Goal: Task Accomplishment & Management: Manage account settings

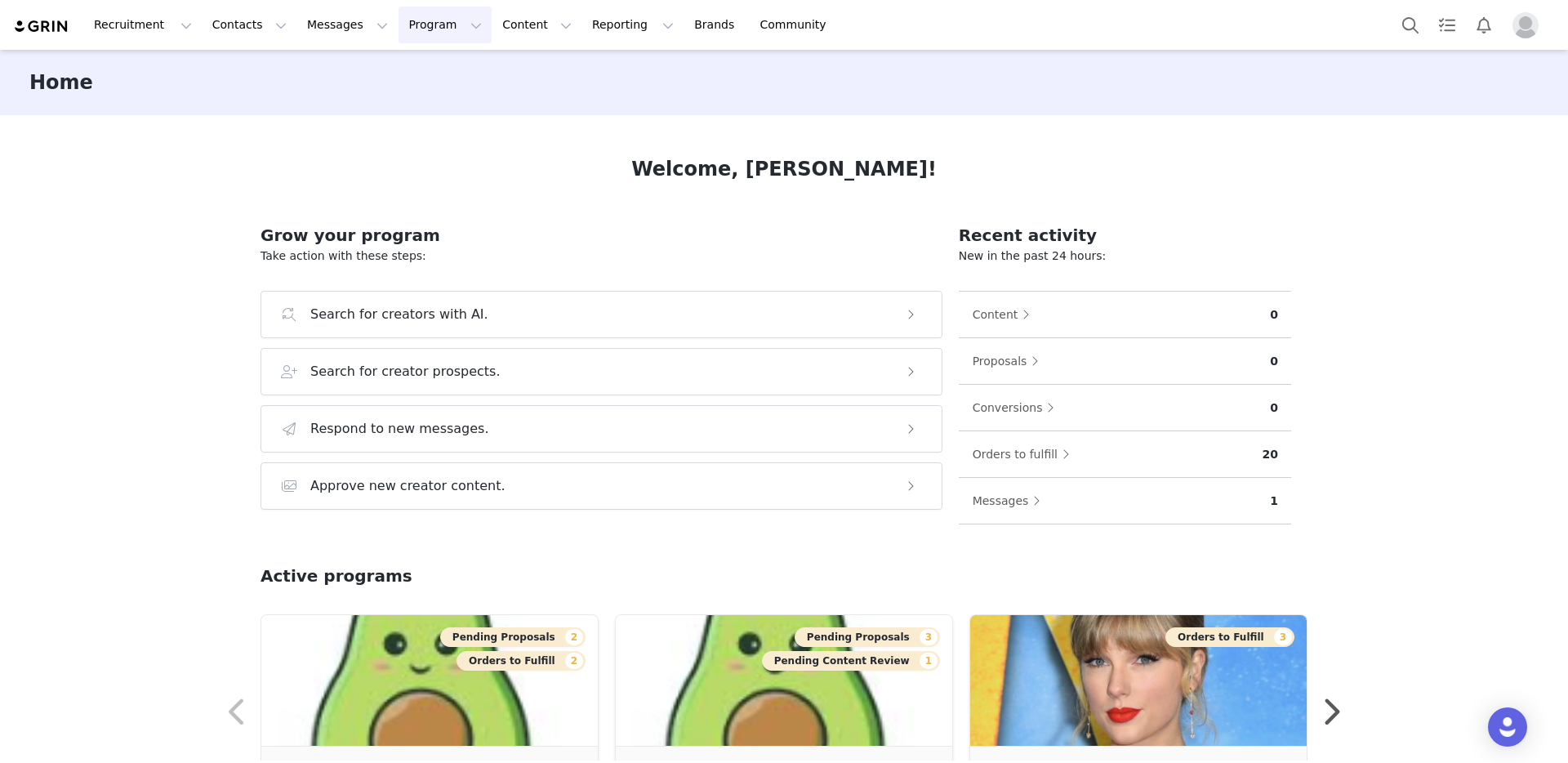
click at [432, 23] on button "Program Program" at bounding box center [445, 24] width 93 height 37
click at [429, 68] on p "Activations" at bounding box center [418, 72] width 63 height 17
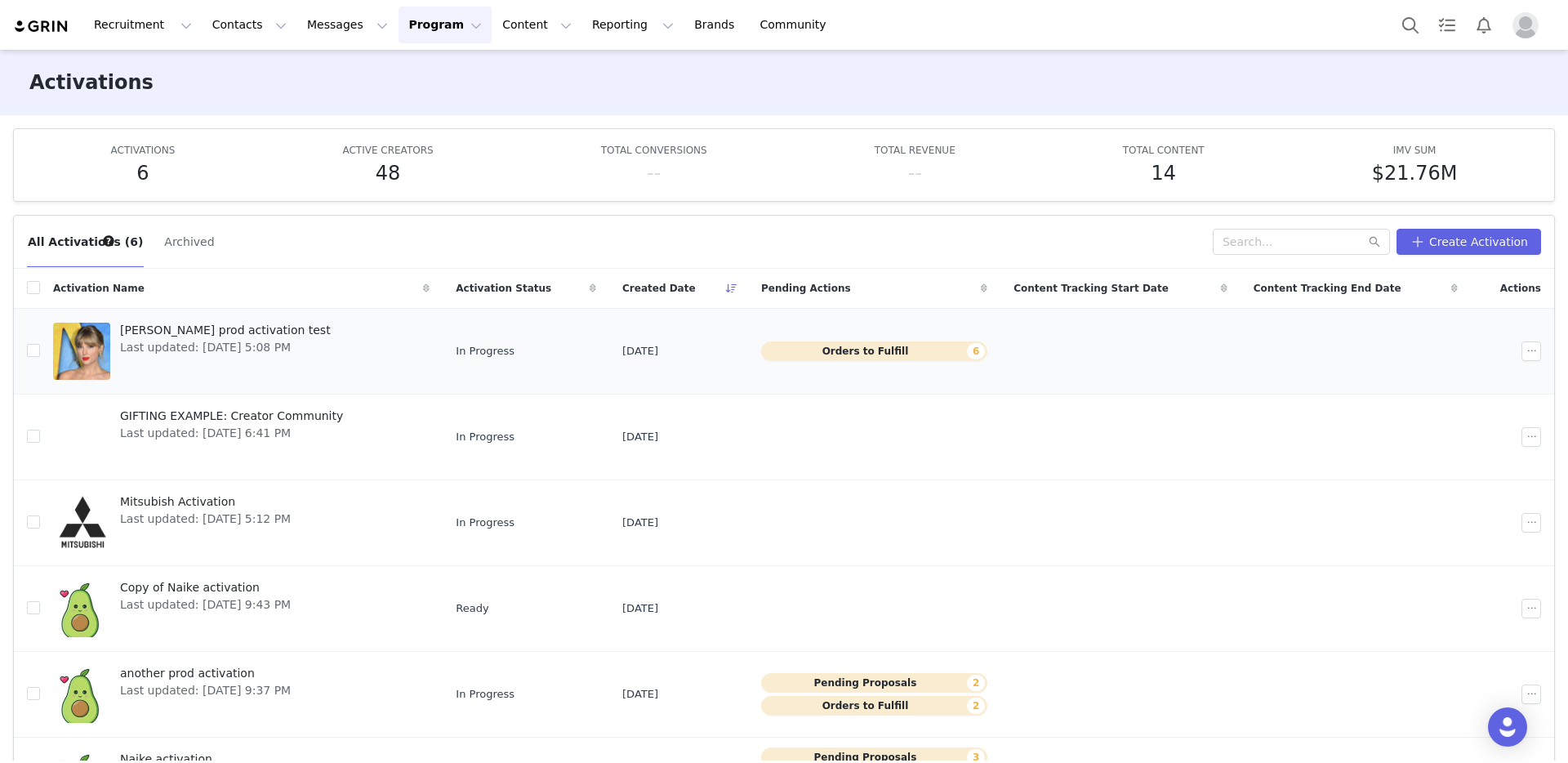
click at [201, 332] on span "[PERSON_NAME] prod activation test" at bounding box center [225, 330] width 210 height 17
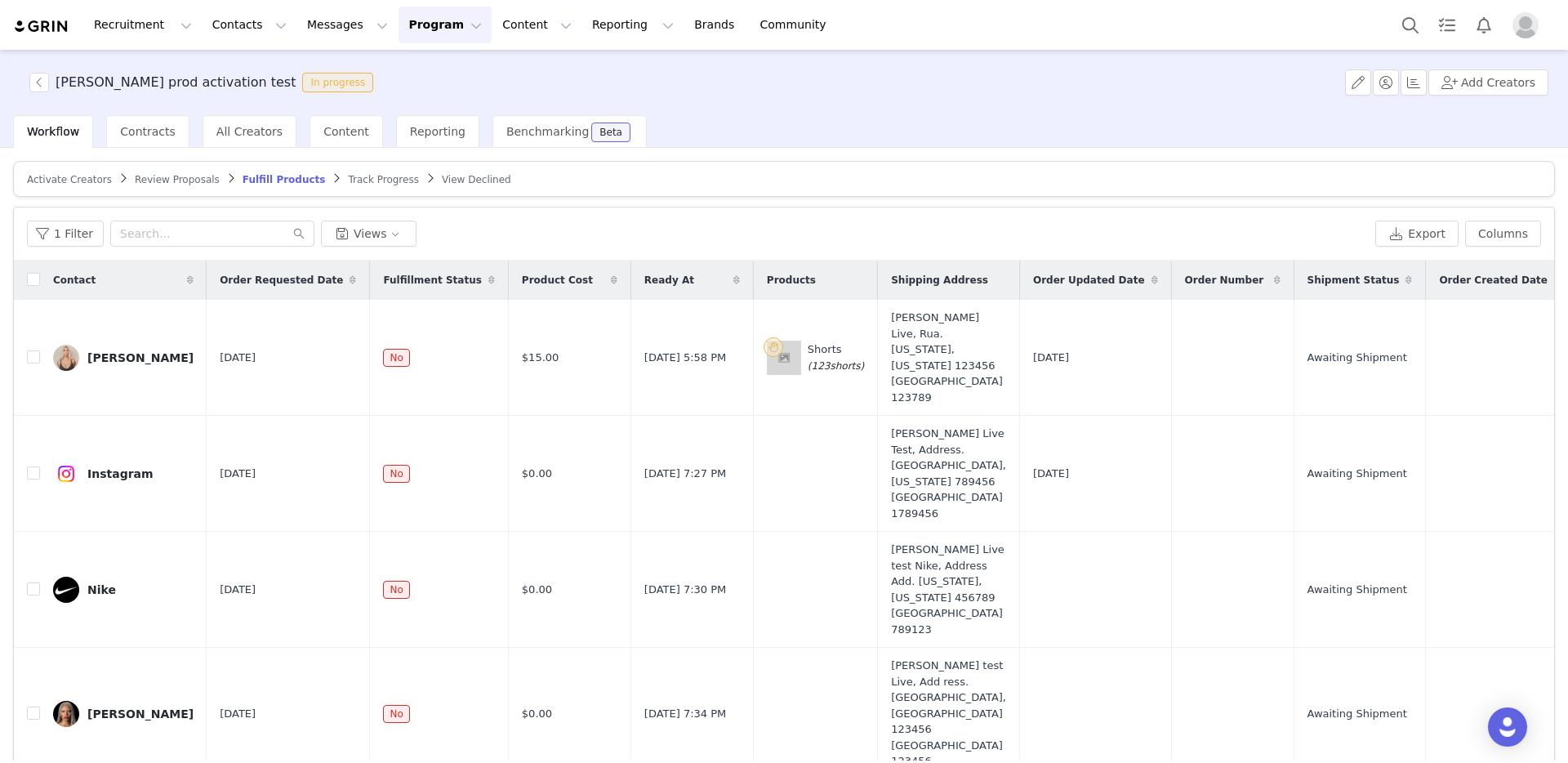
click at [59, 183] on span "Activate Creators" at bounding box center [69, 179] width 85 height 12
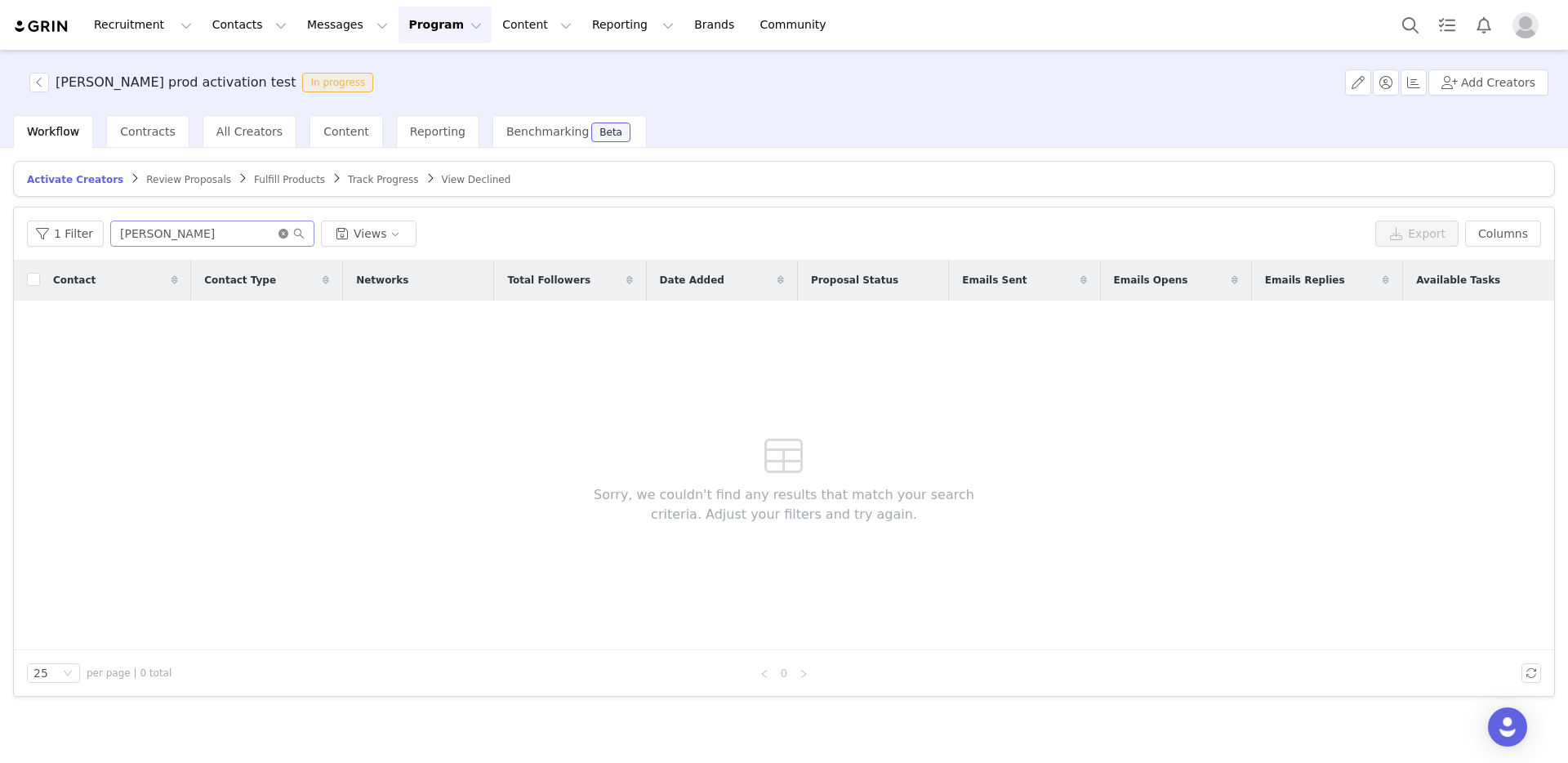
click at [280, 235] on icon "icon: close-circle" at bounding box center [283, 234] width 10 height 10
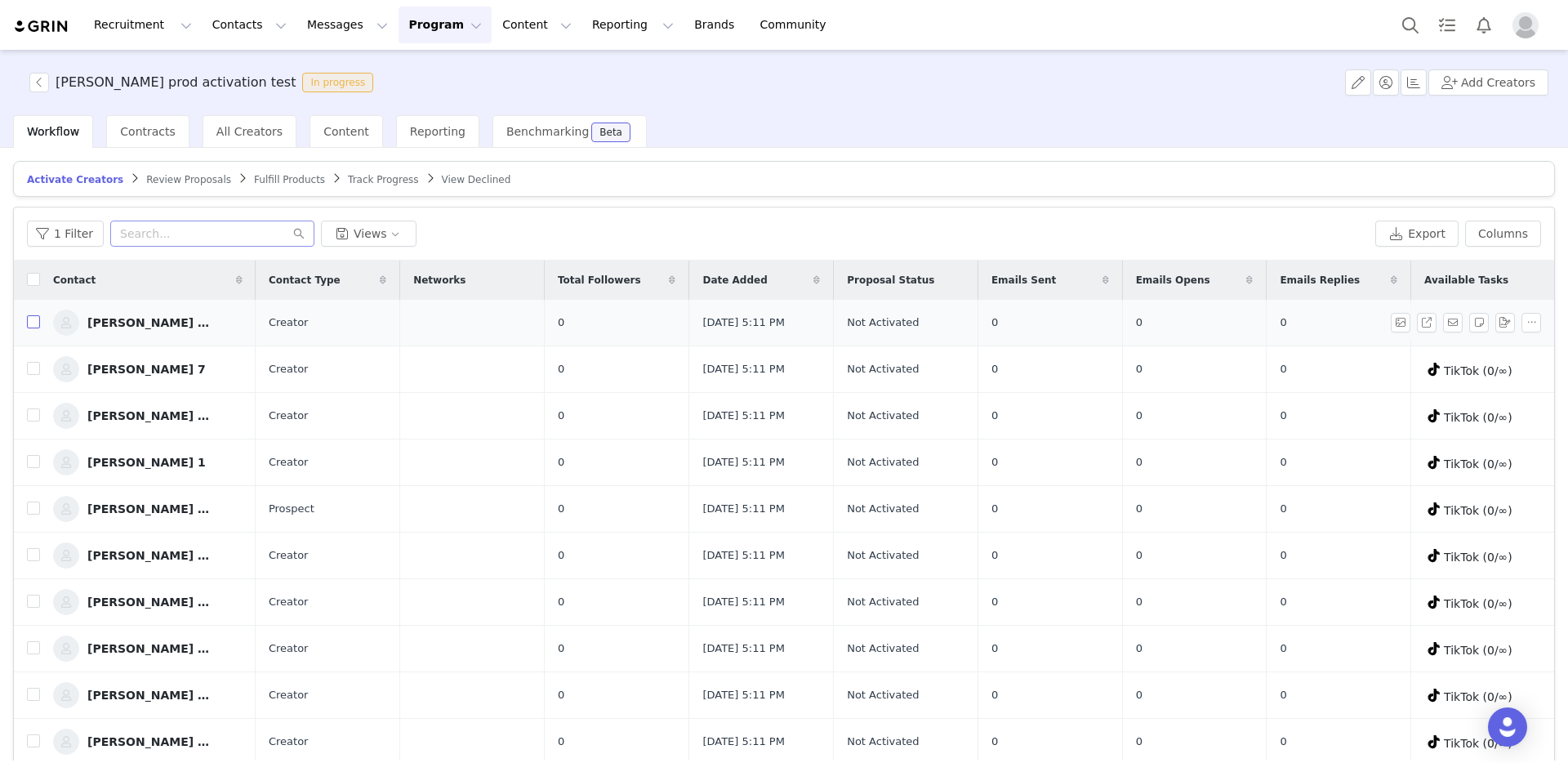
click at [32, 321] on input "checkbox" at bounding box center [33, 321] width 13 height 13
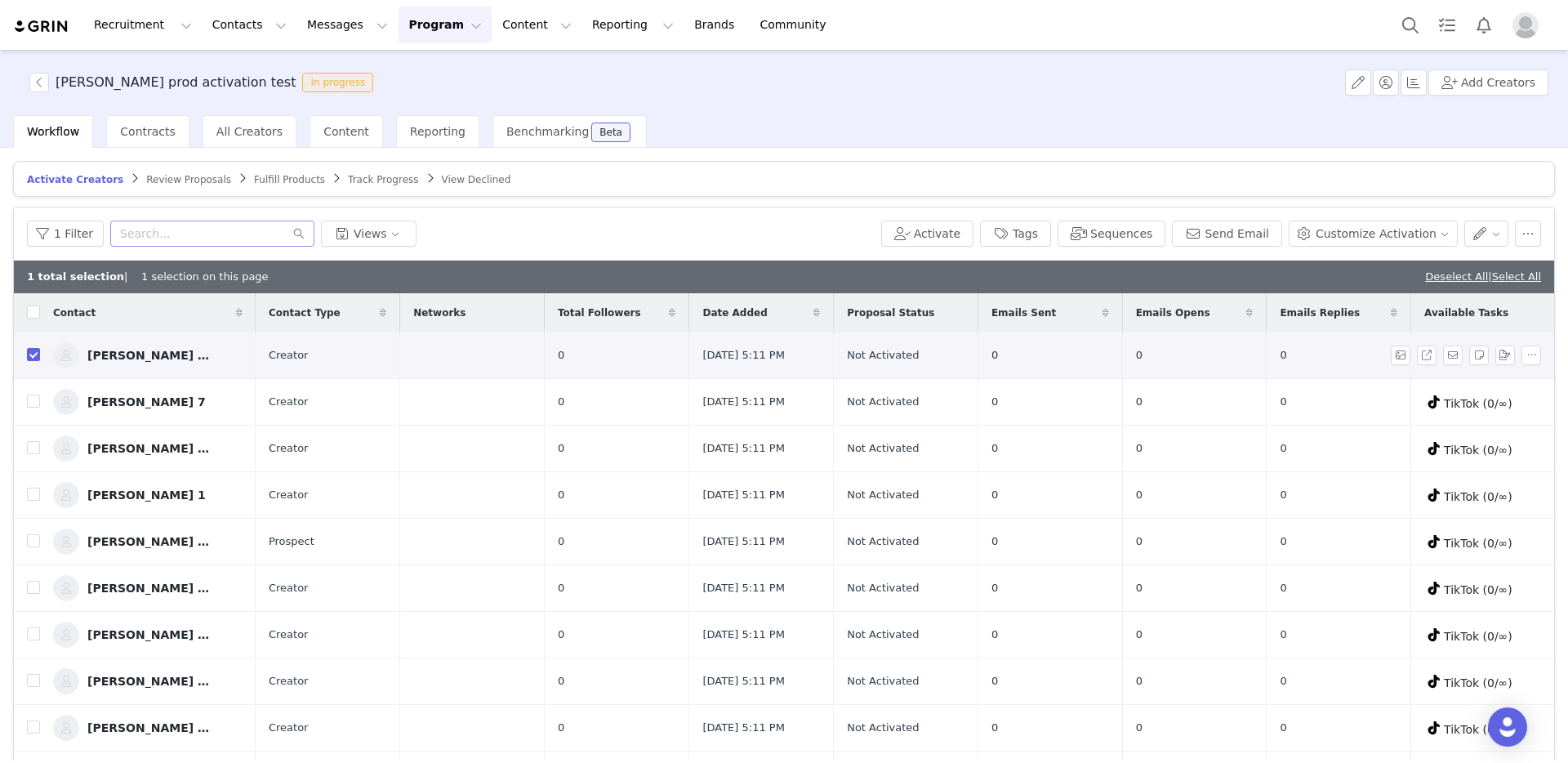
click at [129, 358] on div "[PERSON_NAME] 19" at bounding box center [149, 356] width 123 height 13
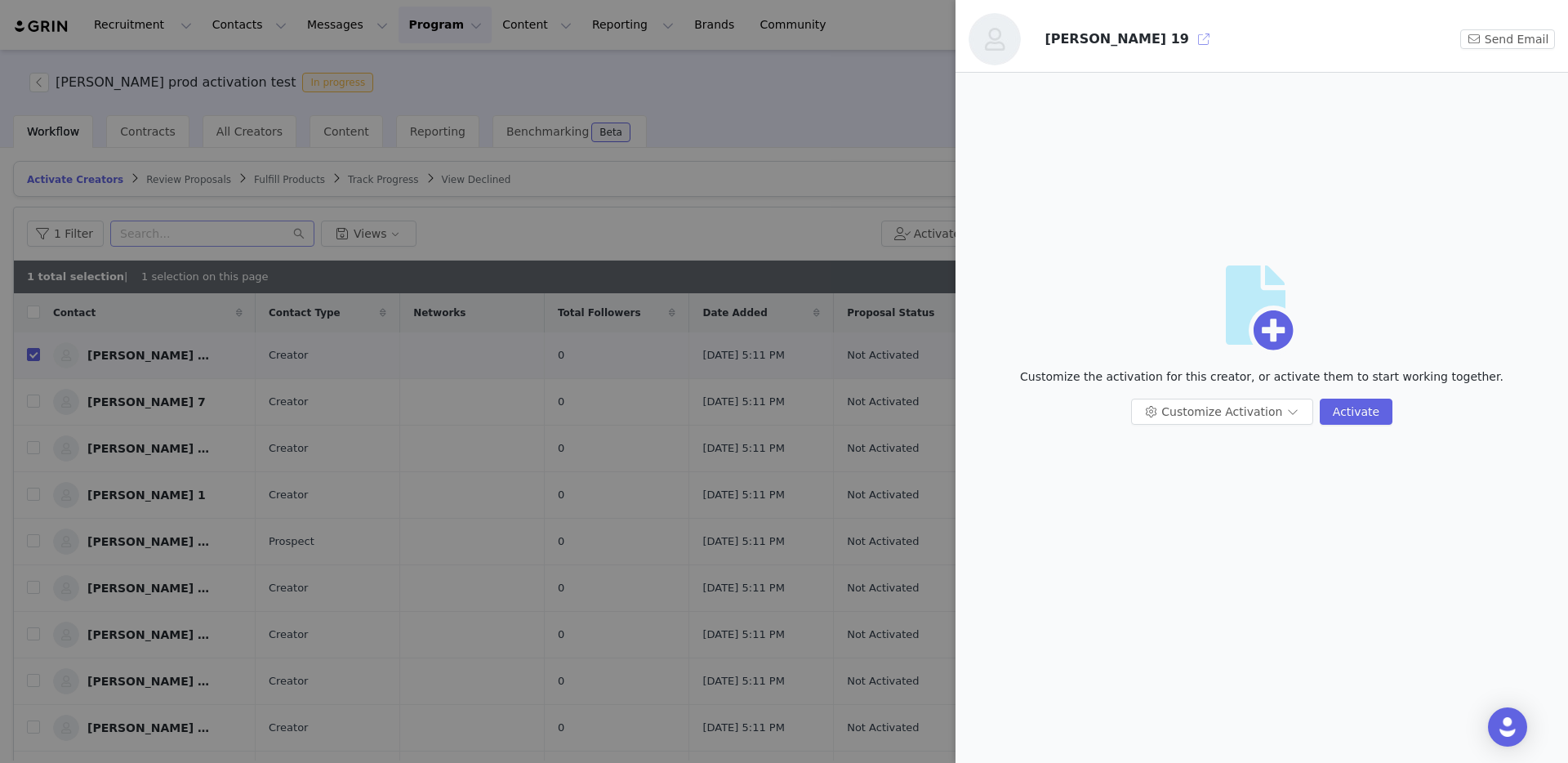
click at [1191, 39] on button "button" at bounding box center [1204, 39] width 26 height 26
click at [897, 214] on div at bounding box center [784, 382] width 1568 height 763
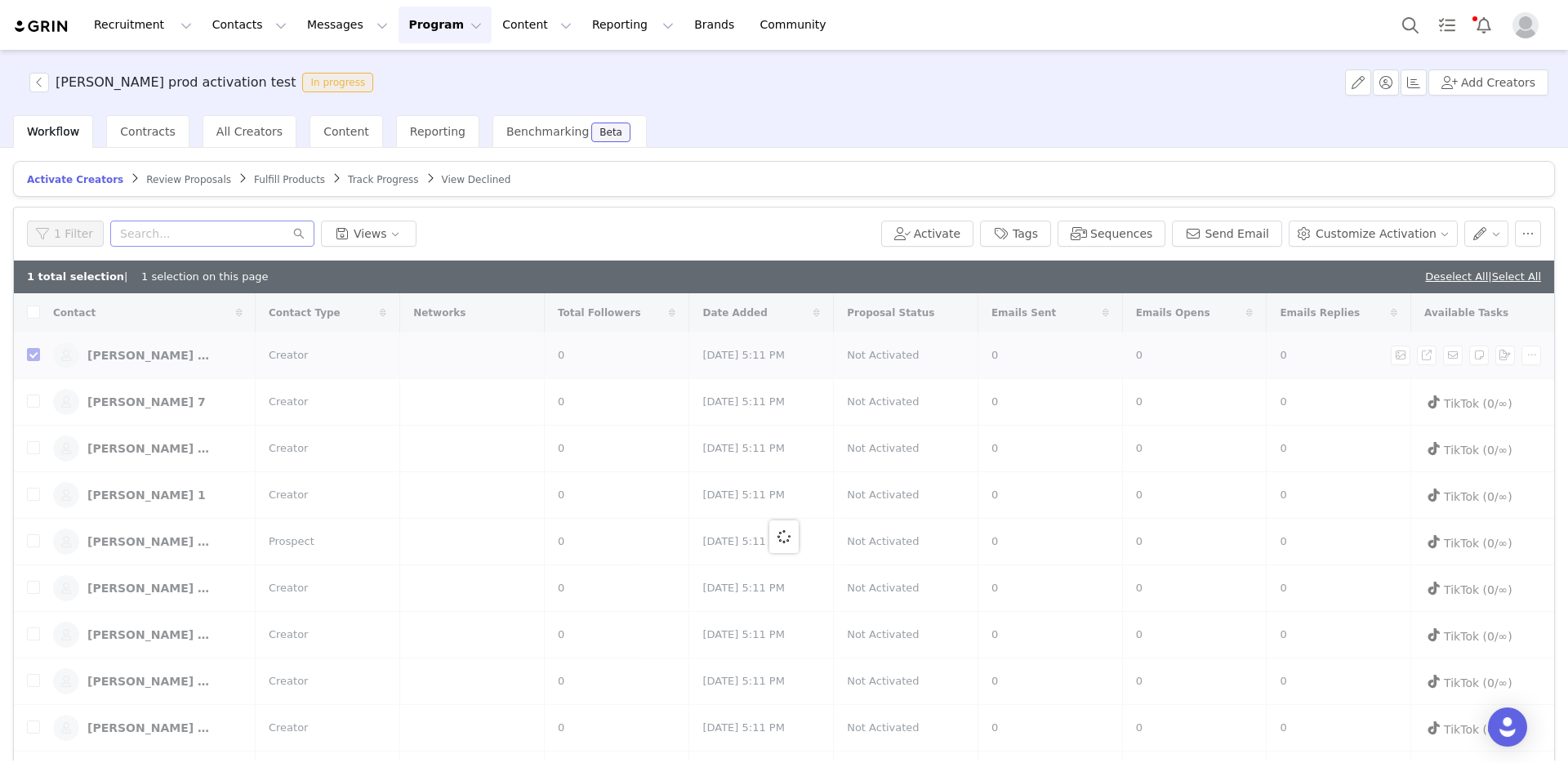
checkbox input "false"
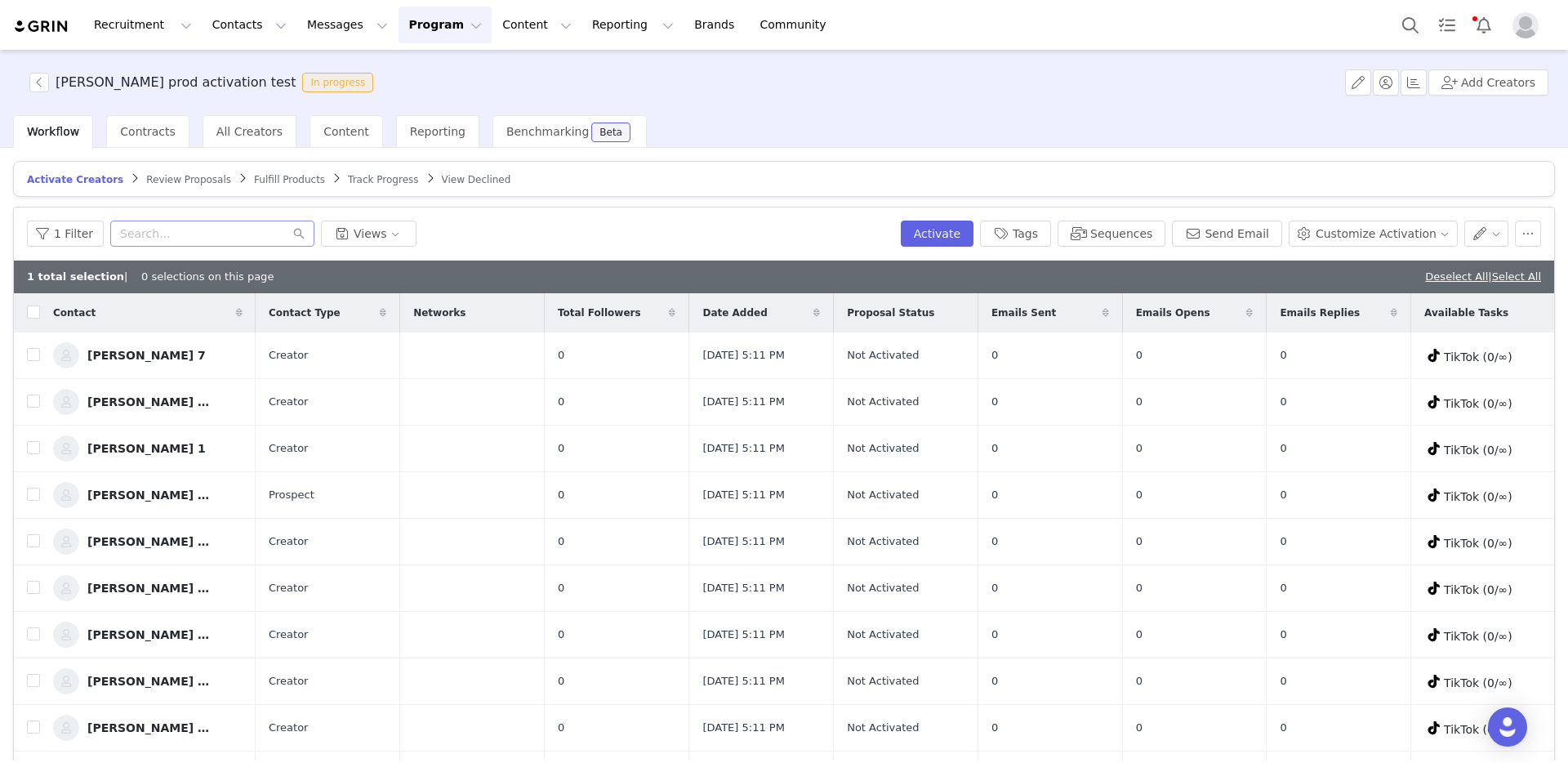
click at [184, 177] on span "Review Proposals" at bounding box center [188, 179] width 85 height 12
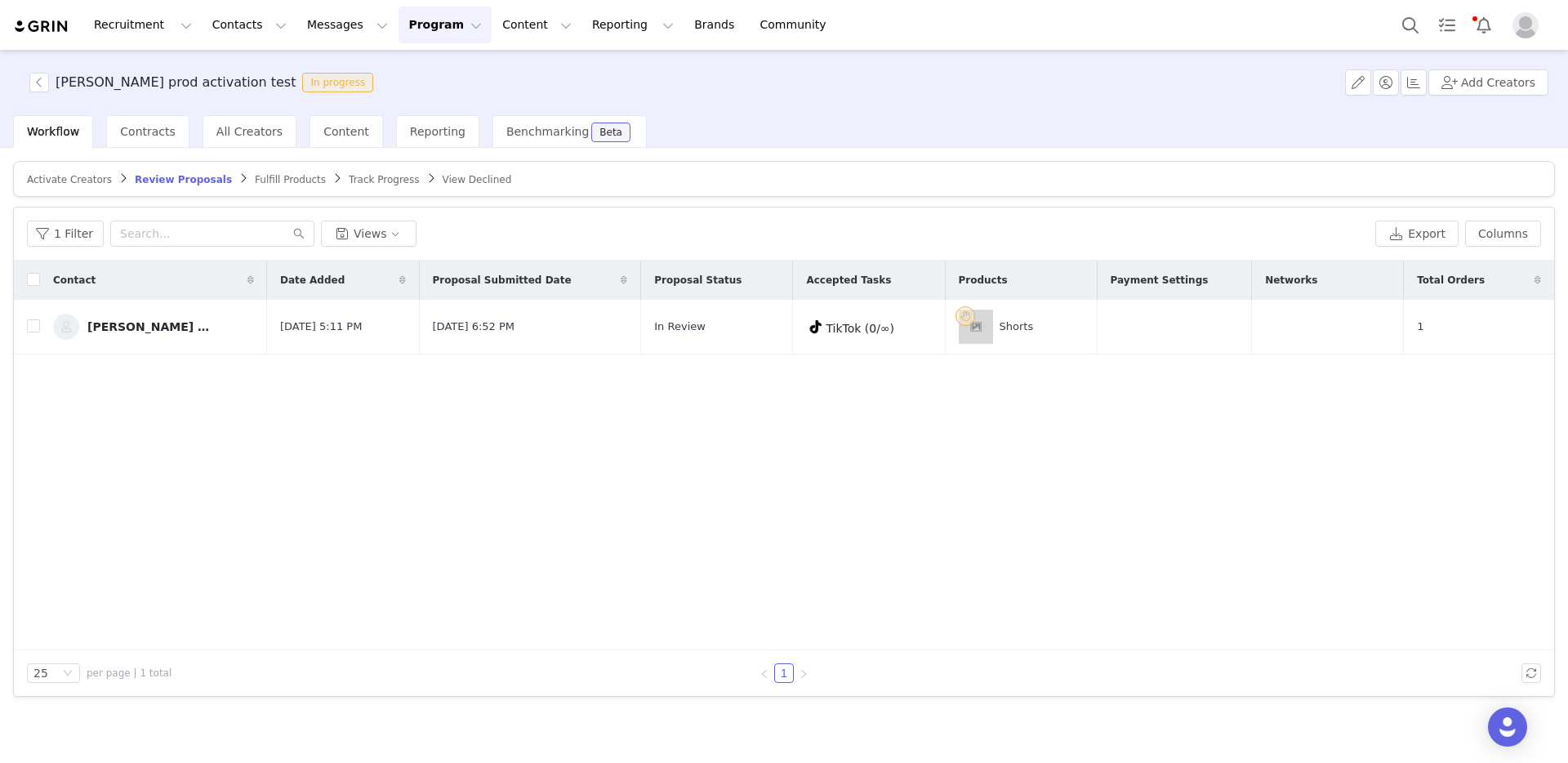
click at [88, 177] on span "Activate Creators" at bounding box center [69, 179] width 85 height 12
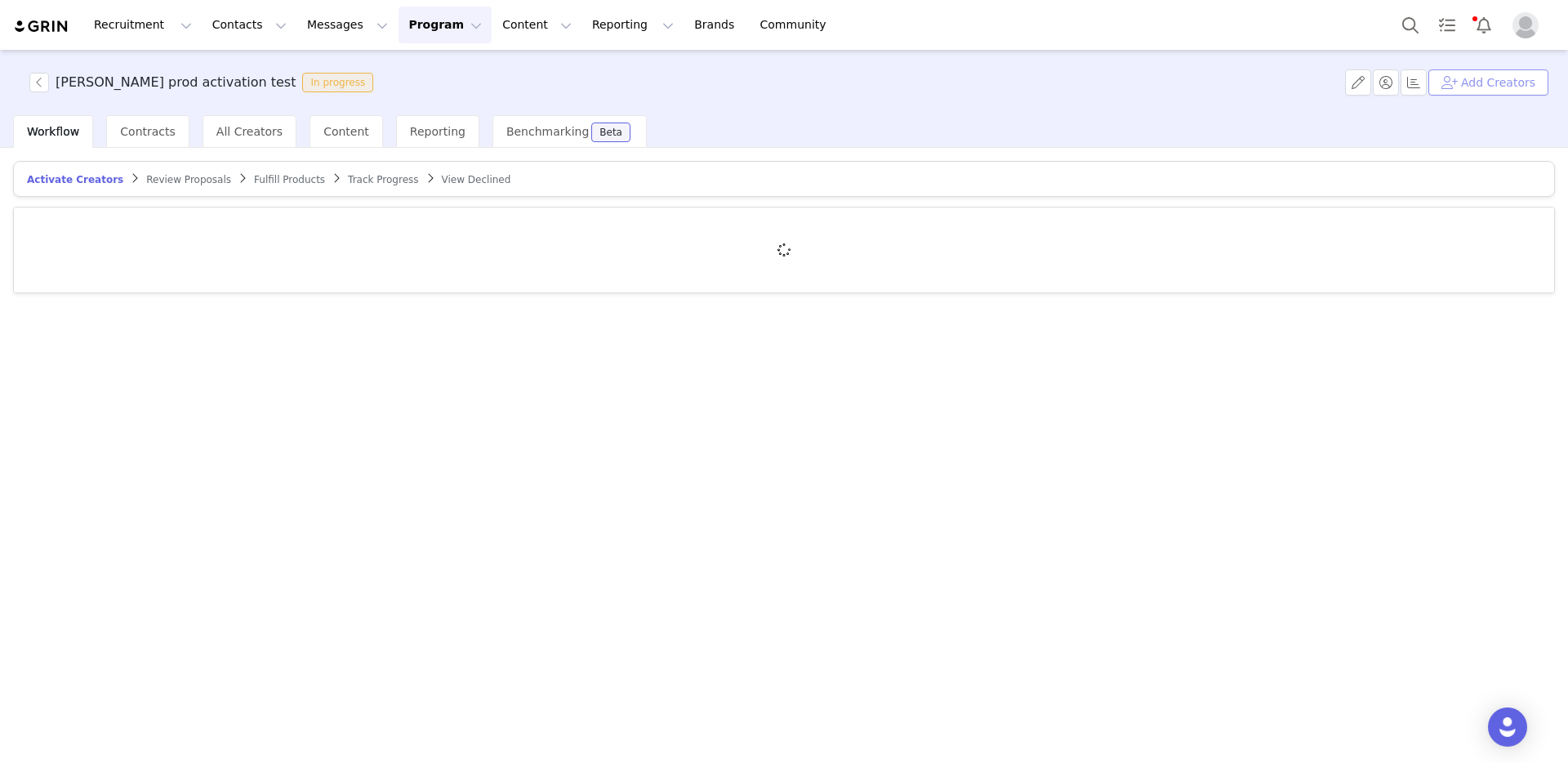
click at [1495, 76] on button "Add Creators" at bounding box center [1488, 82] width 120 height 26
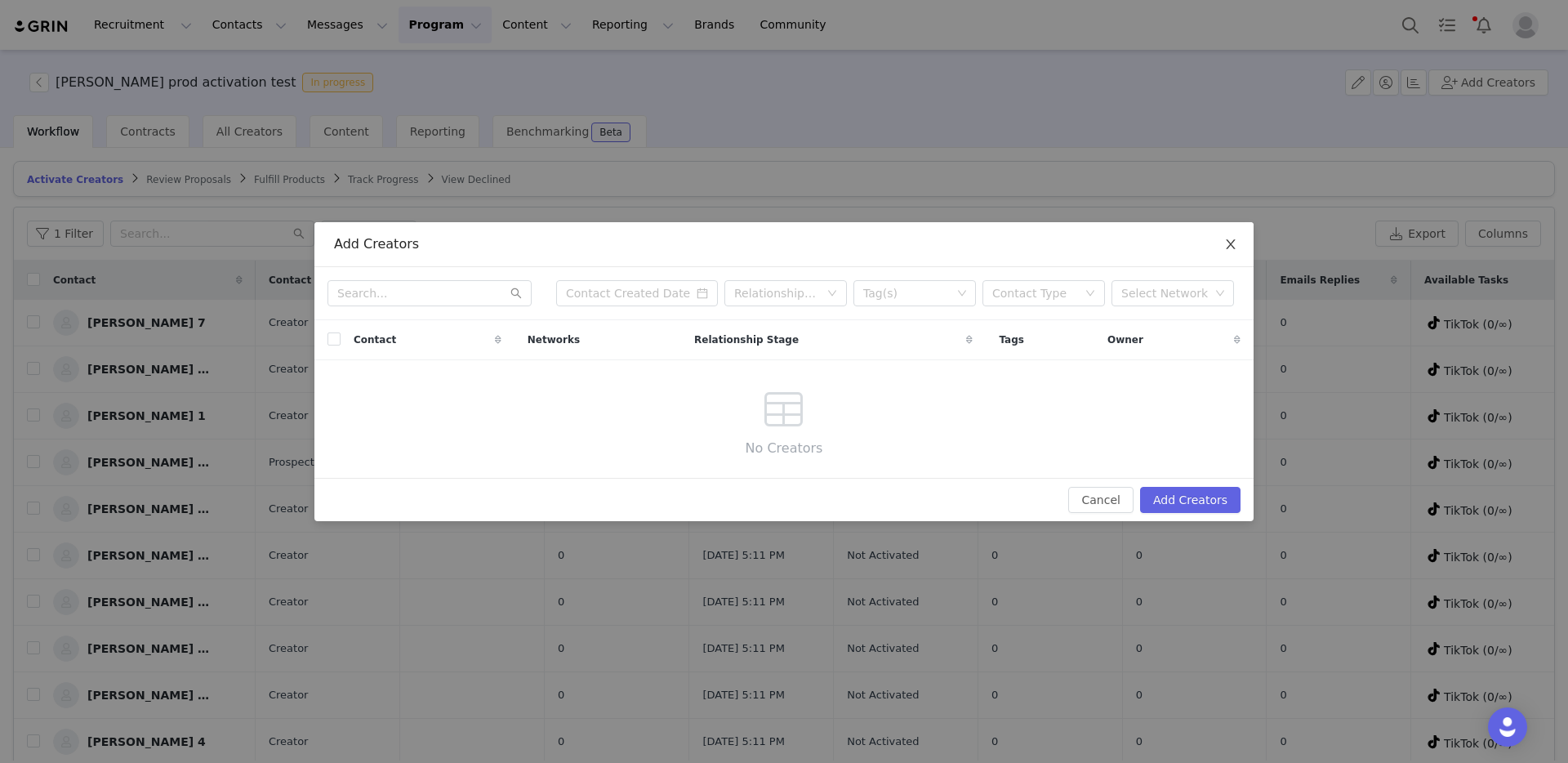
click at [1229, 244] on icon "icon: close" at bounding box center [1231, 244] width 13 height 13
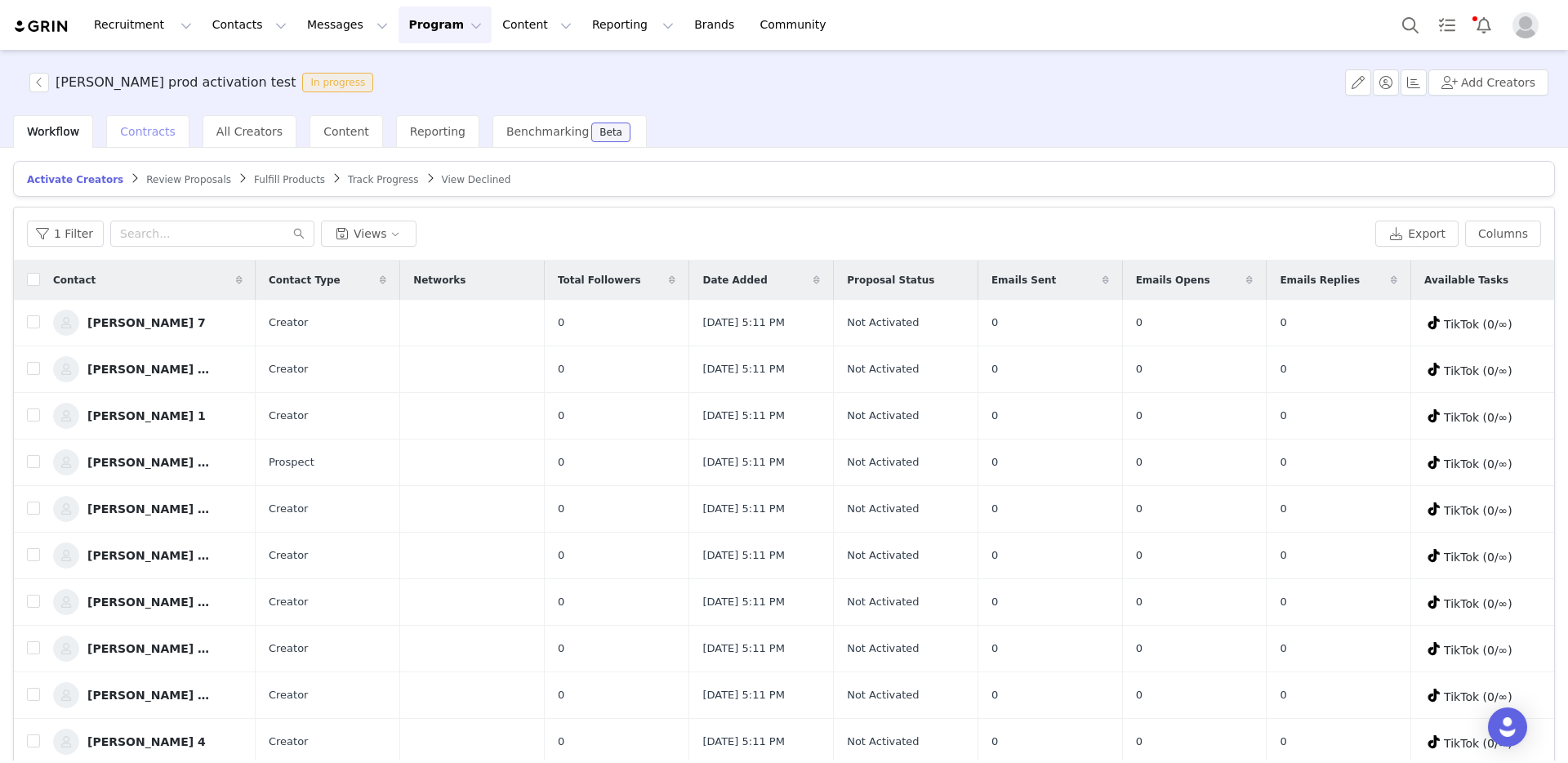
click at [152, 131] on span "Contracts" at bounding box center [148, 132] width 55 height 13
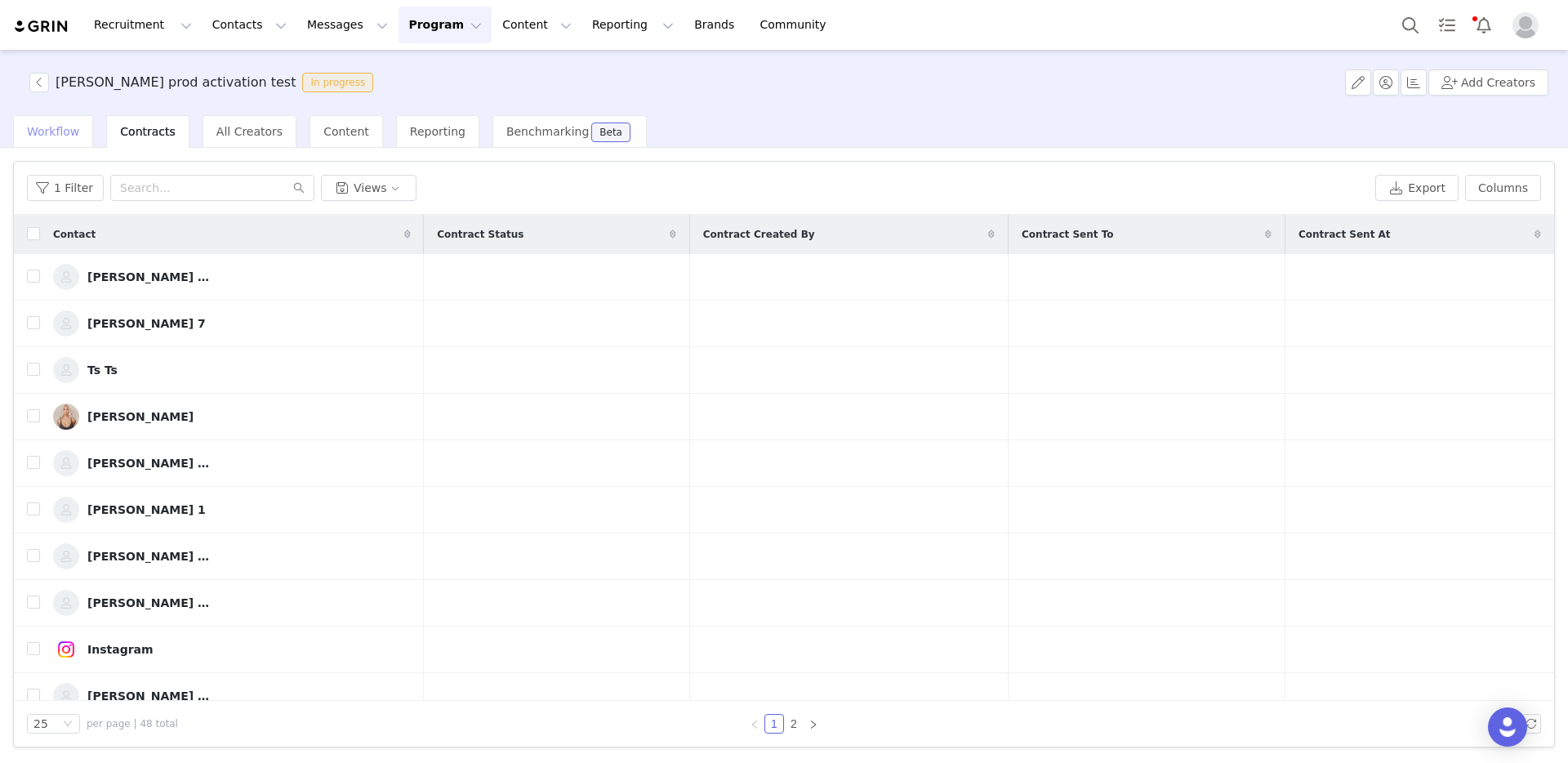
click at [56, 132] on span "Workflow" at bounding box center [53, 132] width 52 height 13
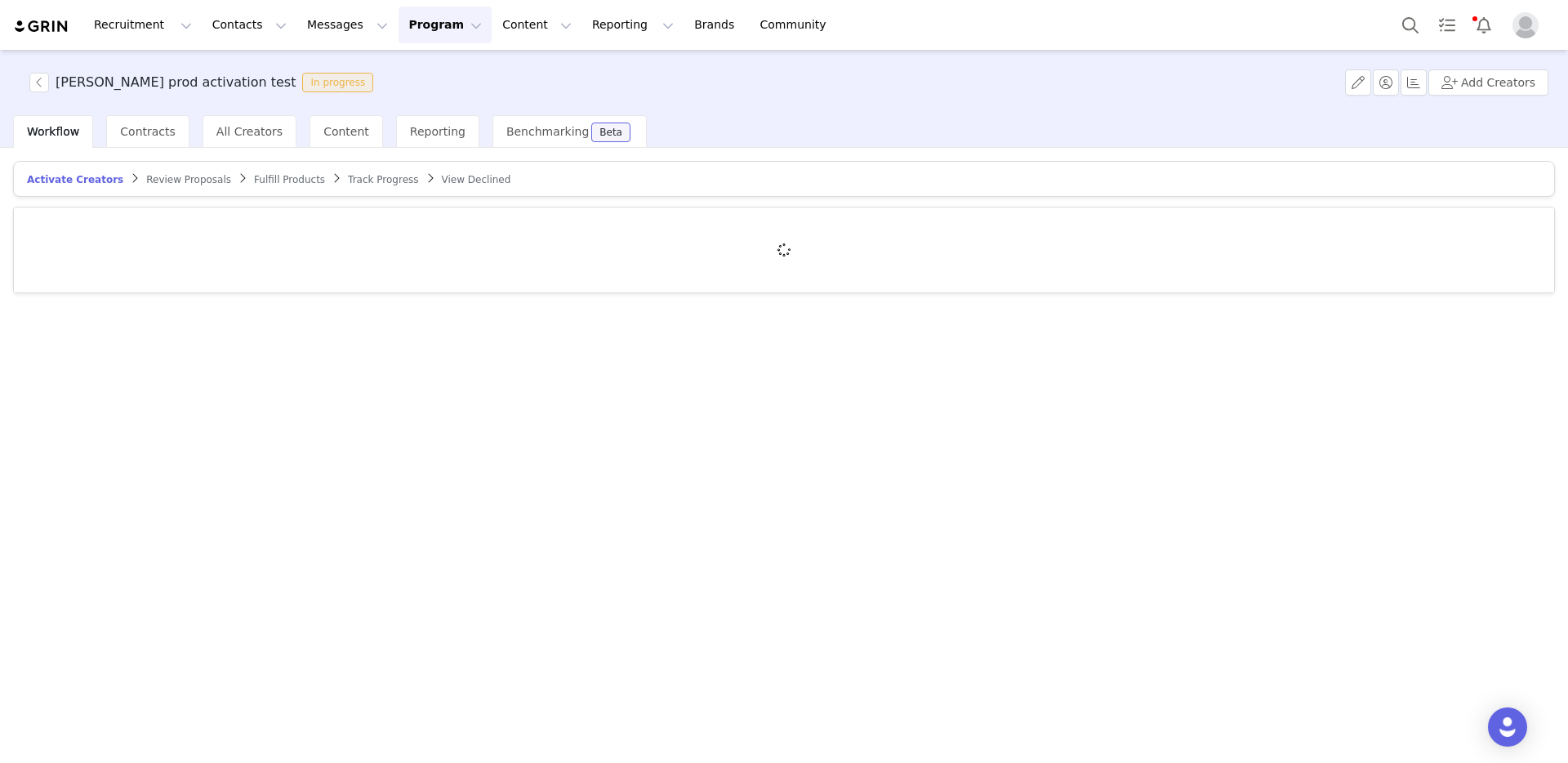
click at [171, 181] on span "Review Proposals" at bounding box center [188, 179] width 85 height 12
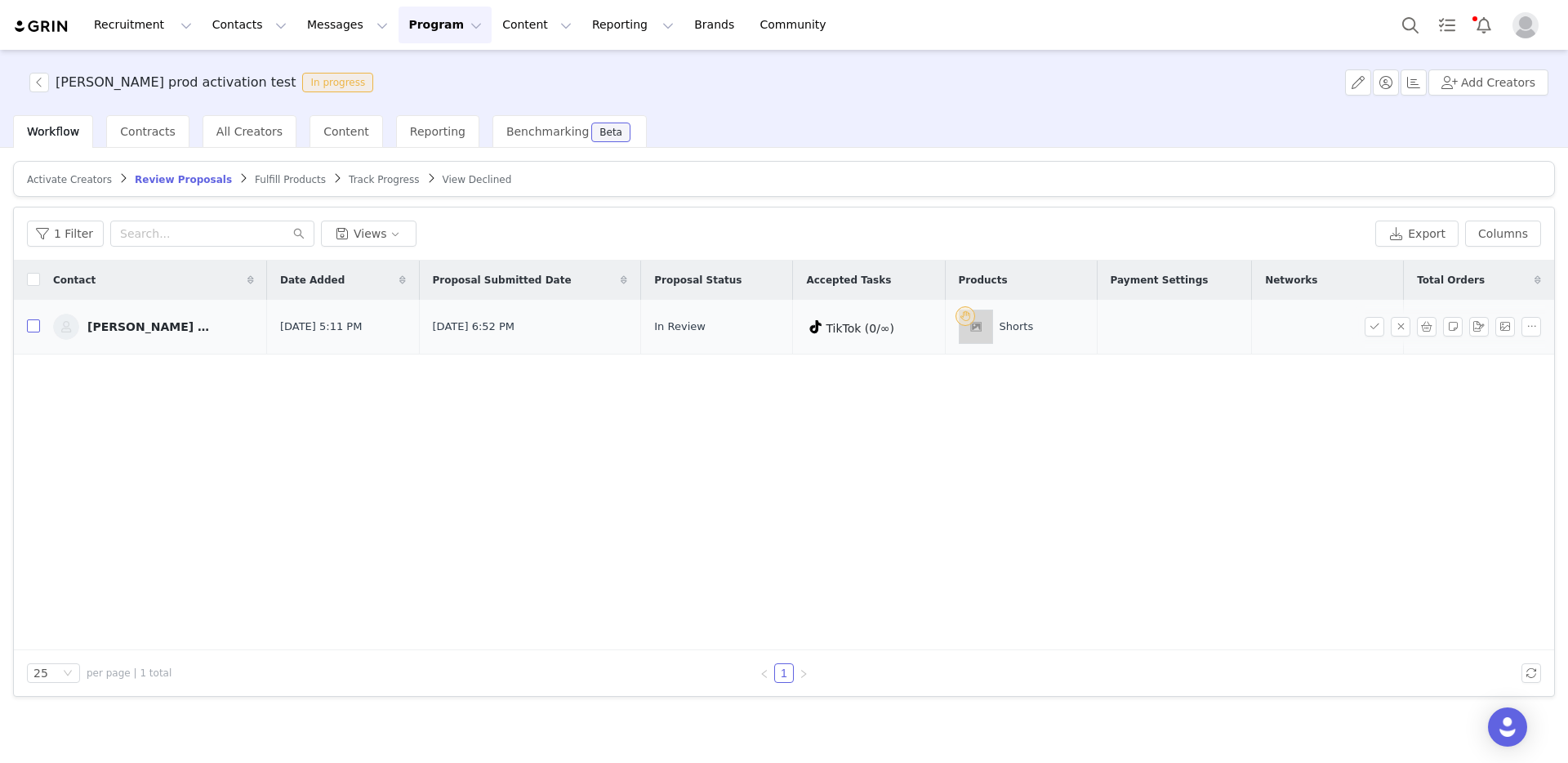
click at [37, 325] on input "checkbox" at bounding box center [33, 326] width 13 height 13
checkbox input "true"
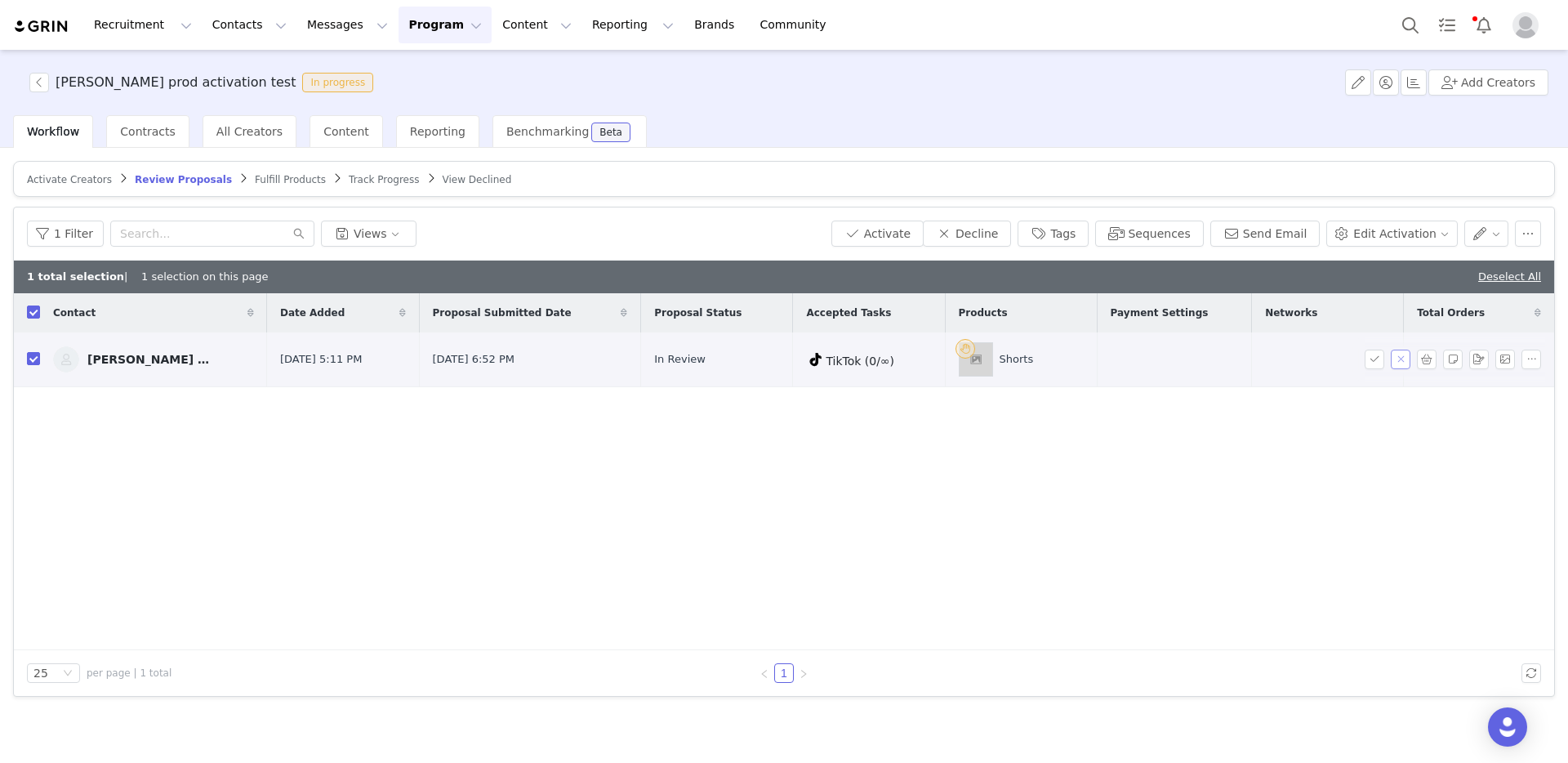
click at [1407, 362] on button "button" at bounding box center [1401, 360] width 20 height 20
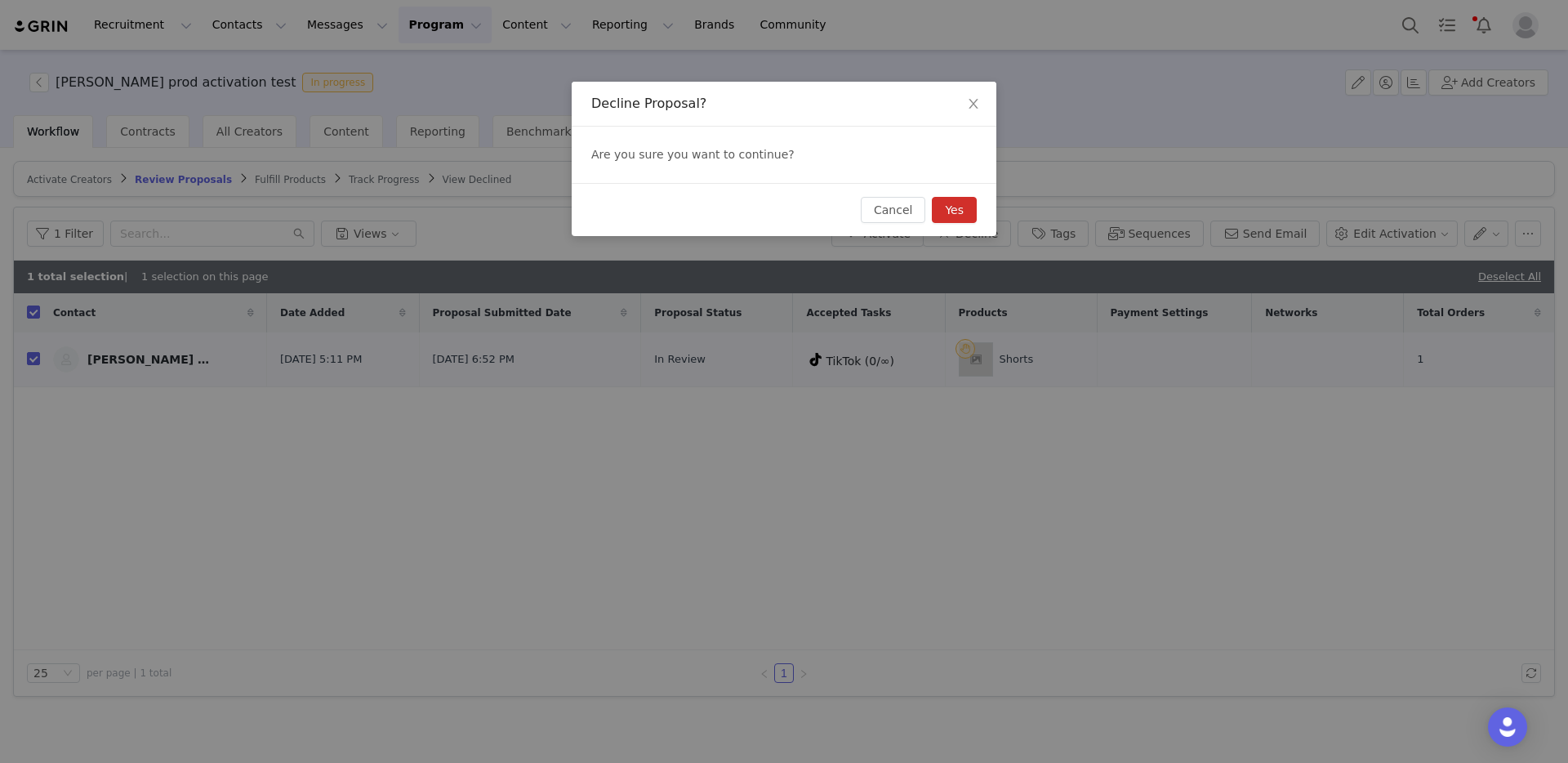
click at [961, 218] on button "Yes" at bounding box center [954, 210] width 45 height 26
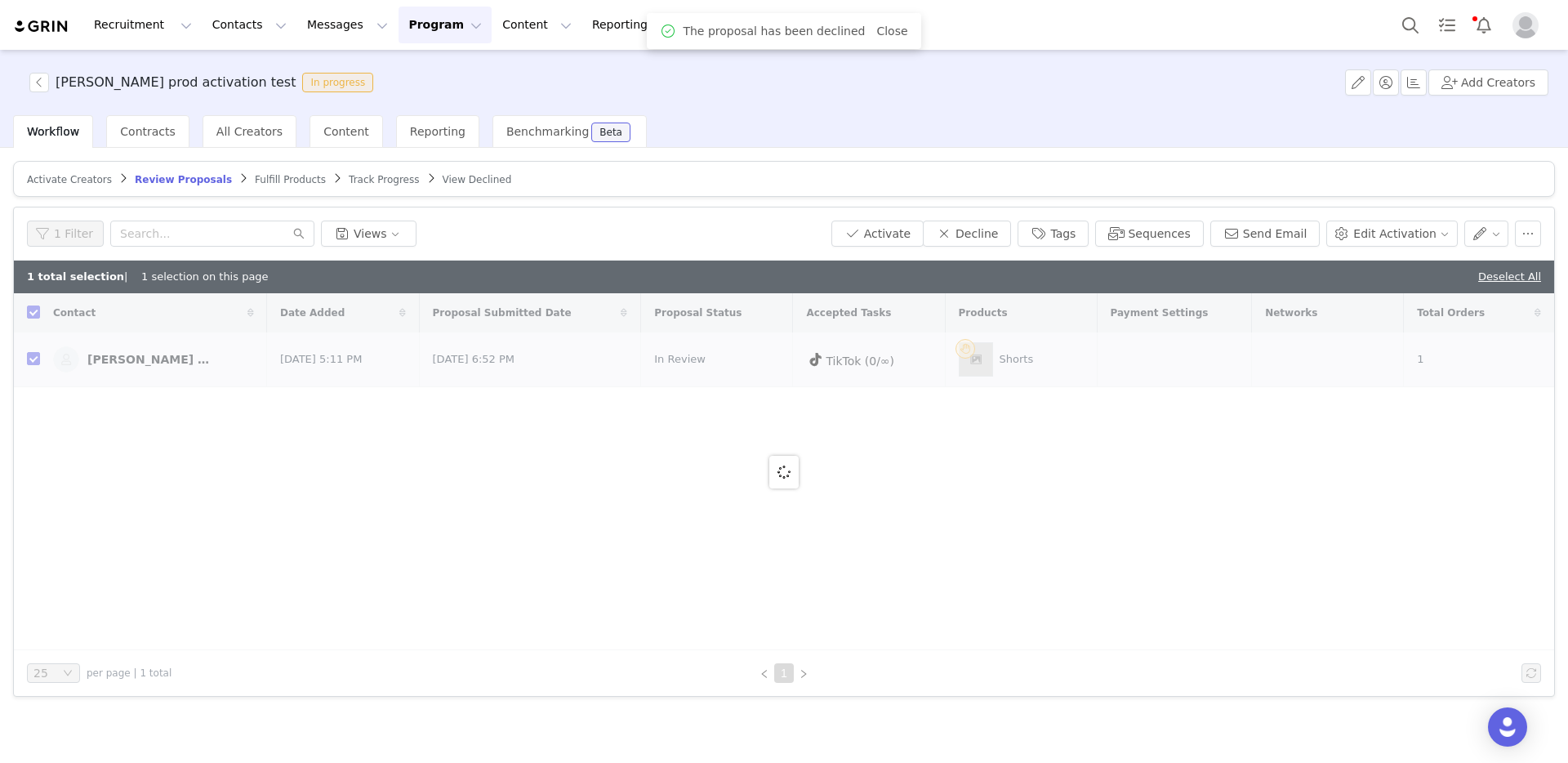
checkbox input "false"
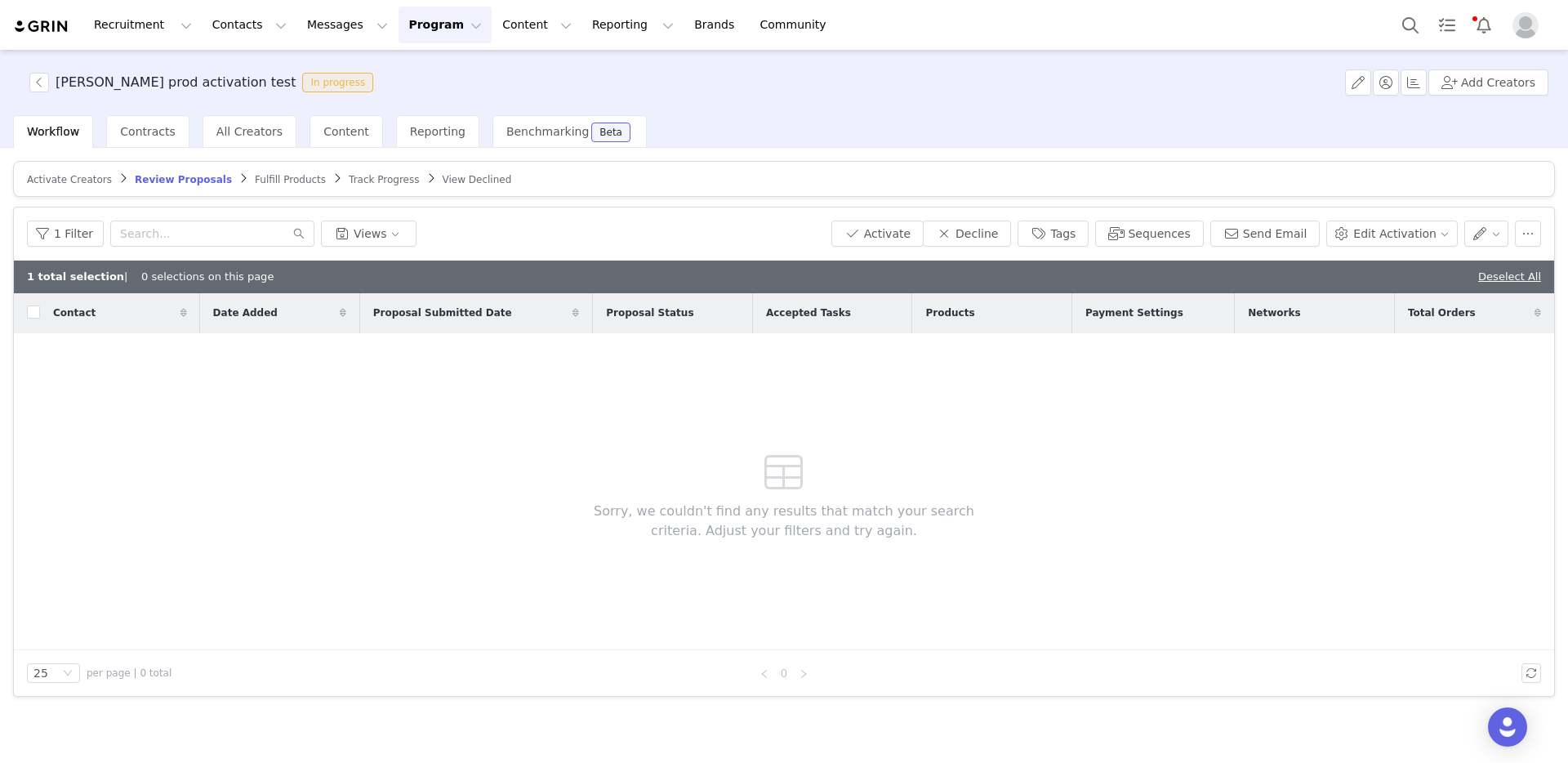
click at [68, 174] on span "Activate Creators" at bounding box center [69, 179] width 85 height 12
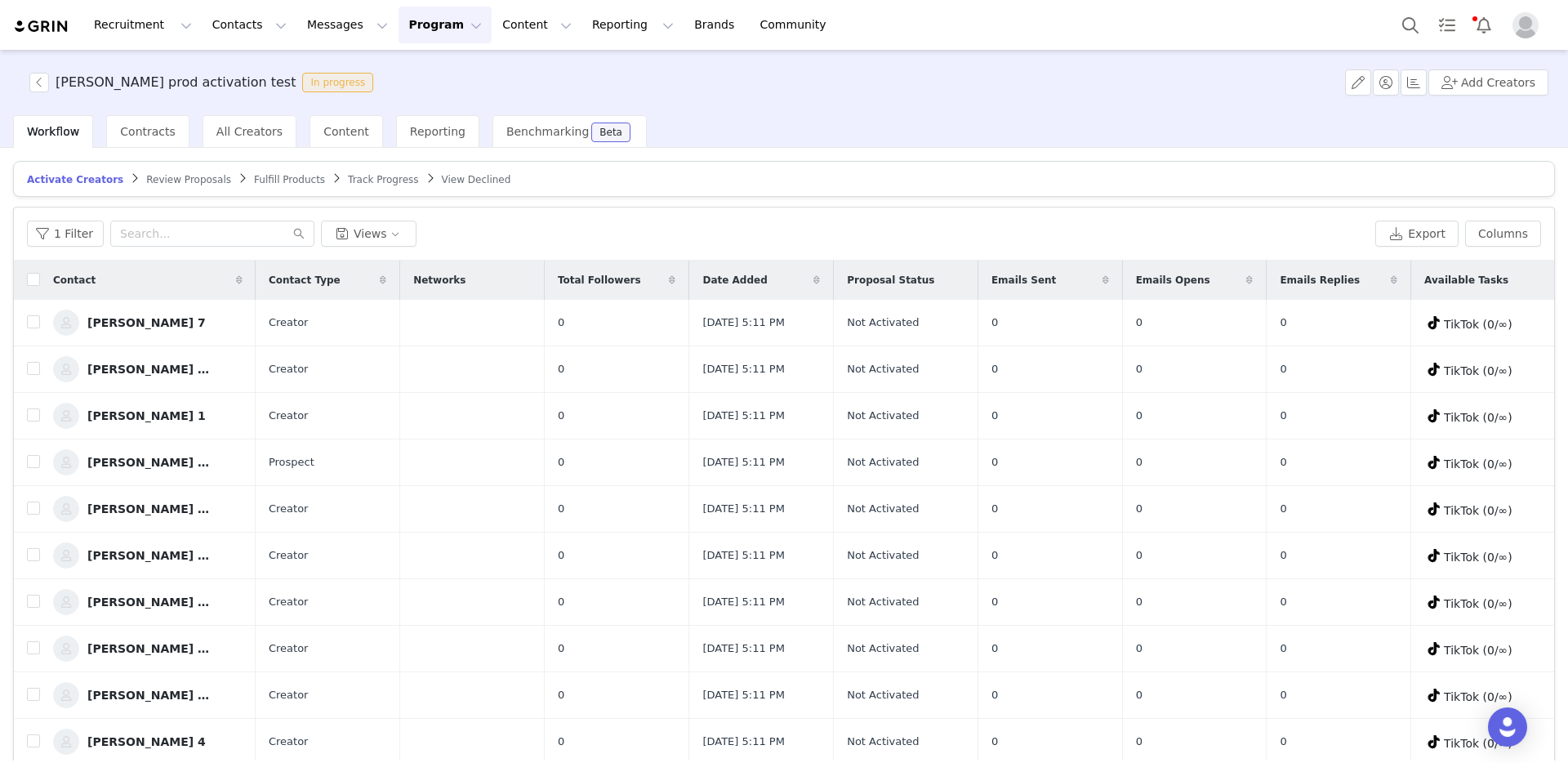
click at [164, 183] on span "Review Proposals" at bounding box center [188, 179] width 85 height 12
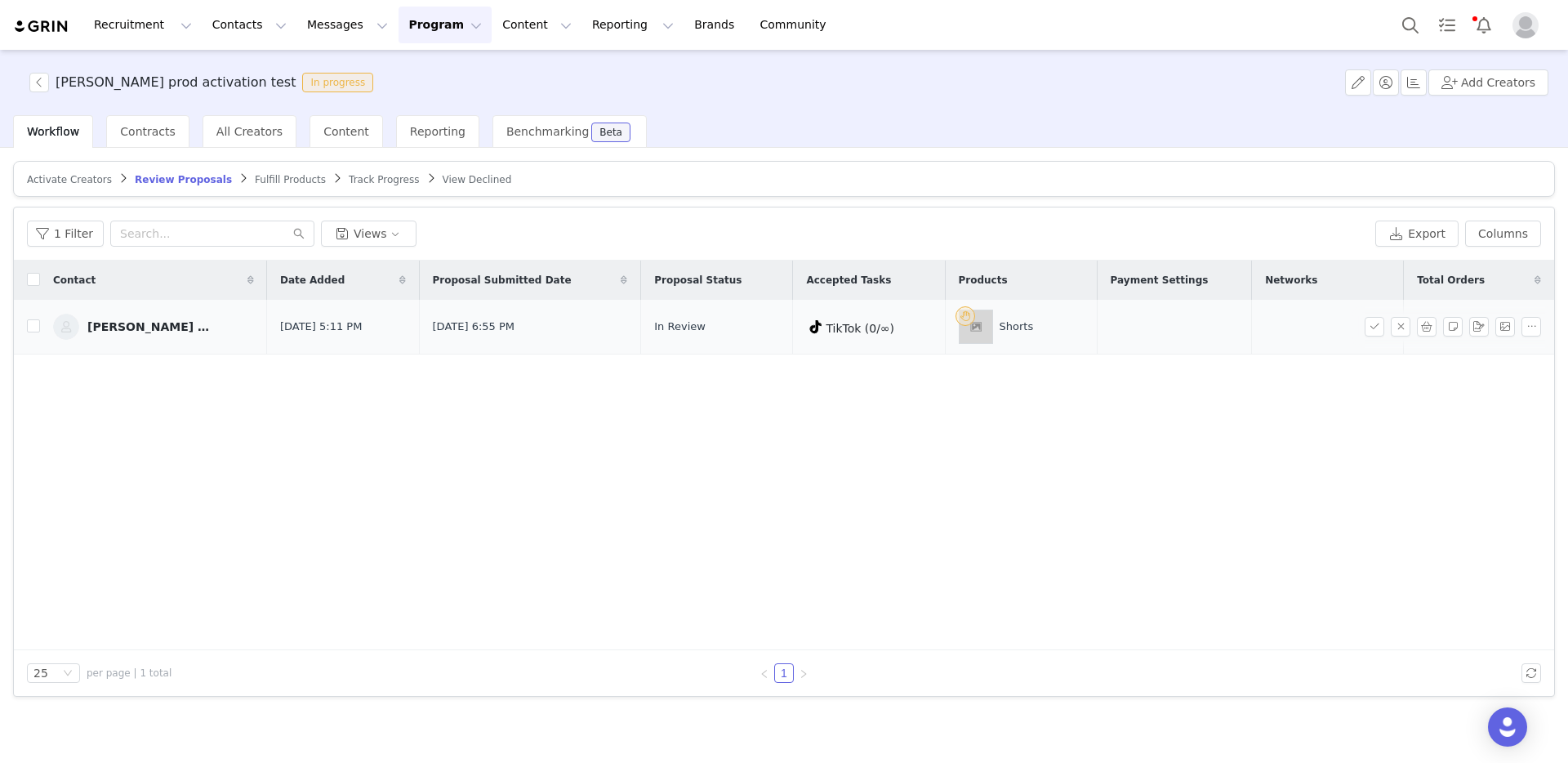
click at [145, 328] on div "[PERSON_NAME] 19" at bounding box center [149, 327] width 123 height 13
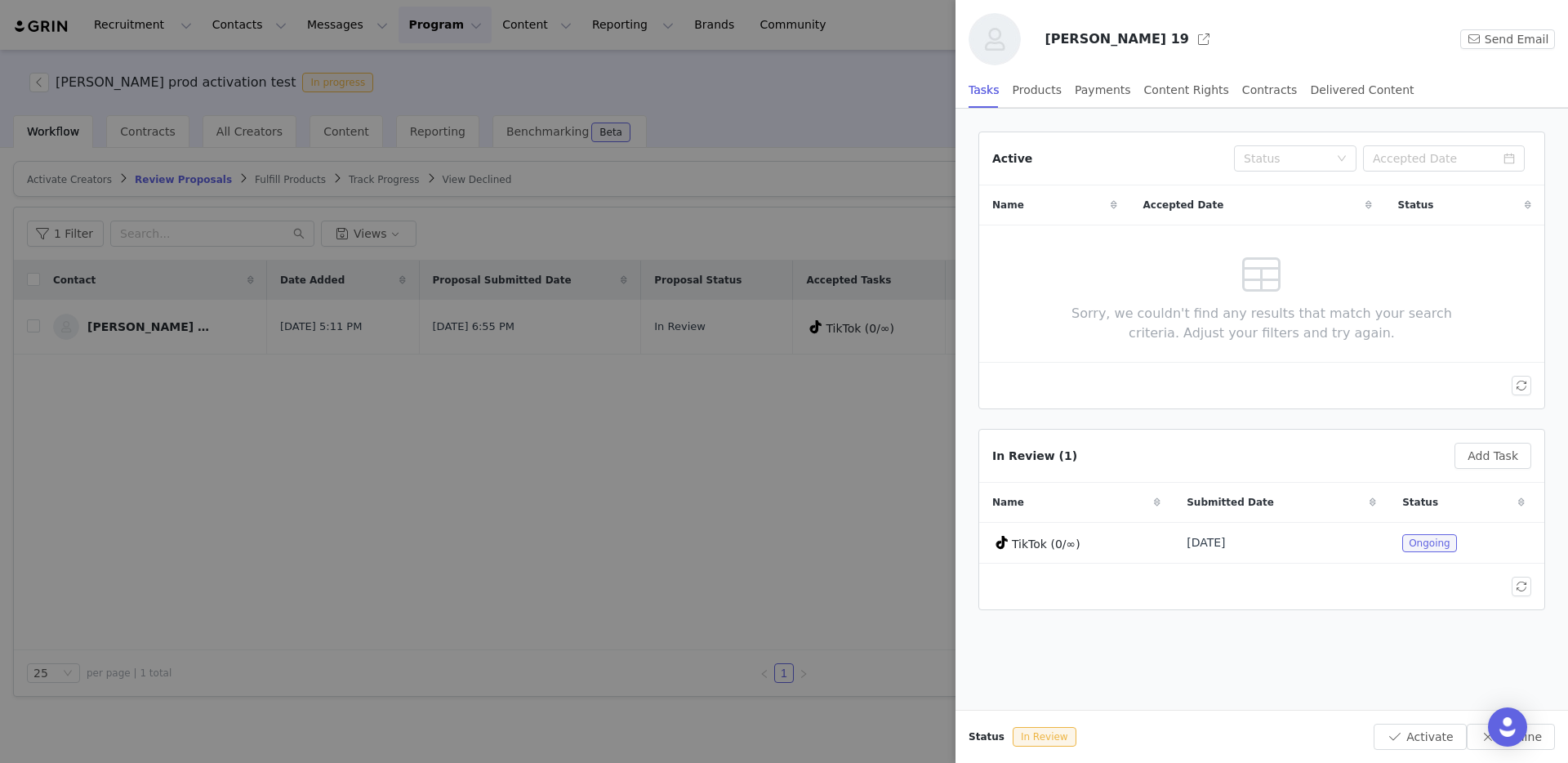
click at [168, 388] on div at bounding box center [784, 382] width 1568 height 763
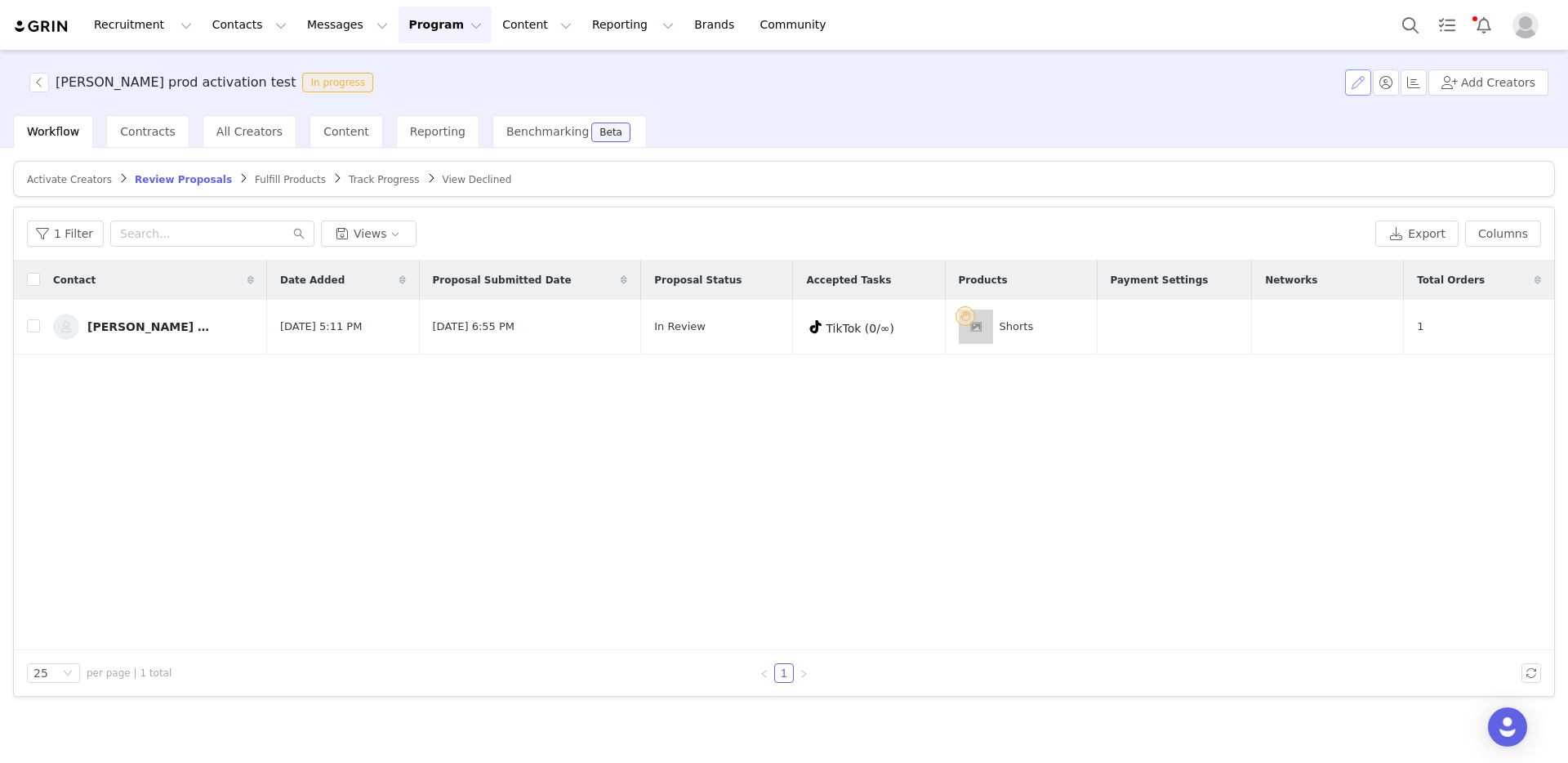
click at [1360, 85] on button "button" at bounding box center [1358, 82] width 26 height 26
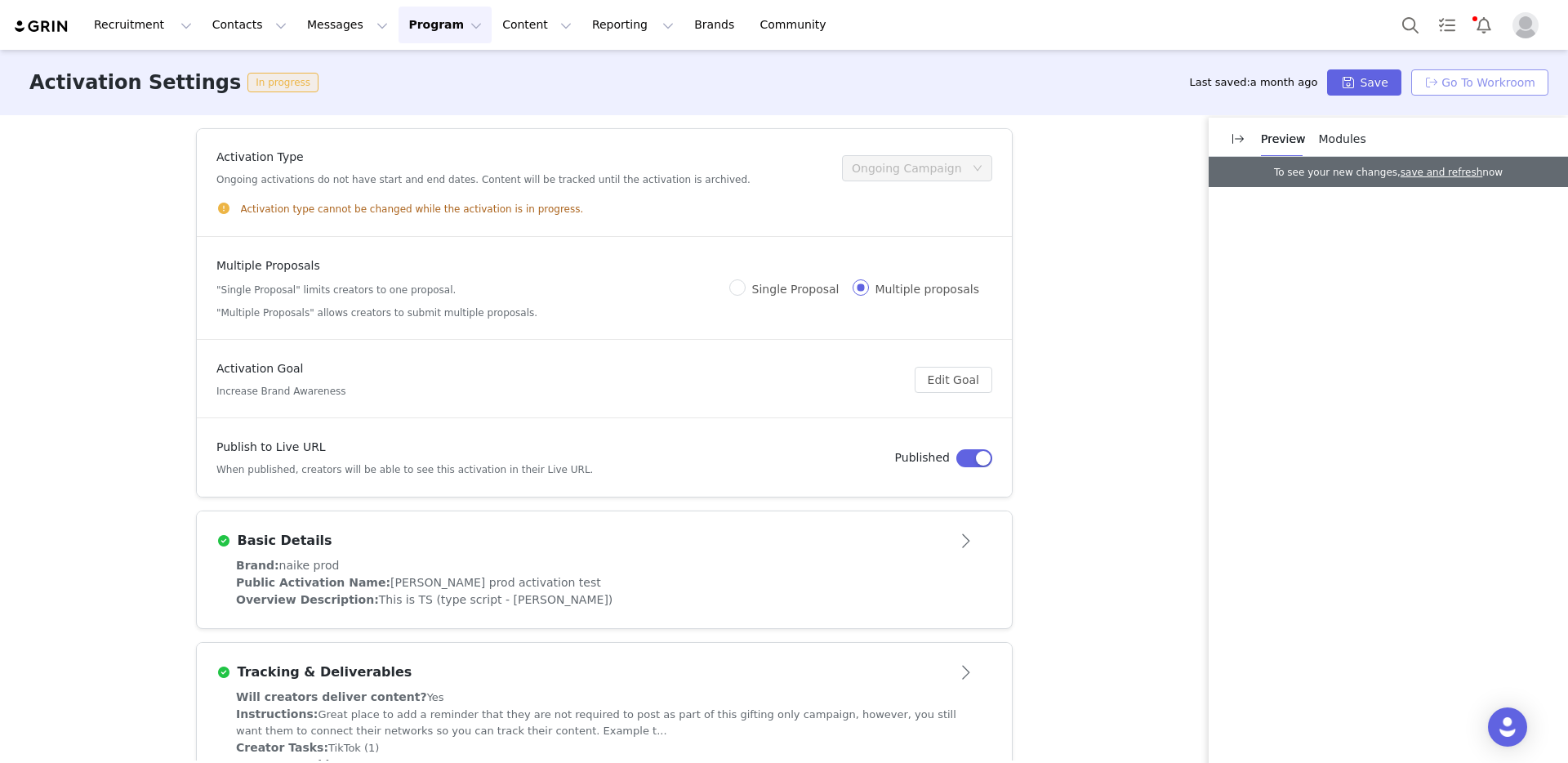
click at [1447, 85] on button "Go To Workroom" at bounding box center [1479, 82] width 137 height 26
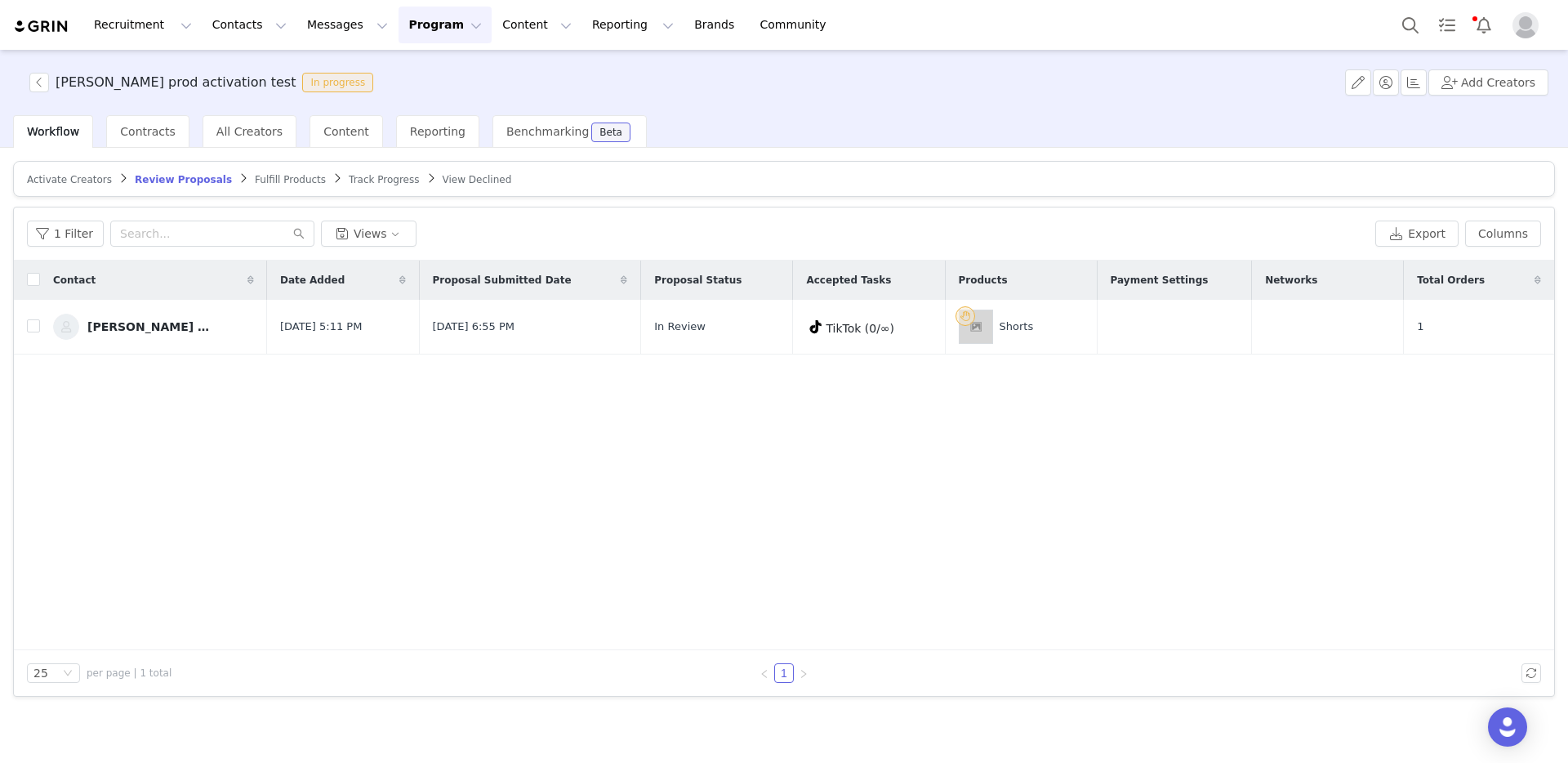
click at [371, 180] on span "Track Progress" at bounding box center [384, 179] width 70 height 12
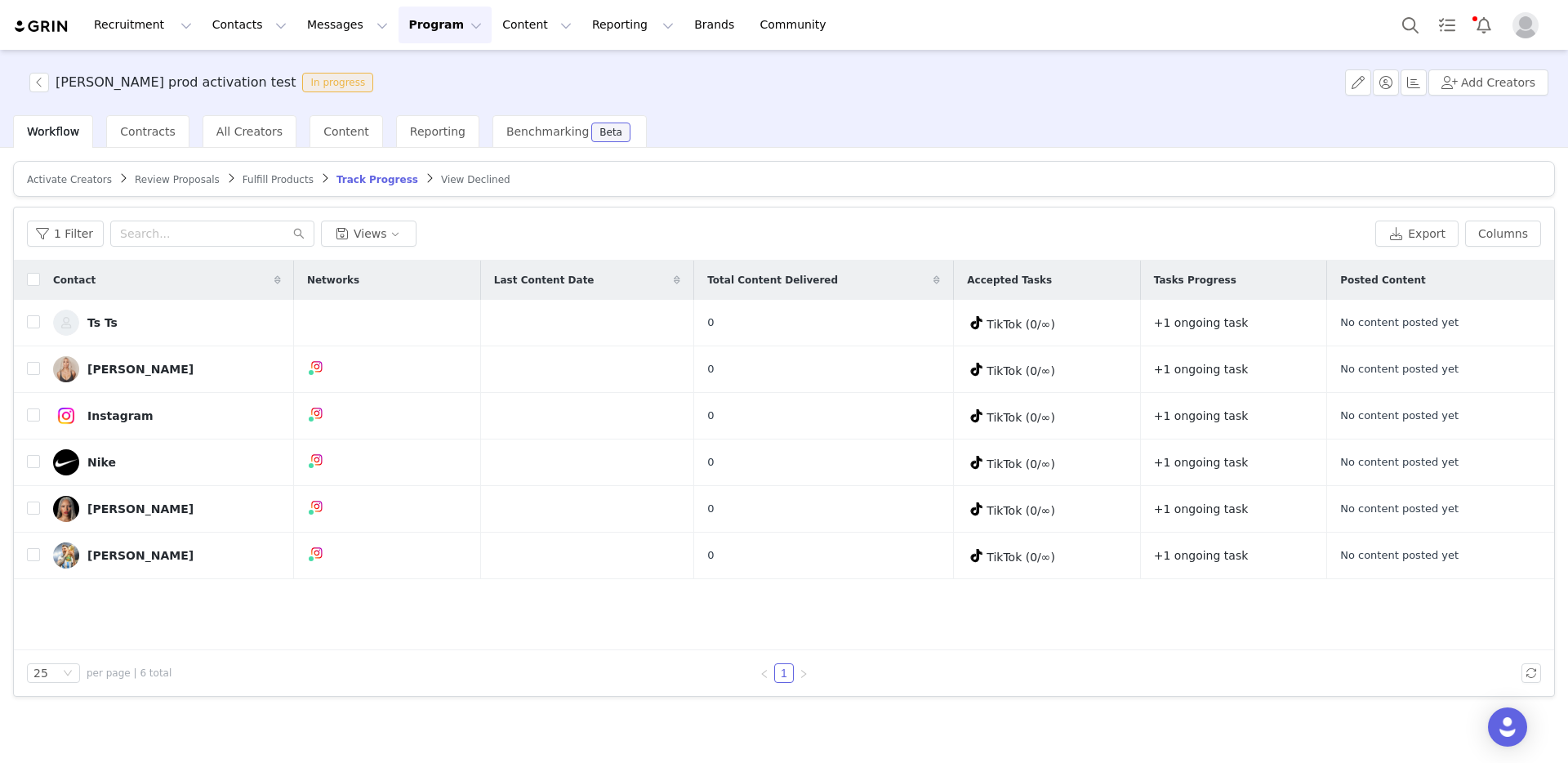
click at [172, 184] on span "Review Proposals" at bounding box center [177, 179] width 85 height 12
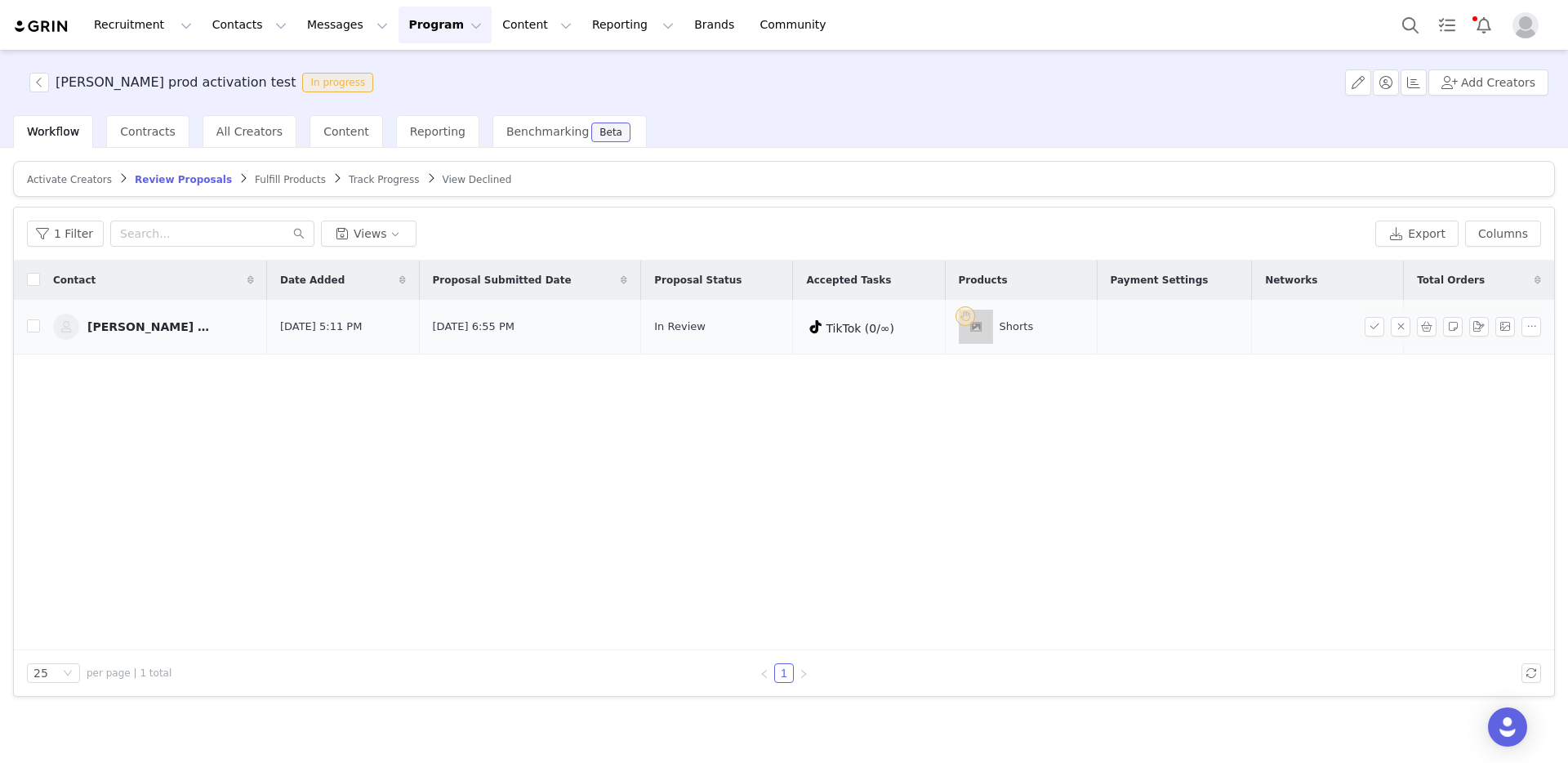
click at [115, 332] on div "[PERSON_NAME] 19" at bounding box center [149, 327] width 123 height 13
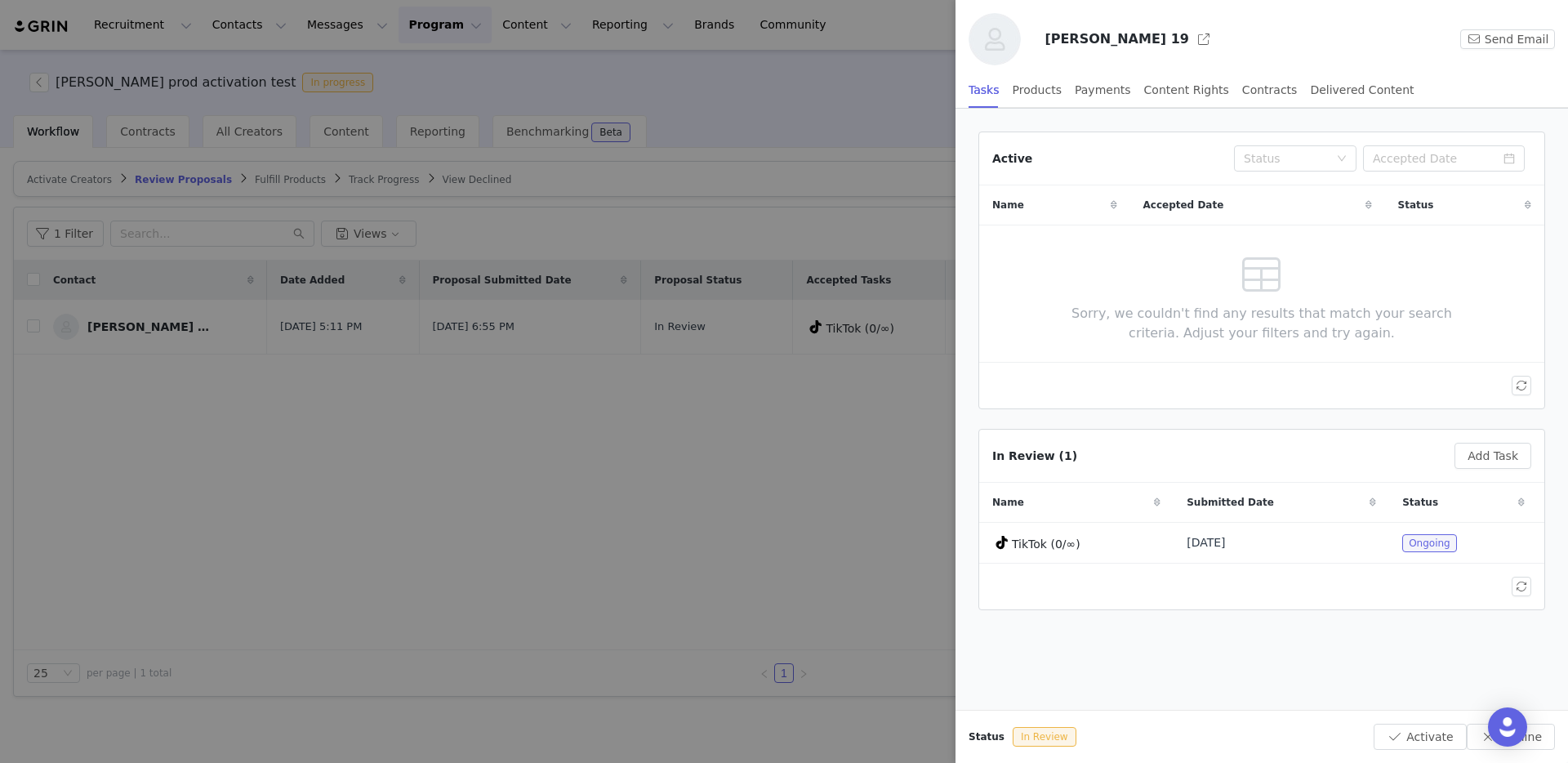
click at [290, 583] on div at bounding box center [784, 382] width 1568 height 763
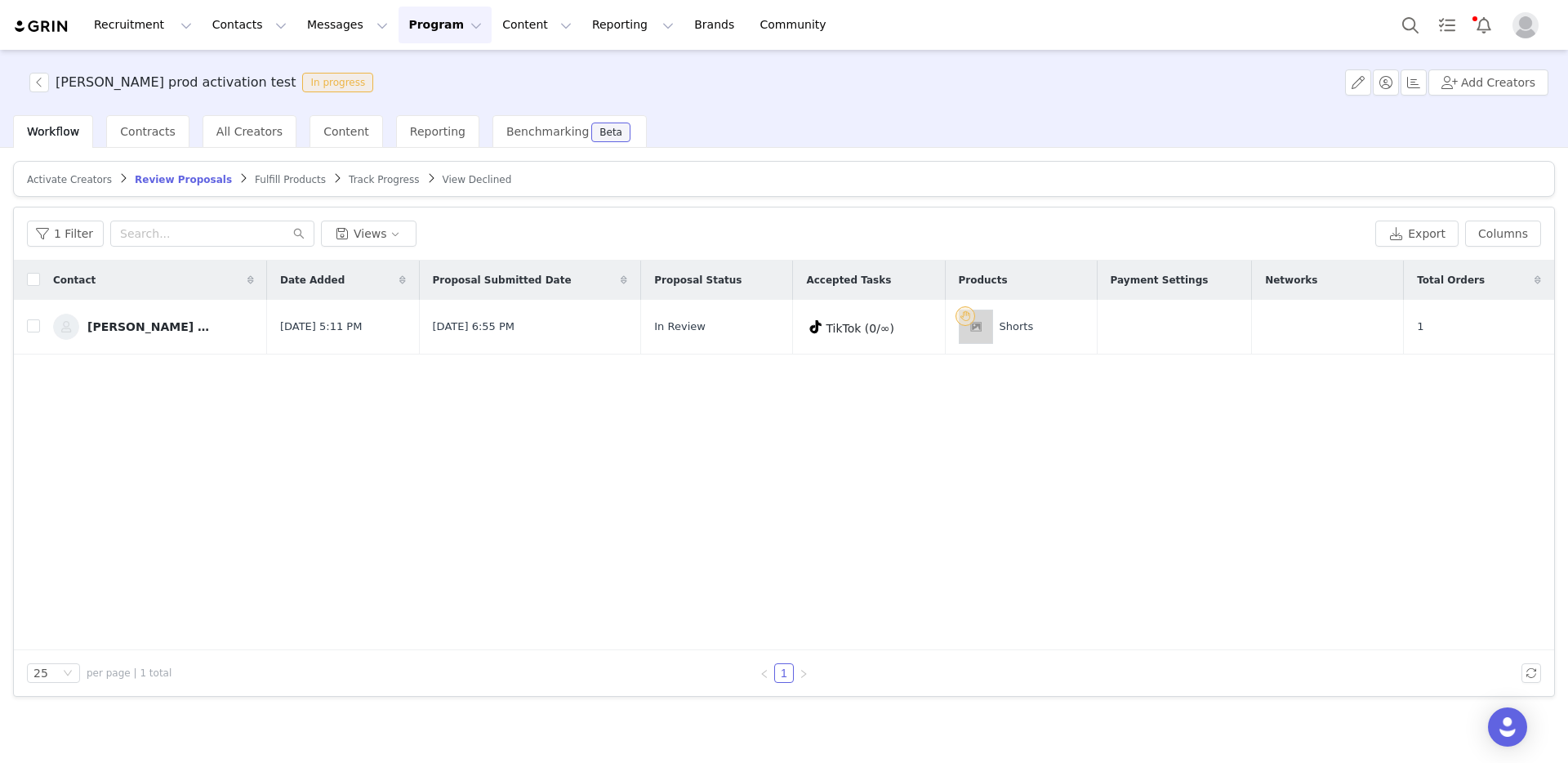
click at [61, 174] on span "Activate Creators" at bounding box center [69, 179] width 85 height 12
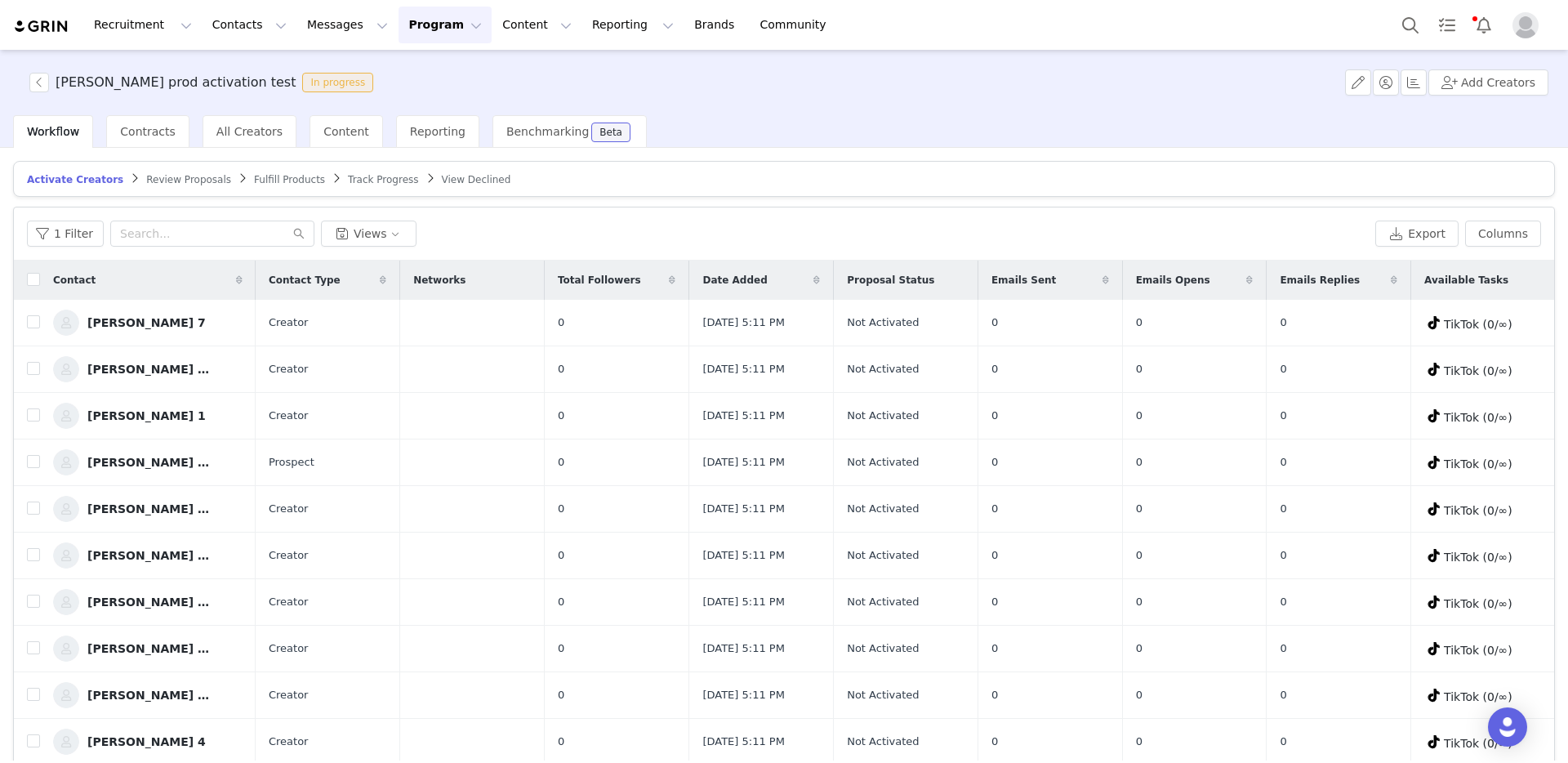
click at [175, 174] on span "Review Proposals" at bounding box center [188, 179] width 85 height 12
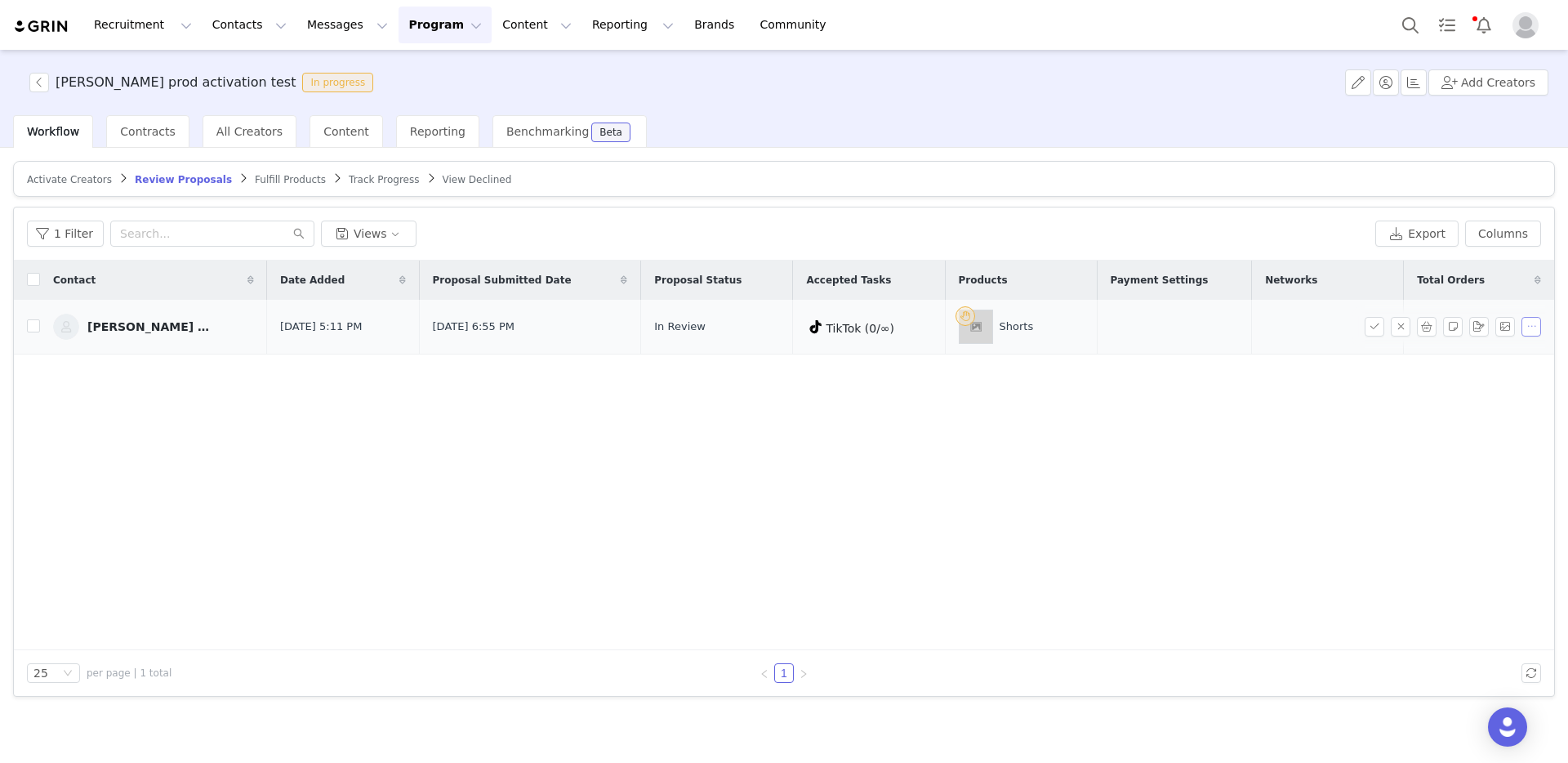
click at [1526, 330] on button "button" at bounding box center [1531, 327] width 20 height 20
click at [1323, 370] on div "Contact Date Added Proposal Submitted Date Proposal Status Accepted Tasks Produ…" at bounding box center [784, 455] width 1540 height 390
click at [33, 322] on input "checkbox" at bounding box center [33, 326] width 13 height 13
checkbox input "true"
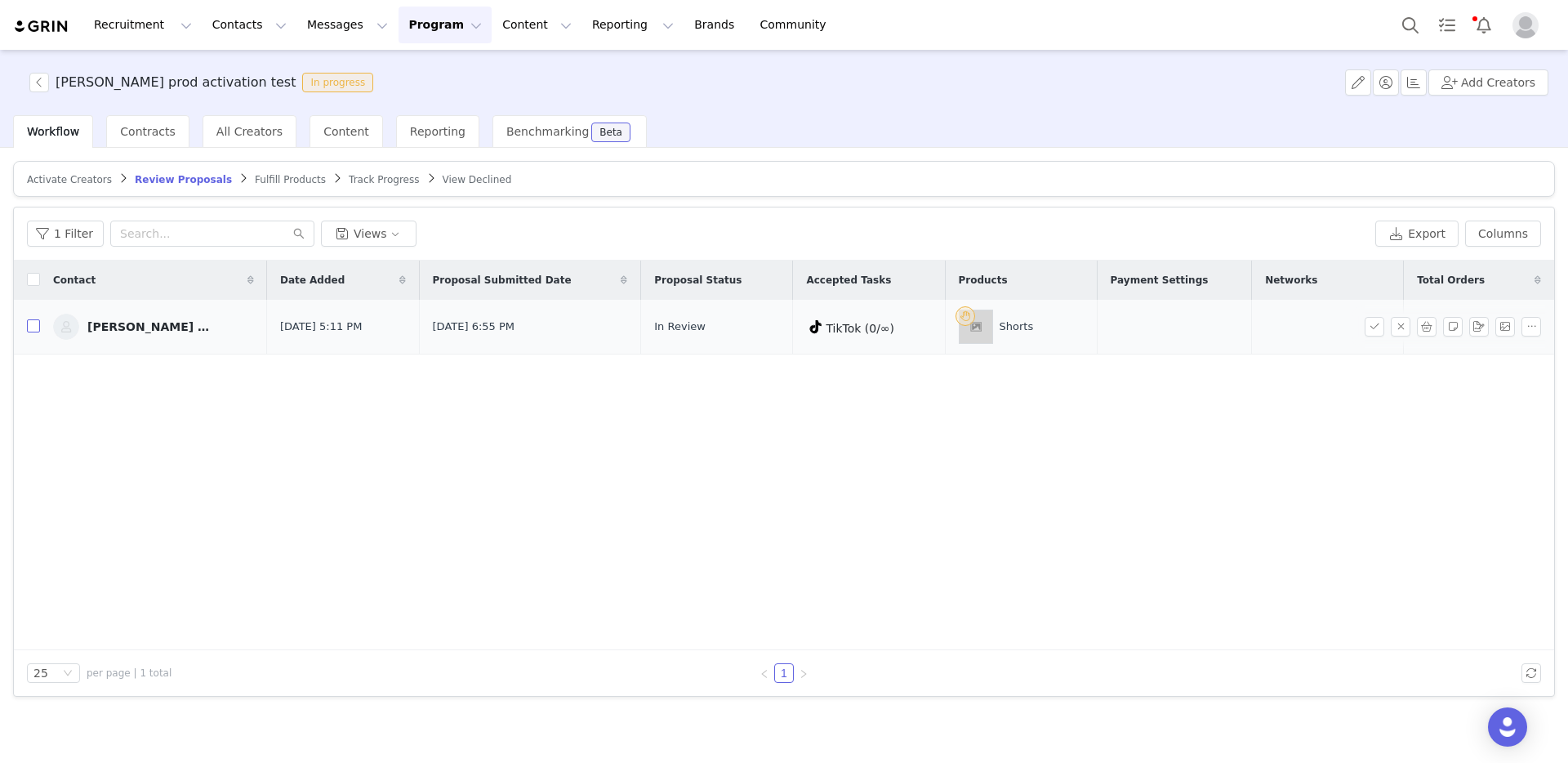
checkbox input "true"
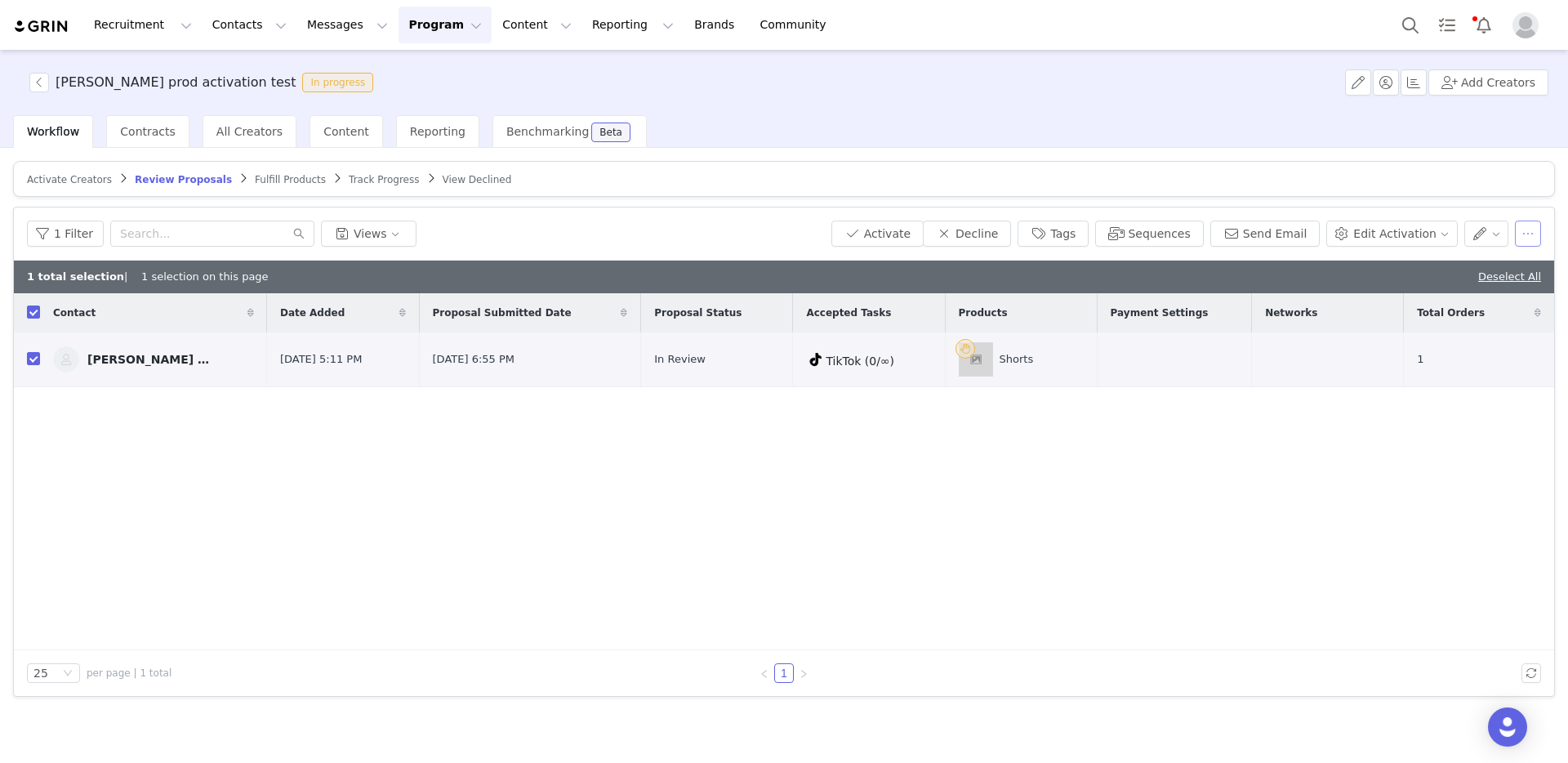
click at [1529, 234] on button "button" at bounding box center [1528, 233] width 26 height 26
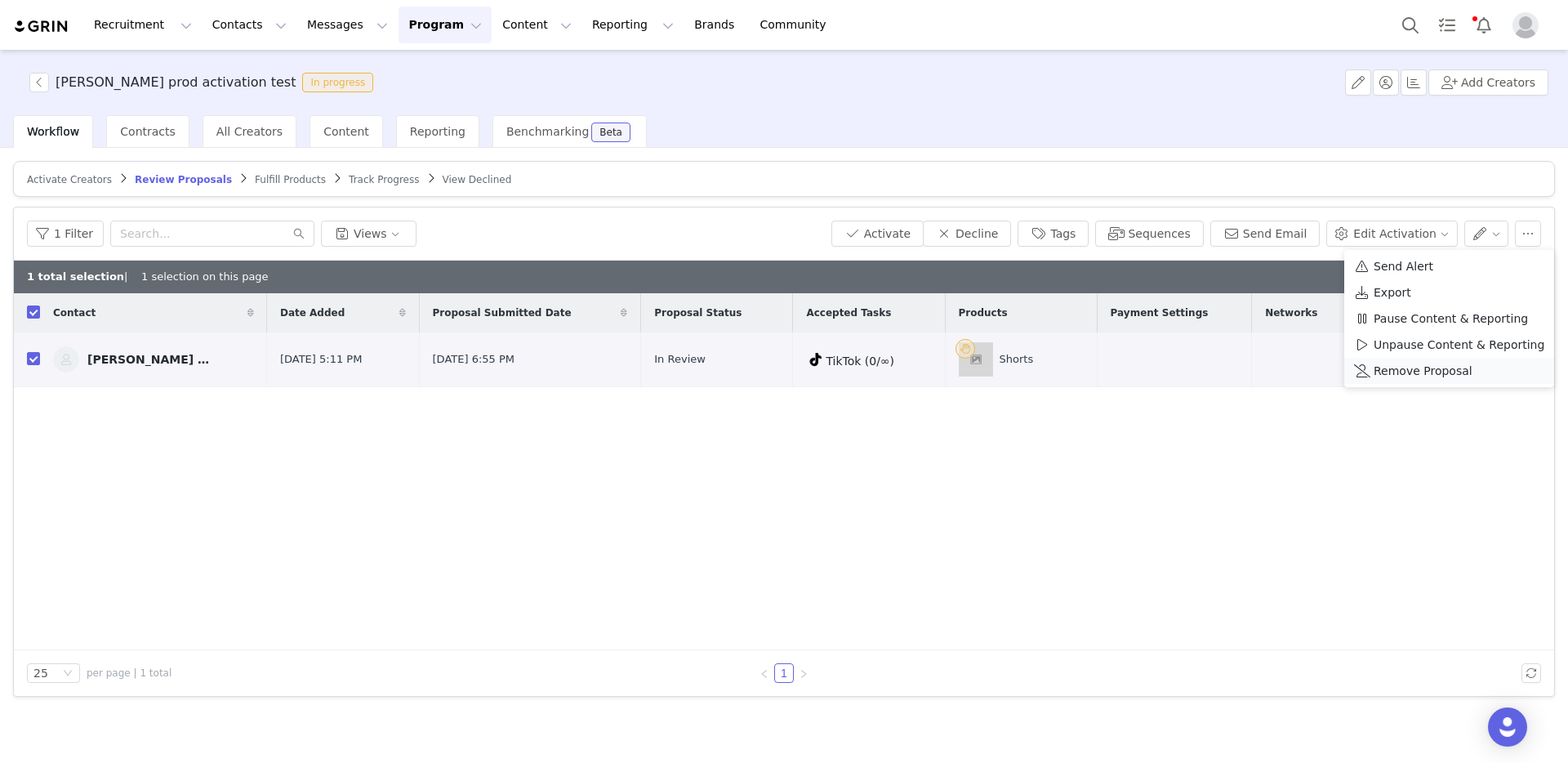
click at [1433, 364] on span "Remove Proposal" at bounding box center [1423, 371] width 98 height 18
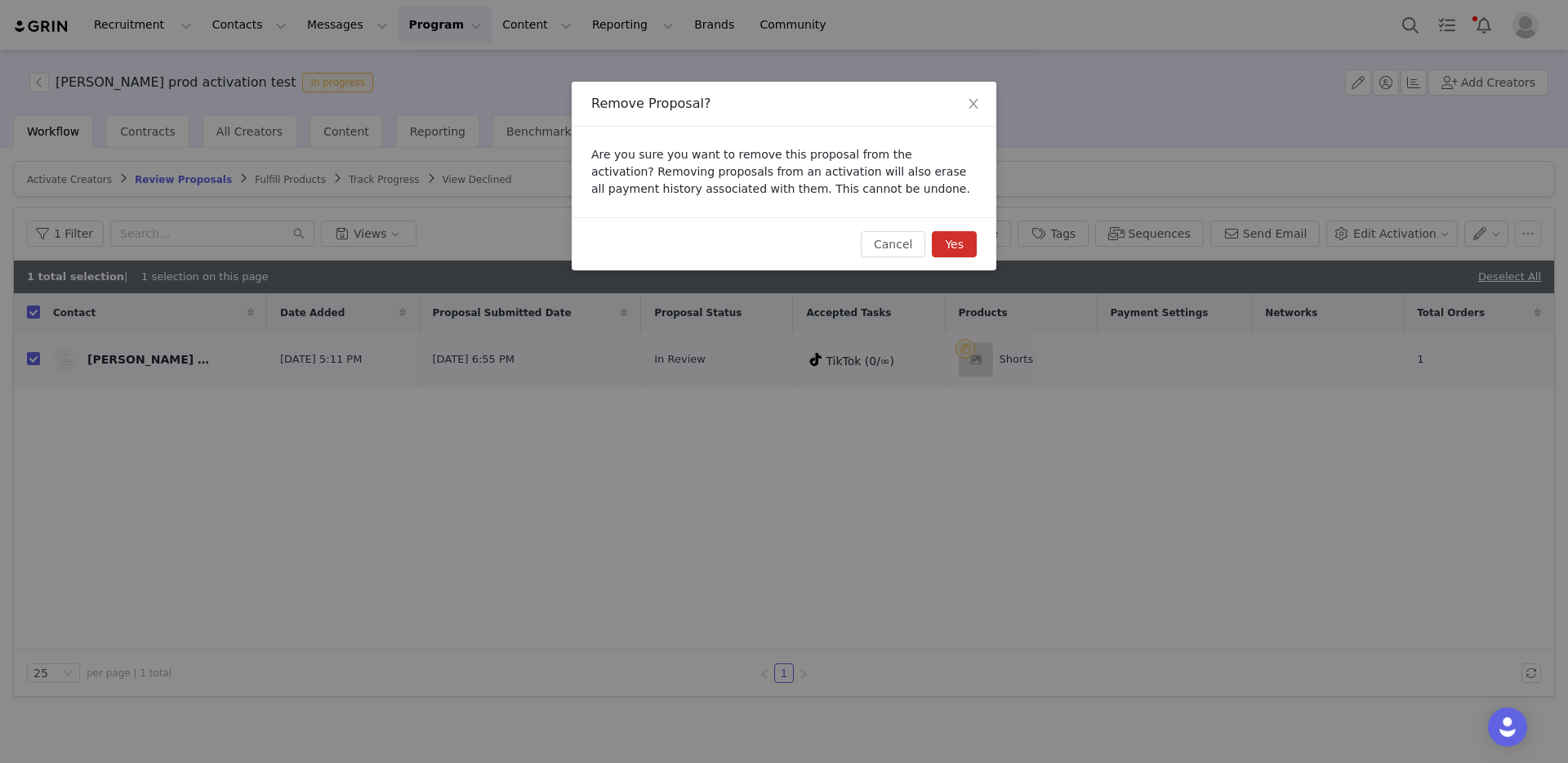
click at [969, 251] on button "Yes" at bounding box center [954, 244] width 45 height 26
checkbox input "false"
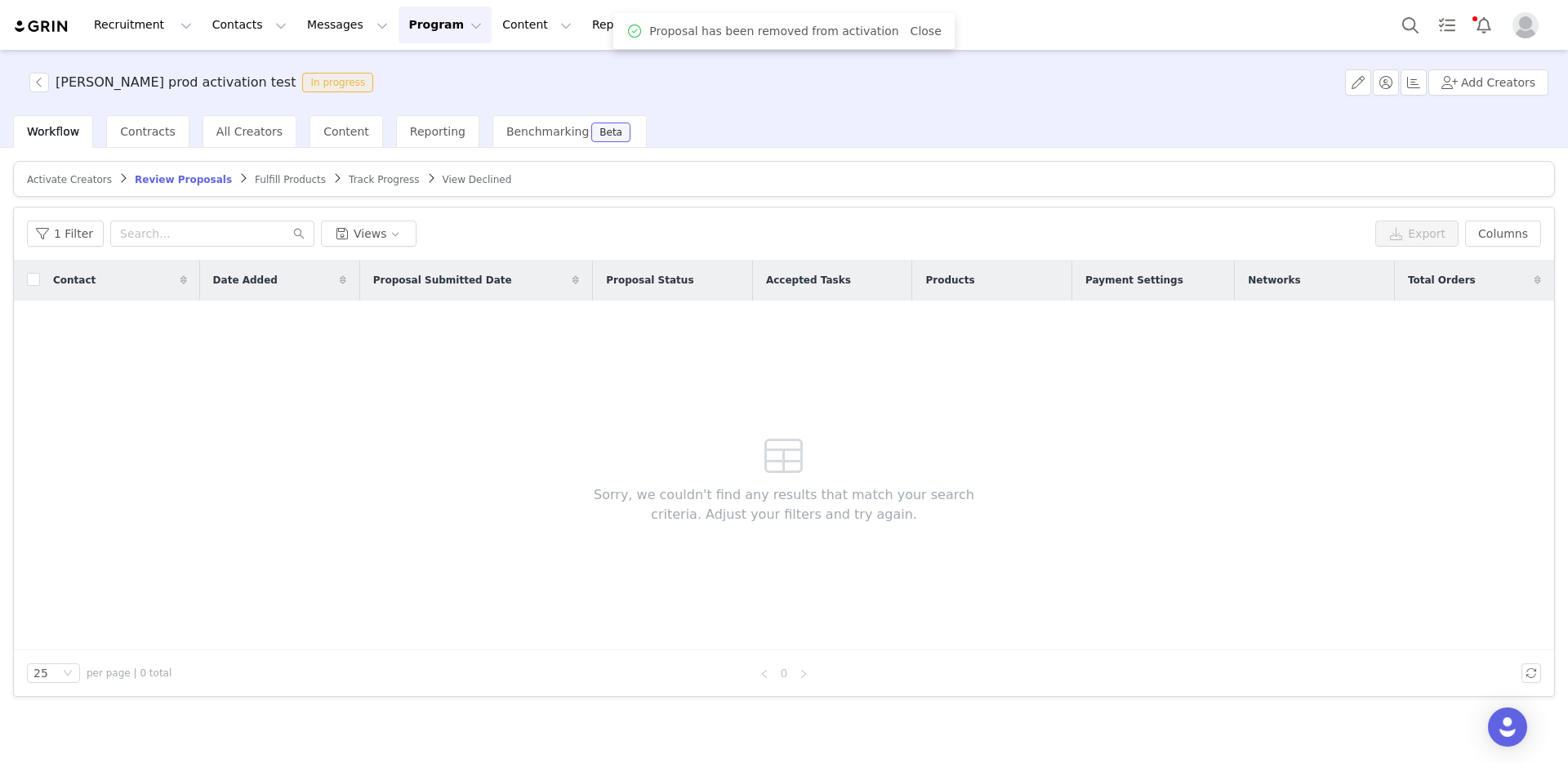
click at [88, 174] on span "Activate Creators" at bounding box center [69, 179] width 85 height 12
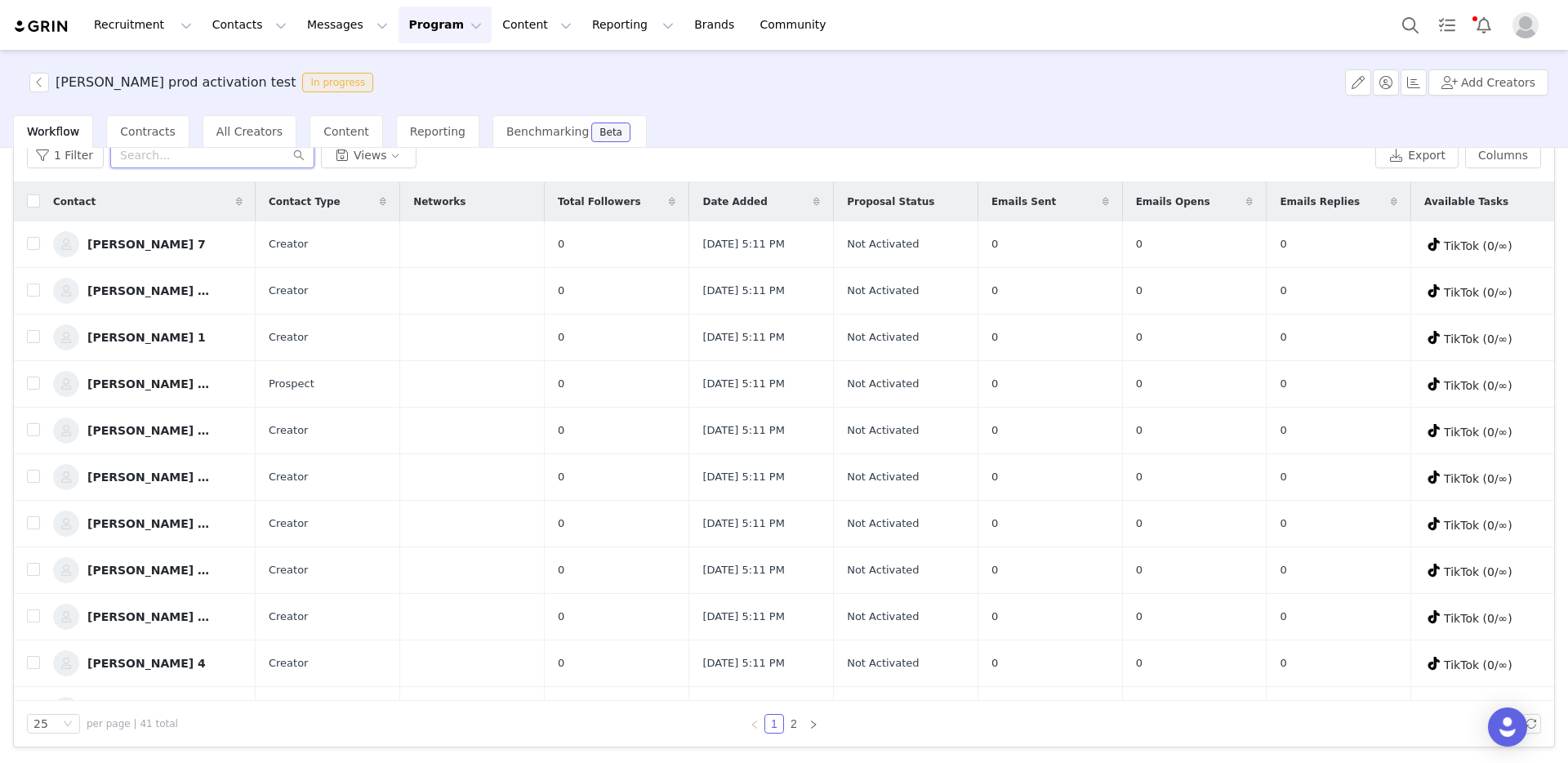
click at [151, 161] on input "text" at bounding box center [212, 155] width 204 height 26
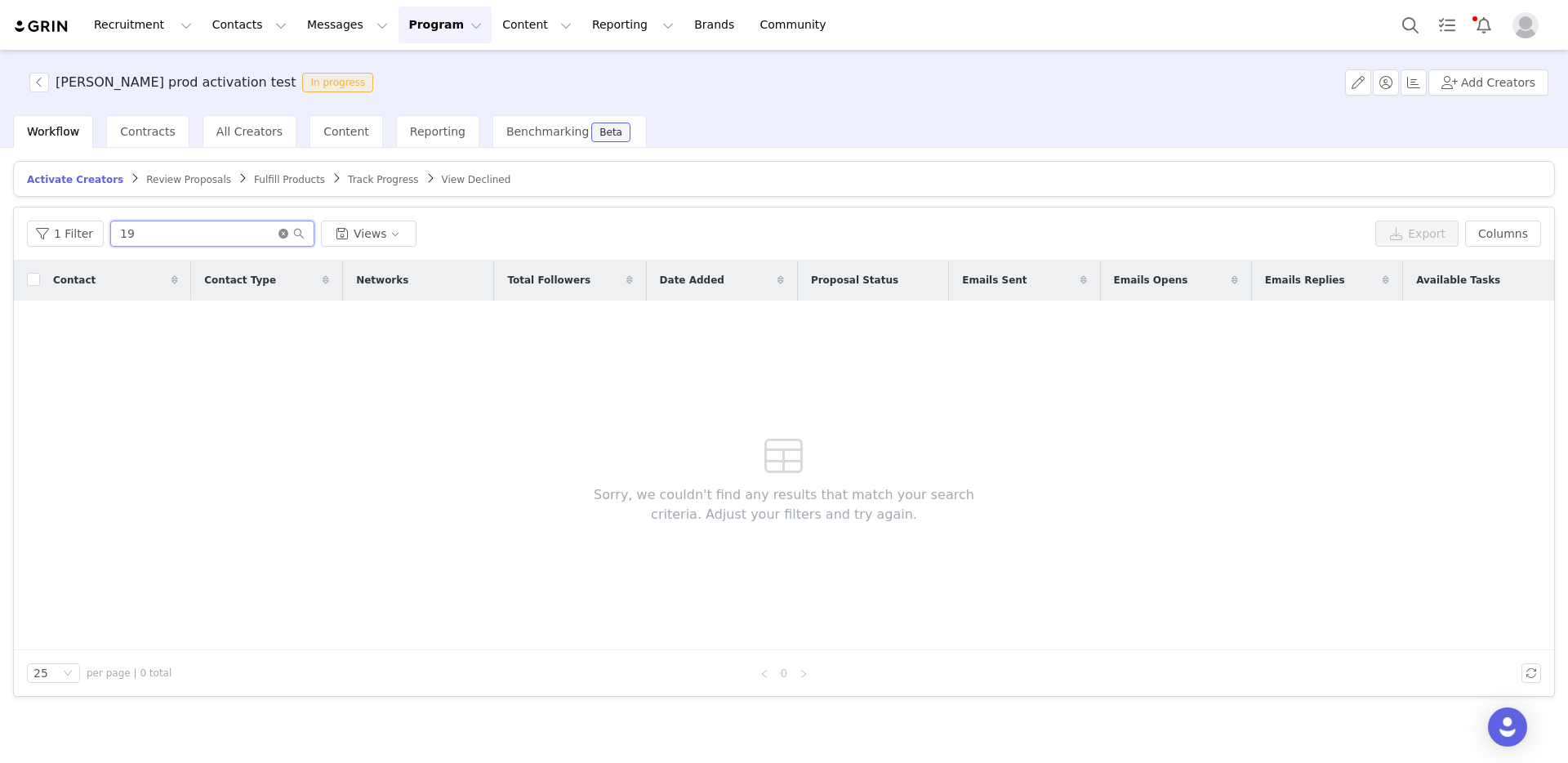
type input "19"
click at [282, 236] on icon "icon: close-circle" at bounding box center [283, 234] width 10 height 10
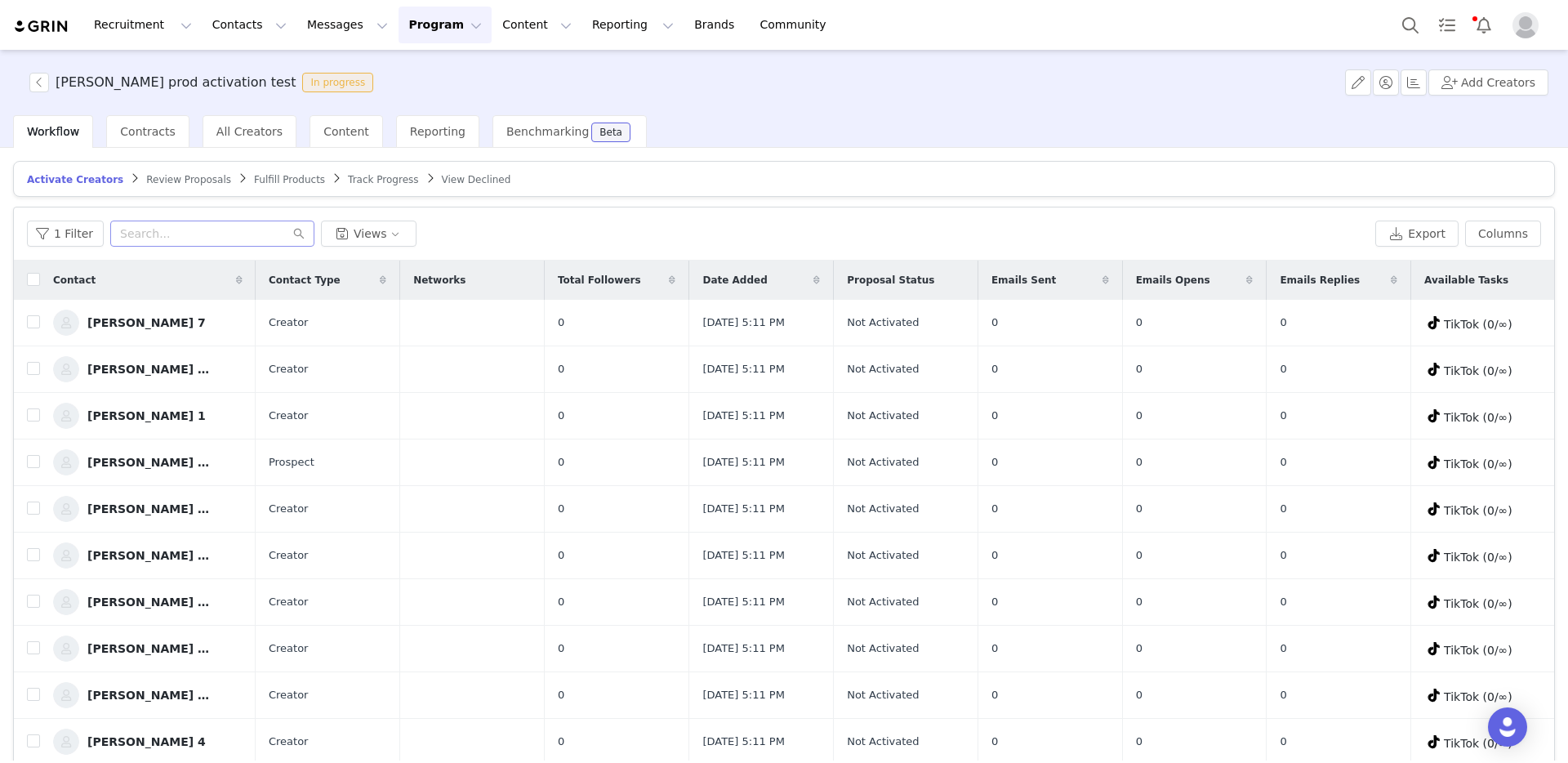
click at [184, 177] on span "Review Proposals" at bounding box center [188, 179] width 85 height 12
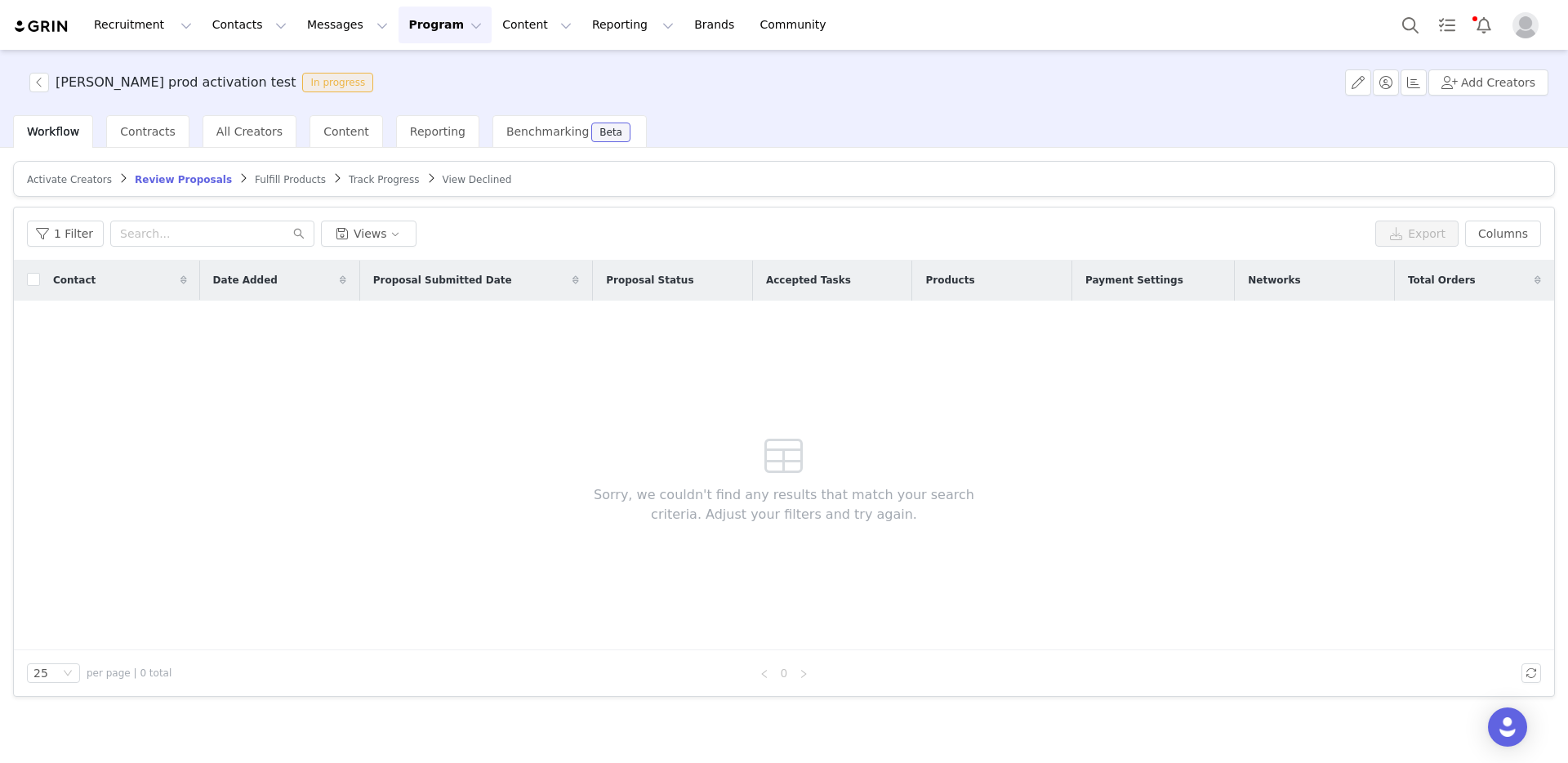
click at [278, 180] on span "Fulfill Products" at bounding box center [290, 179] width 71 height 12
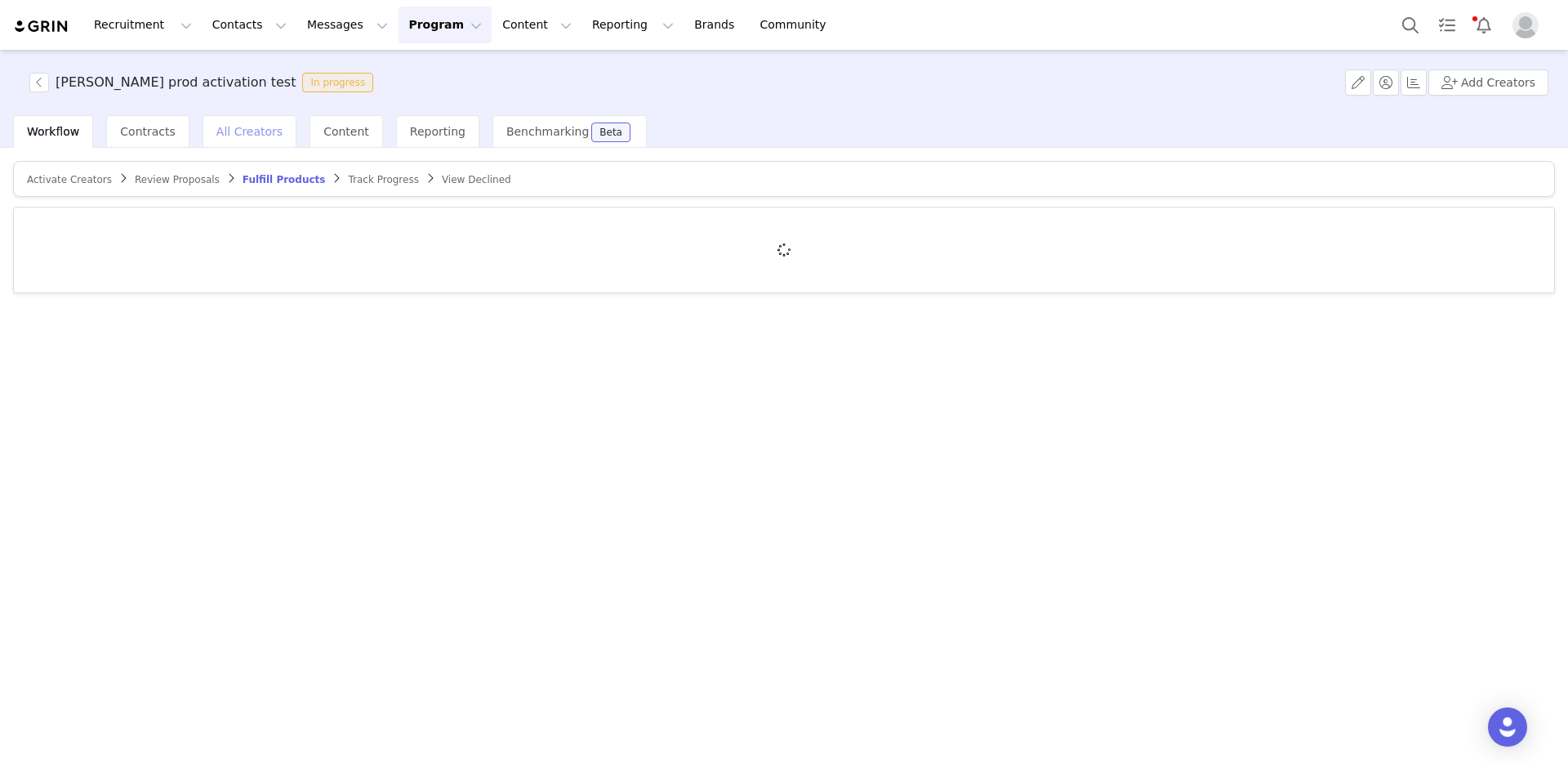
click at [251, 131] on span "All Creators" at bounding box center [250, 132] width 66 height 13
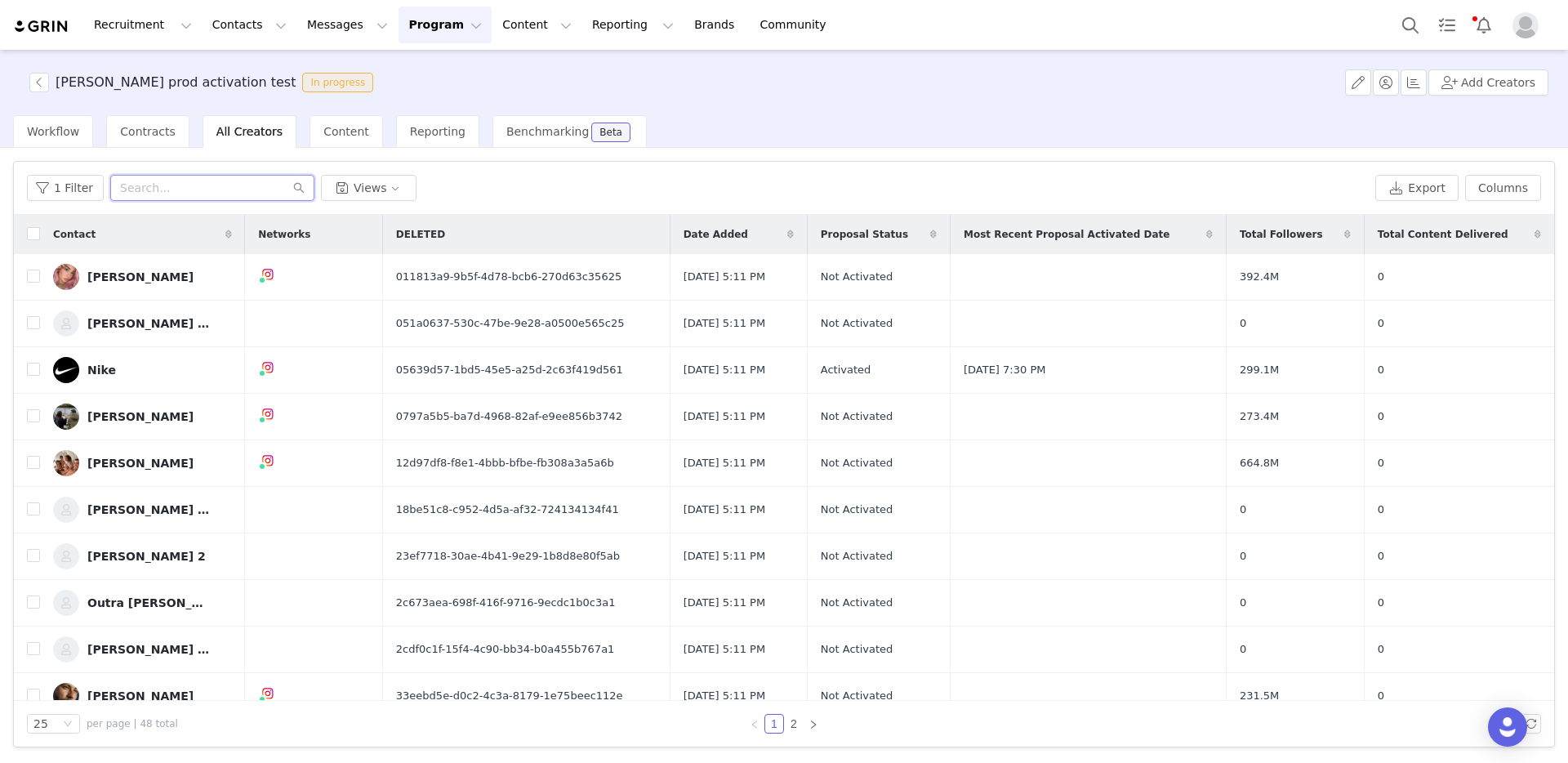
click at [173, 195] on input "text" at bounding box center [212, 187] width 204 height 26
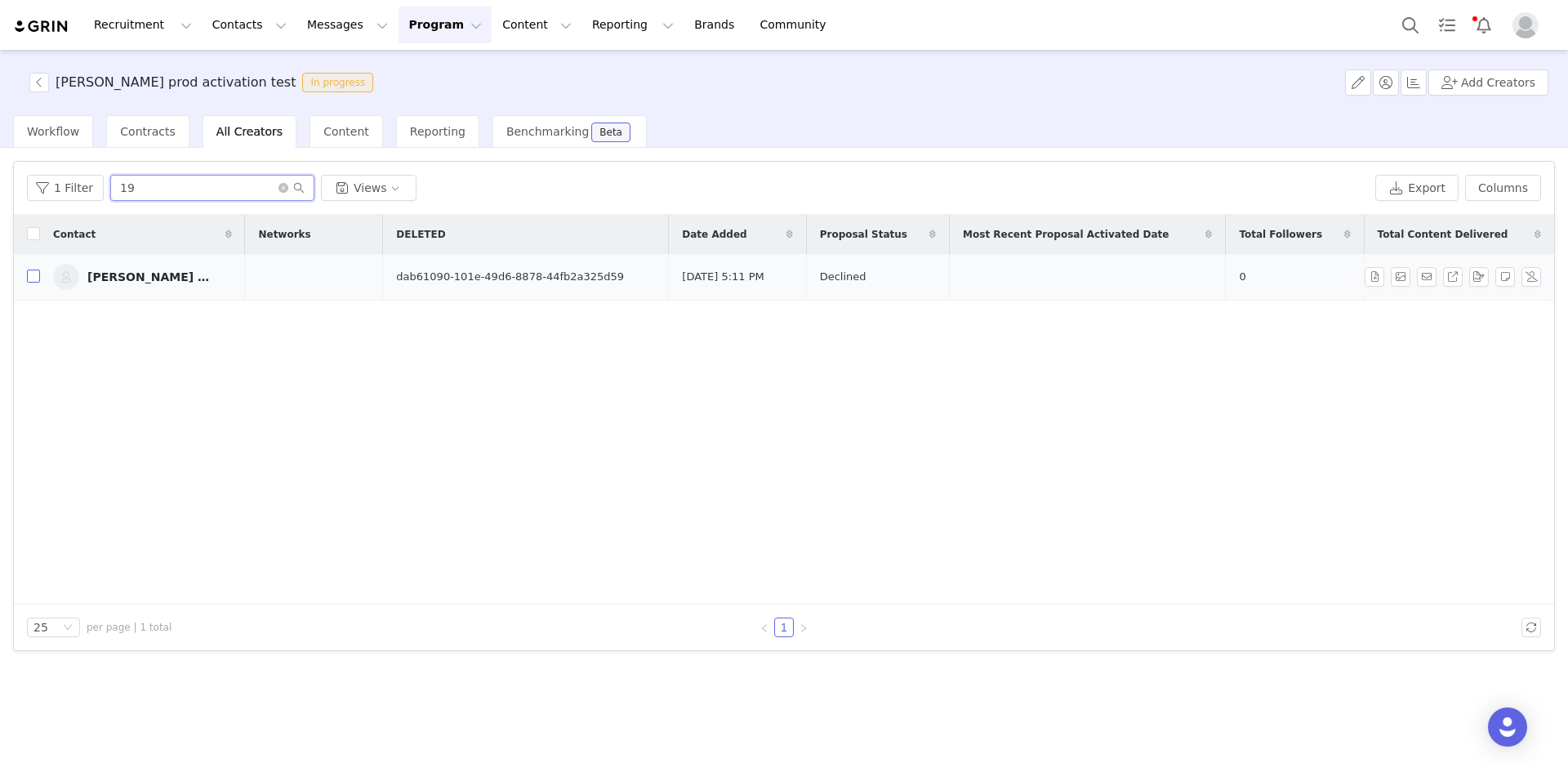
type input "19"
click at [34, 276] on input "checkbox" at bounding box center [33, 276] width 13 height 13
checkbox input "true"
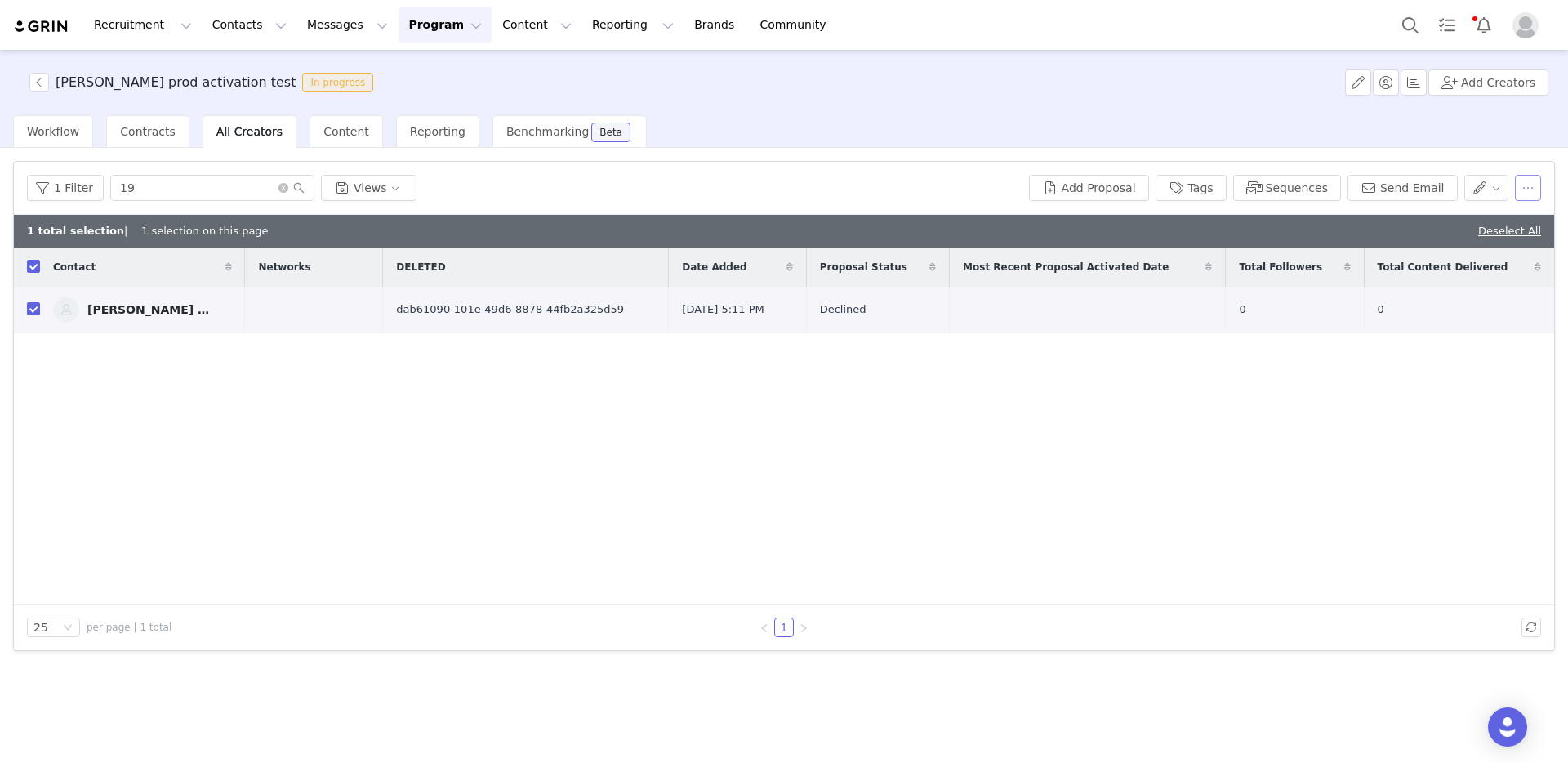
click at [1523, 183] on button "button" at bounding box center [1528, 187] width 26 height 26
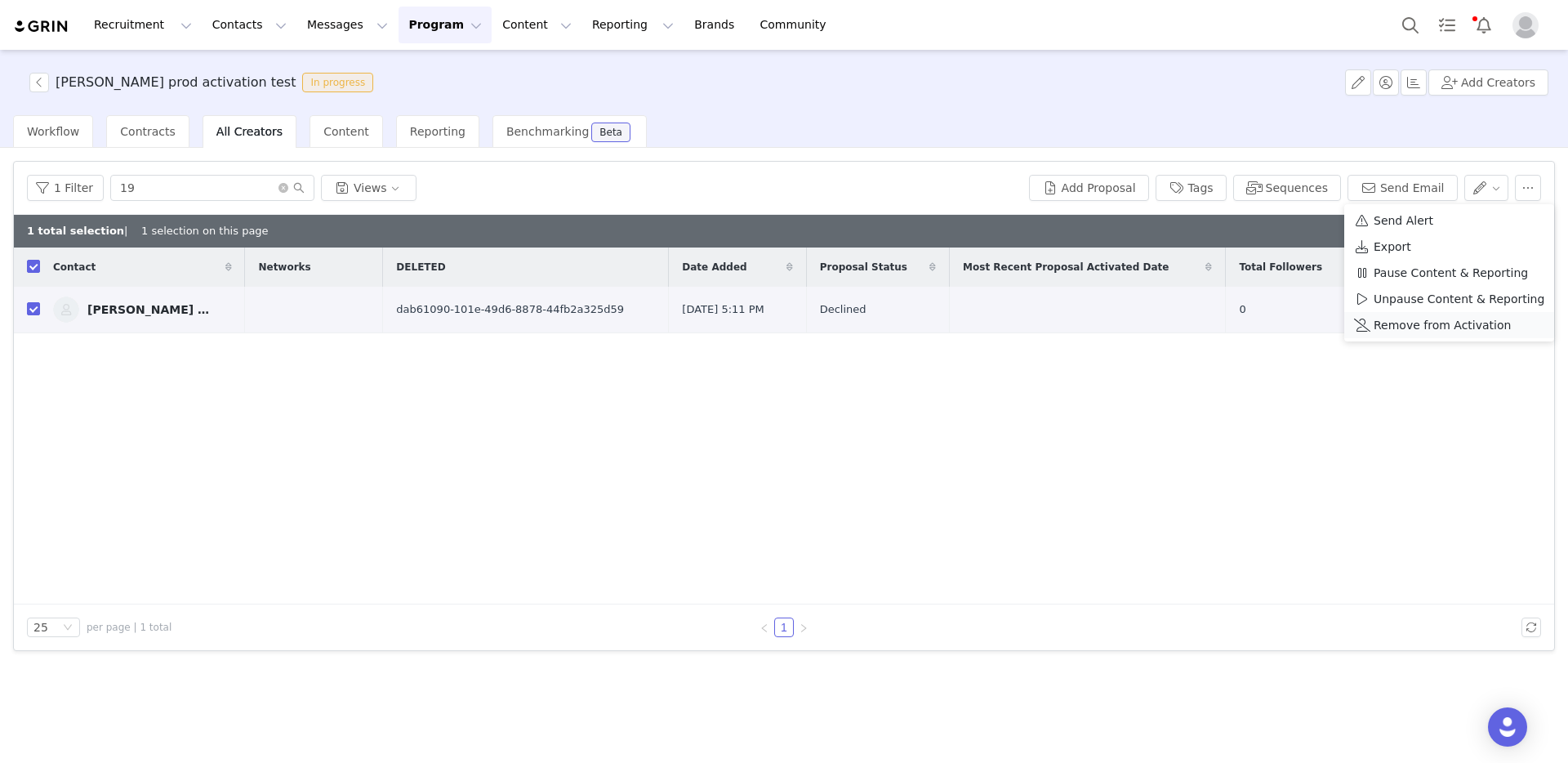
click at [1424, 325] on span "Remove from Activation" at bounding box center [1442, 325] width 137 height 18
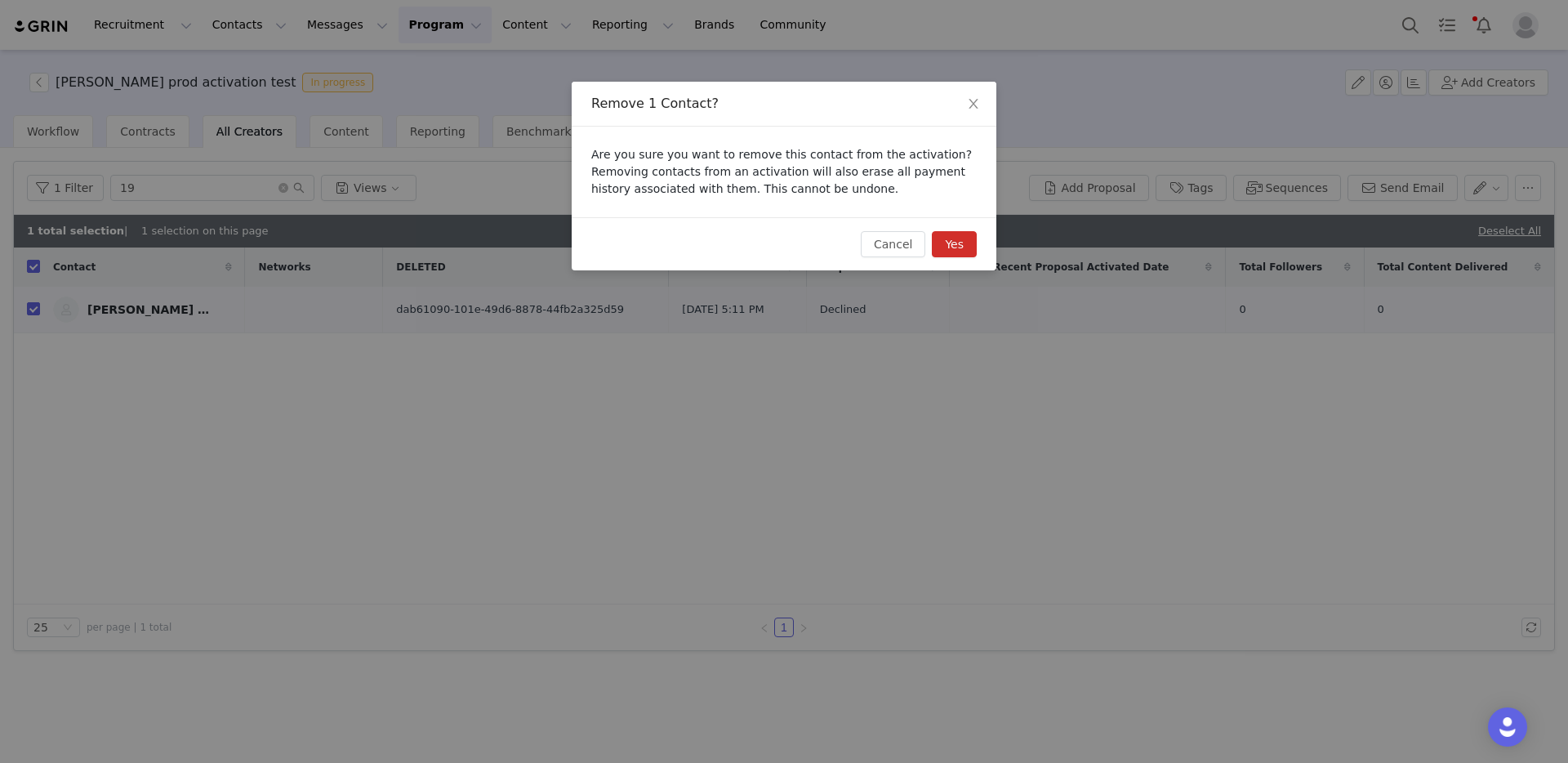
click at [960, 246] on button "Yes" at bounding box center [954, 244] width 45 height 26
checkbox input "false"
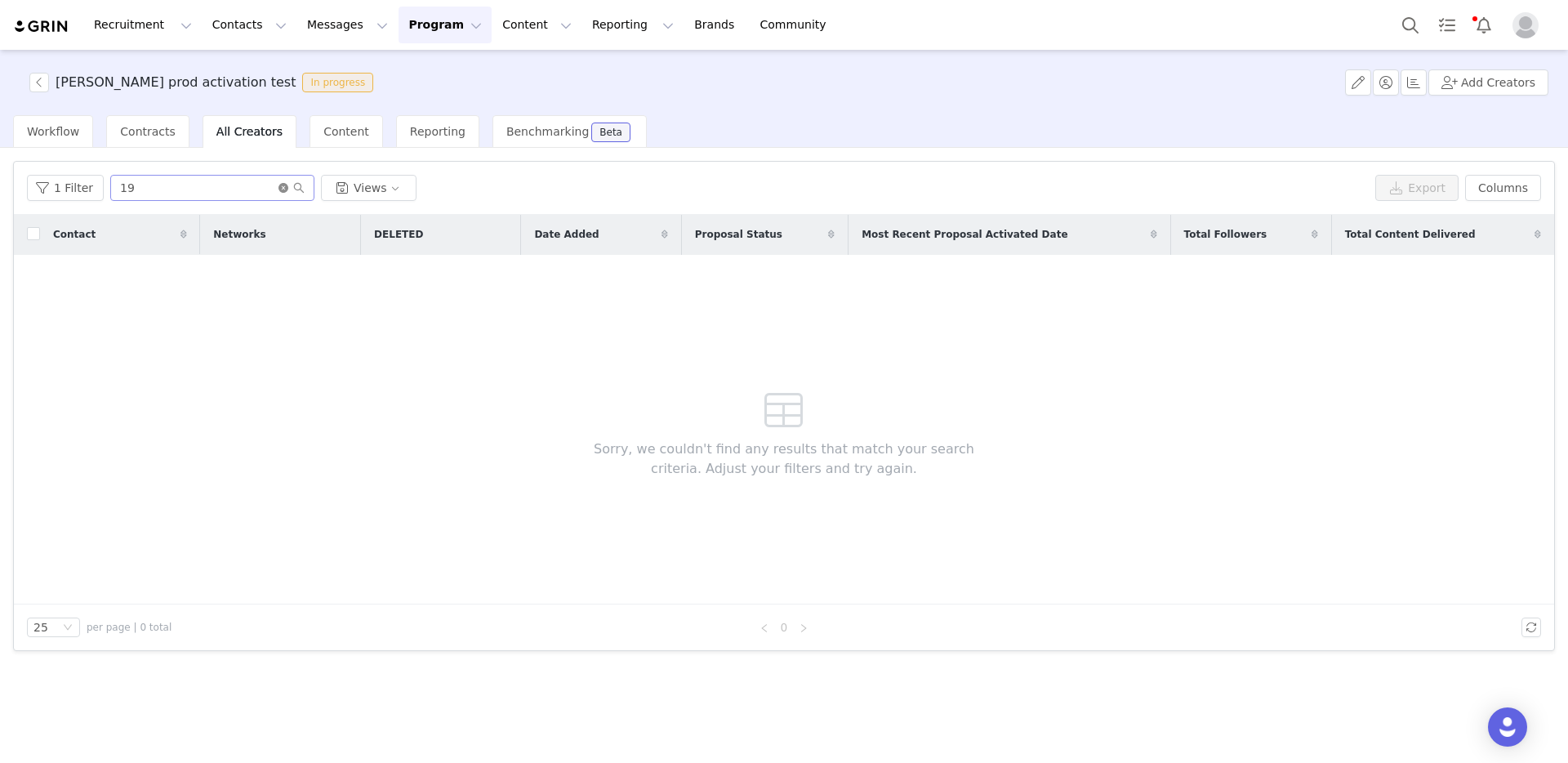
click at [278, 188] on icon "icon: close-circle" at bounding box center [283, 187] width 10 height 10
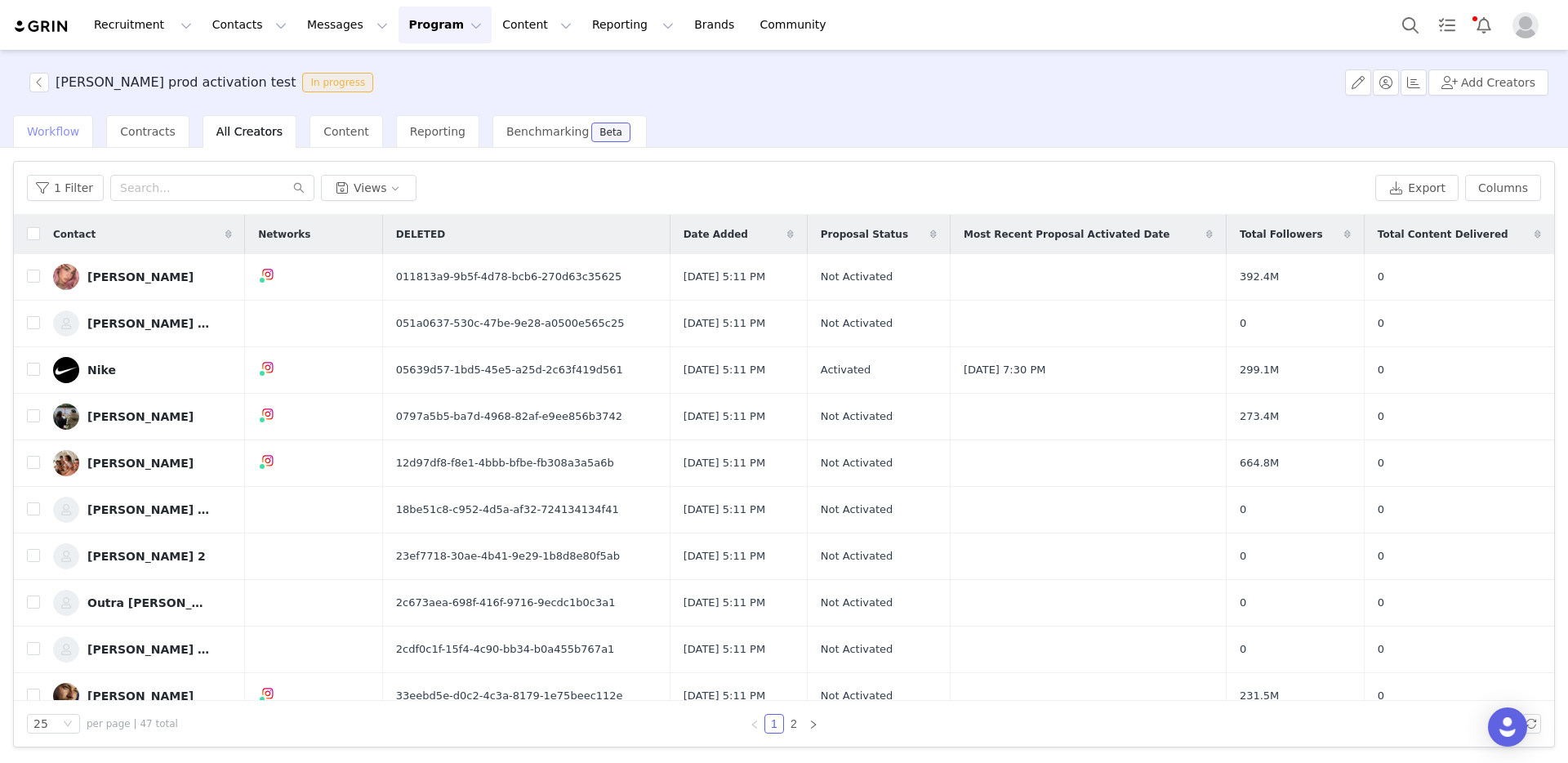
click at [71, 133] on span "Workflow" at bounding box center [53, 132] width 52 height 13
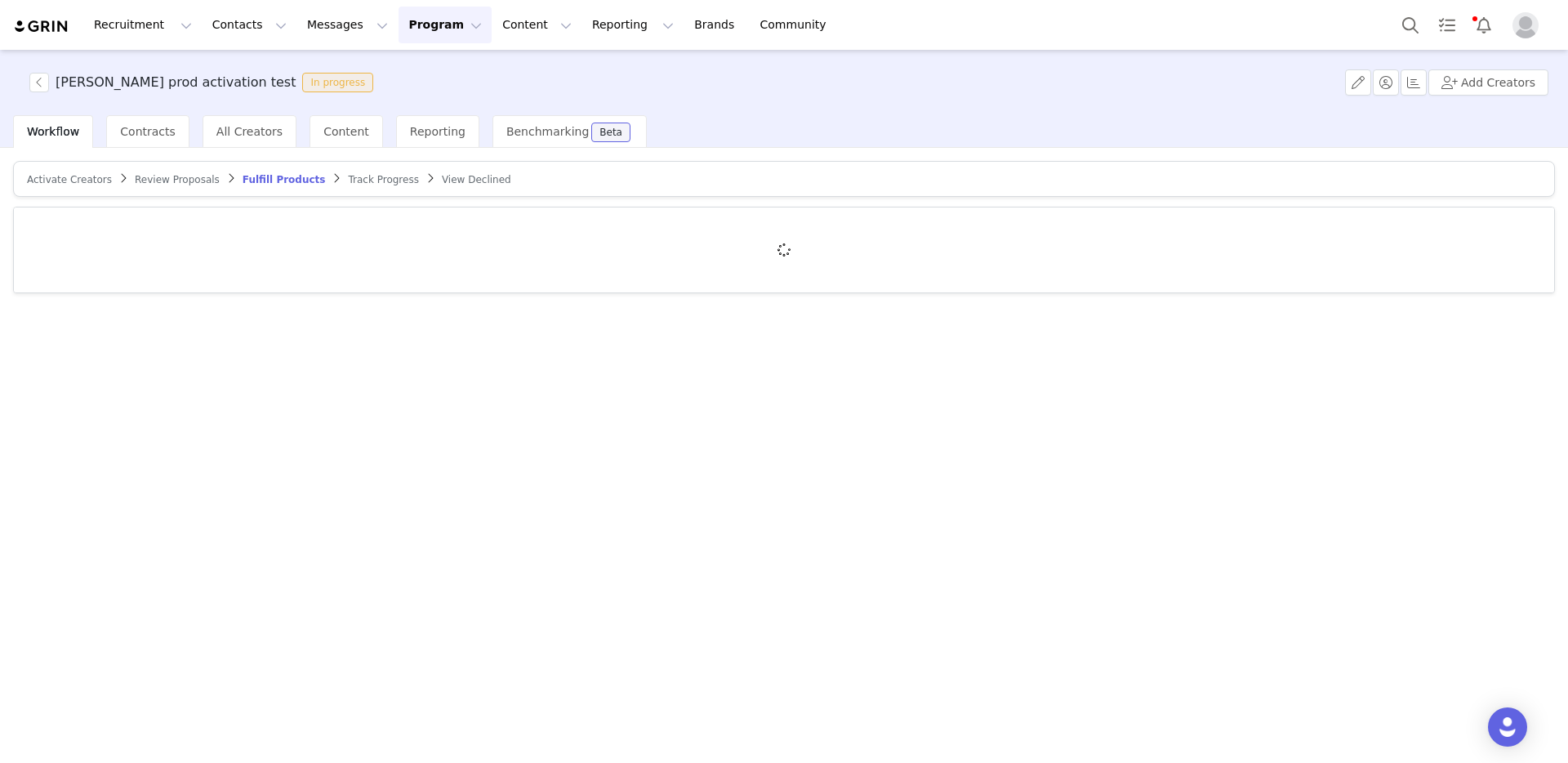
click at [72, 180] on span "Activate Creators" at bounding box center [69, 179] width 85 height 12
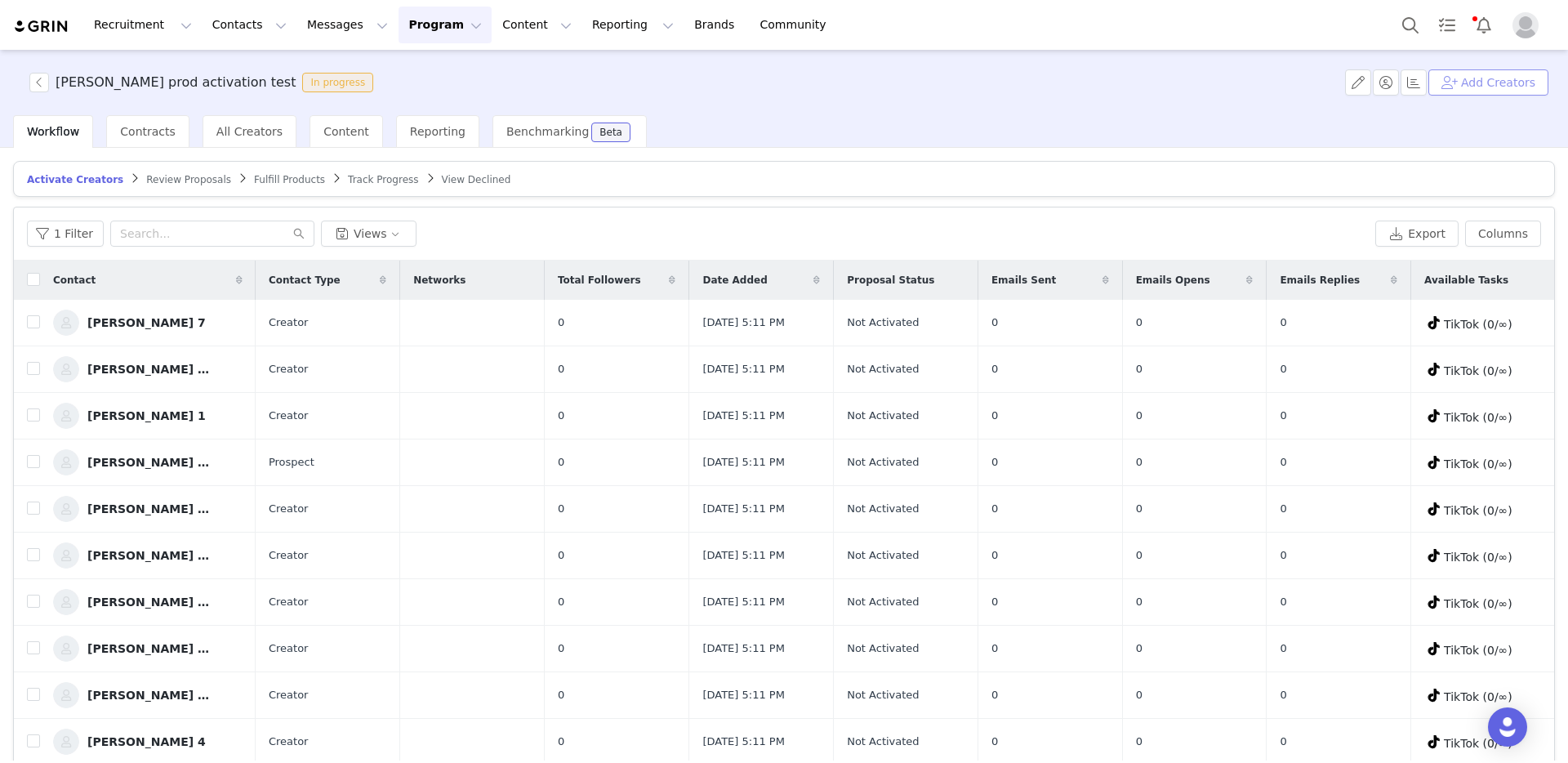
click at [1513, 84] on button "Add Creators" at bounding box center [1488, 82] width 120 height 26
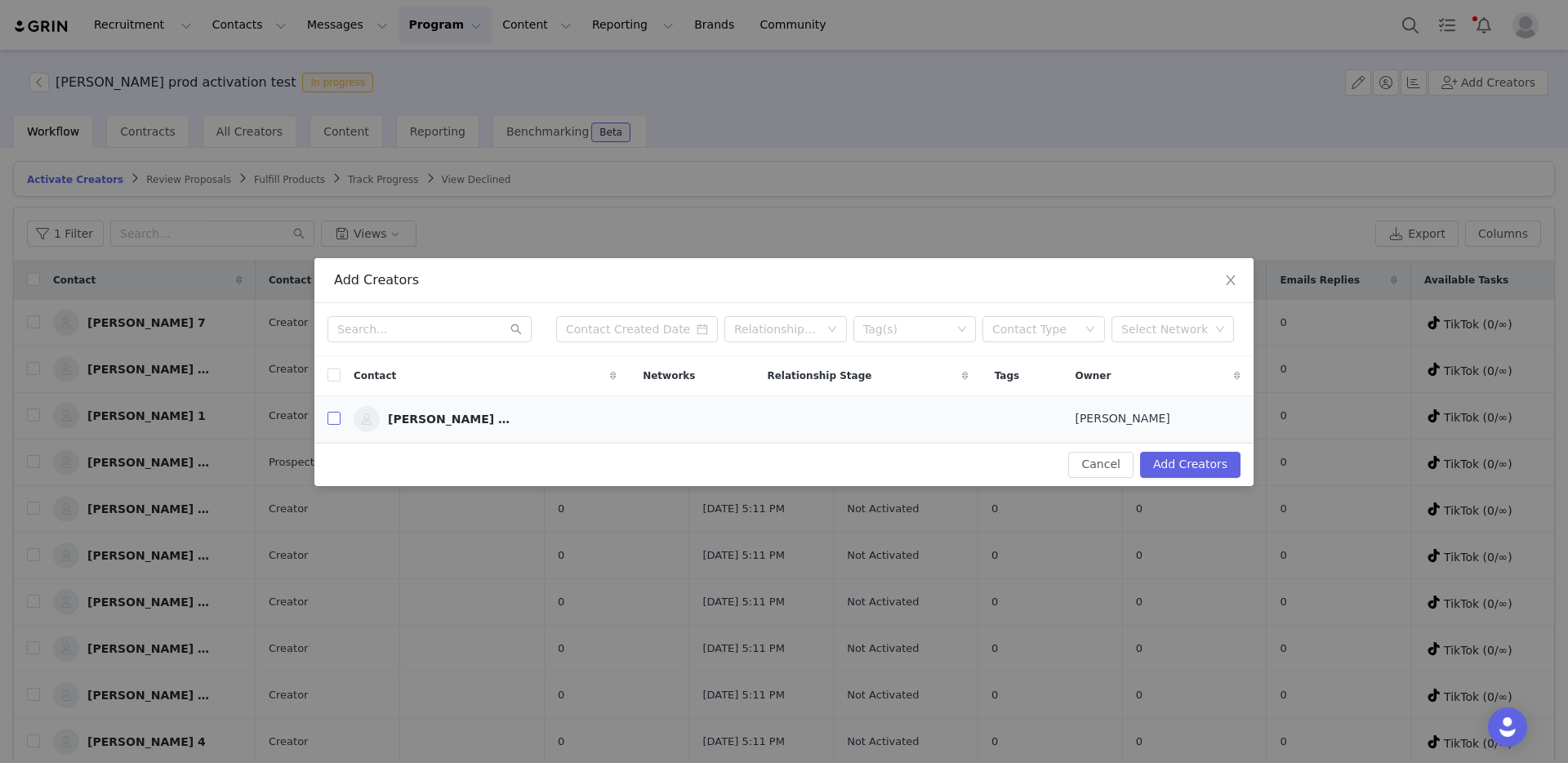
click at [335, 418] on input "checkbox" at bounding box center [334, 418] width 13 height 13
checkbox input "true"
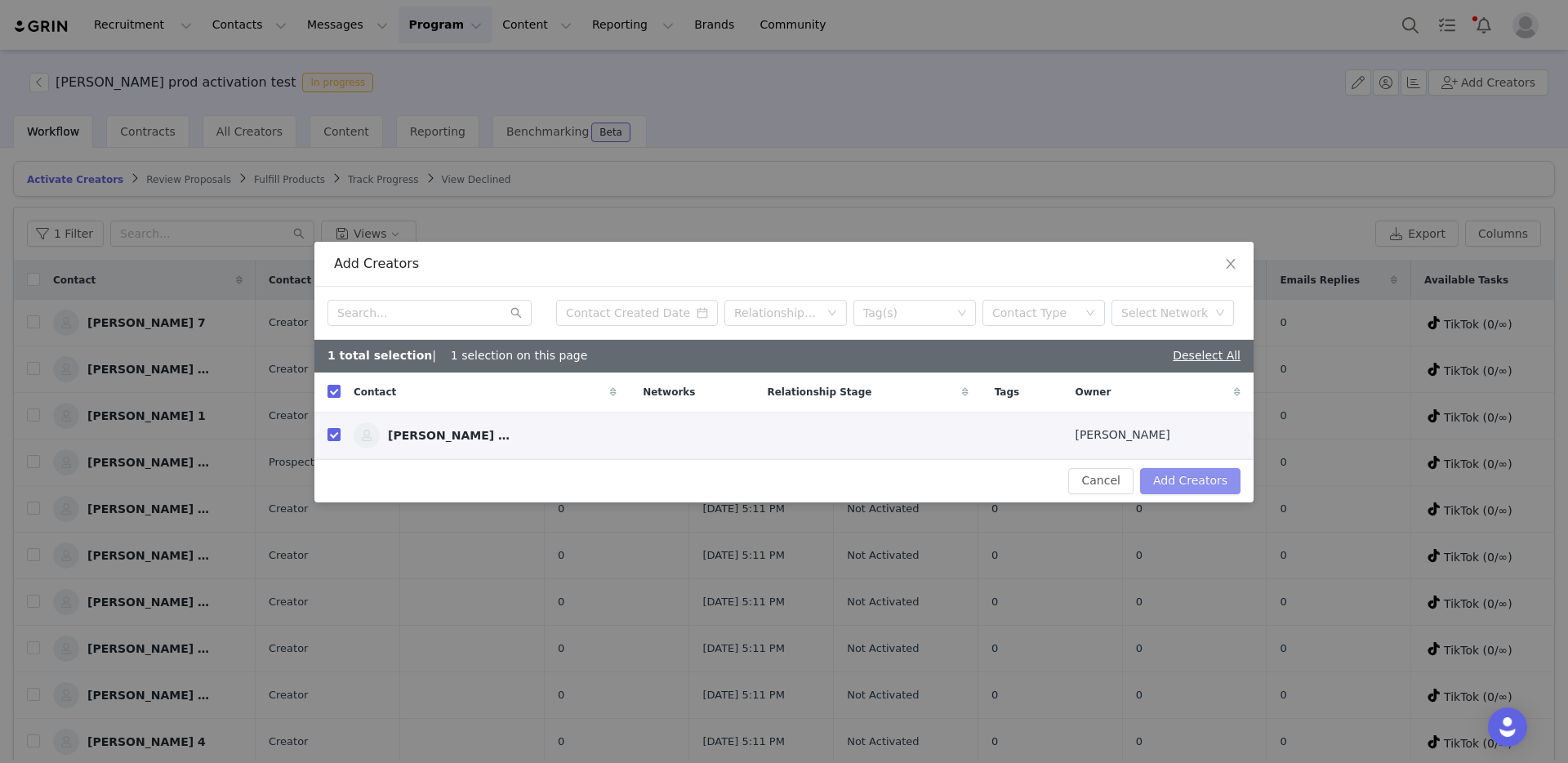
click at [1174, 480] on button "Add Creators" at bounding box center [1190, 481] width 100 height 26
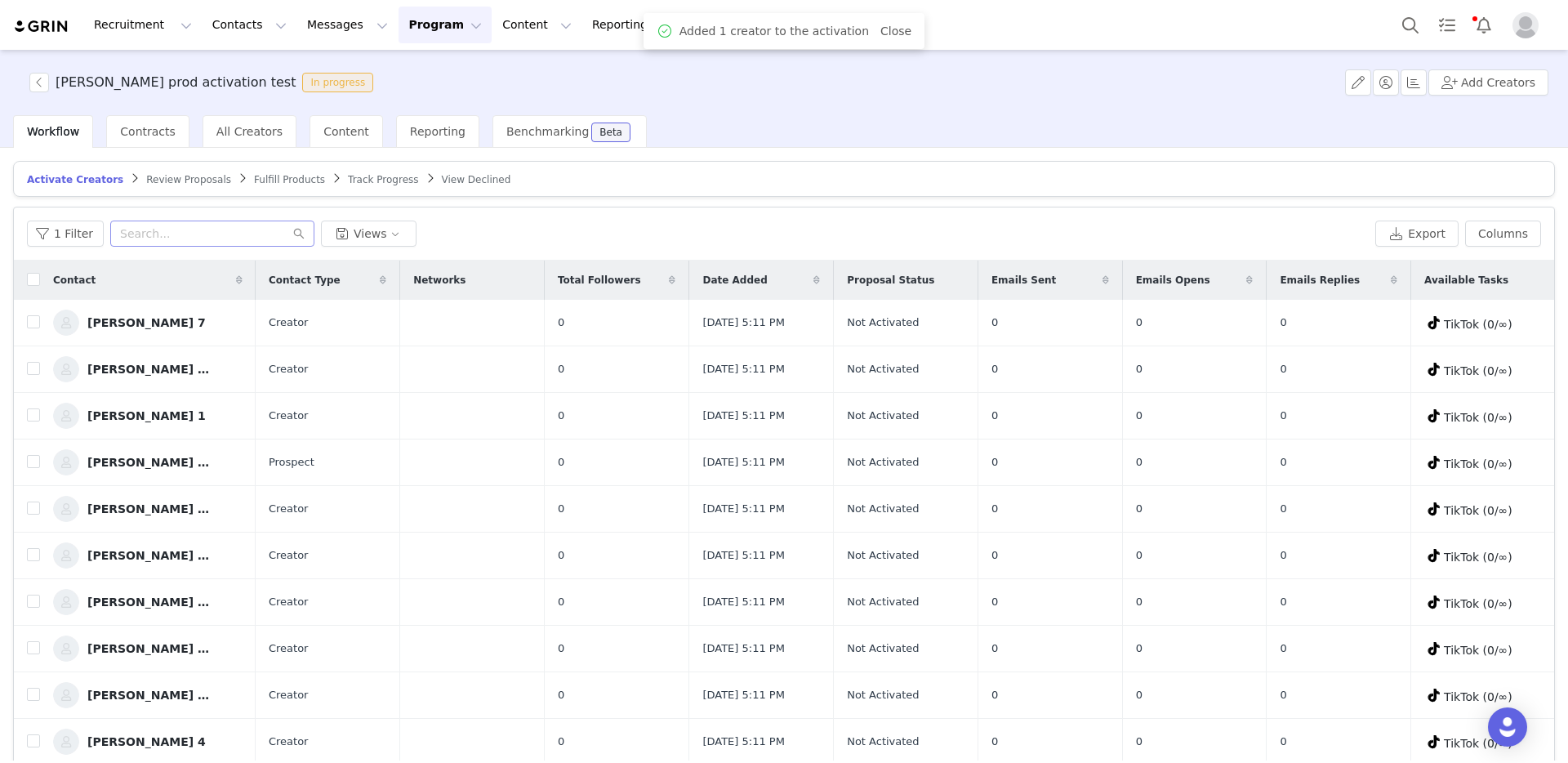
click at [191, 246] on div "1 Filter Views Export Columns" at bounding box center [784, 234] width 1540 height 53
click at [194, 238] on input "text" at bounding box center [212, 233] width 204 height 26
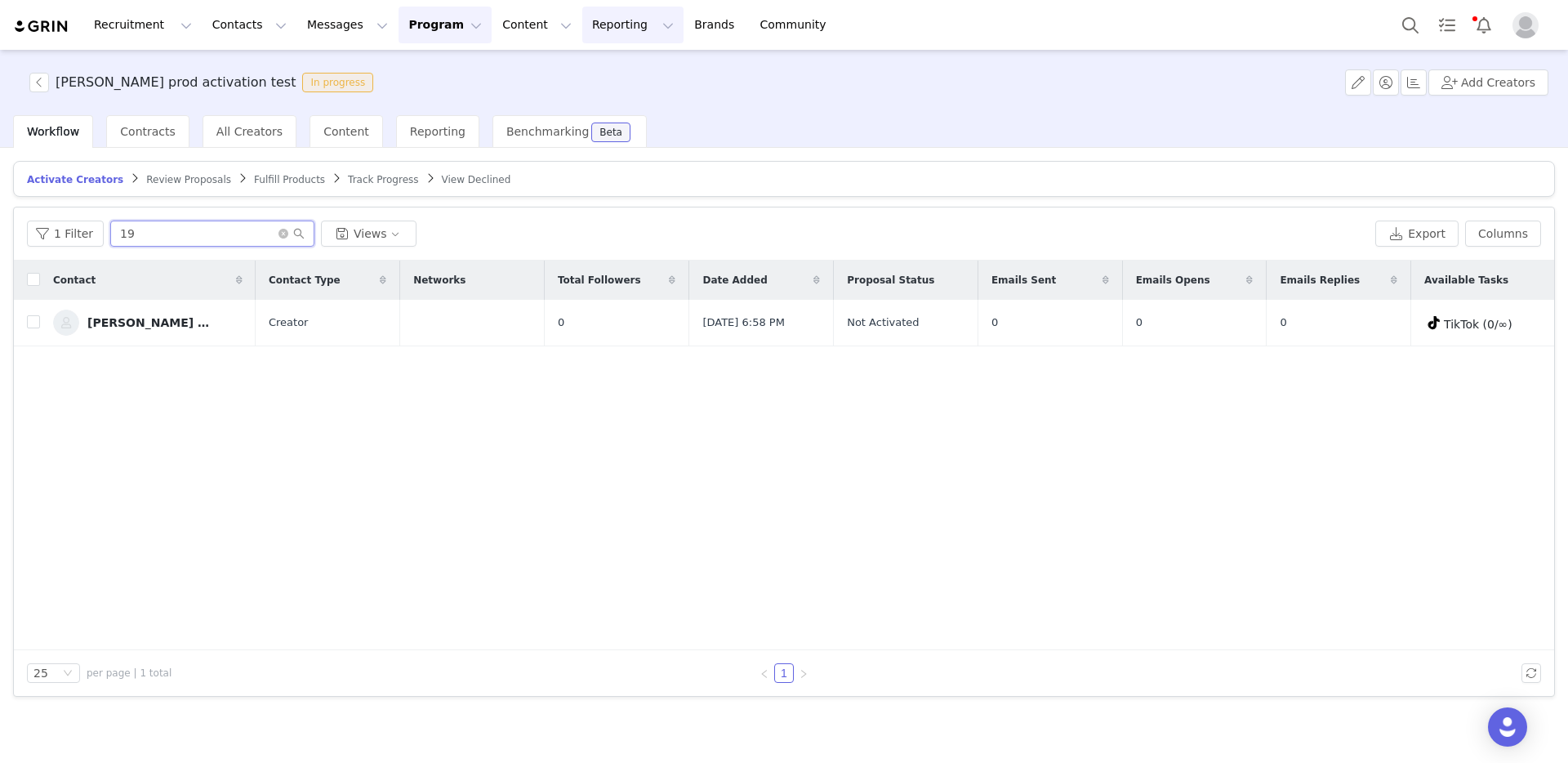
type input "19"
click at [278, 234] on icon "icon: close-circle" at bounding box center [283, 234] width 10 height 10
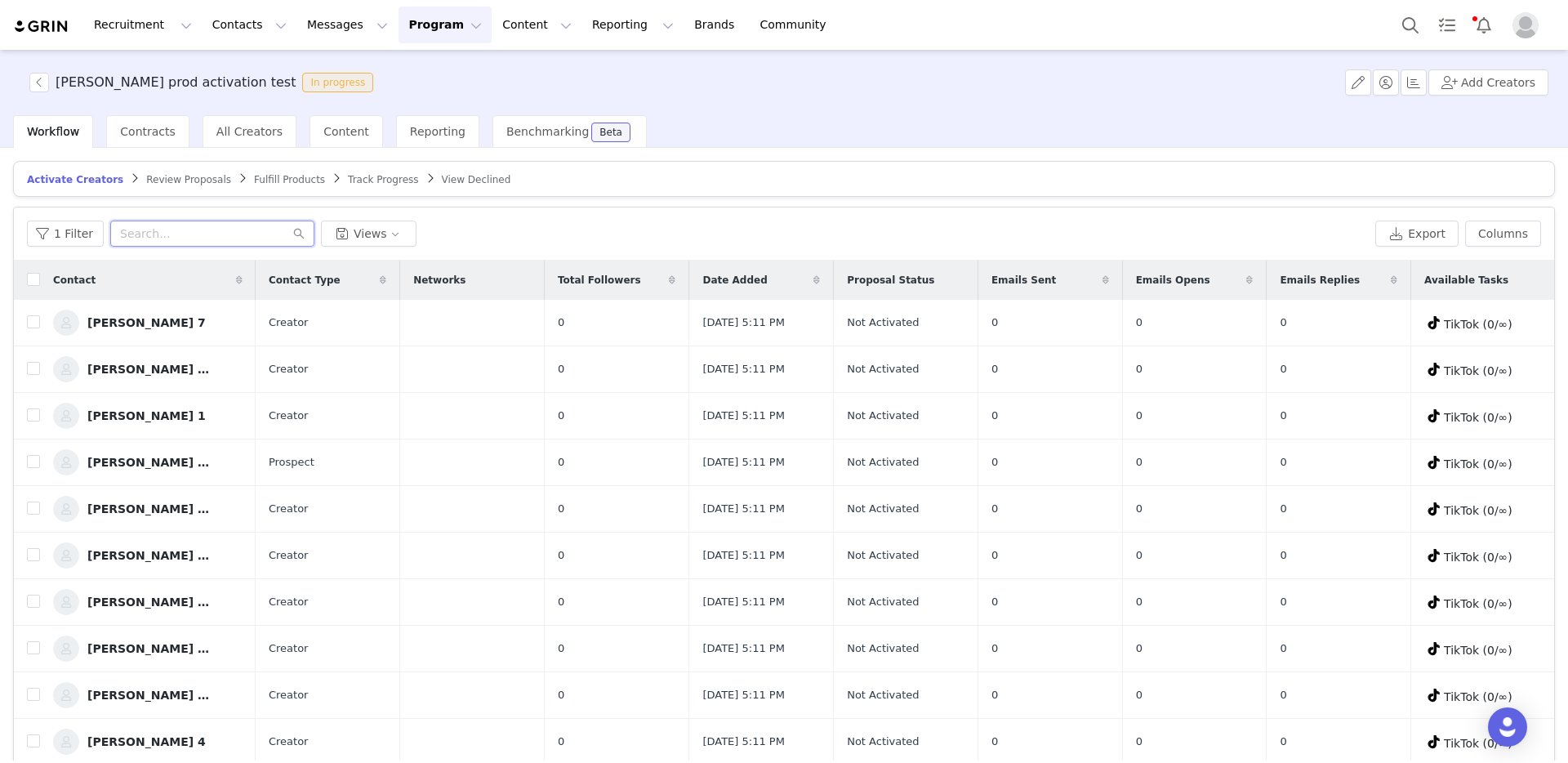
click at [157, 235] on input "text" at bounding box center [212, 233] width 204 height 26
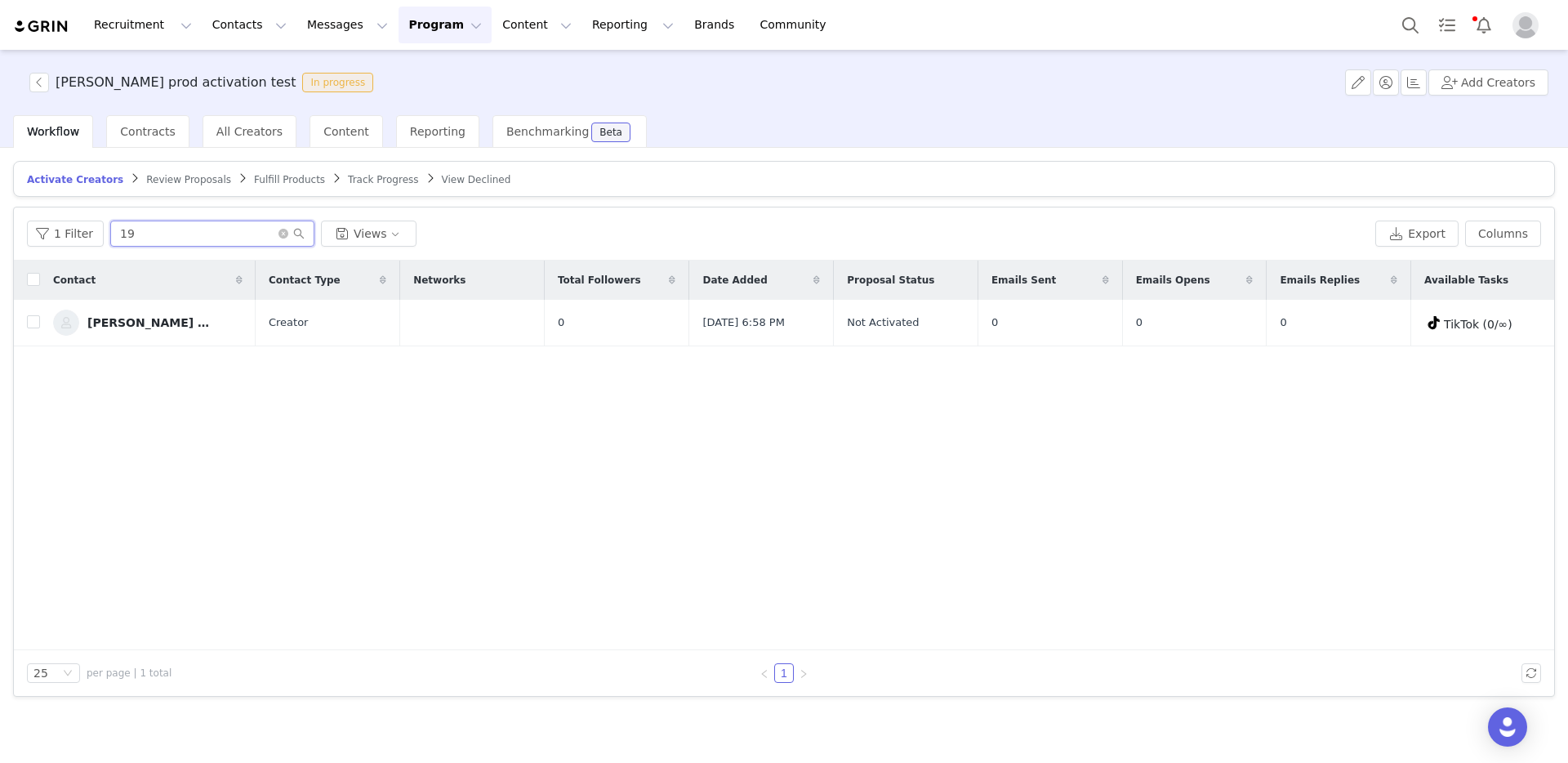
type input "19"
click at [177, 177] on span "Review Proposals" at bounding box center [188, 179] width 85 height 12
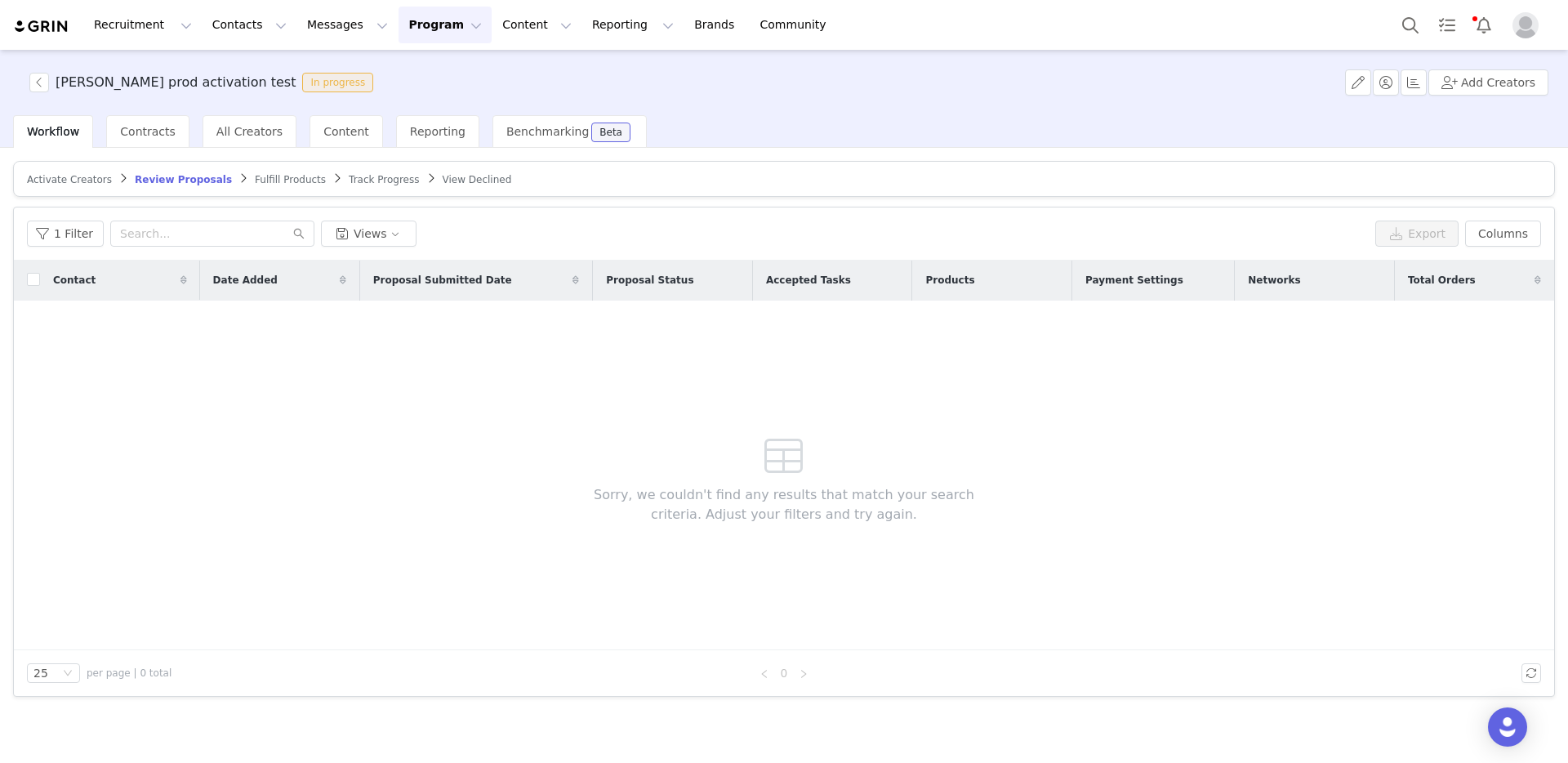
click at [349, 182] on span "Track Progress" at bounding box center [384, 179] width 70 height 12
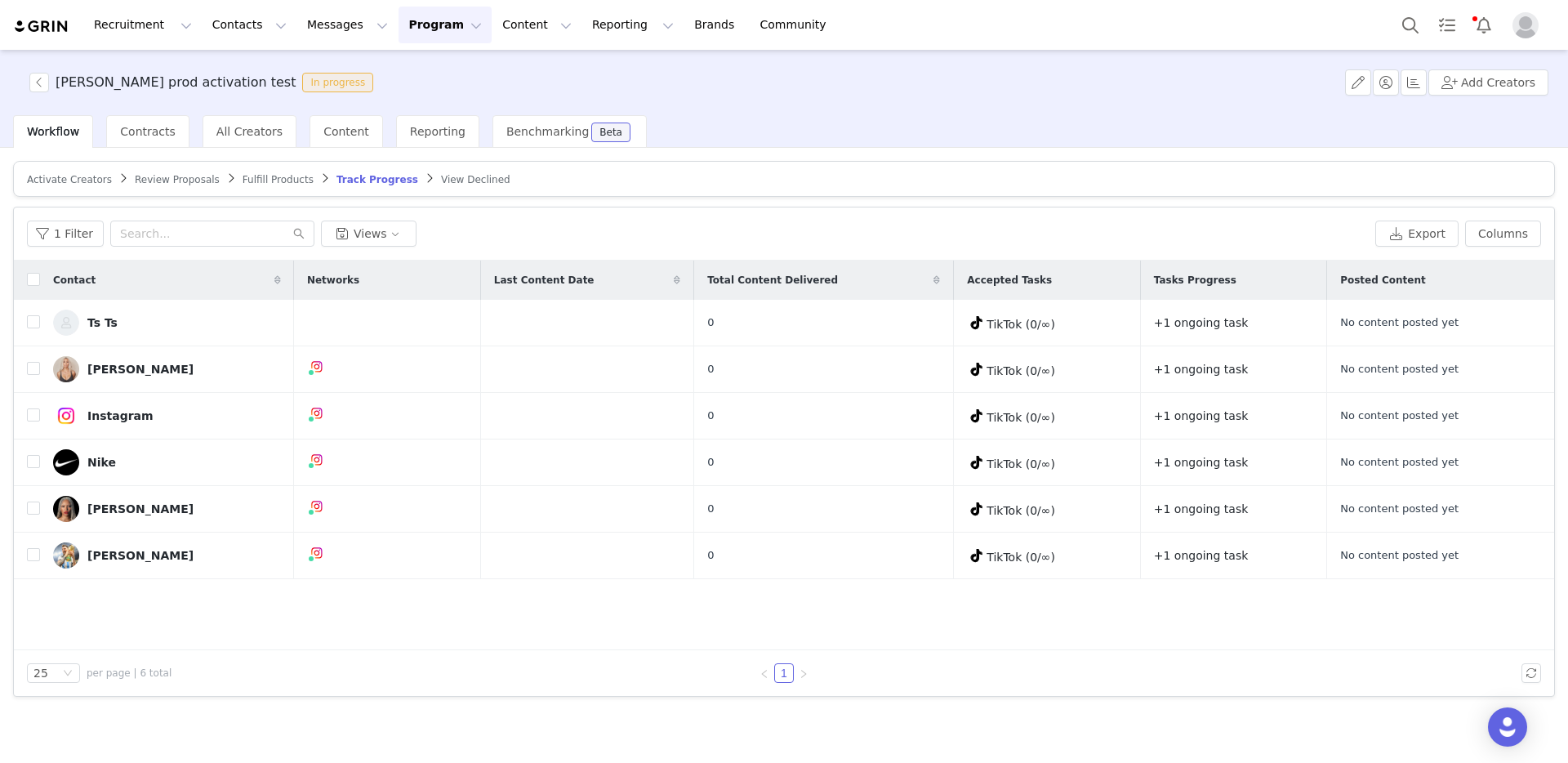
click at [74, 181] on span "Activate Creators" at bounding box center [69, 179] width 85 height 12
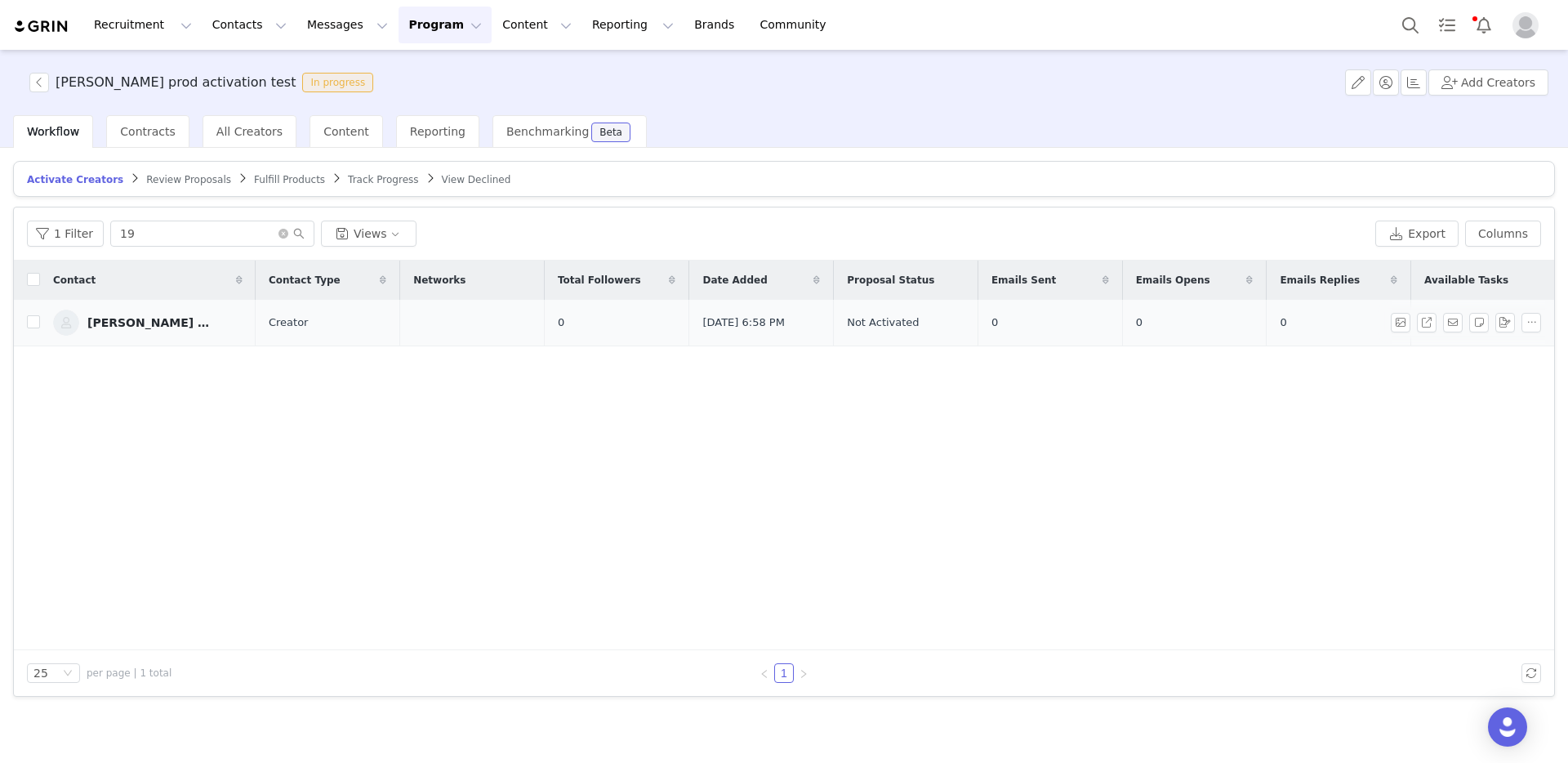
click at [133, 318] on div "[PERSON_NAME] 19" at bounding box center [149, 322] width 123 height 13
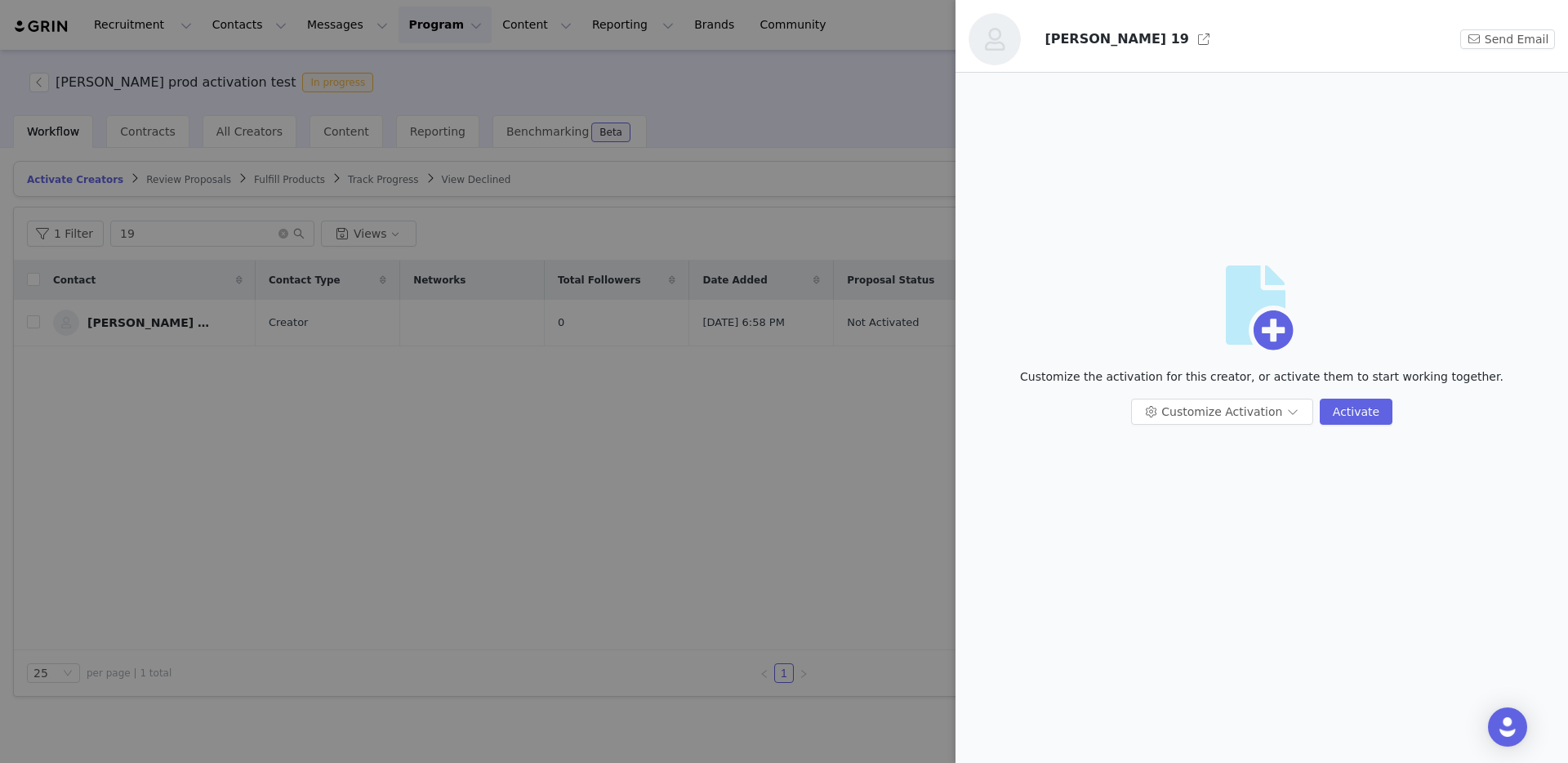
click at [647, 233] on div at bounding box center [784, 382] width 1568 height 763
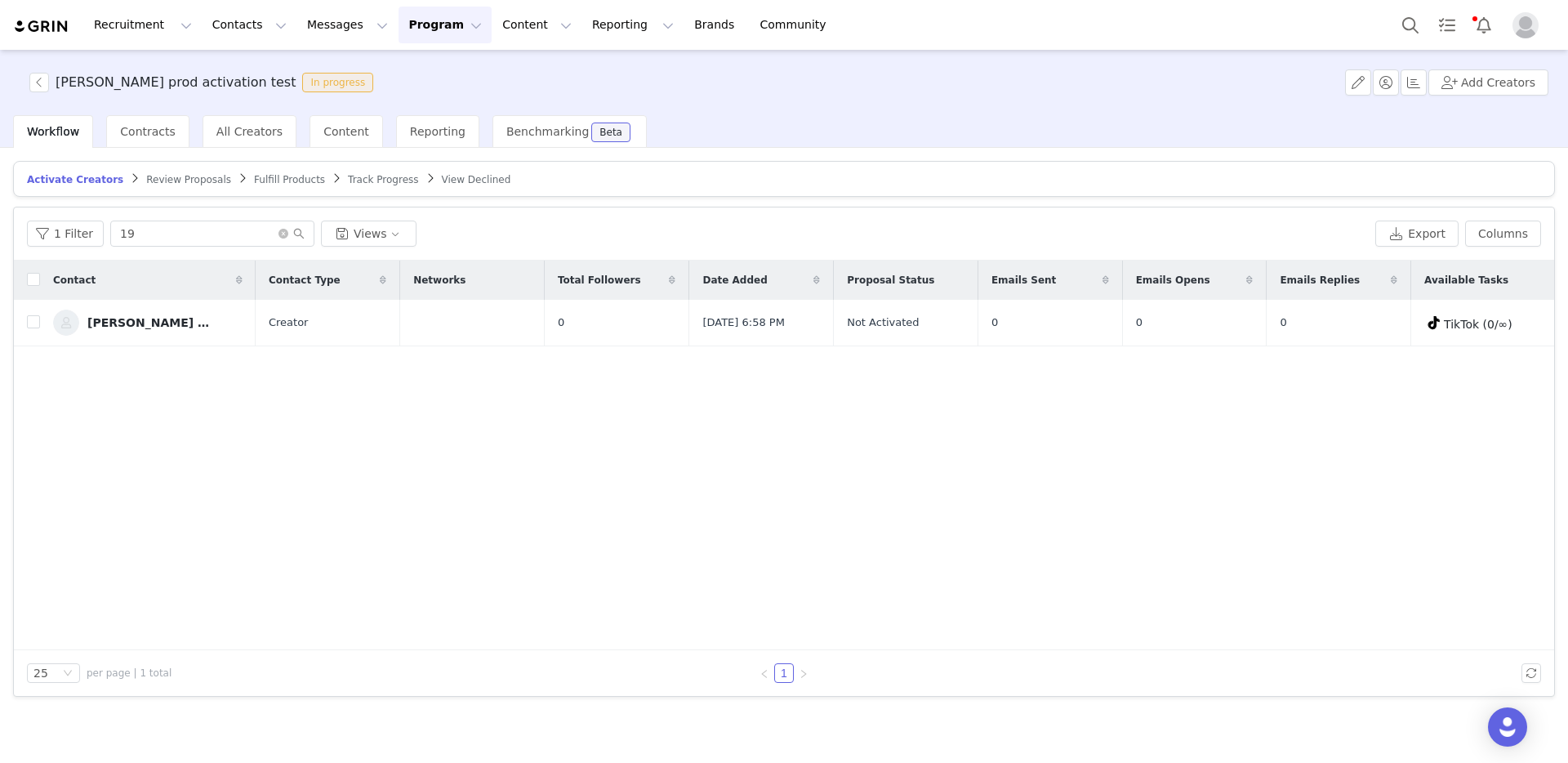
click at [170, 179] on span "Review Proposals" at bounding box center [188, 179] width 85 height 12
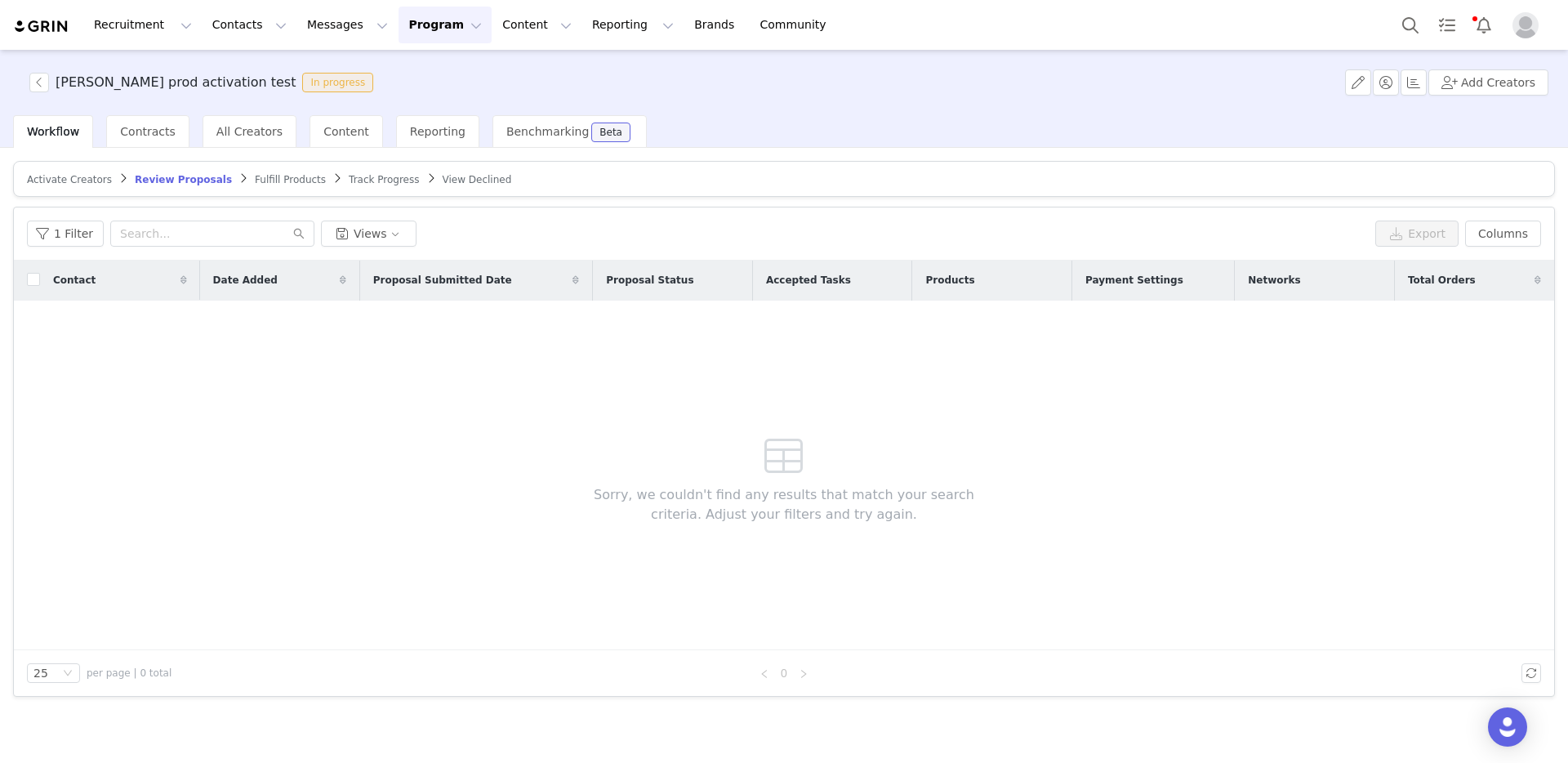
click at [87, 174] on span "Activate Creators" at bounding box center [69, 179] width 85 height 12
click at [173, 178] on span "Review Proposals" at bounding box center [188, 179] width 85 height 12
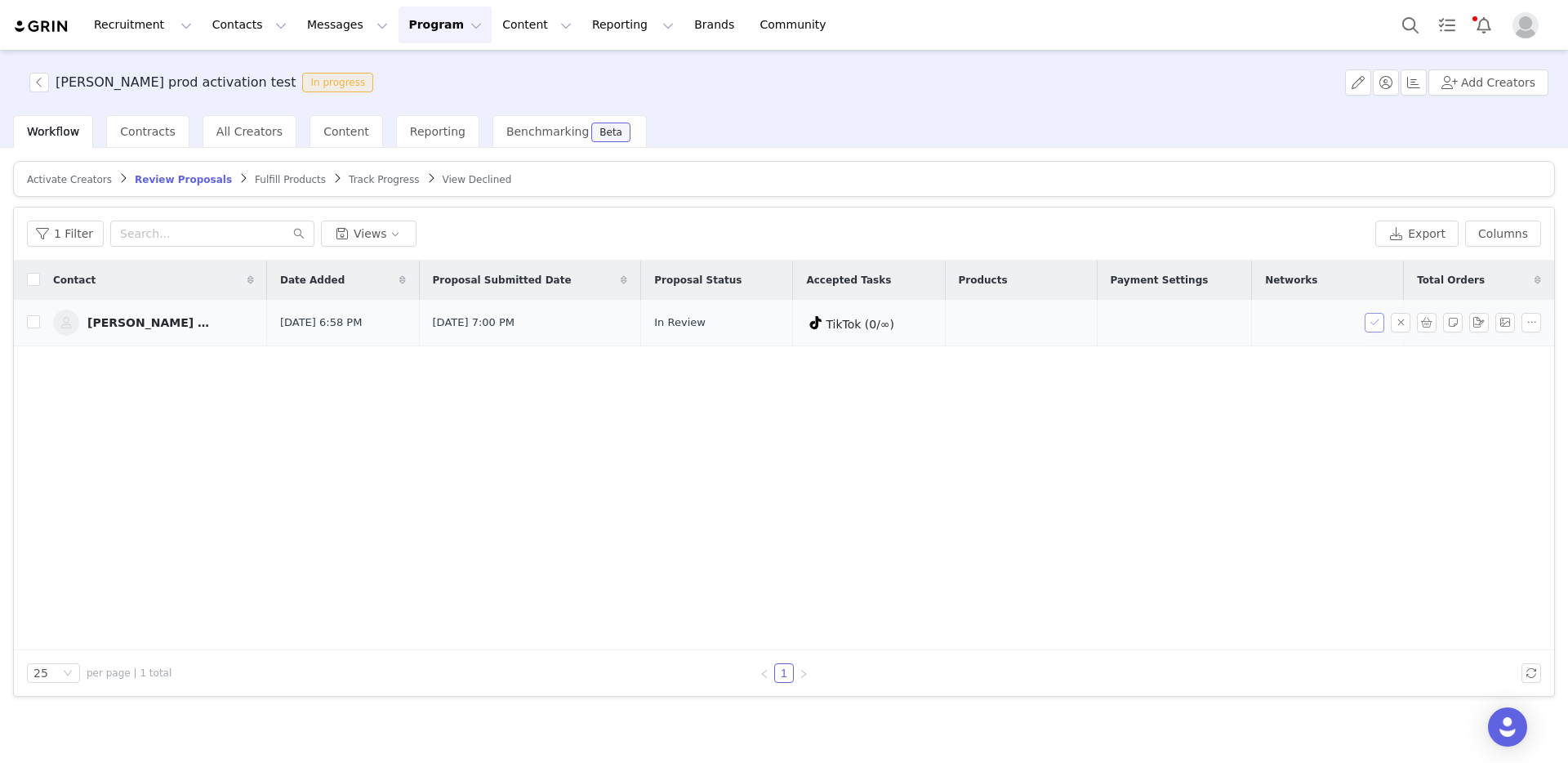
click at [1376, 324] on button "button" at bounding box center [1375, 323] width 20 height 20
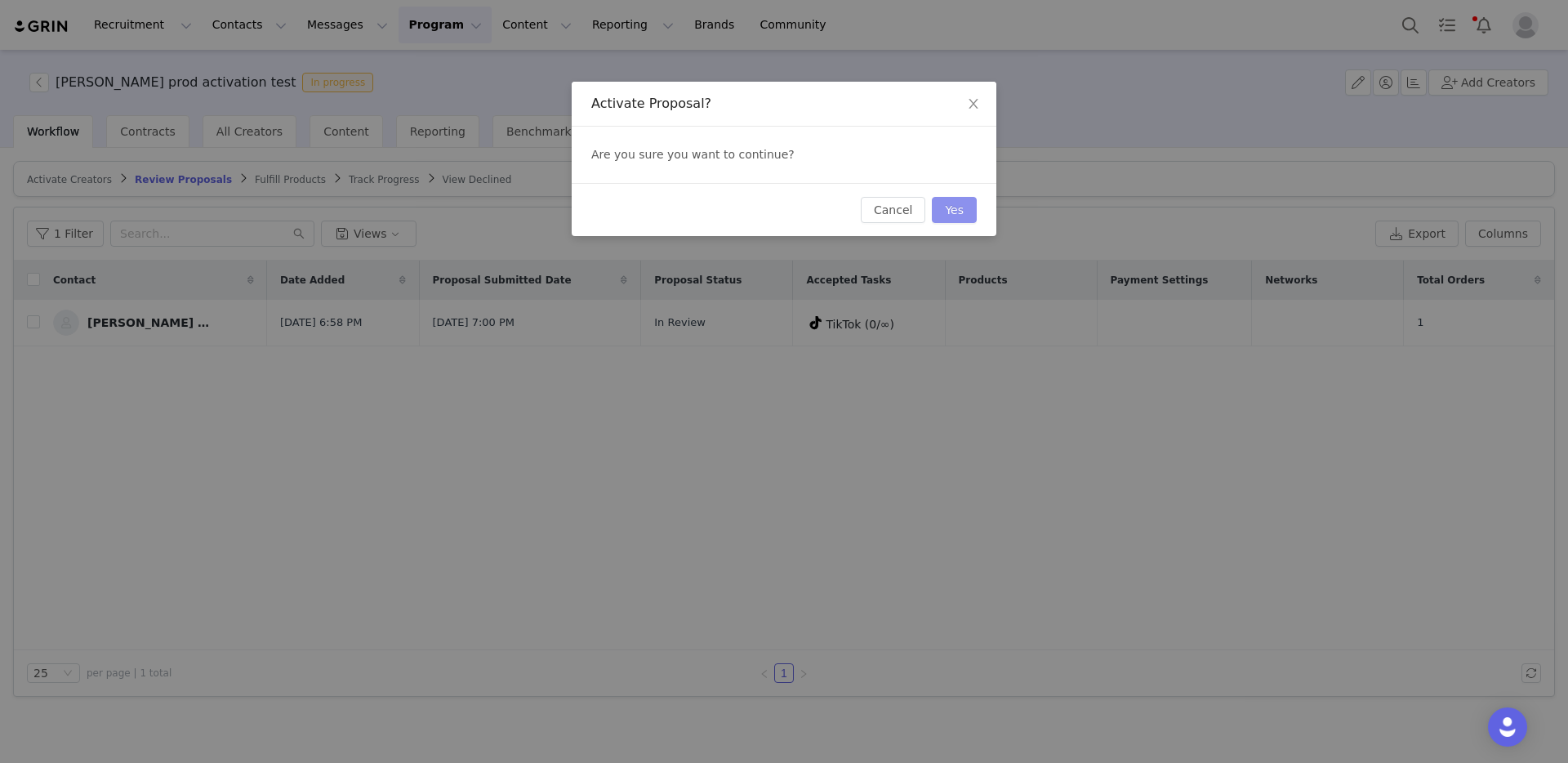
click at [955, 210] on button "Yes" at bounding box center [954, 210] width 45 height 26
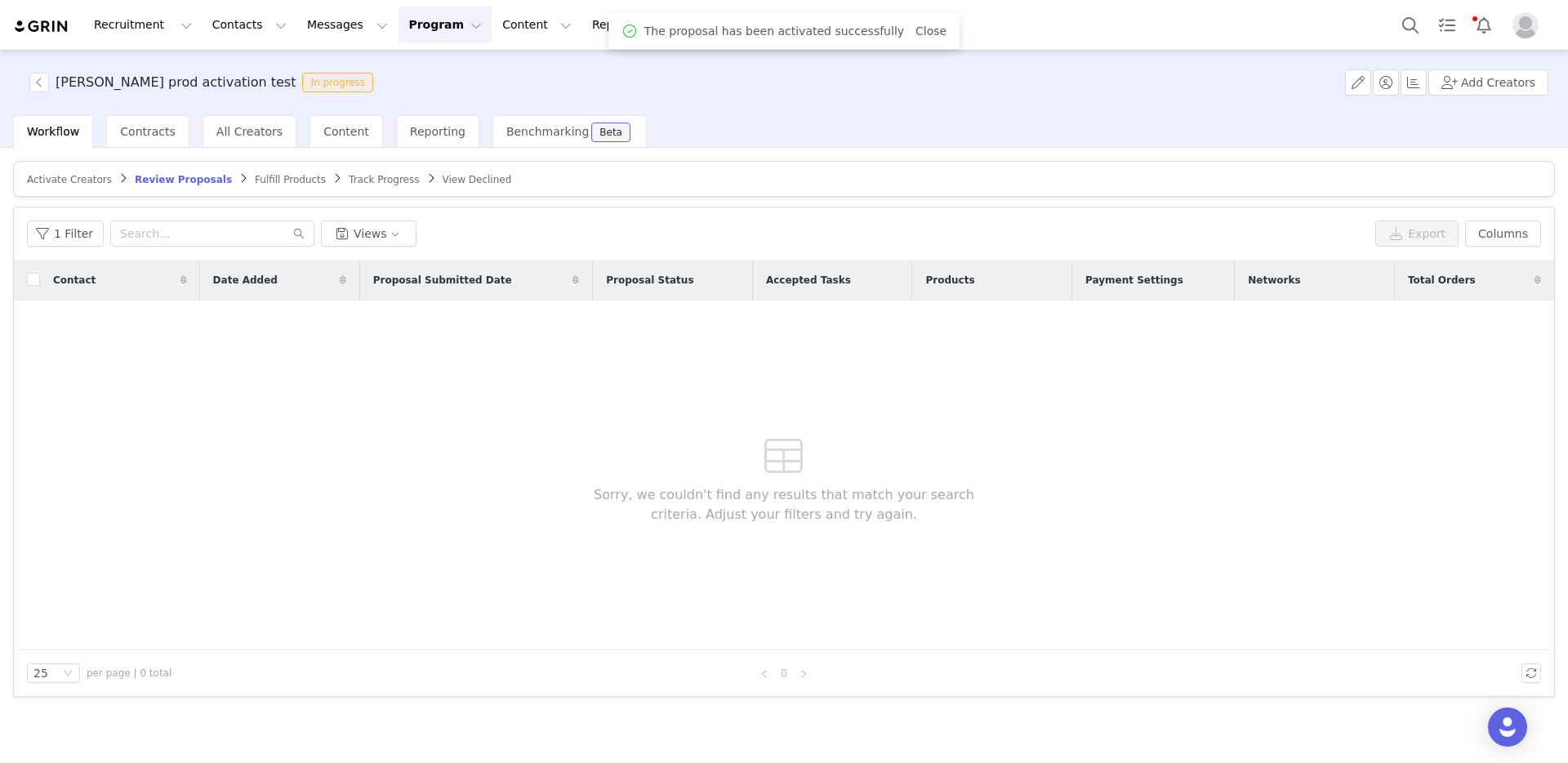
click at [72, 179] on span "Activate Creators" at bounding box center [69, 179] width 85 height 12
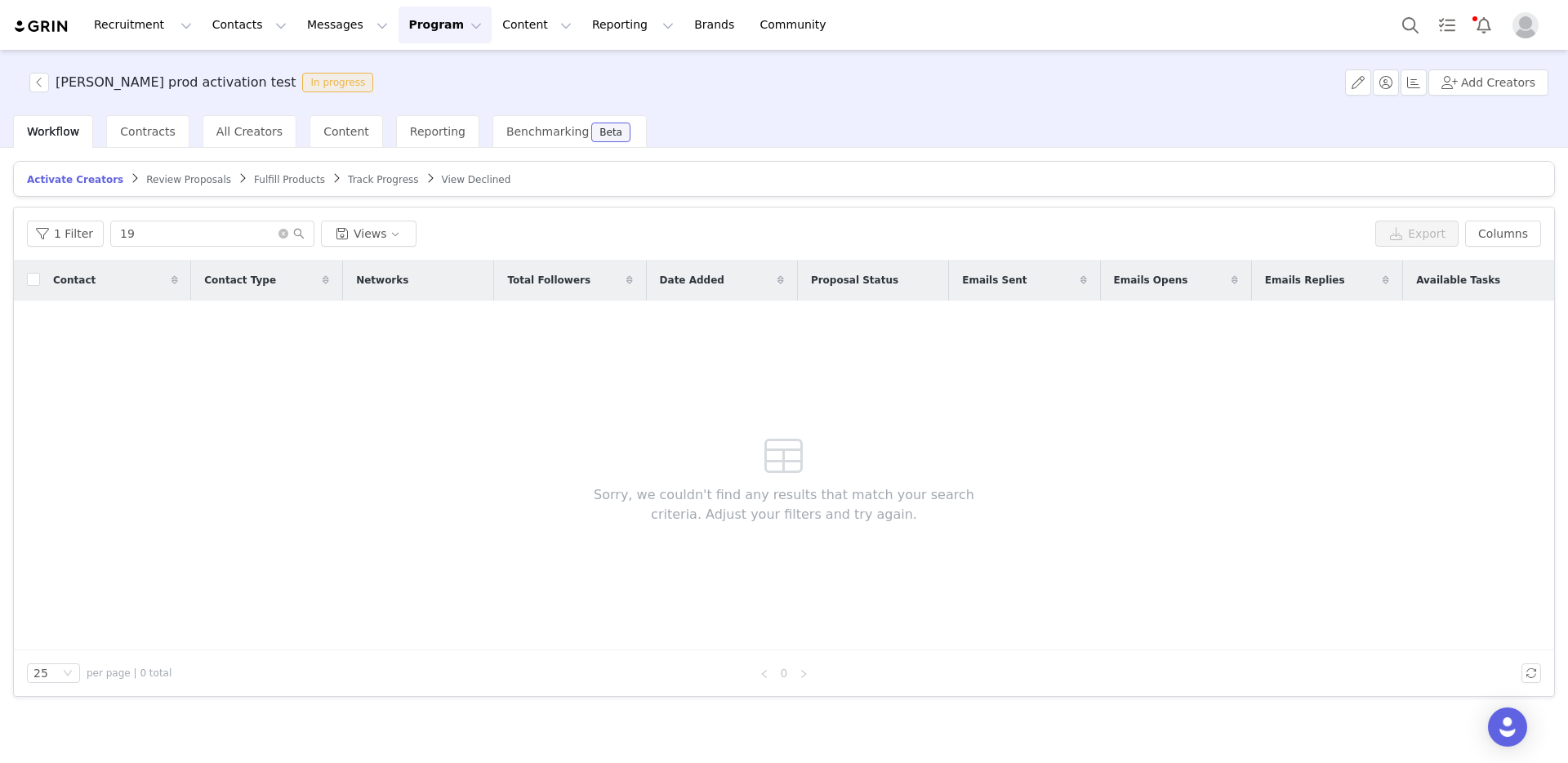
click at [169, 182] on span "Review Proposals" at bounding box center [188, 179] width 85 height 12
click at [359, 180] on span "Track Progress" at bounding box center [384, 179] width 70 height 12
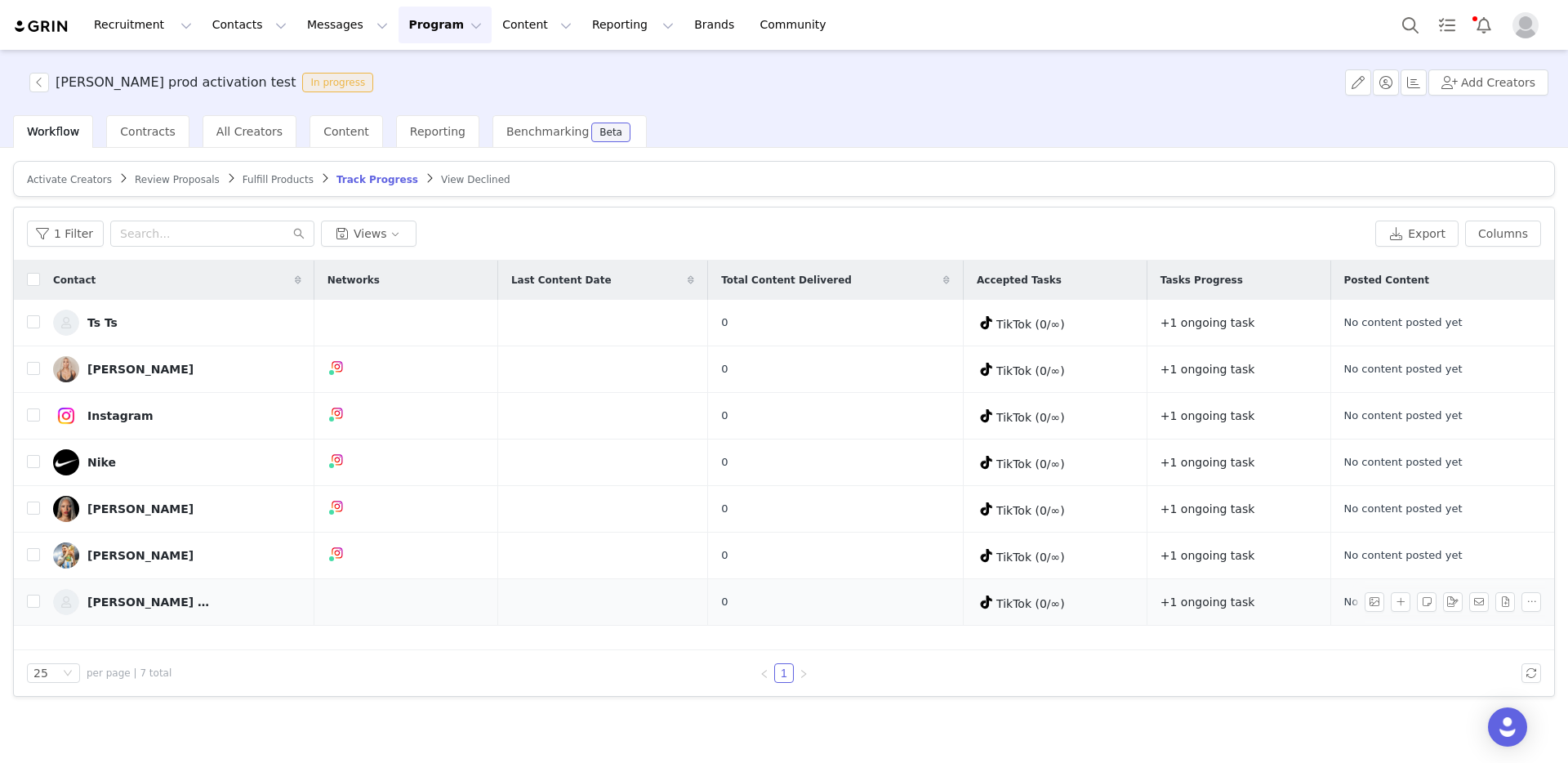
click at [166, 603] on link "[PERSON_NAME] 19" at bounding box center [176, 602] width 248 height 26
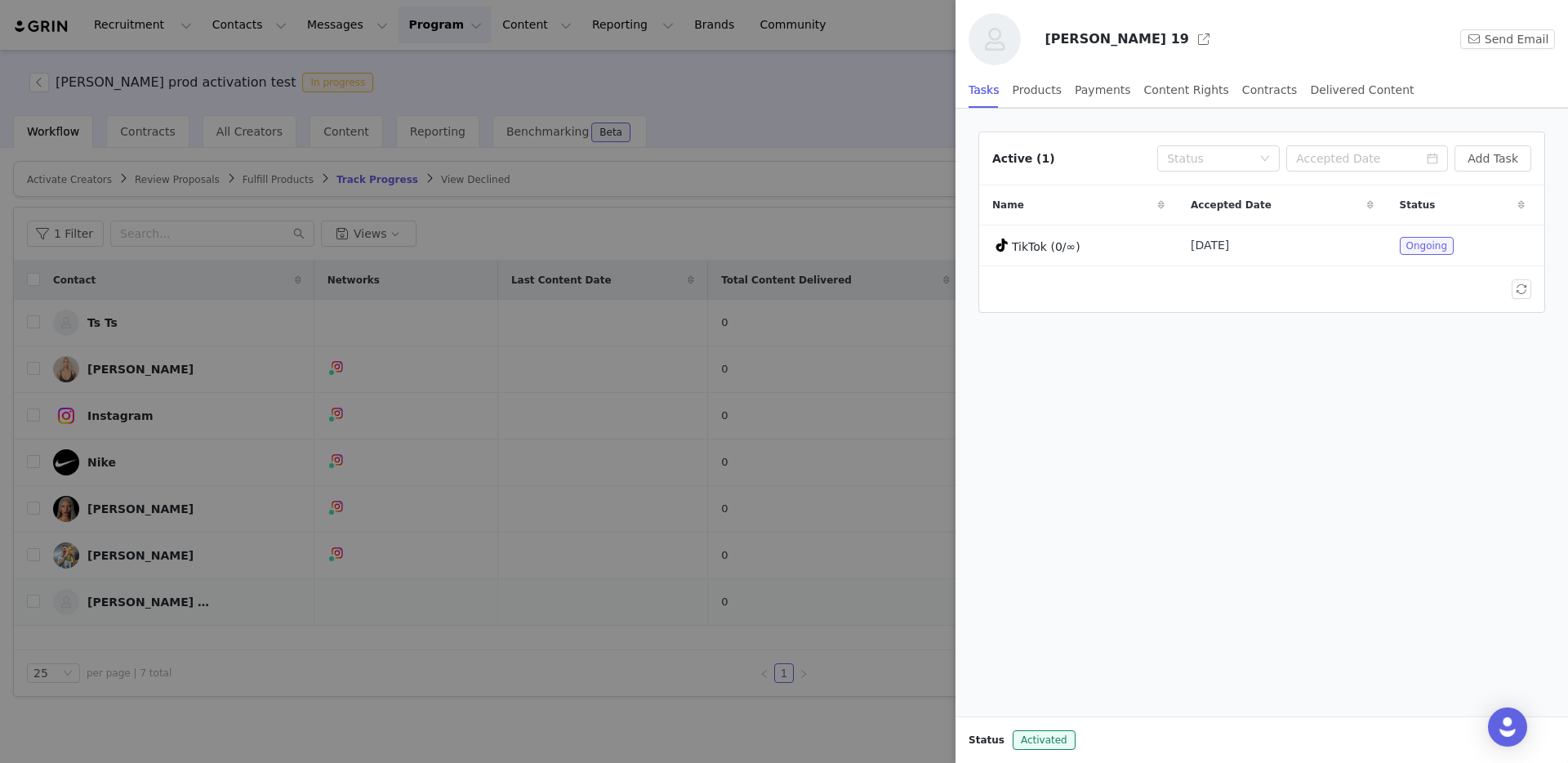
click at [166, 603] on div at bounding box center [784, 382] width 1568 height 763
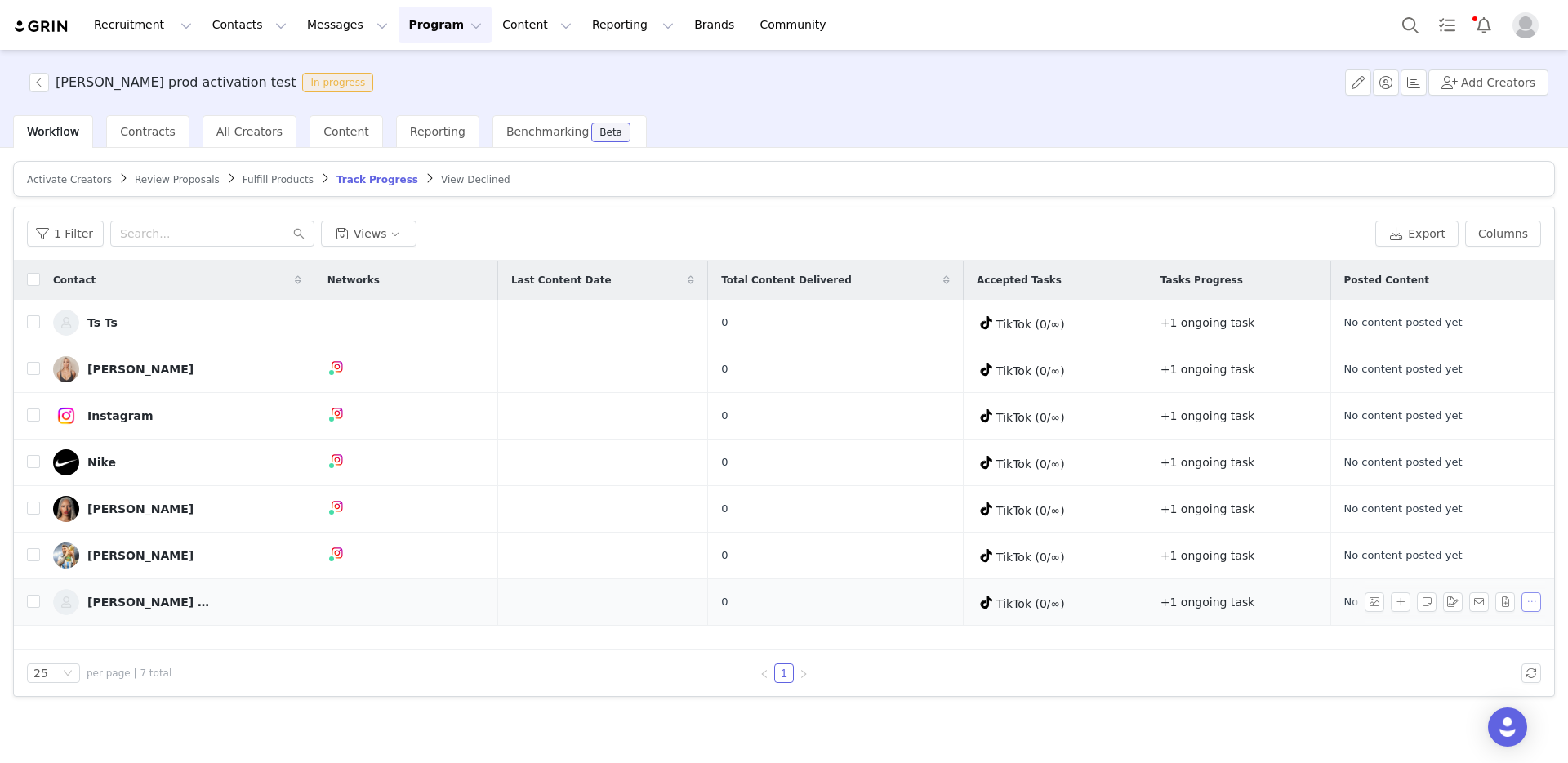
click at [1529, 604] on button "button" at bounding box center [1531, 603] width 20 height 20
click at [34, 604] on input "checkbox" at bounding box center [33, 601] width 13 height 13
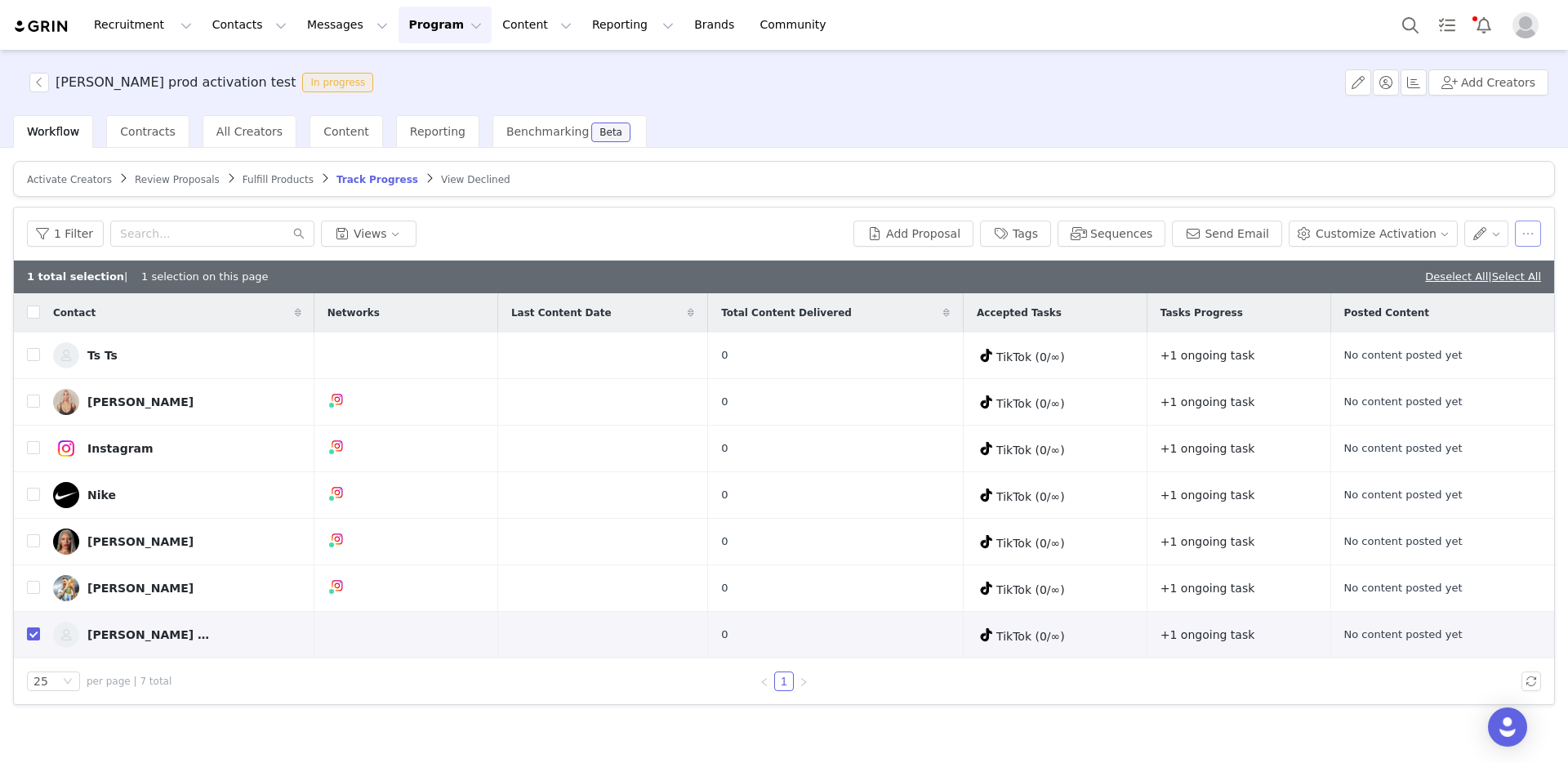
click at [1529, 233] on button "button" at bounding box center [1528, 233] width 26 height 26
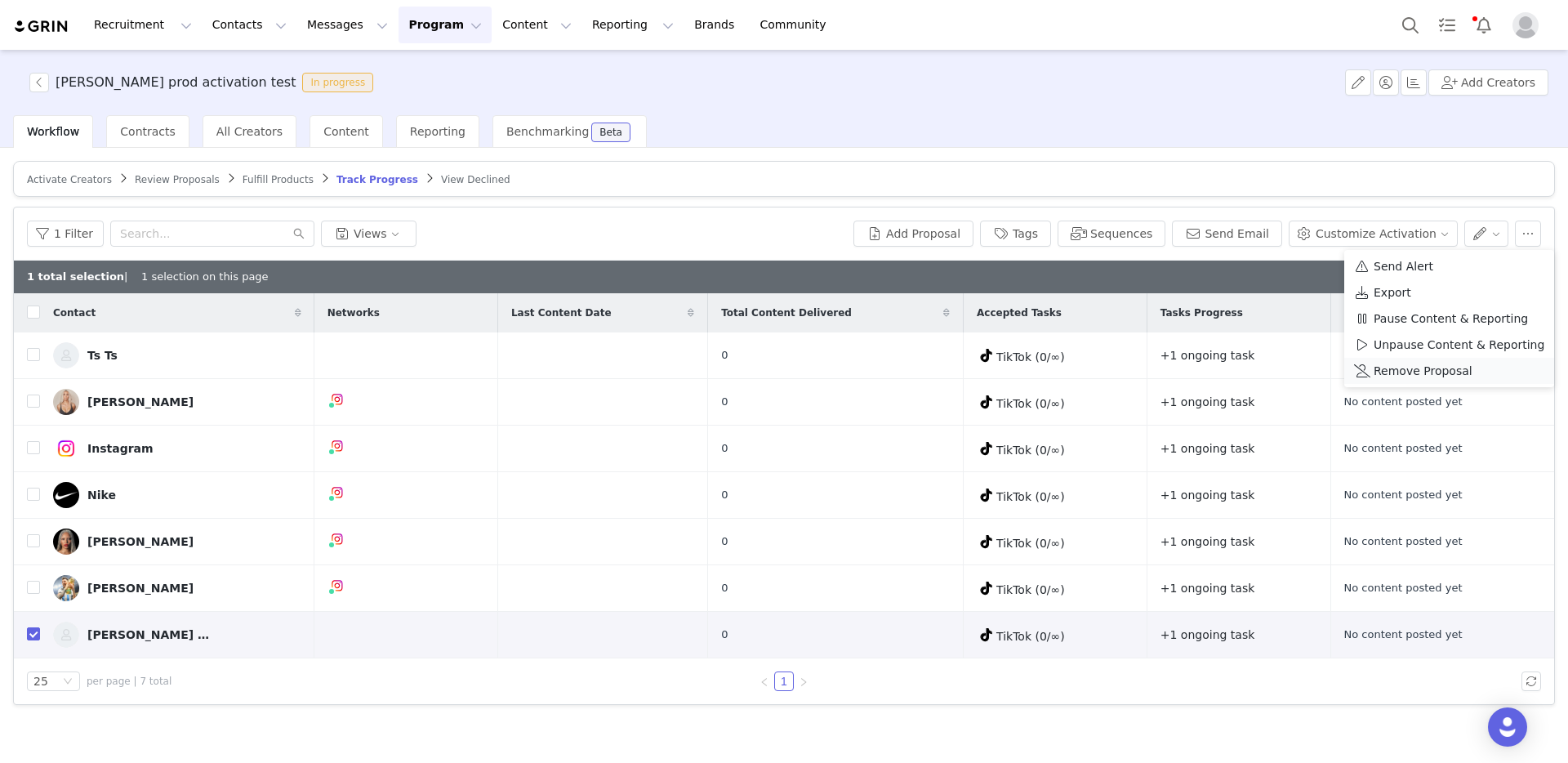
click at [1446, 366] on span "Remove Proposal" at bounding box center [1423, 371] width 98 height 18
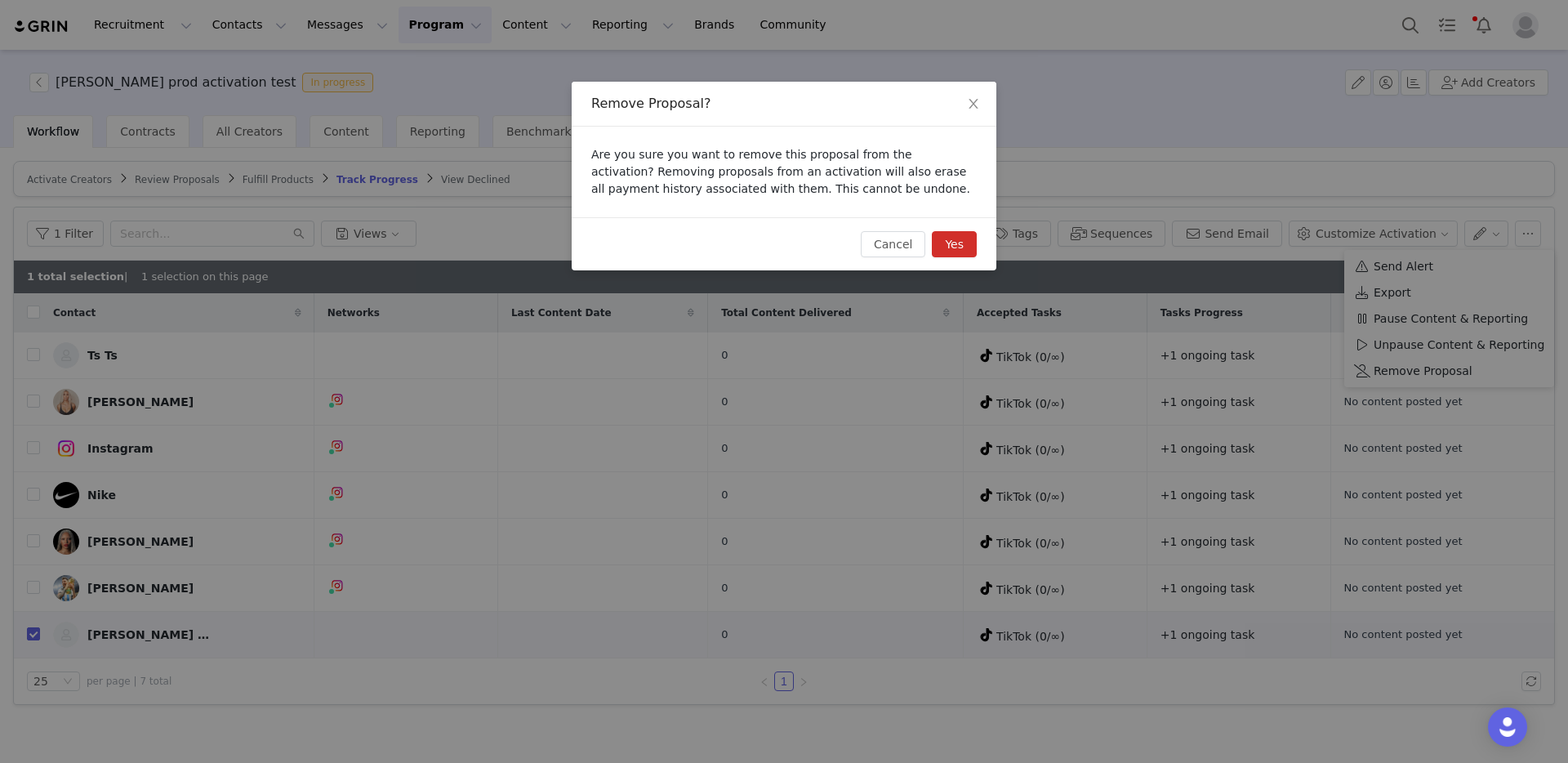
click at [949, 244] on button "Yes" at bounding box center [954, 244] width 45 height 26
checkbox input "false"
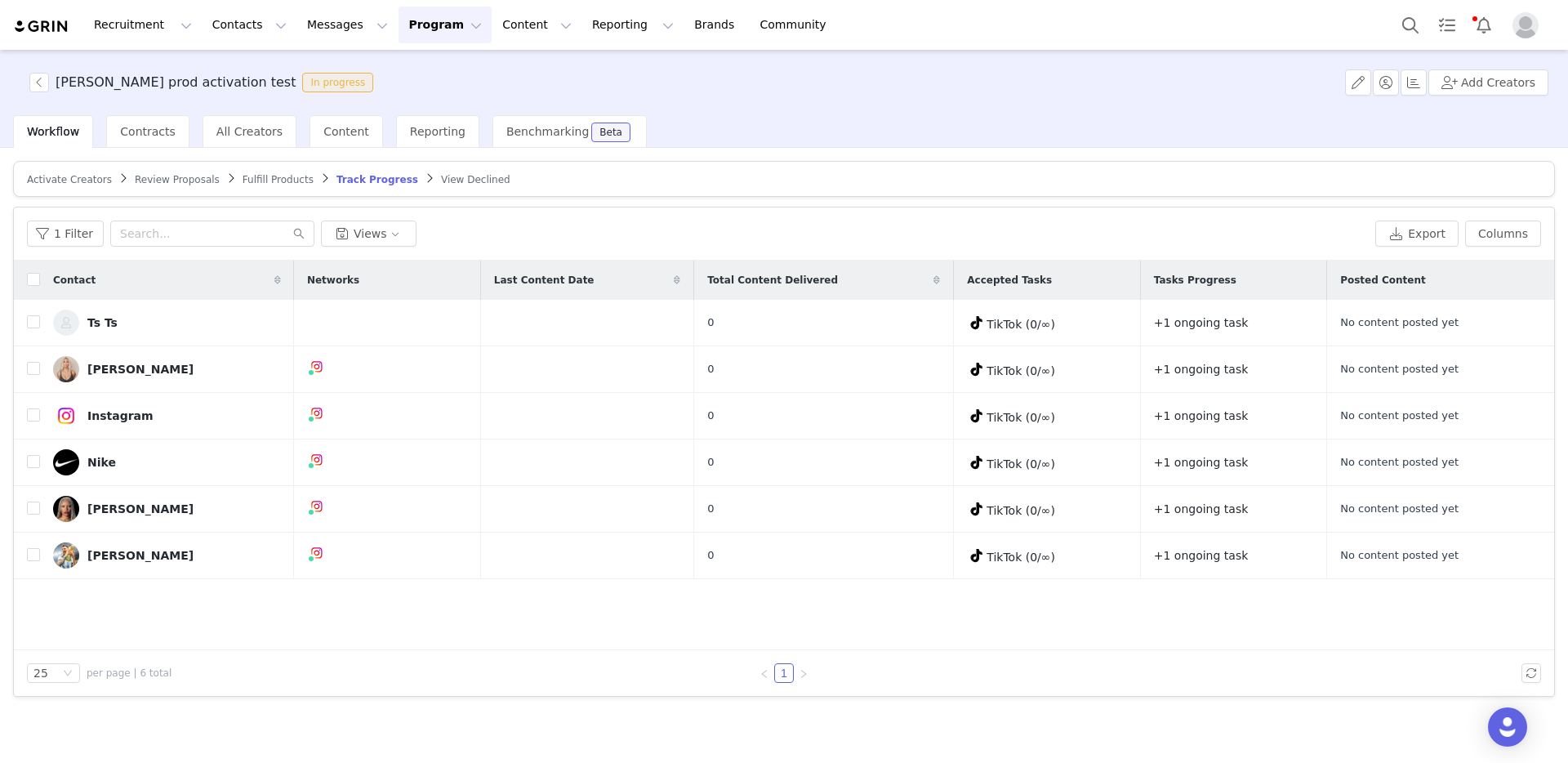
click at [70, 178] on span "Activate Creators" at bounding box center [69, 179] width 85 height 12
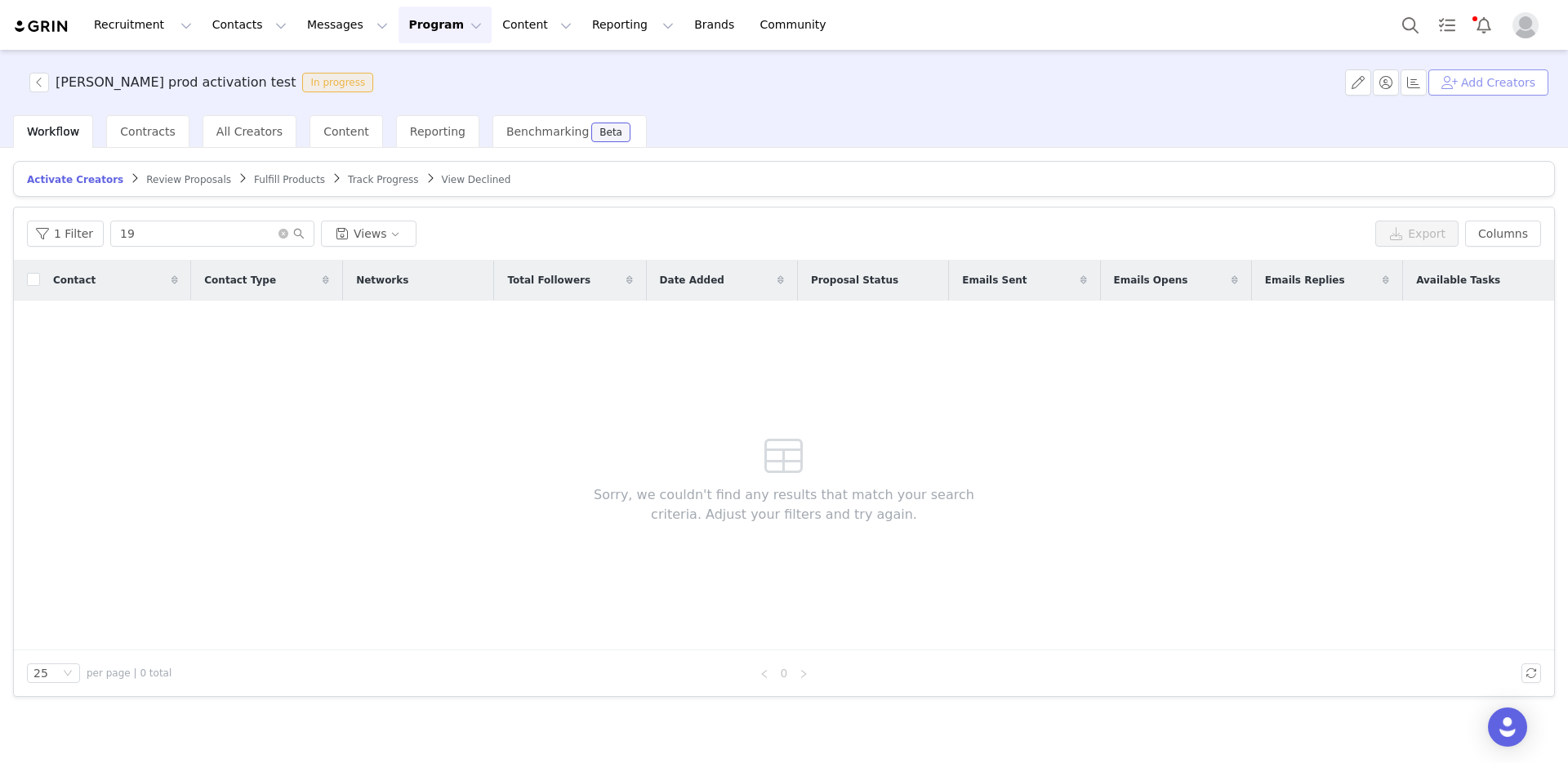
click at [1530, 89] on button "Add Creators" at bounding box center [1488, 82] width 120 height 26
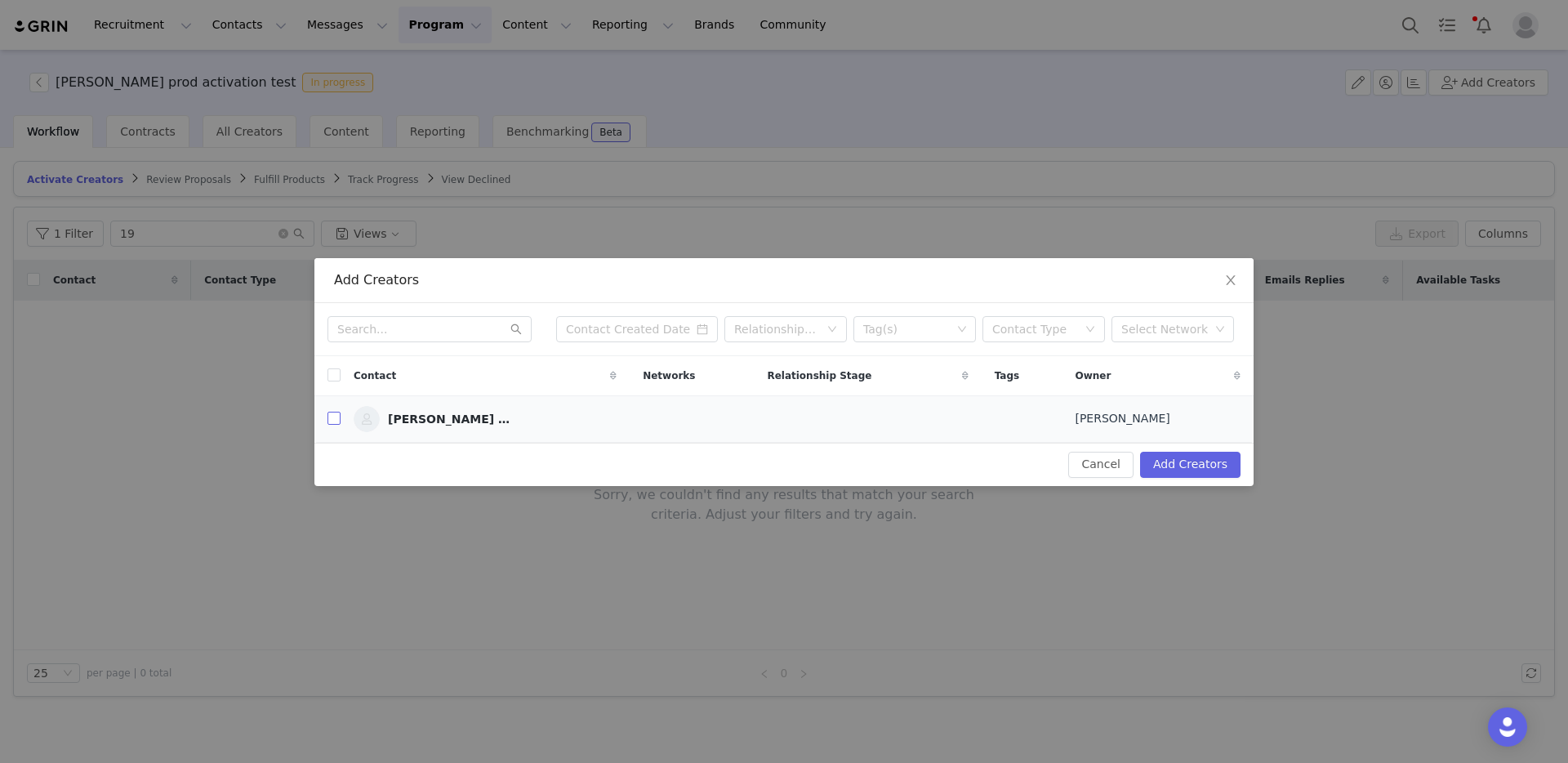
click at [338, 420] on input "checkbox" at bounding box center [334, 418] width 13 height 13
checkbox input "true"
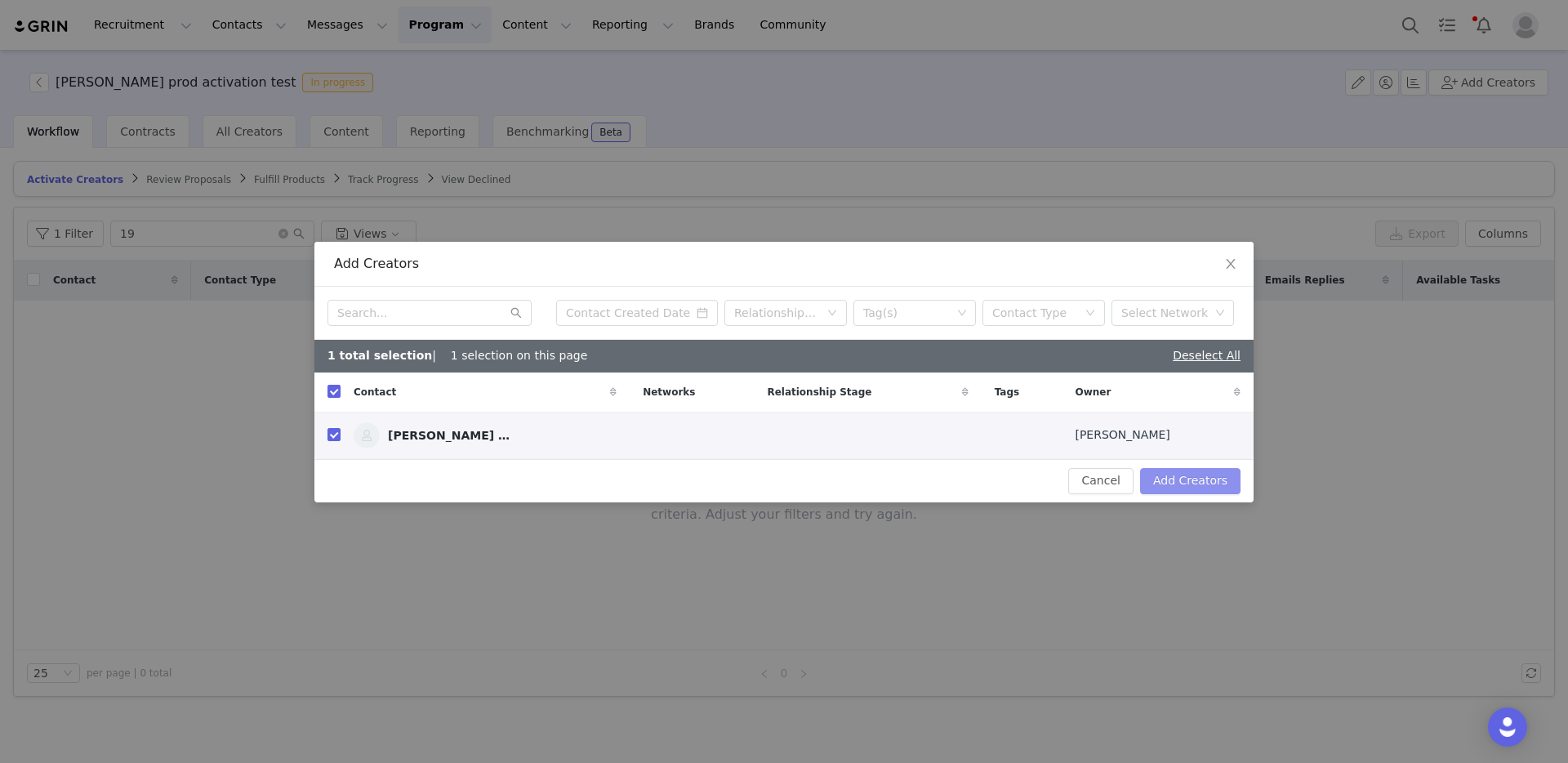
click at [1214, 485] on button "Add Creators" at bounding box center [1190, 481] width 100 height 26
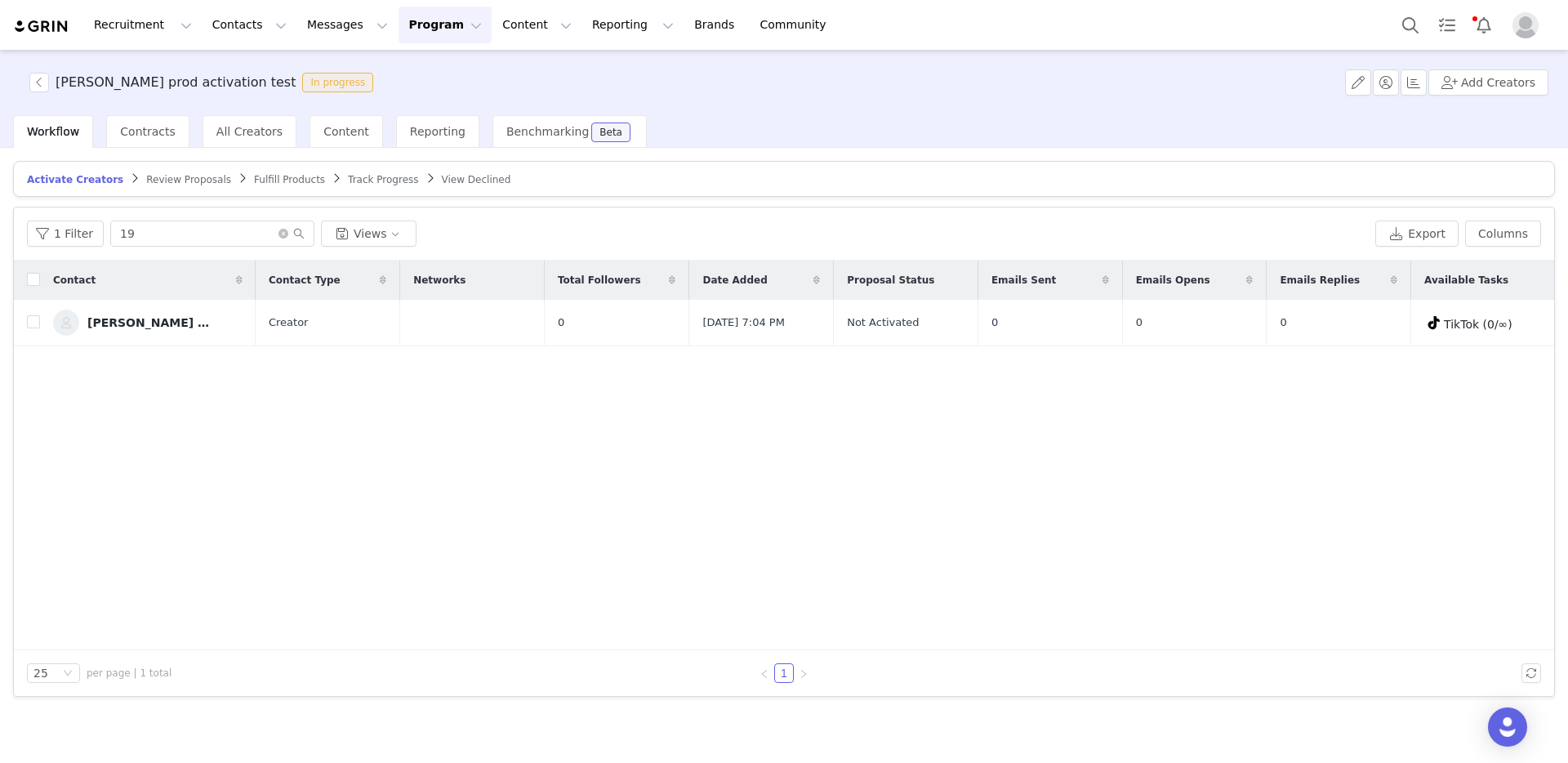
click at [173, 176] on span "Review Proposals" at bounding box center [188, 179] width 85 height 12
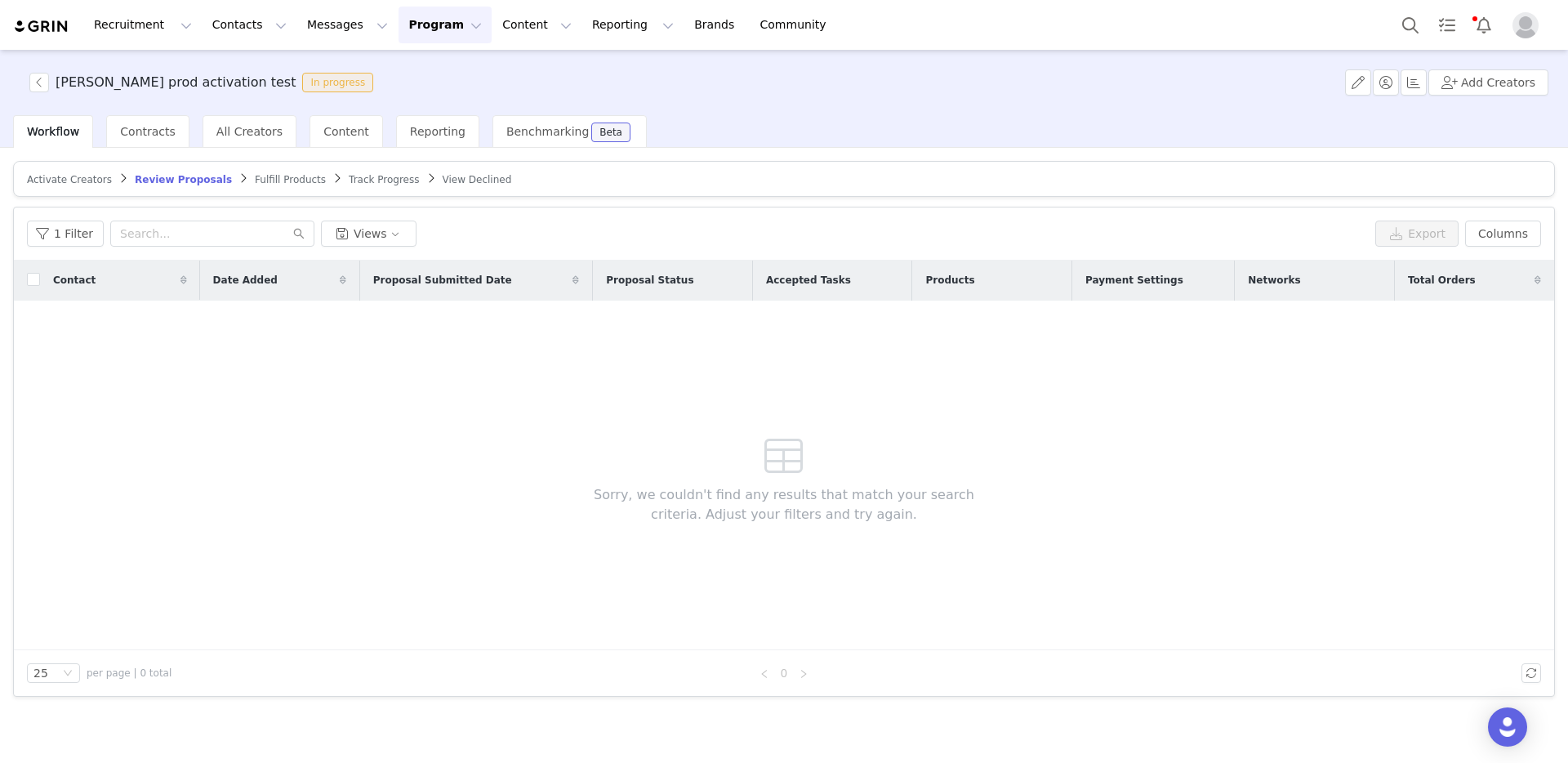
click at [70, 176] on span "Activate Creators" at bounding box center [69, 179] width 85 height 12
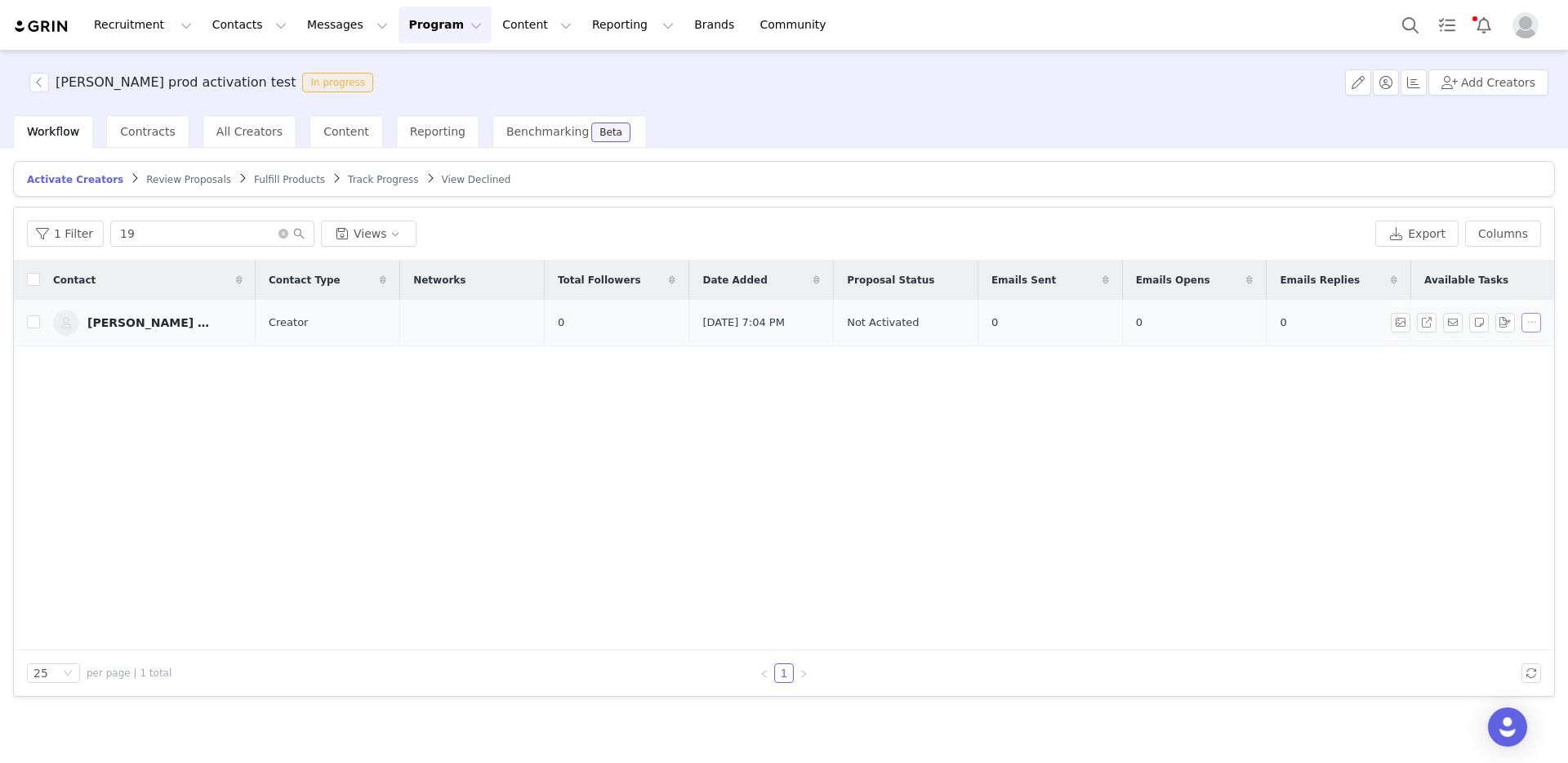
click at [1537, 320] on button "button" at bounding box center [1531, 323] width 20 height 20
click at [1475, 377] on span "Remove Proposal" at bounding box center [1489, 379] width 98 height 18
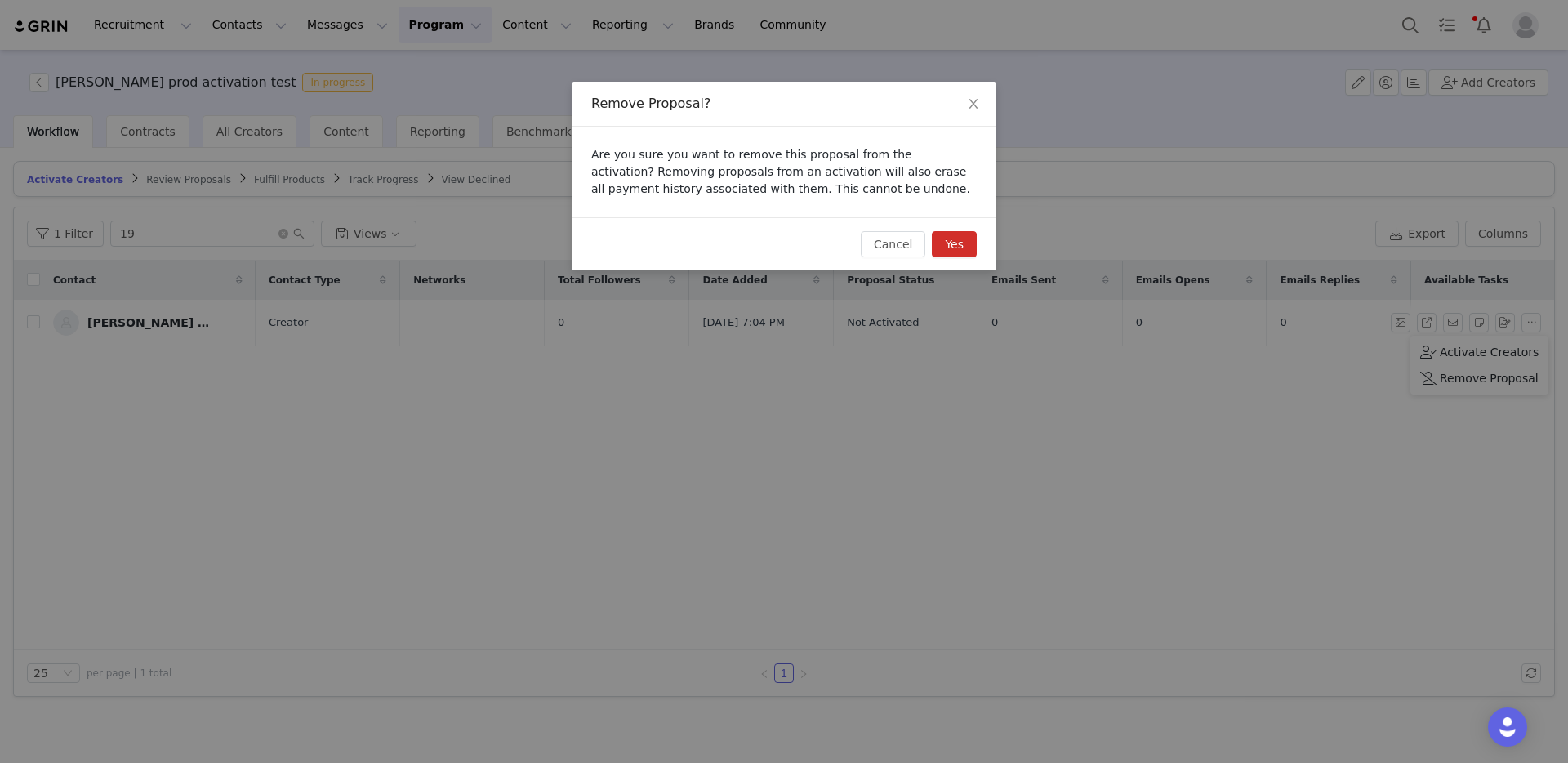
click at [956, 247] on button "Yes" at bounding box center [954, 244] width 45 height 26
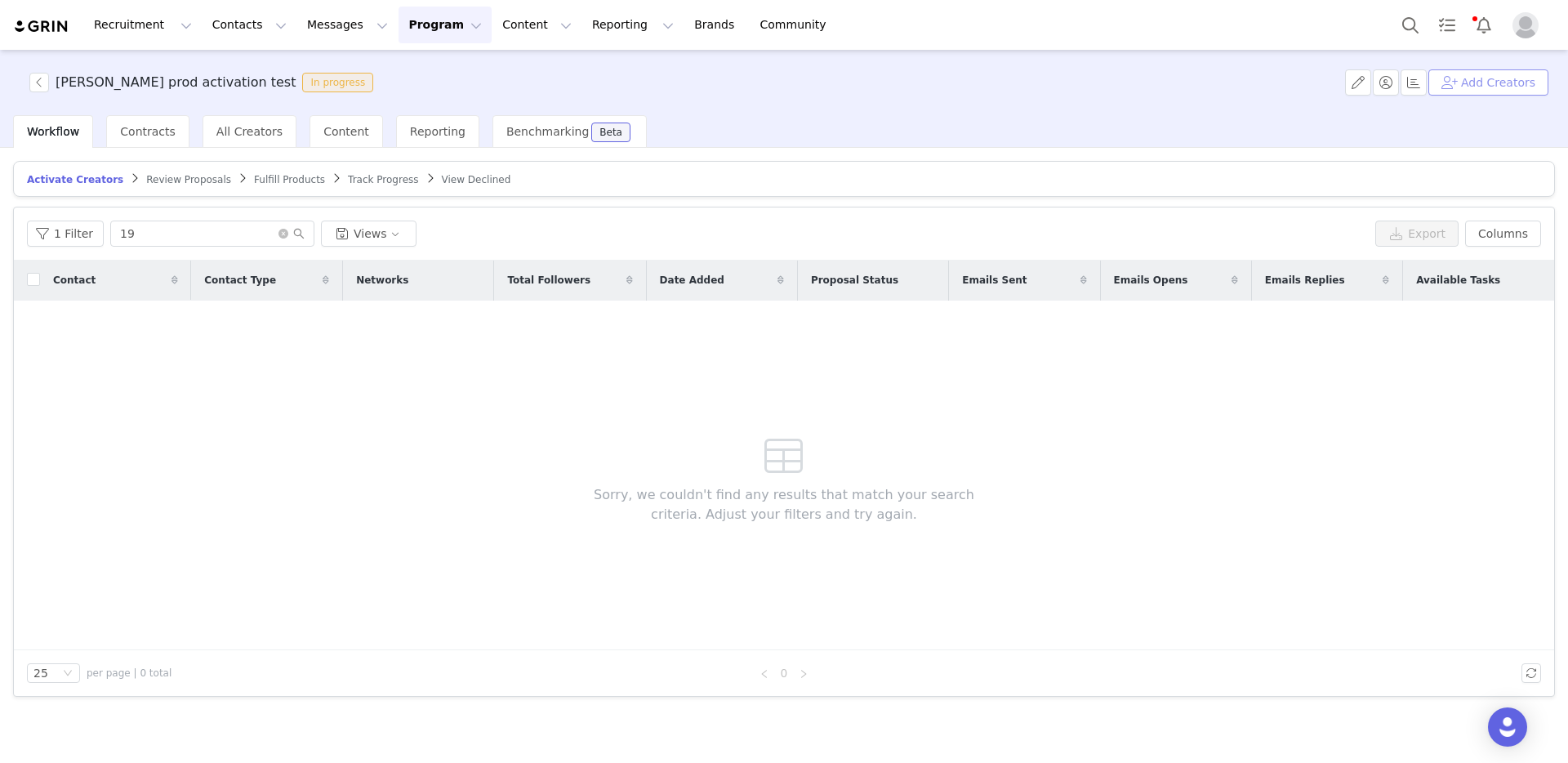
click at [1507, 77] on button "Add Creators" at bounding box center [1488, 82] width 120 height 26
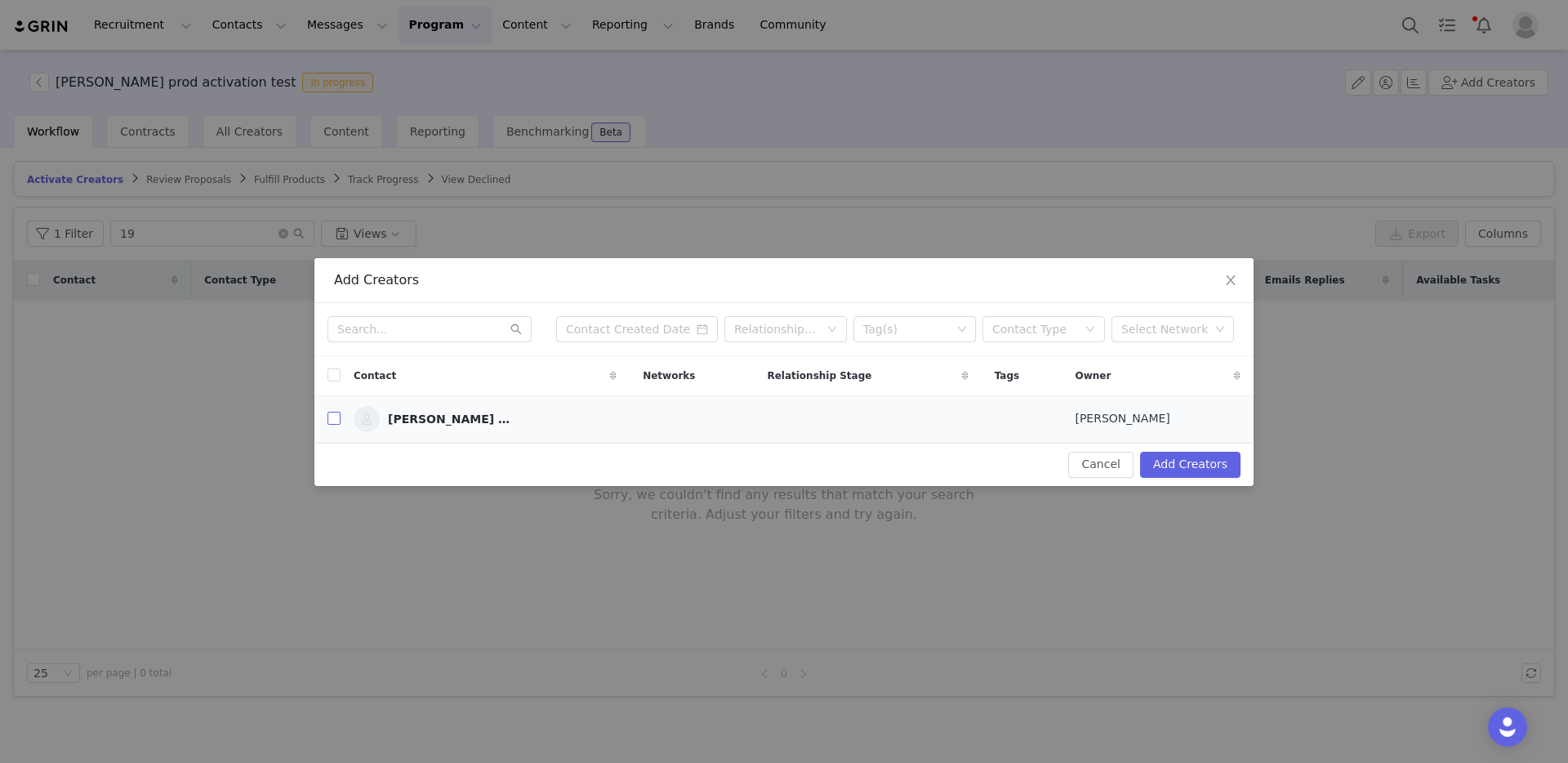
click at [334, 420] on input "checkbox" at bounding box center [334, 418] width 13 height 13
checkbox input "true"
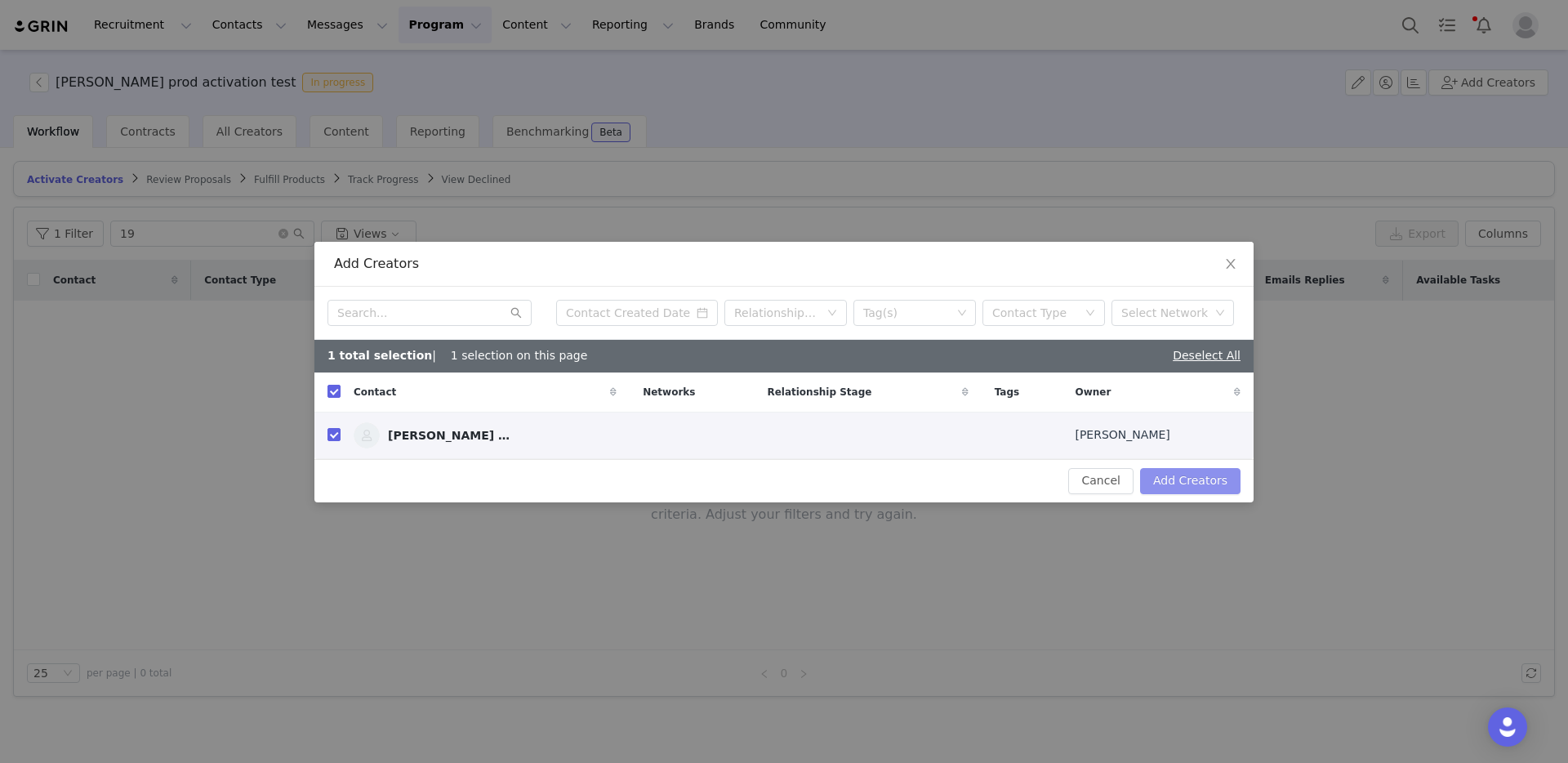
click at [1189, 488] on button "Add Creators" at bounding box center [1190, 481] width 100 height 26
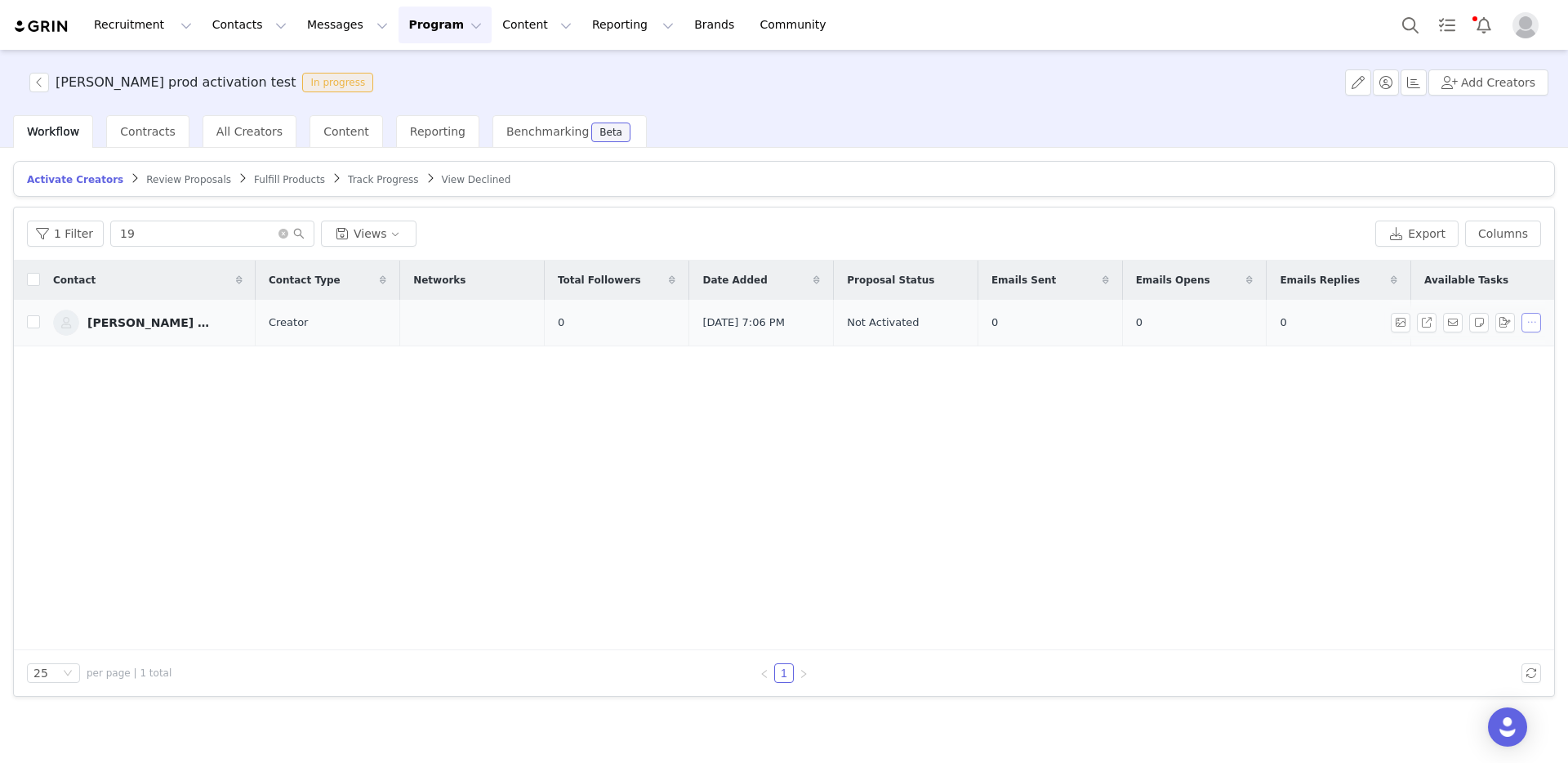
click at [1523, 321] on button "button" at bounding box center [1531, 323] width 20 height 20
click at [1508, 378] on span "Remove Proposal" at bounding box center [1489, 379] width 98 height 18
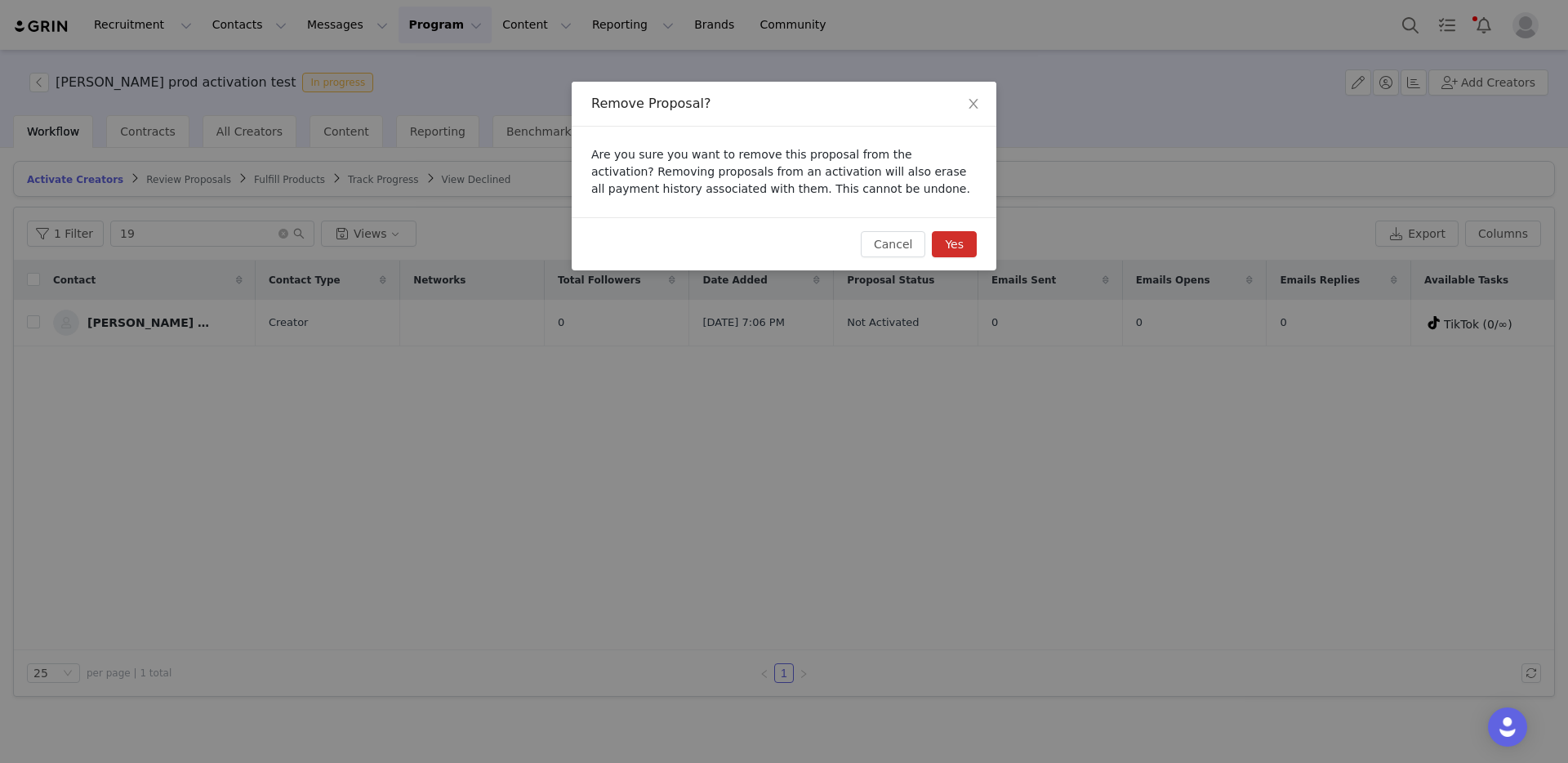
click at [971, 246] on button "Yes" at bounding box center [954, 244] width 45 height 26
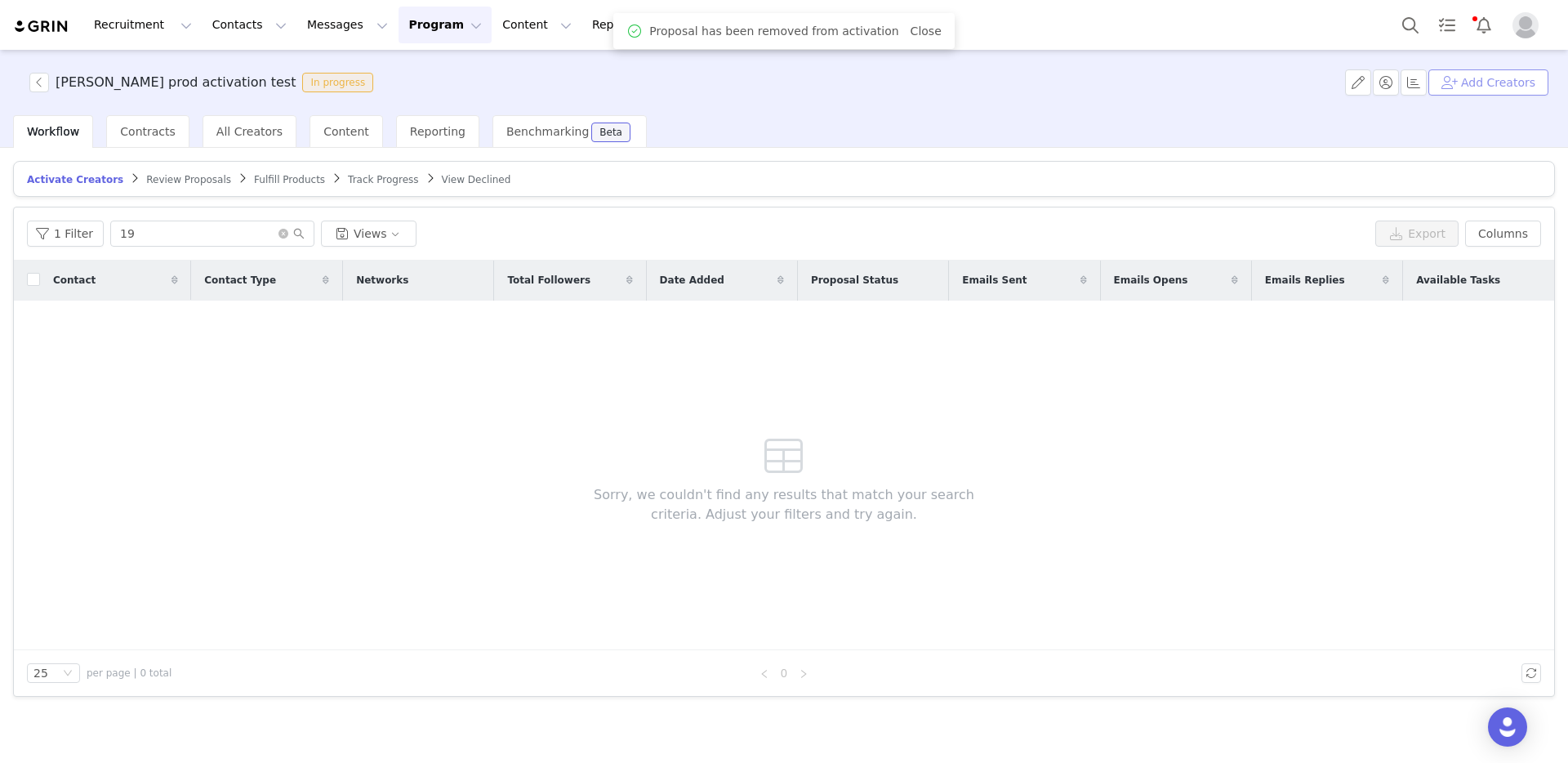
click at [1500, 81] on button "Add Creators" at bounding box center [1488, 82] width 120 height 26
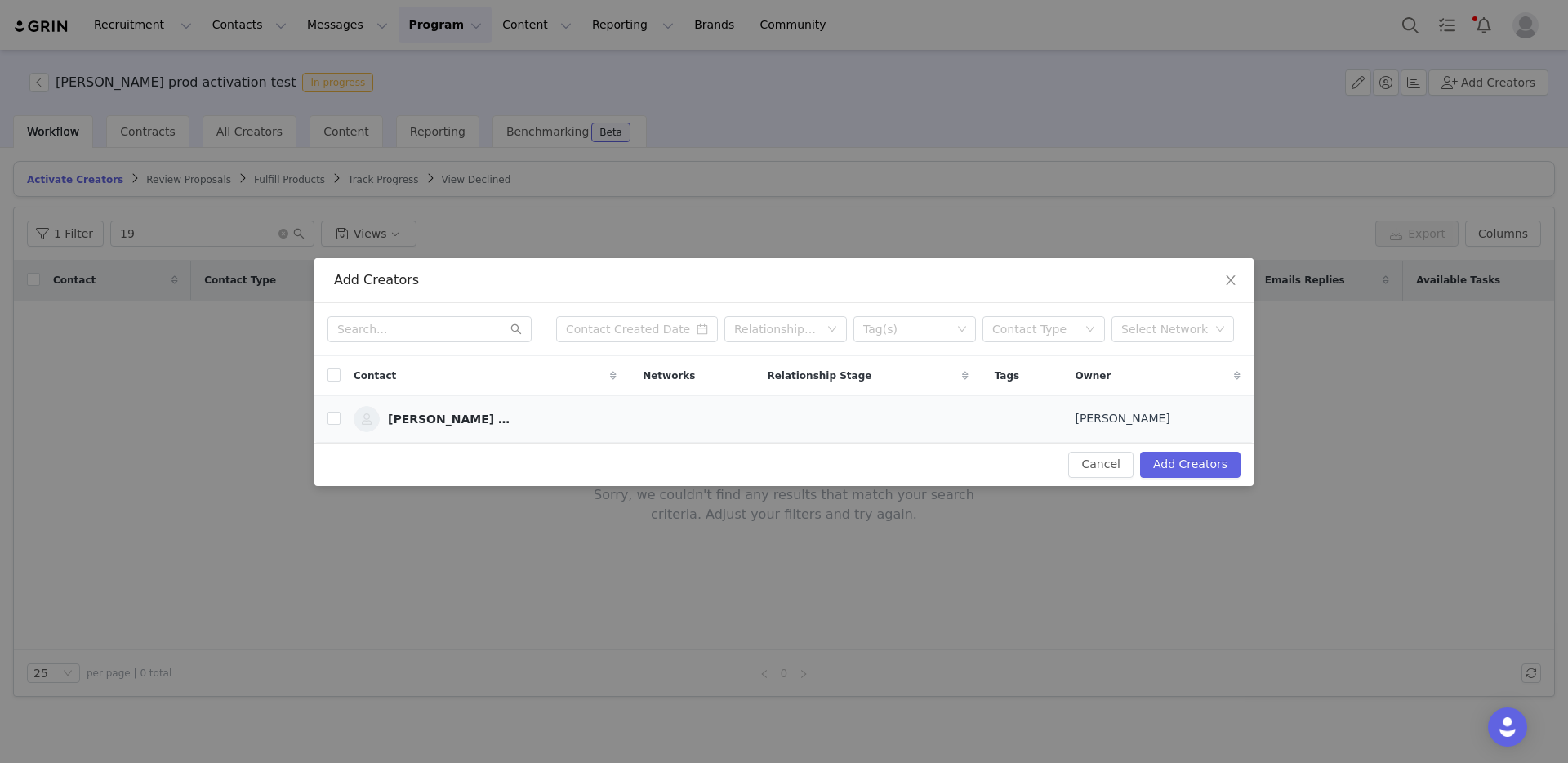
click at [324, 418] on td at bounding box center [327, 419] width 26 height 47
drag, startPoint x: 329, startPoint y: 419, endPoint x: 338, endPoint y: 420, distance: 9.1
click at [330, 419] on input "checkbox" at bounding box center [334, 418] width 13 height 13
checkbox input "true"
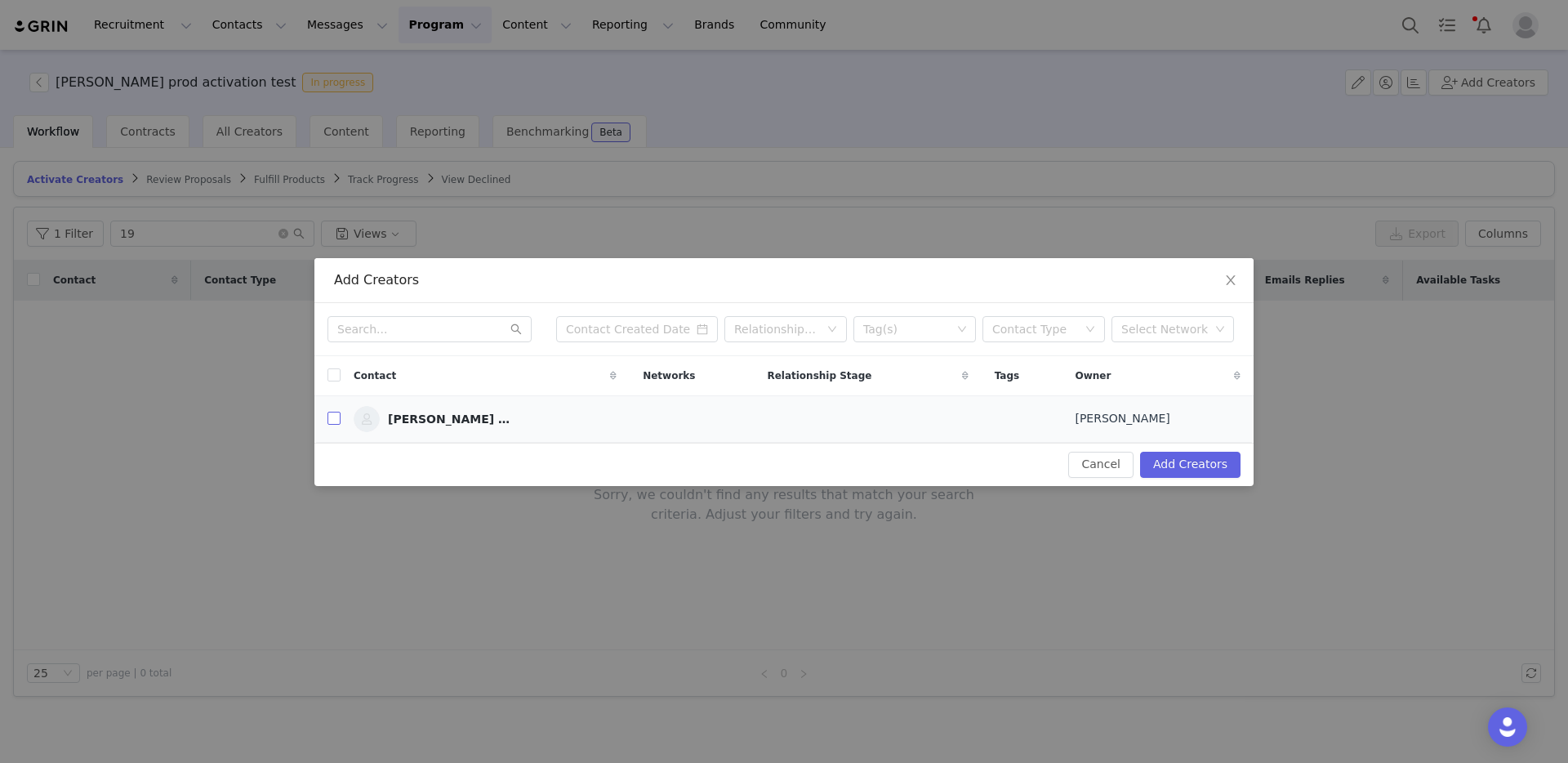
checkbox input "true"
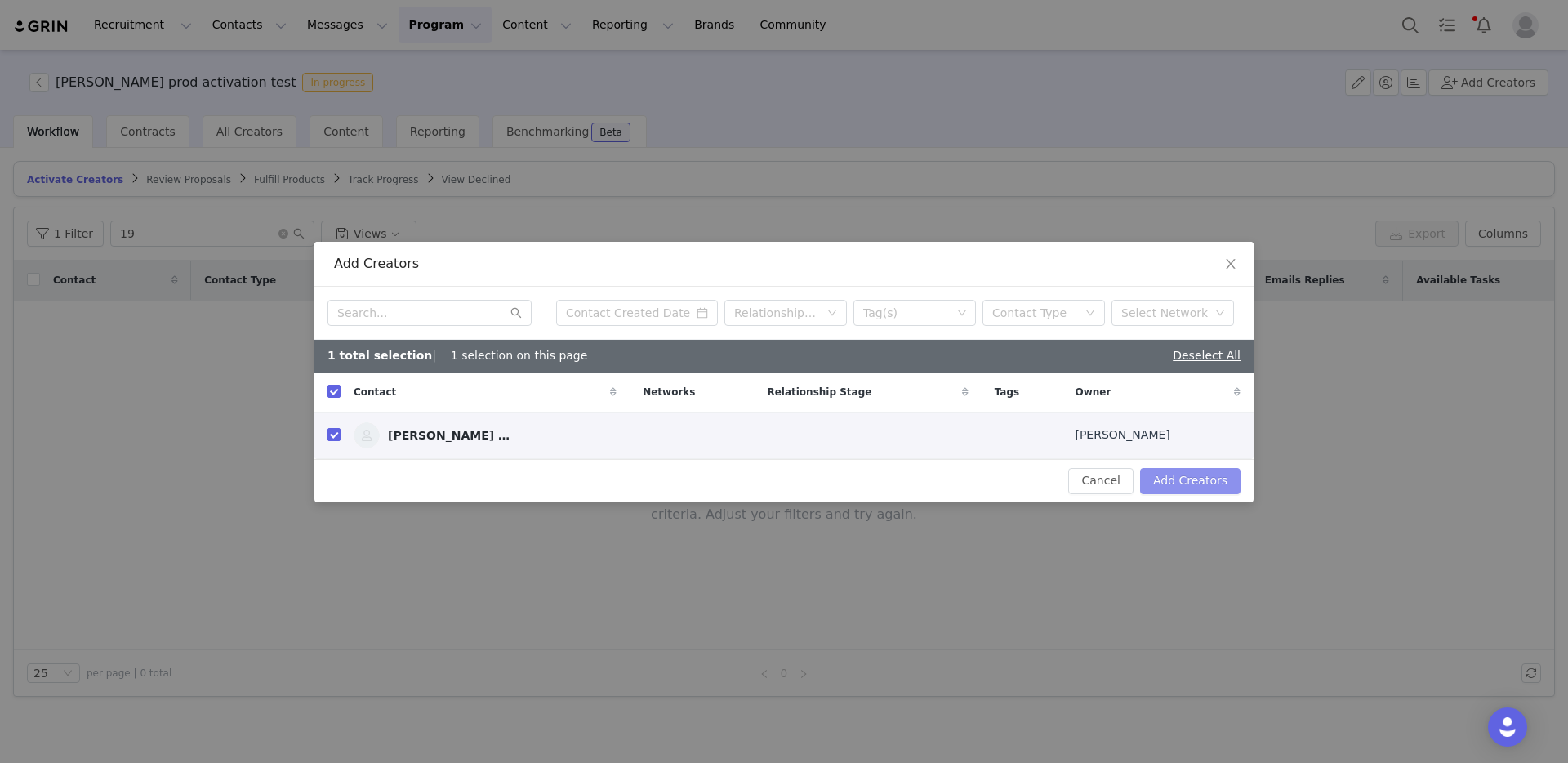
click at [1171, 478] on button "Add Creators" at bounding box center [1190, 481] width 100 height 26
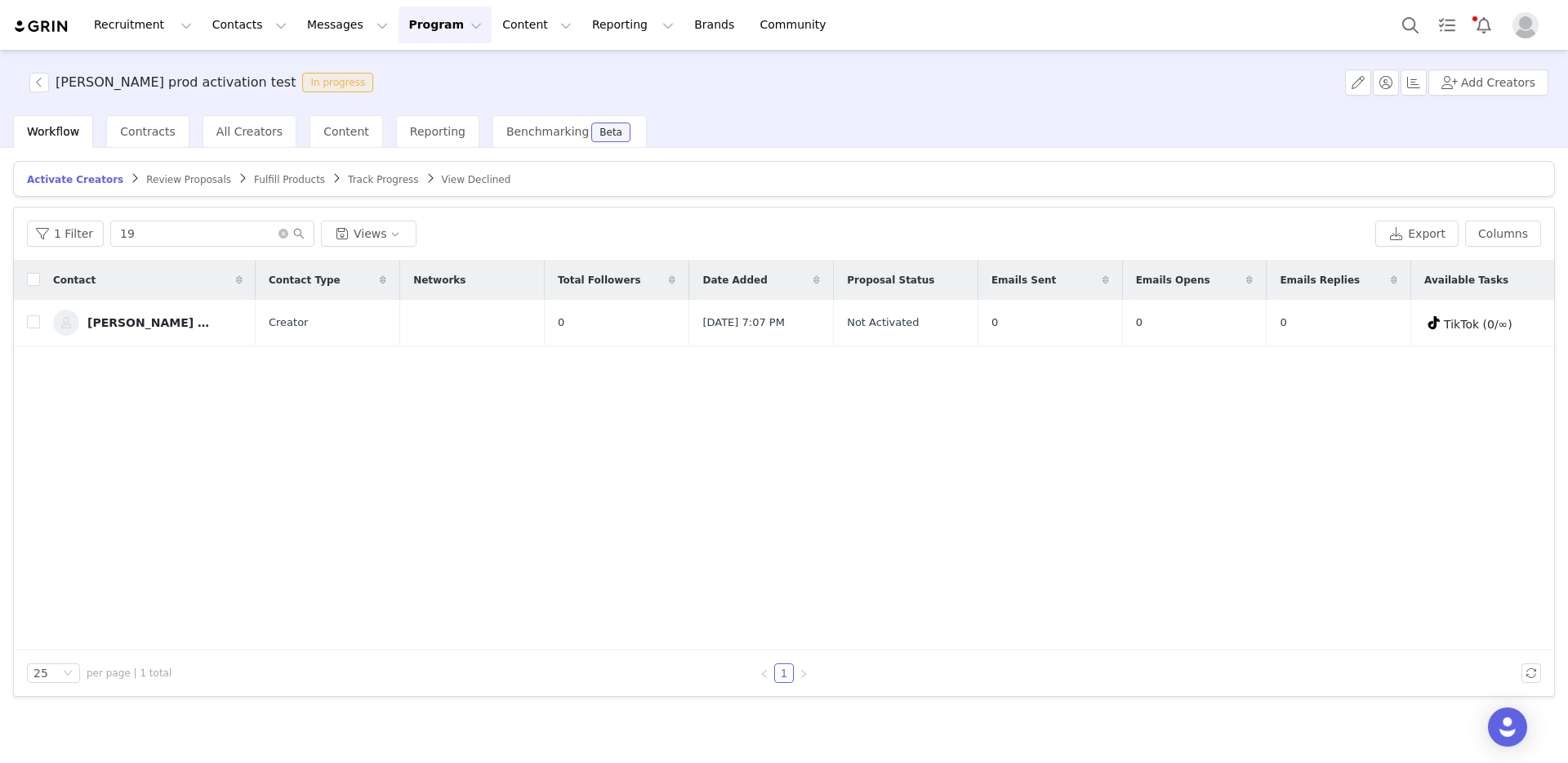
click at [157, 175] on span "Review Proposals" at bounding box center [188, 179] width 85 height 12
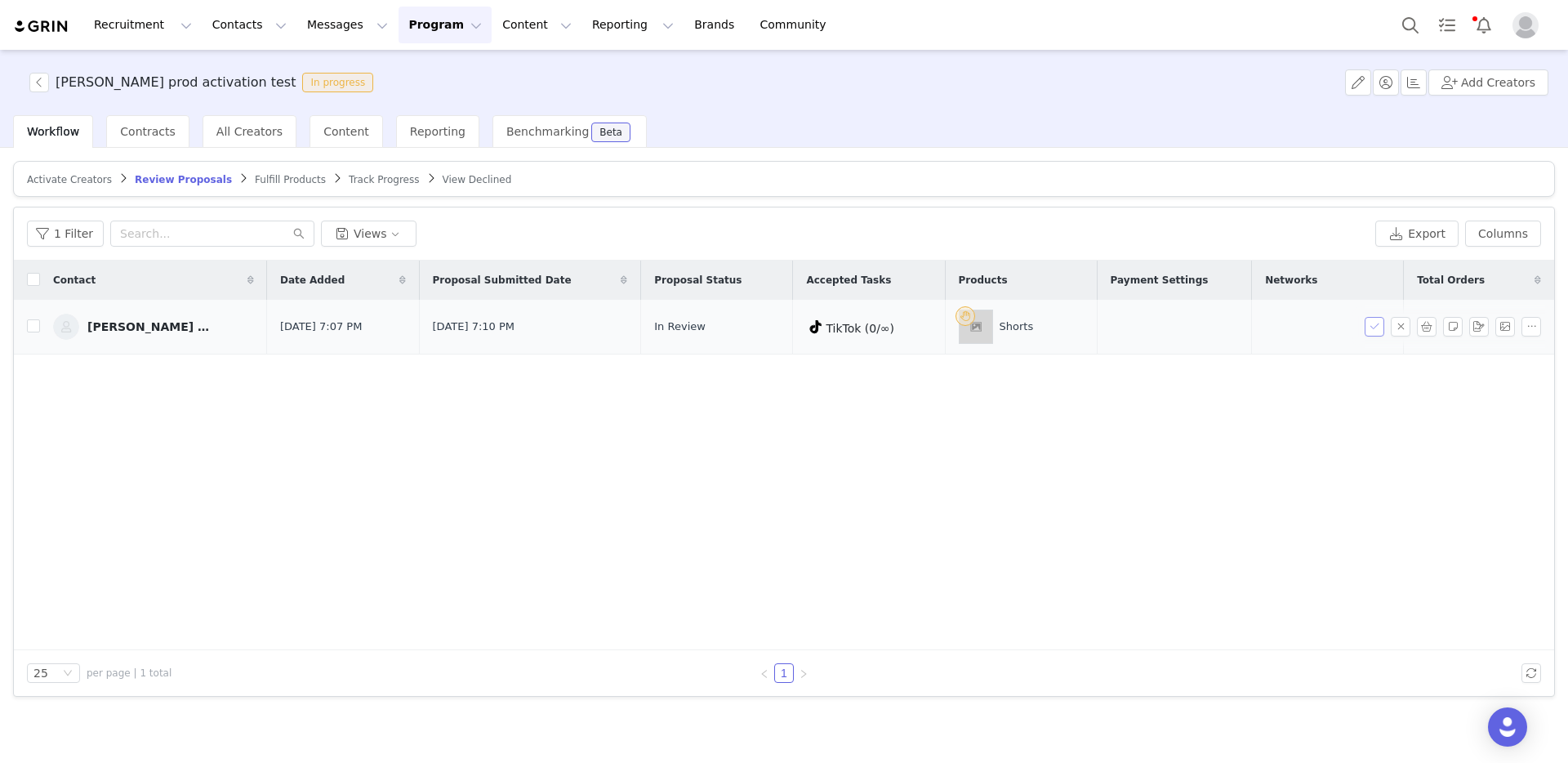
click at [1375, 320] on button "button" at bounding box center [1375, 327] width 20 height 20
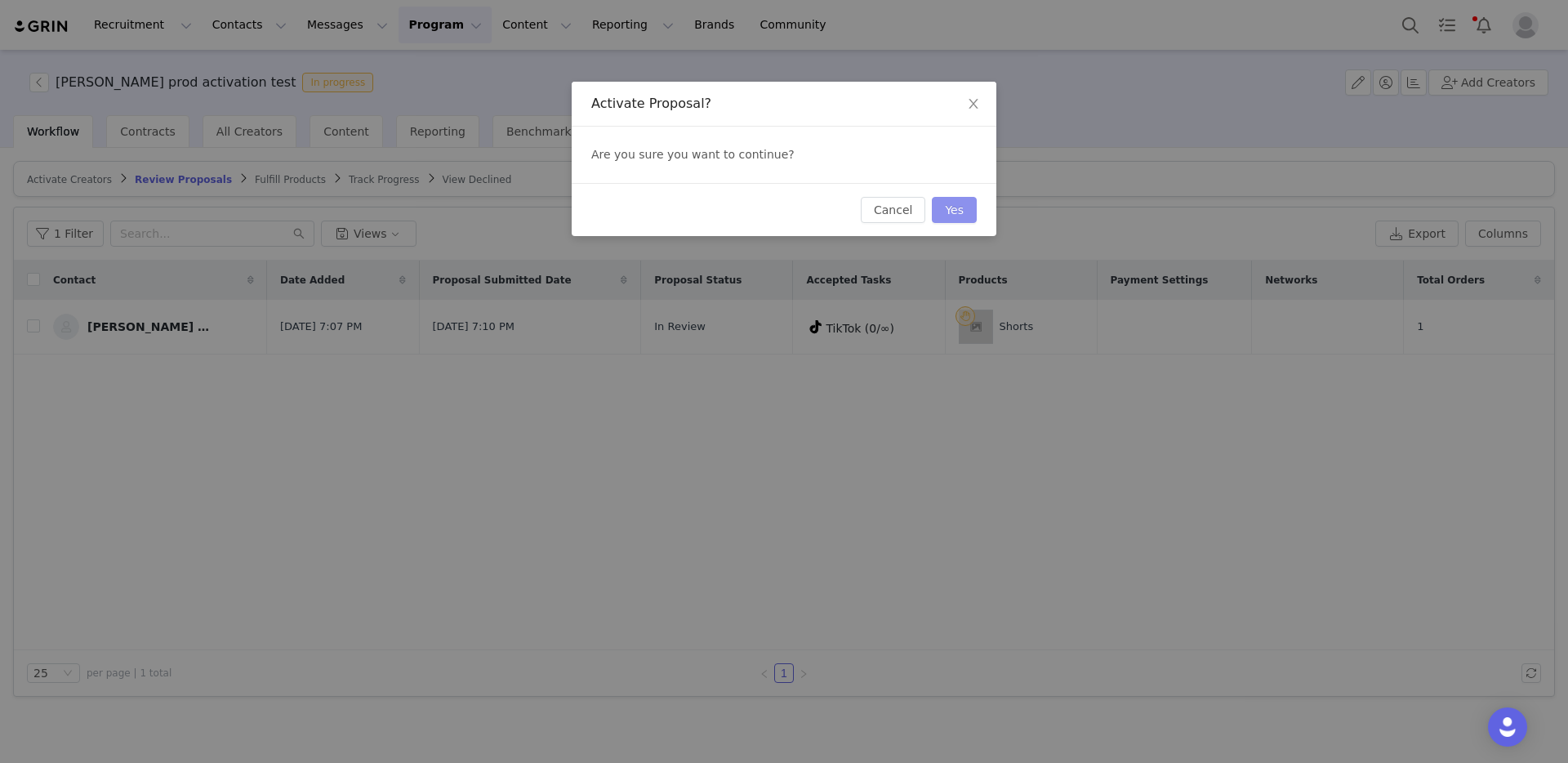
click at [968, 210] on button "Yes" at bounding box center [954, 210] width 45 height 26
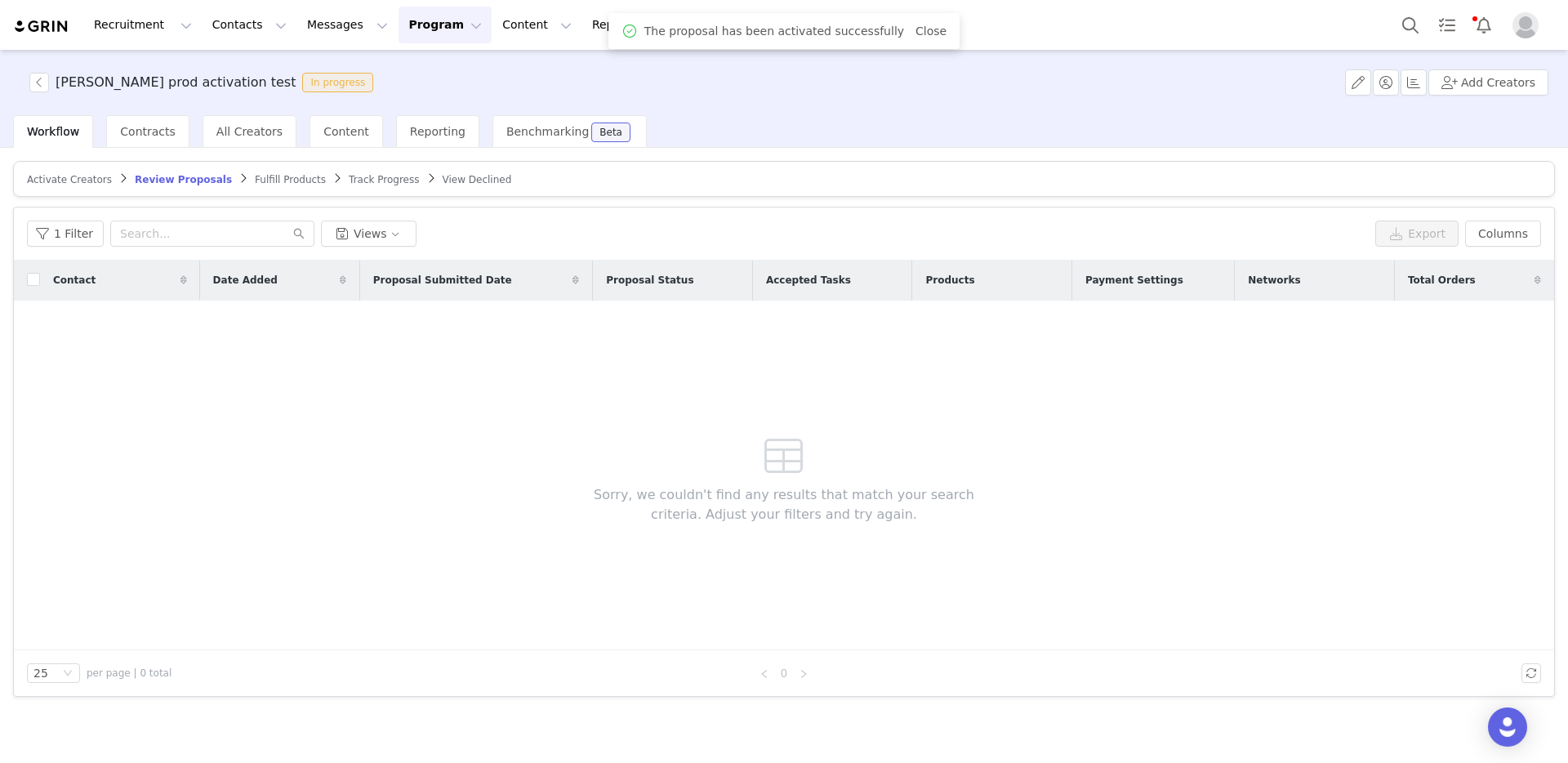
click at [261, 179] on span "Fulfill Products" at bounding box center [290, 179] width 71 height 12
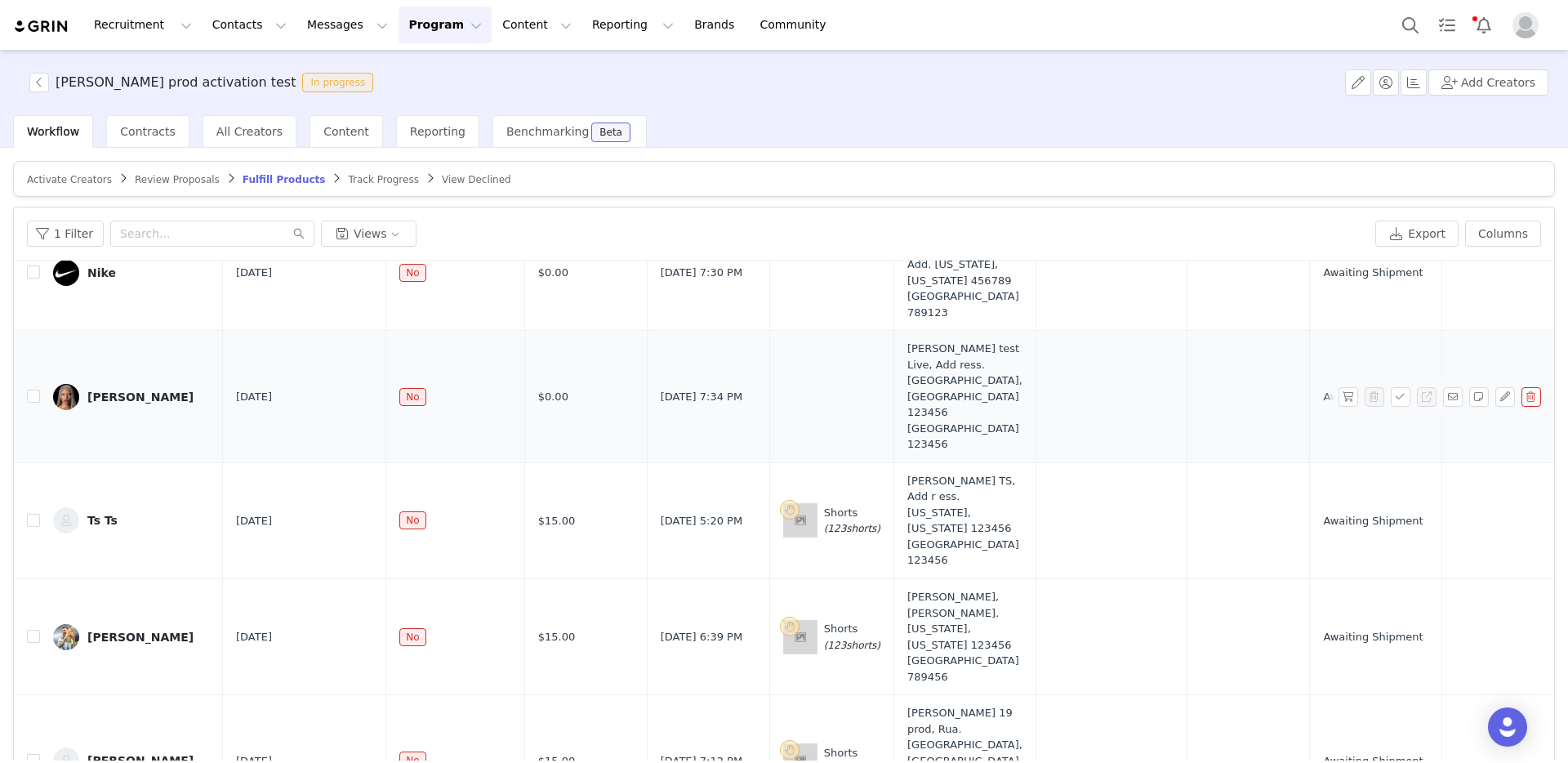
scroll to position [79, 0]
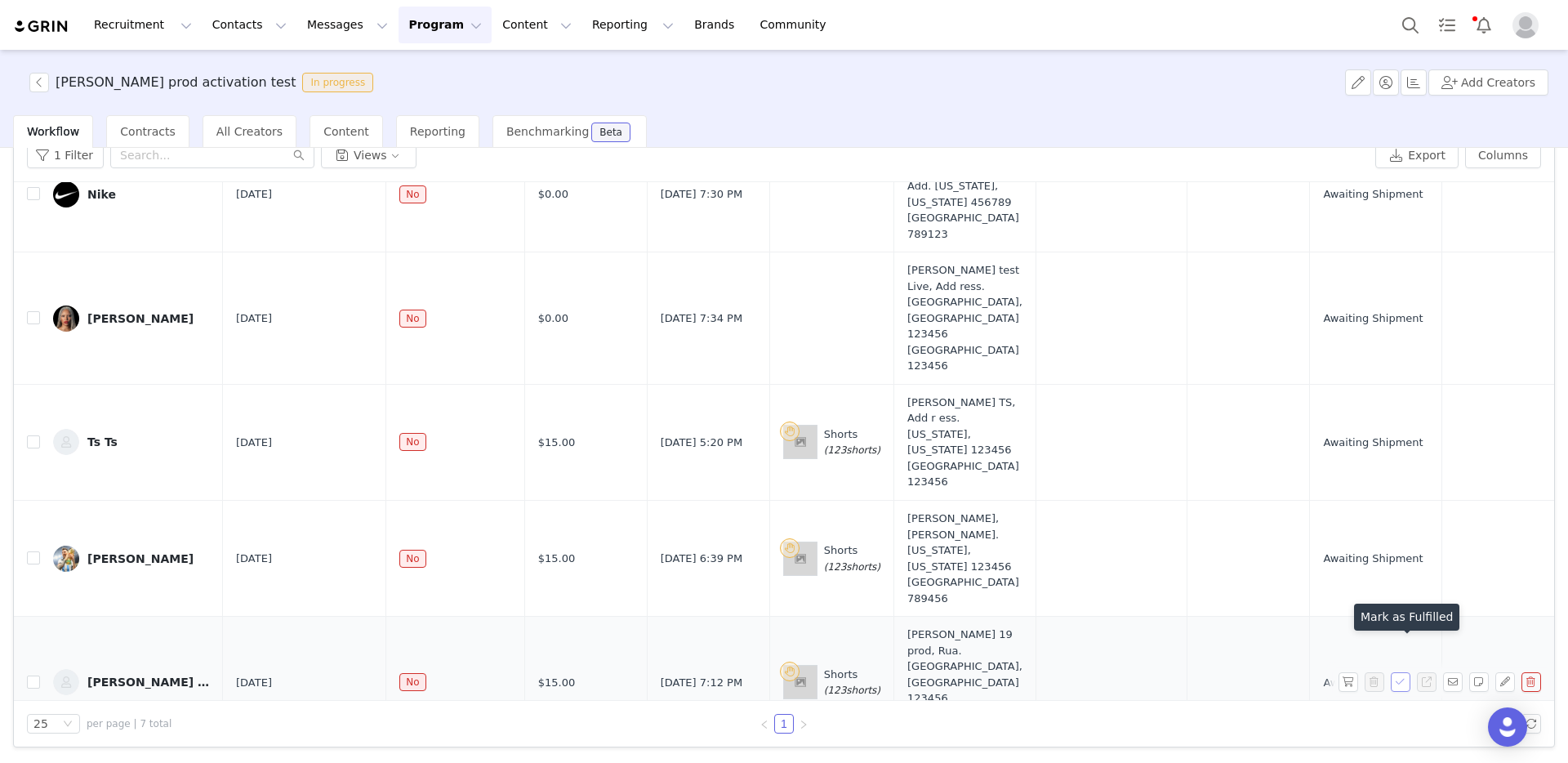
click at [1398, 673] on button "button" at bounding box center [1401, 682] width 20 height 20
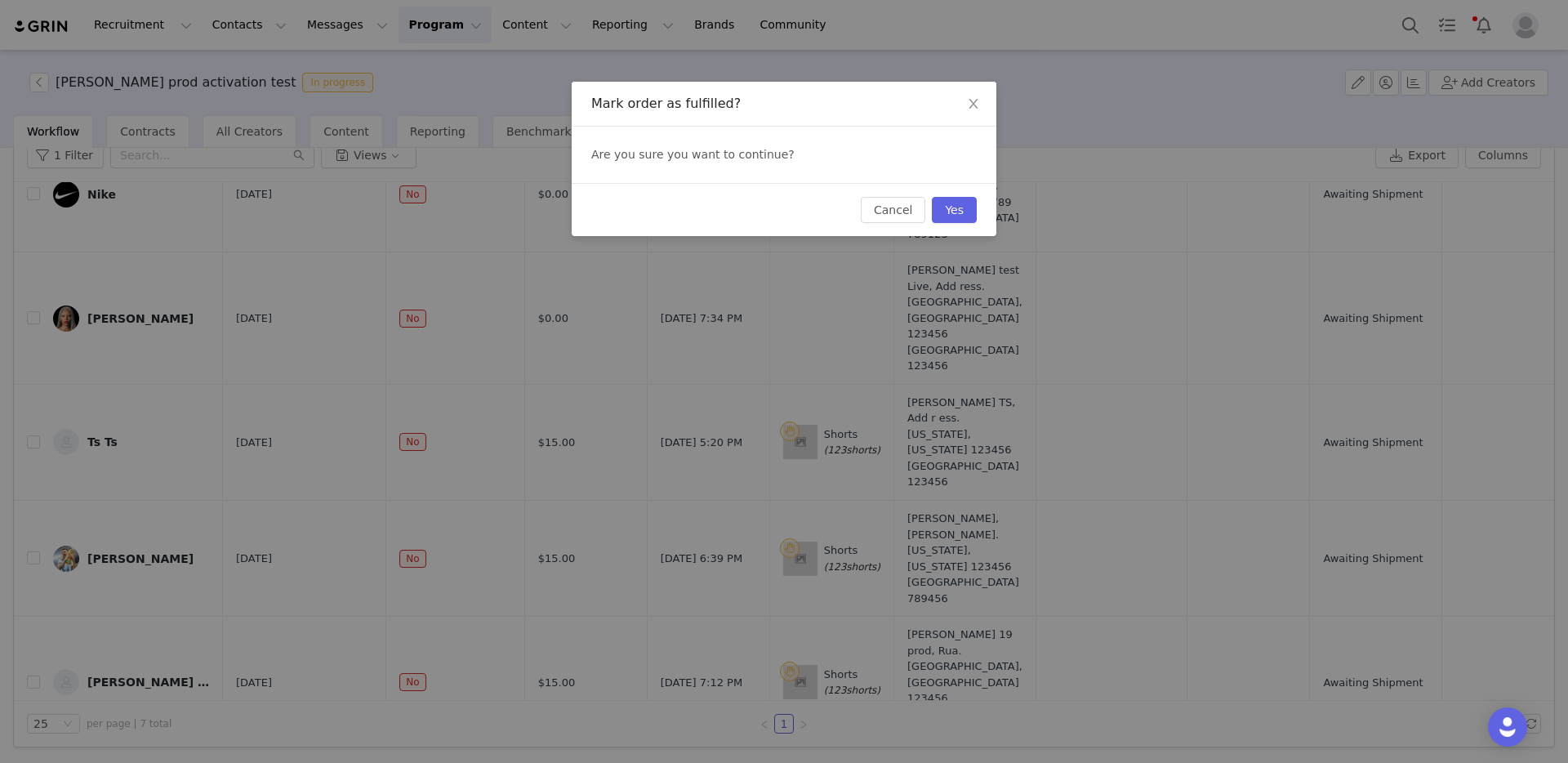
click at [937, 193] on div "Cancel Yes" at bounding box center [784, 209] width 425 height 53
click at [943, 215] on button "Yes" at bounding box center [954, 210] width 45 height 26
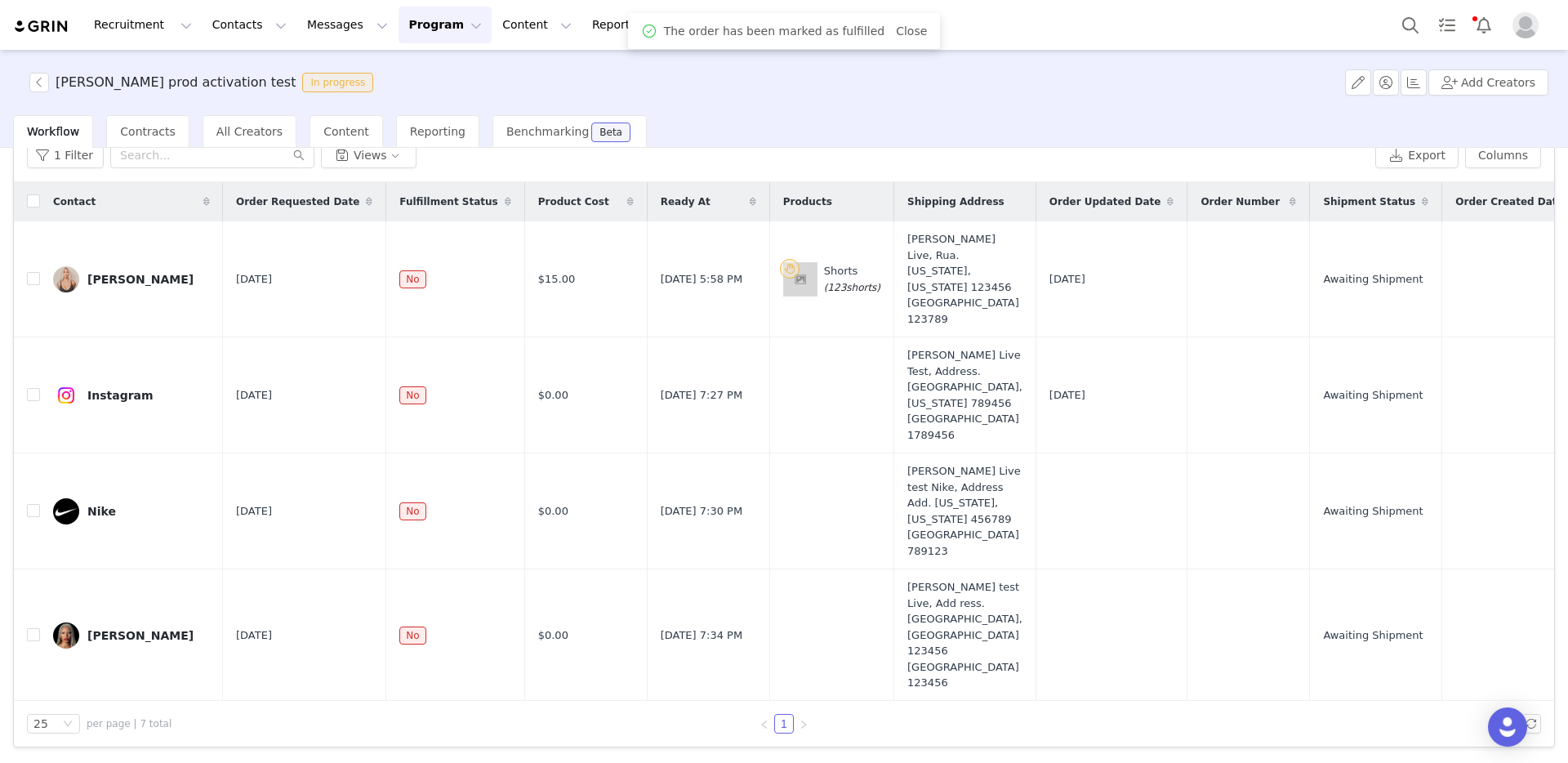
scroll to position [0, 0]
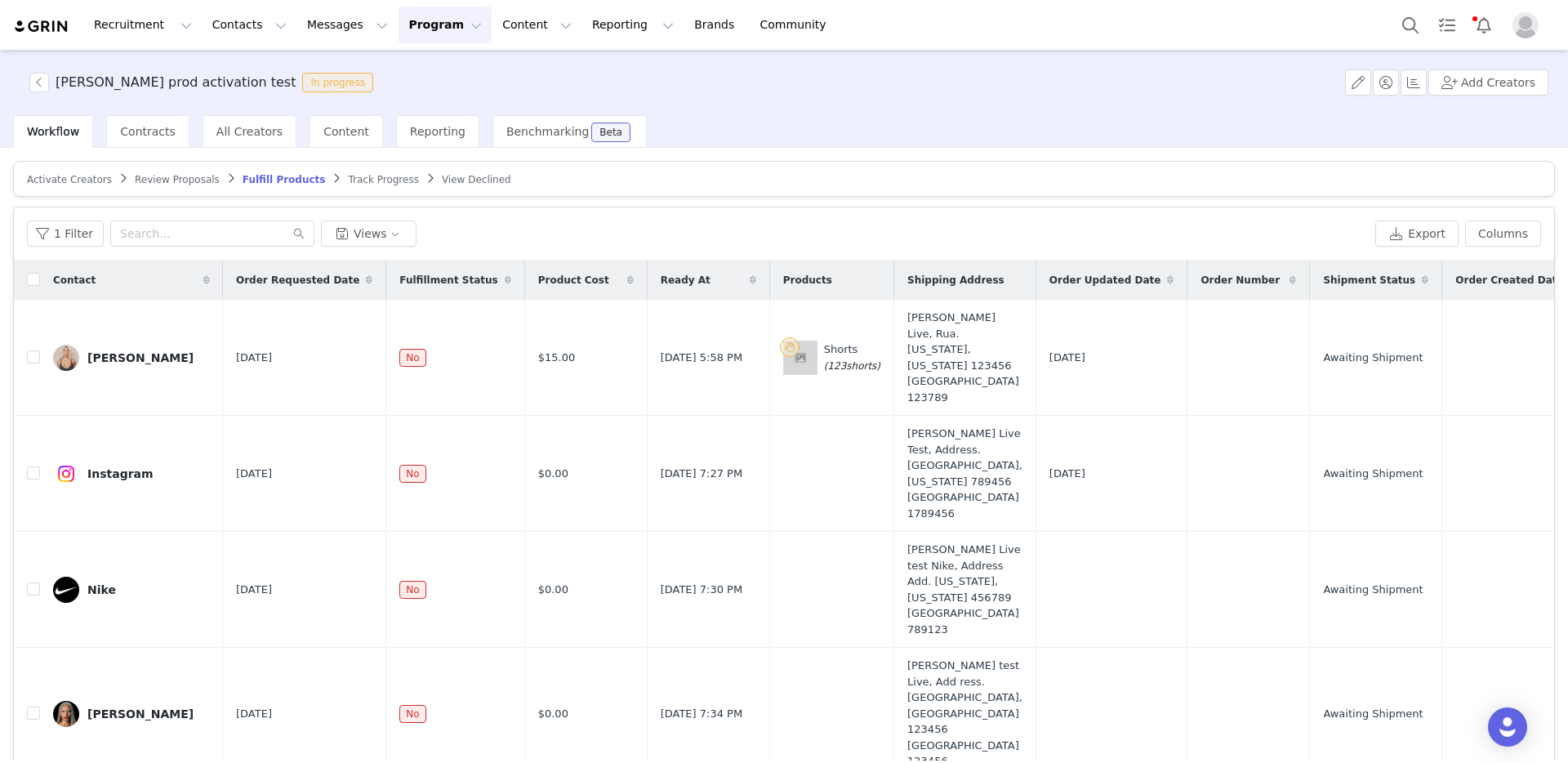
click at [356, 184] on span "Track Progress" at bounding box center [383, 179] width 70 height 12
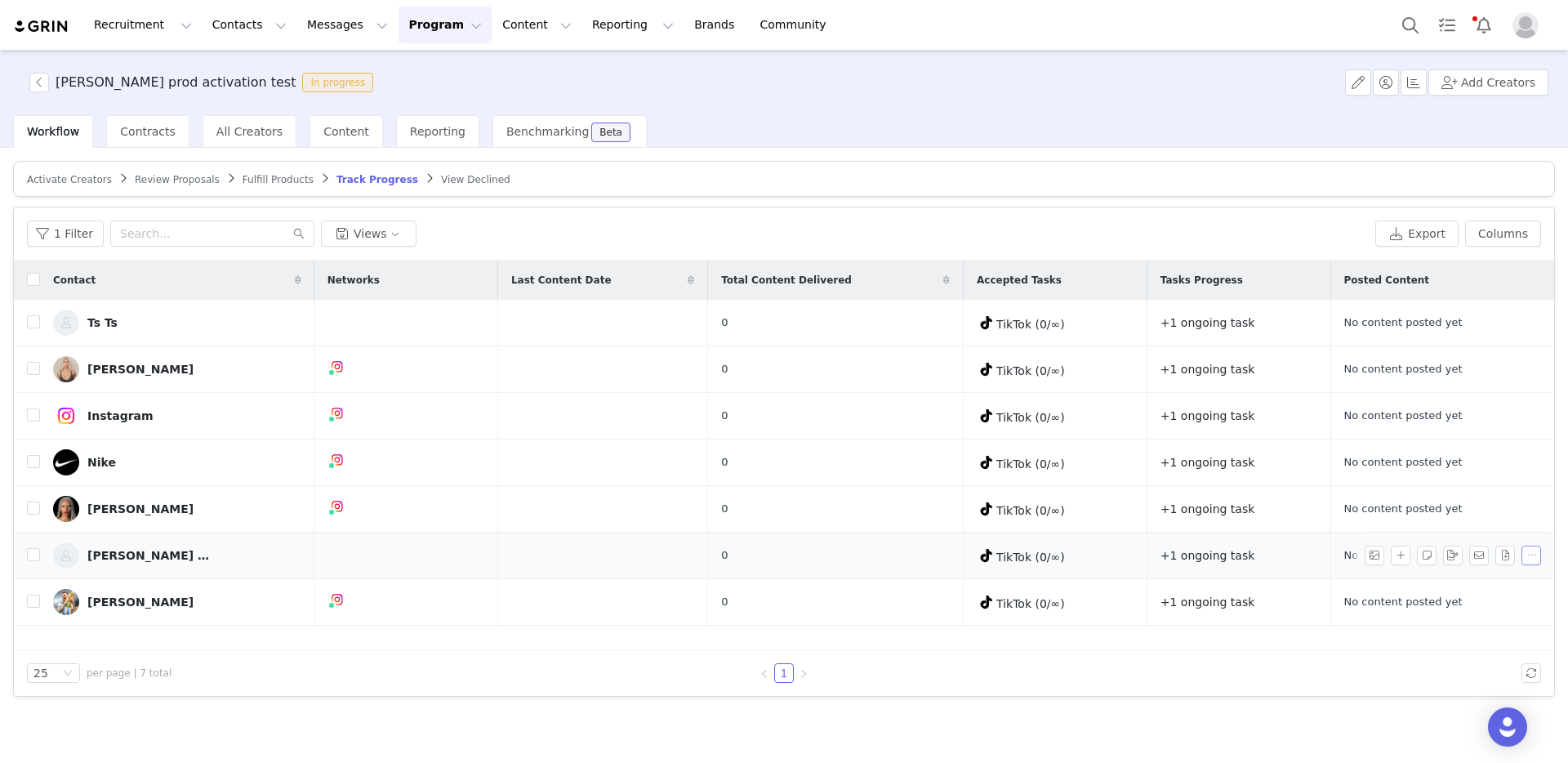
click at [1530, 556] on button "button" at bounding box center [1531, 556] width 20 height 20
click at [138, 556] on div "[PERSON_NAME] 19" at bounding box center [149, 555] width 123 height 13
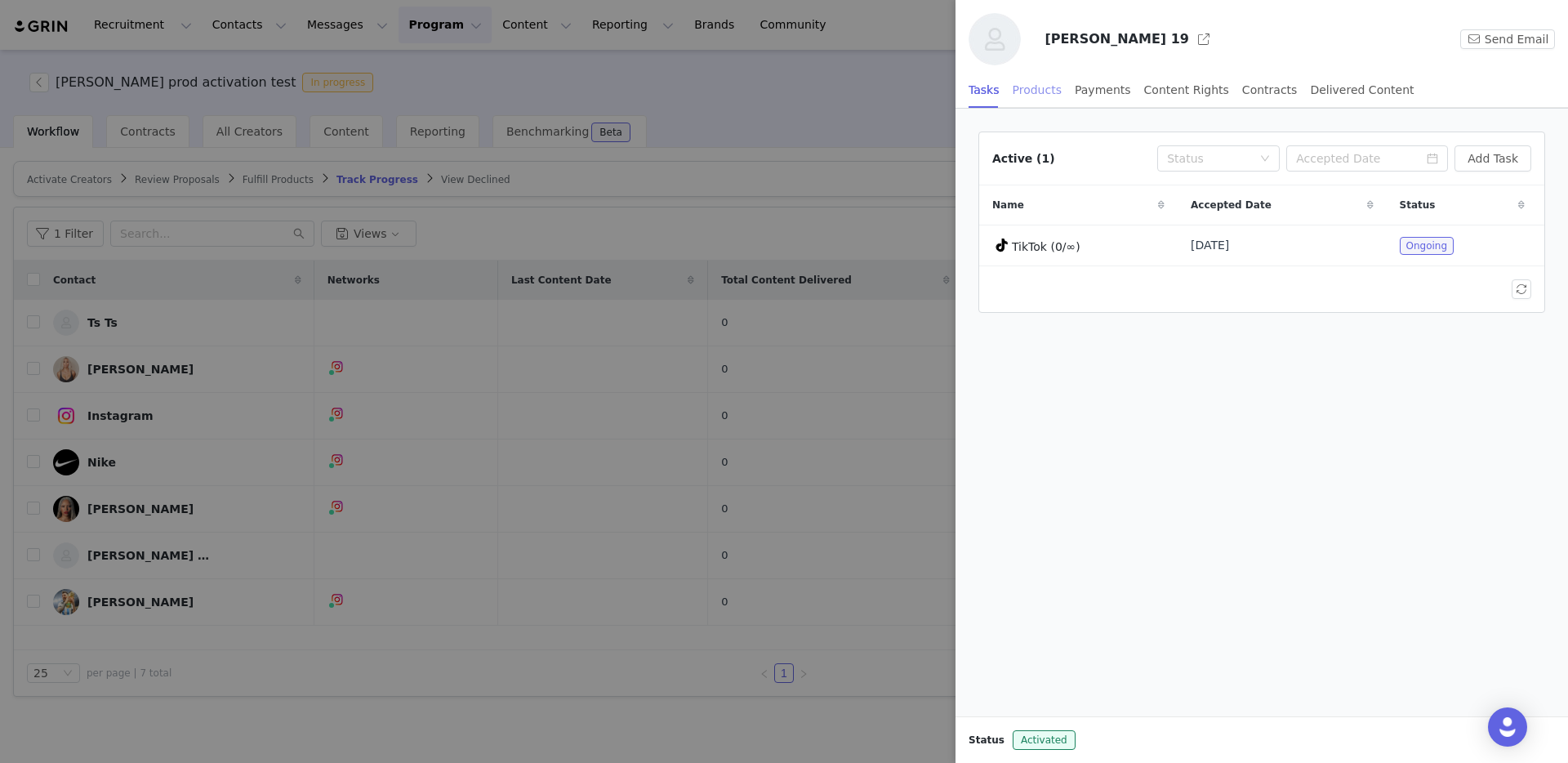
click at [1052, 94] on div "Products" at bounding box center [1037, 90] width 49 height 37
click at [1105, 92] on div "Payments" at bounding box center [1103, 90] width 56 height 37
click at [1189, 96] on div "Content Rights" at bounding box center [1187, 90] width 85 height 37
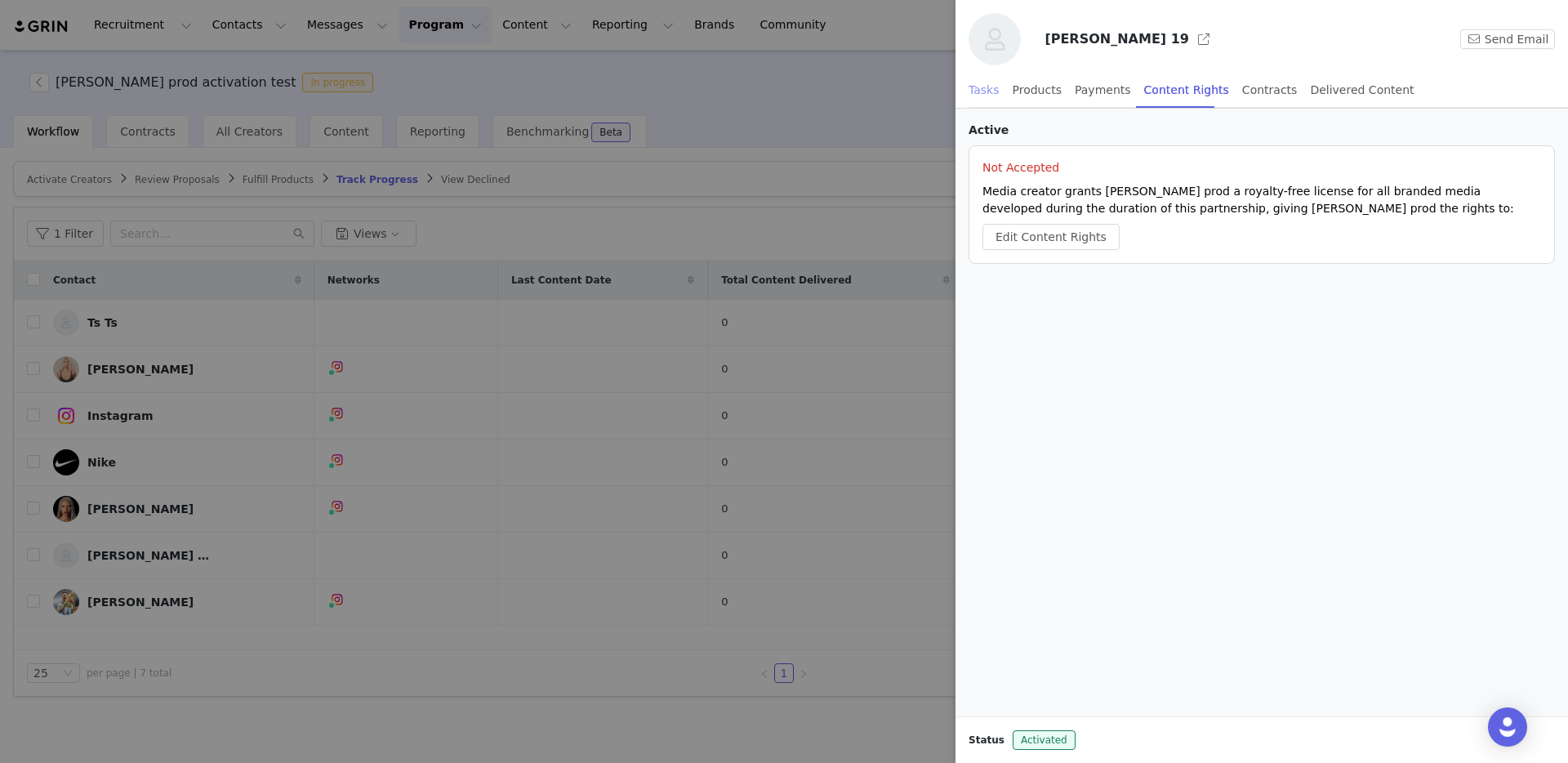
click at [990, 89] on div "Tasks" at bounding box center [984, 90] width 31 height 37
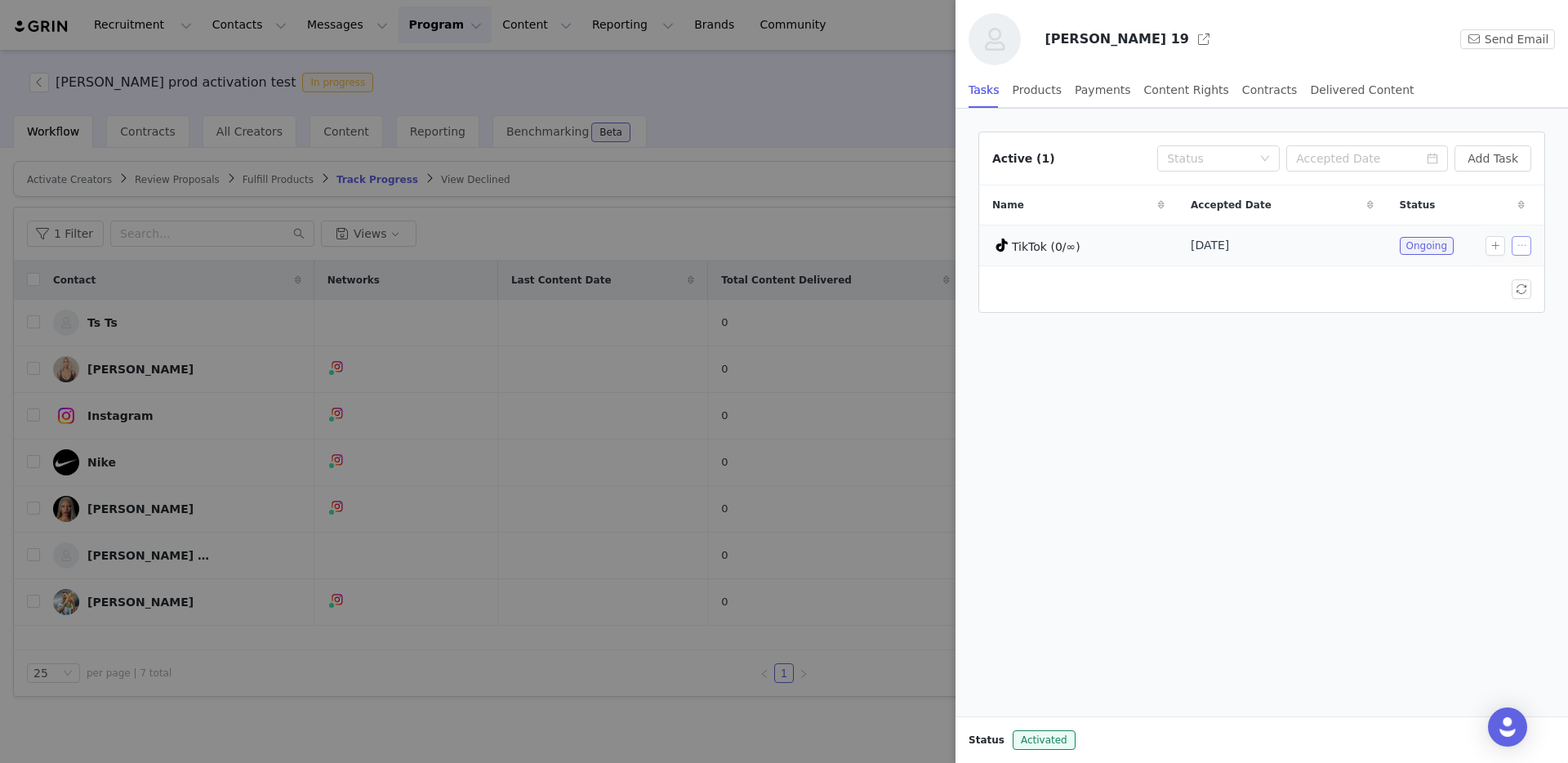
click at [1519, 244] on button "button" at bounding box center [1521, 246] width 20 height 20
click at [1479, 299] on span "Delete Task" at bounding box center [1494, 301] width 66 height 18
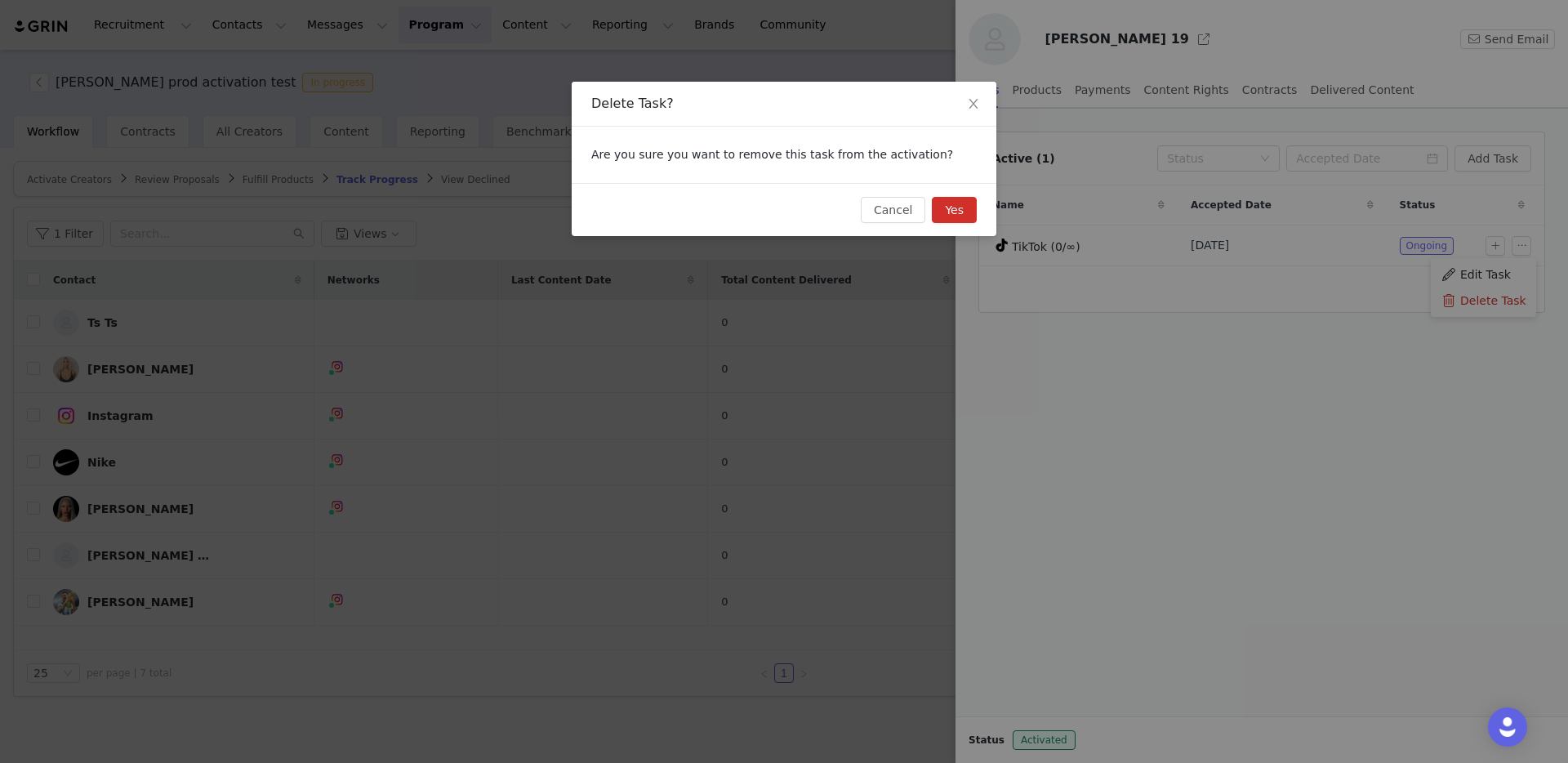
click at [961, 201] on button "Yes" at bounding box center [954, 210] width 45 height 26
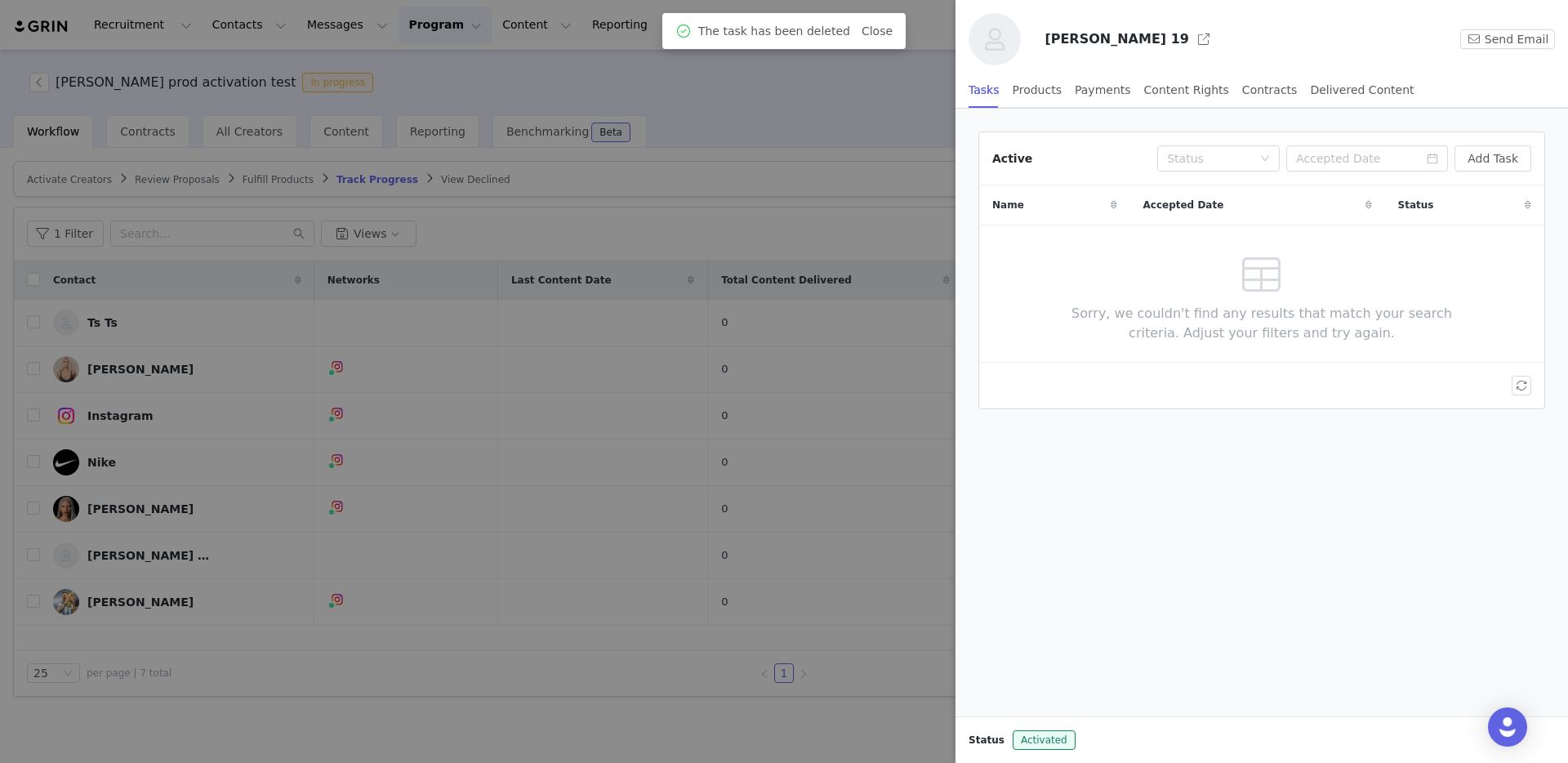
click at [647, 291] on div at bounding box center [784, 382] width 1568 height 763
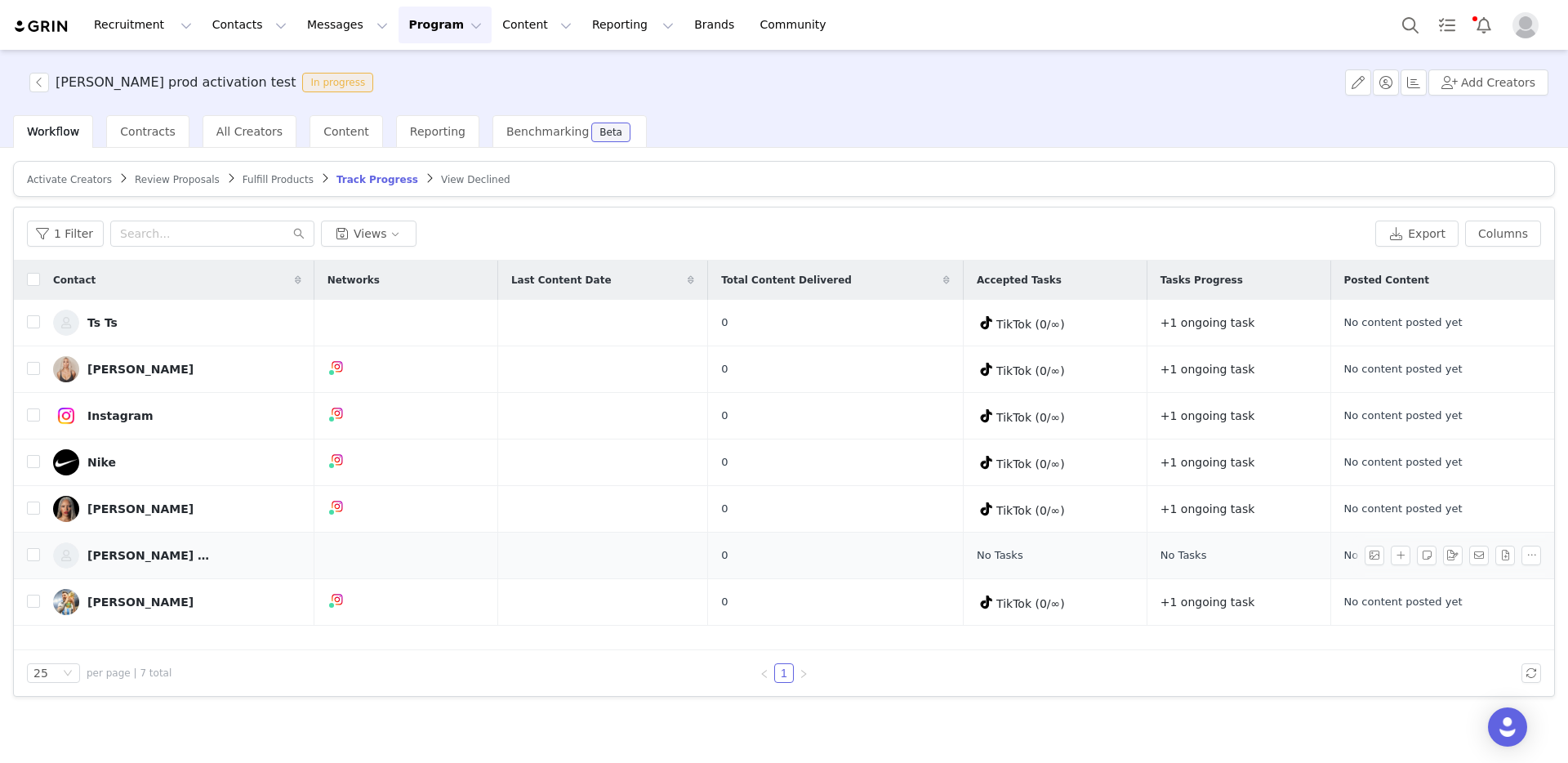
click at [136, 554] on div "[PERSON_NAME] 19" at bounding box center [149, 555] width 123 height 13
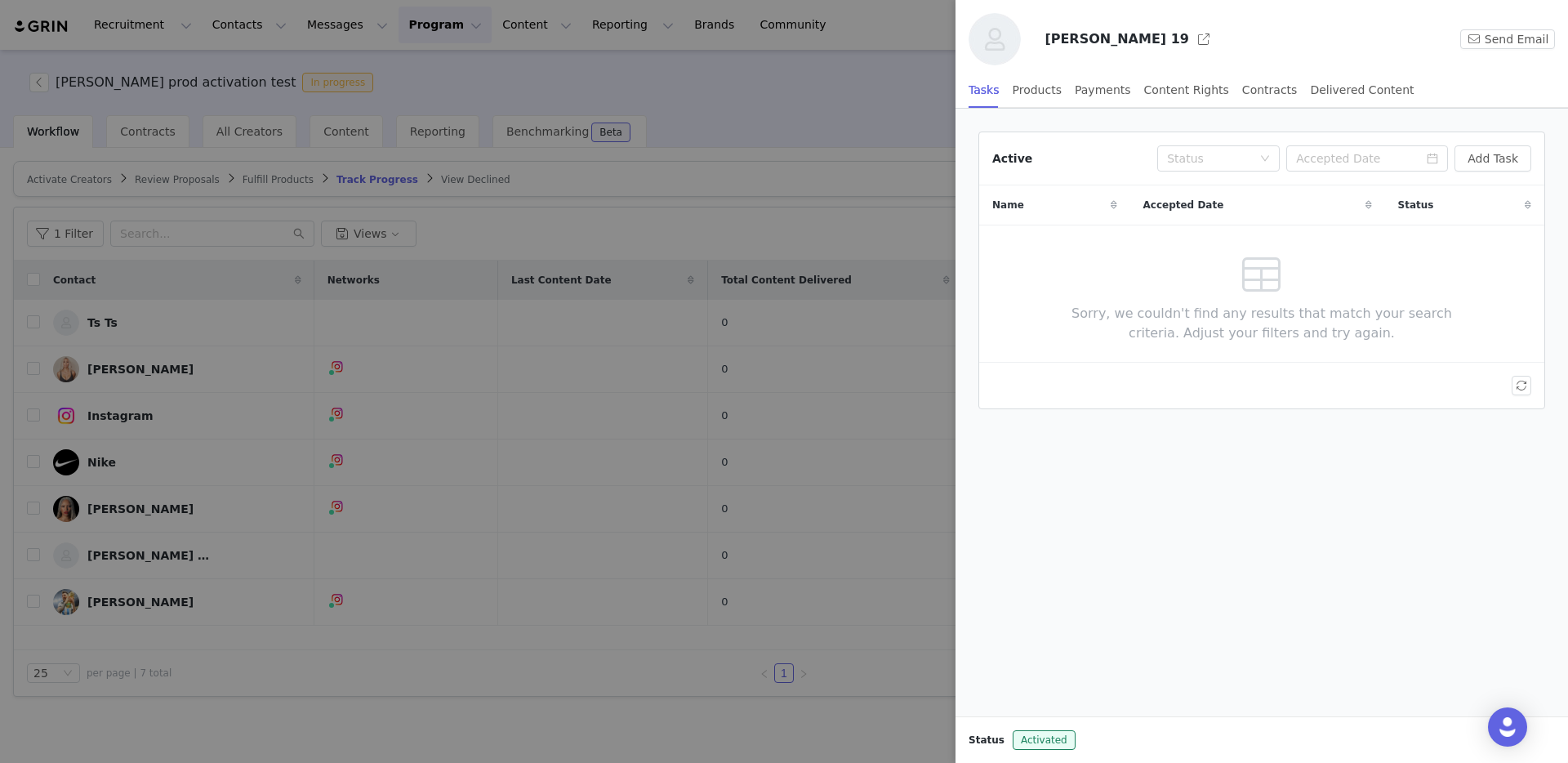
click at [593, 192] on div at bounding box center [784, 382] width 1568 height 763
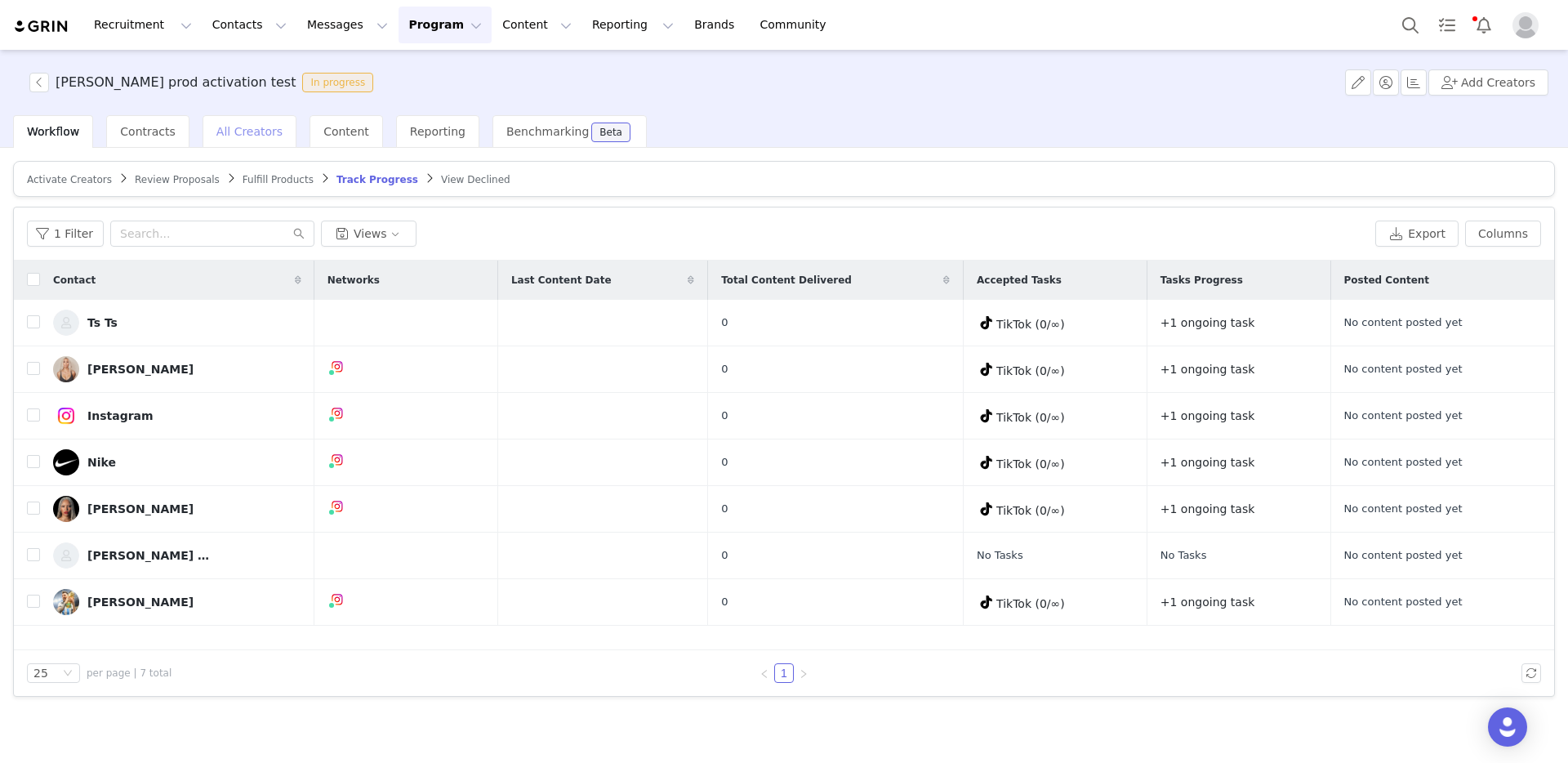
click at [259, 140] on div "All Creators" at bounding box center [249, 132] width 94 height 33
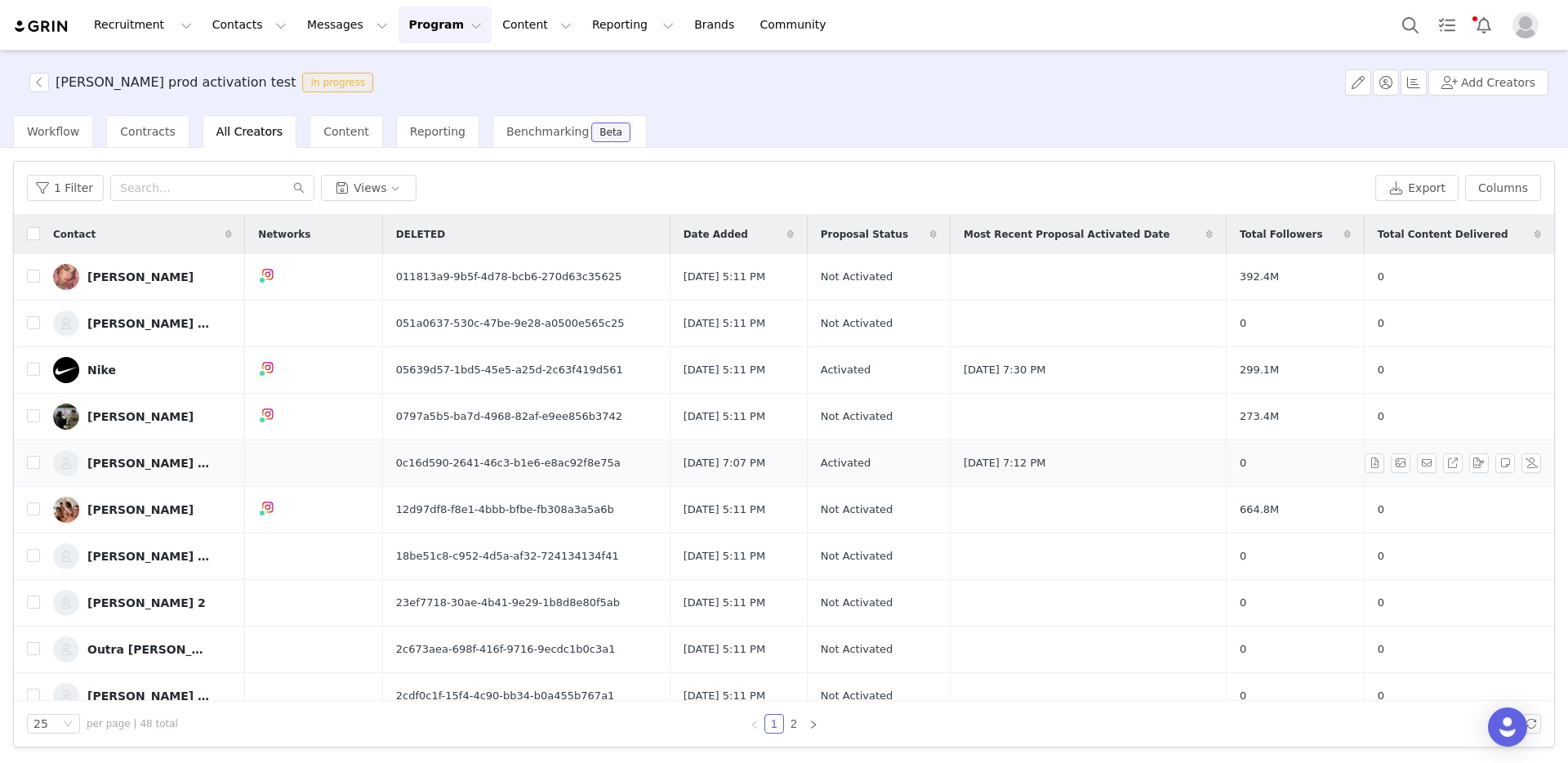
click at [141, 455] on link "[PERSON_NAME] 19" at bounding box center [142, 463] width 179 height 26
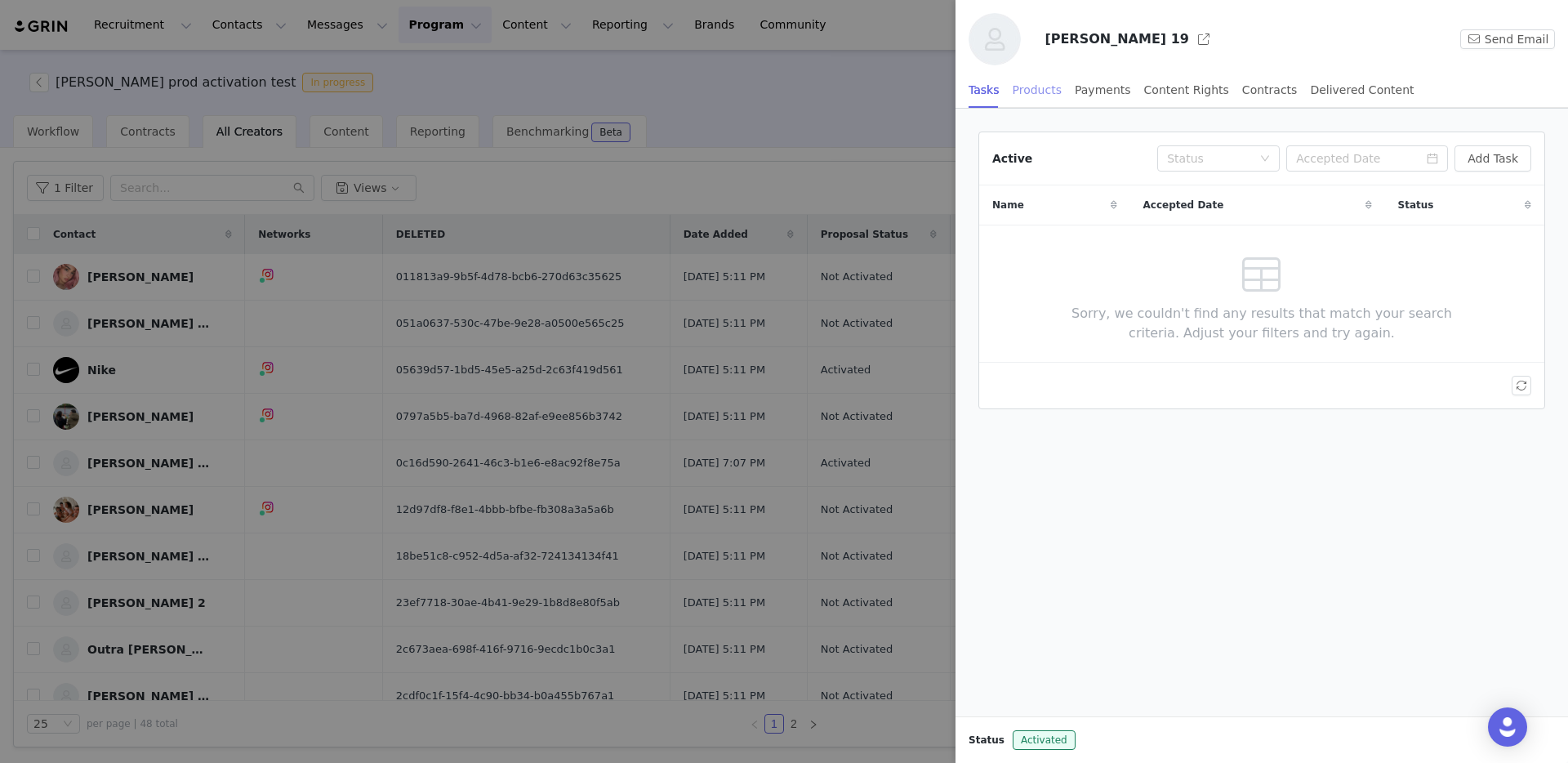
click at [1026, 89] on div "Products" at bounding box center [1037, 90] width 49 height 37
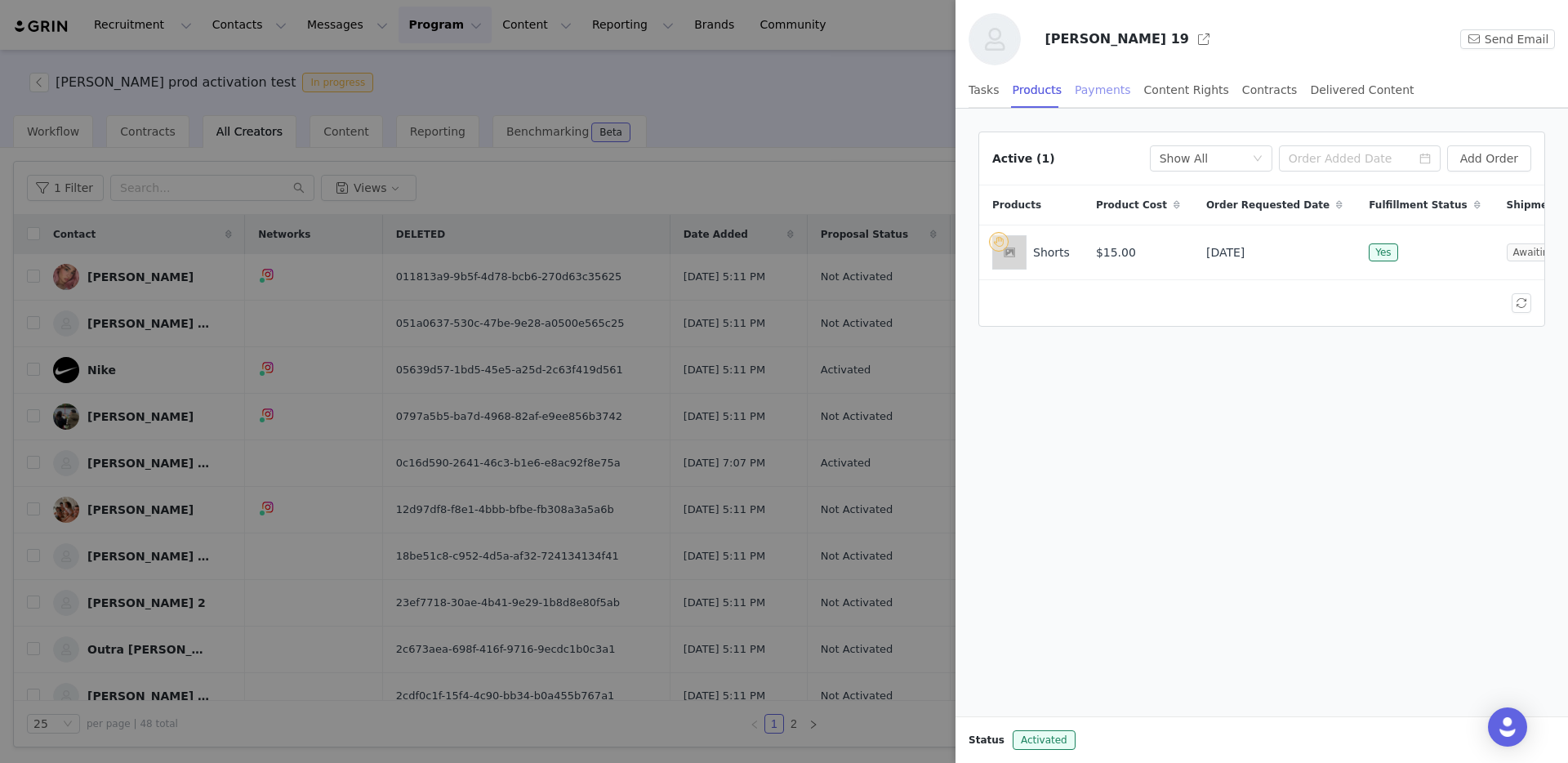
click at [1090, 91] on div "Payments" at bounding box center [1103, 90] width 56 height 37
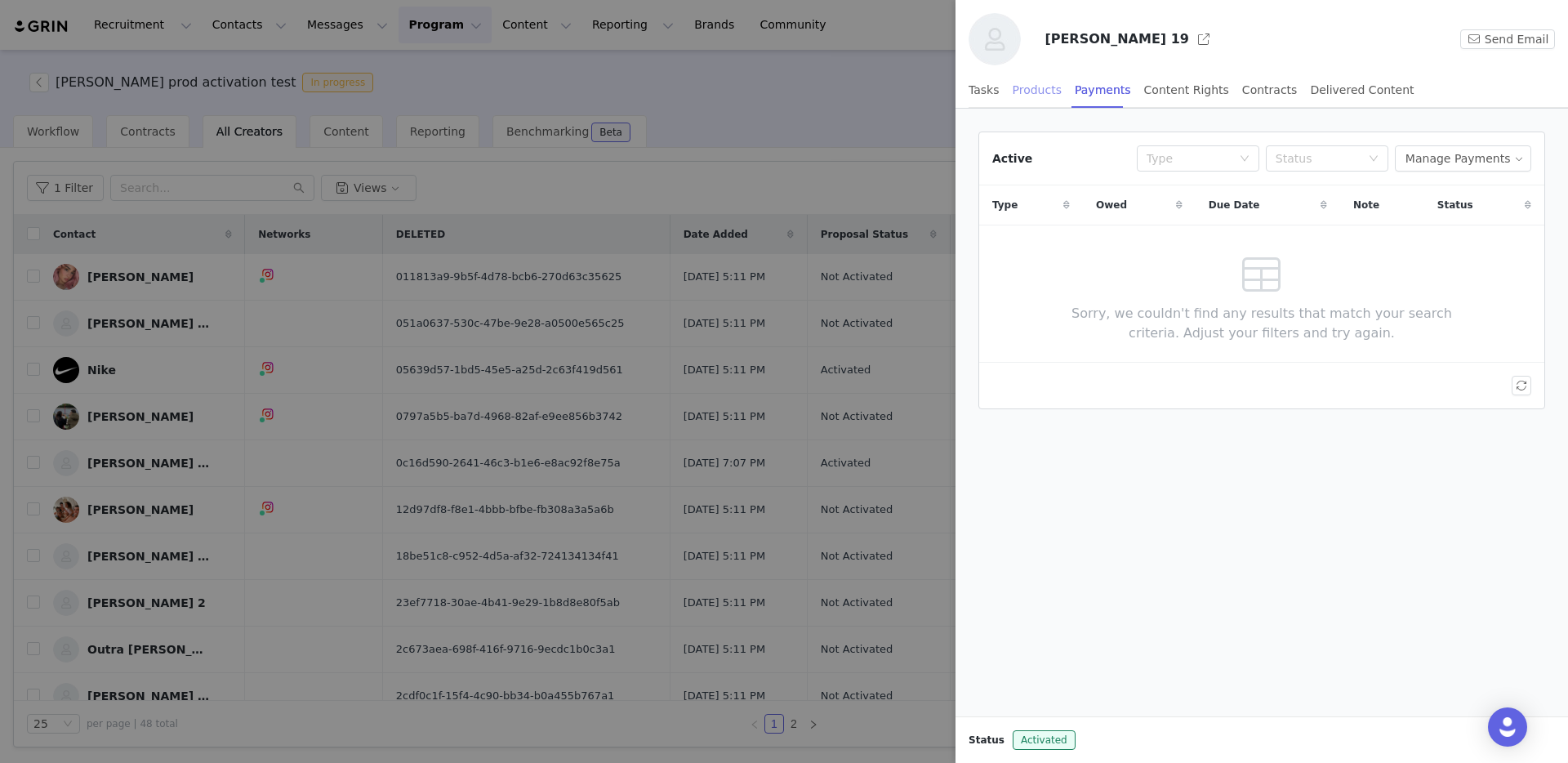
click at [1029, 89] on div "Products" at bounding box center [1037, 90] width 49 height 37
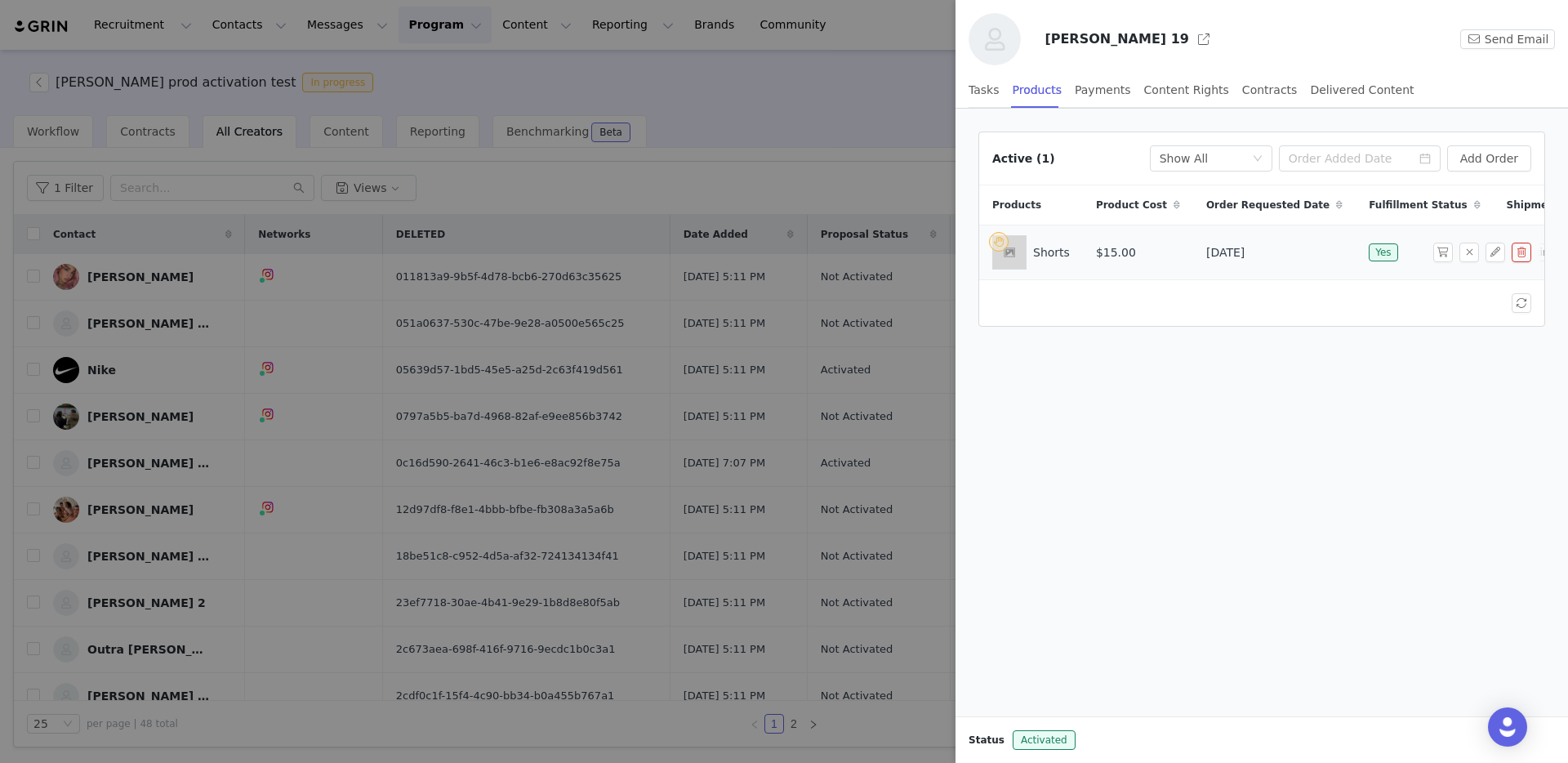
click at [1138, 257] on td "$15.00" at bounding box center [1138, 253] width 110 height 55
click at [1077, 251] on td "Shorts" at bounding box center [1031, 253] width 104 height 55
click at [690, 198] on div at bounding box center [784, 382] width 1568 height 763
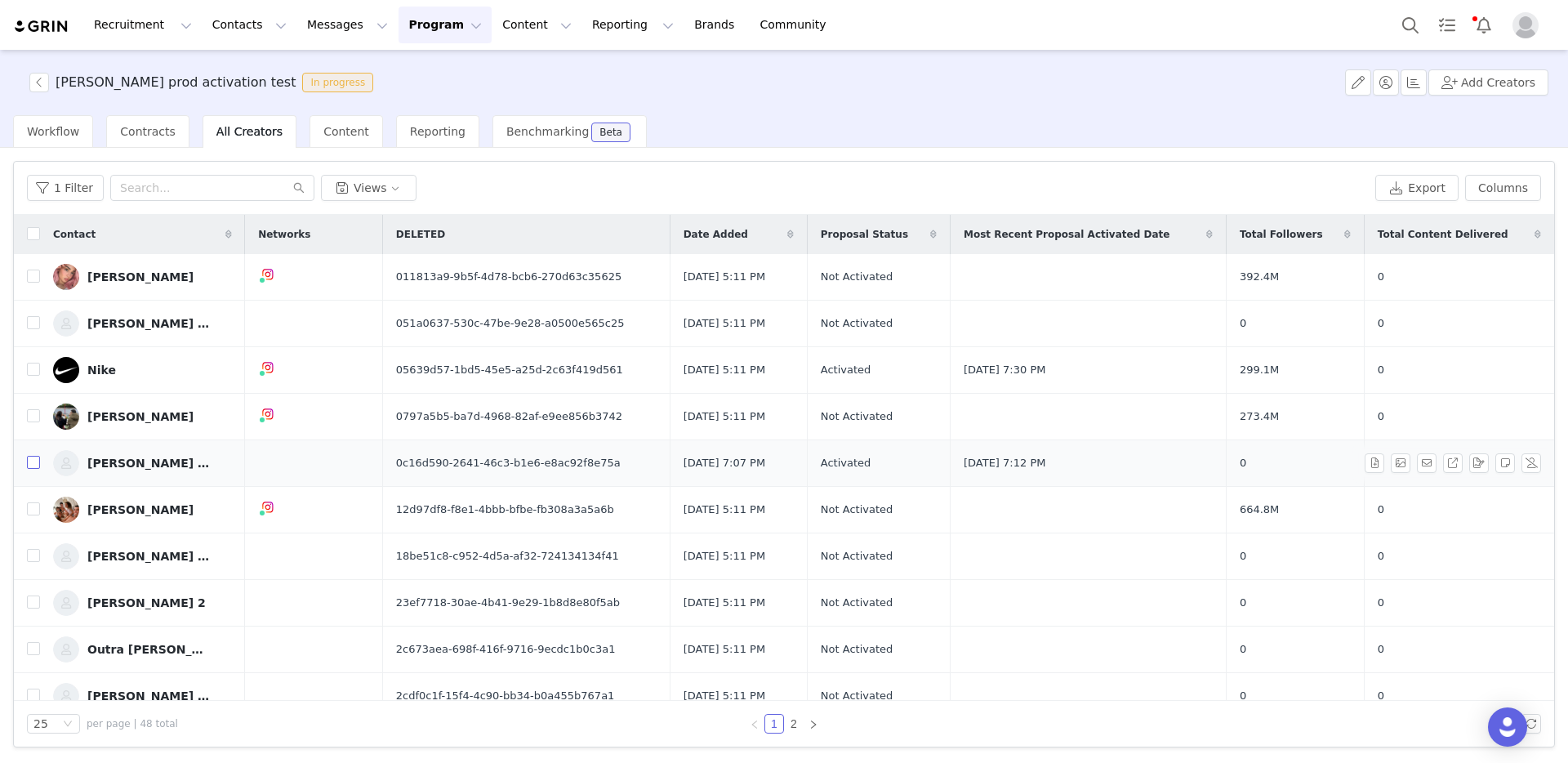
click at [33, 460] on input "checkbox" at bounding box center [33, 462] width 13 height 13
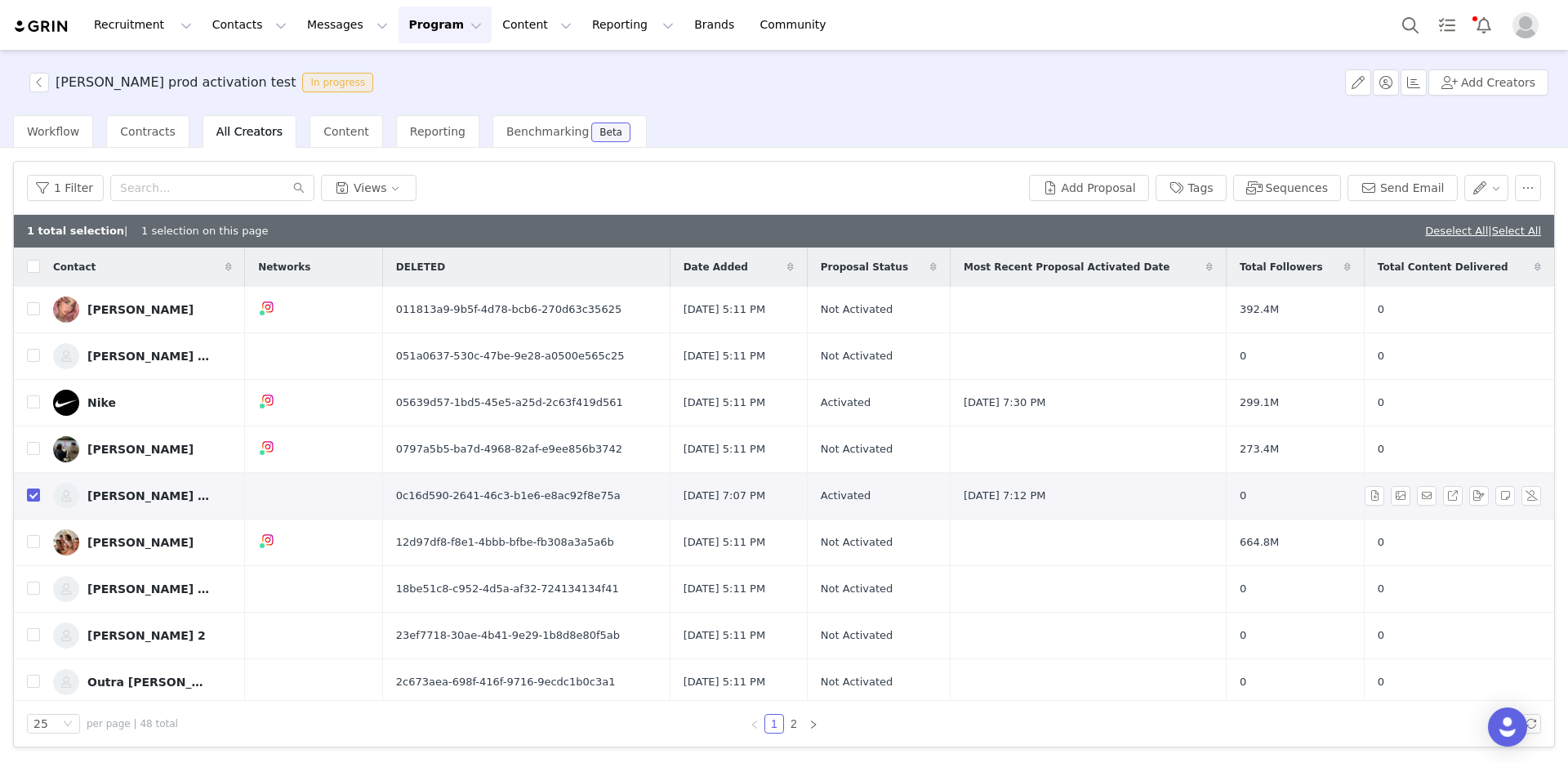
click at [145, 495] on div "[PERSON_NAME] 19" at bounding box center [149, 496] width 123 height 13
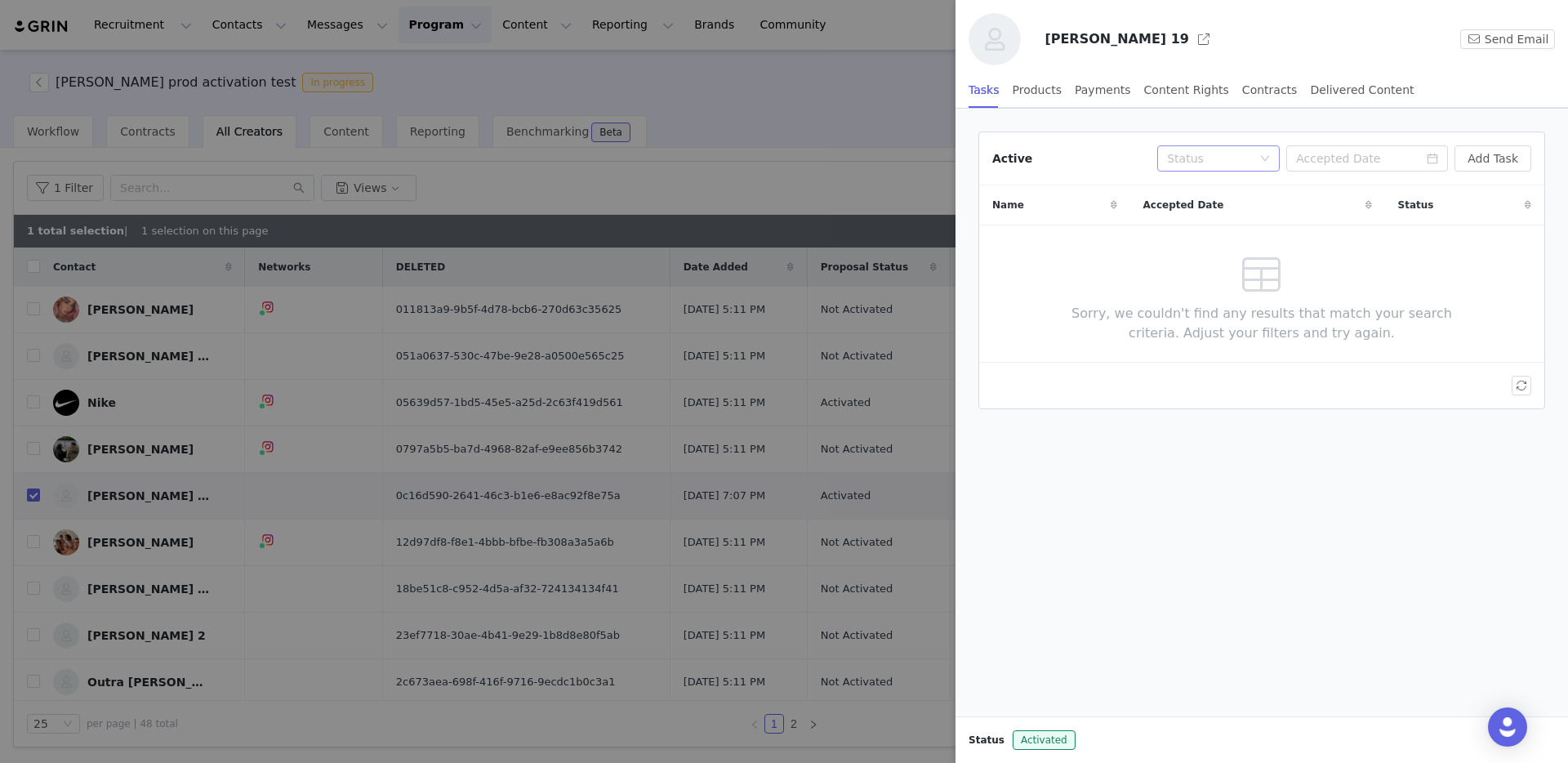
click at [1252, 158] on div "Status" at bounding box center [1209, 159] width 85 height 16
click at [1033, 89] on div "Products" at bounding box center [1037, 90] width 49 height 37
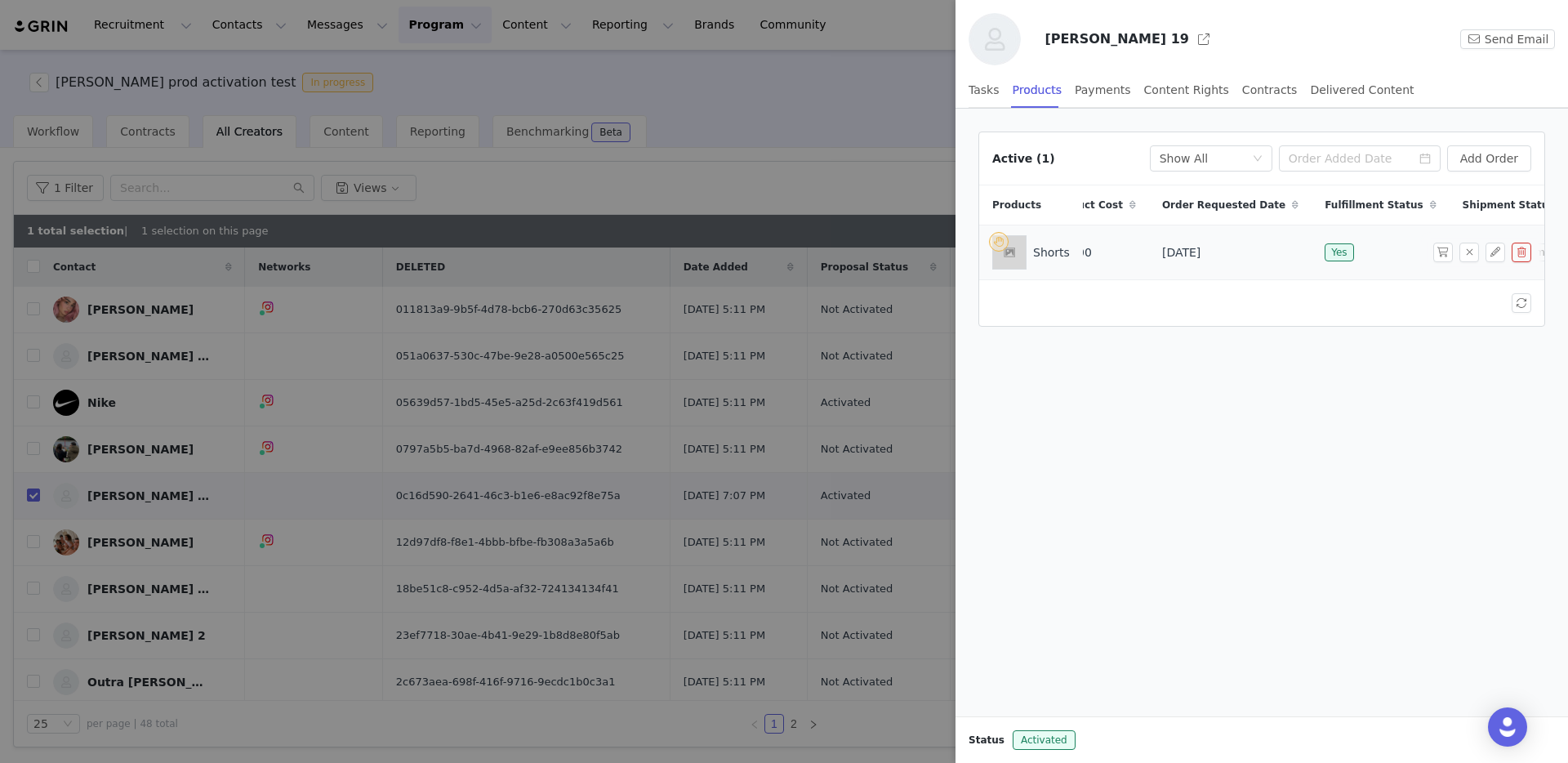
scroll to position [0, 53]
click at [1521, 253] on button "button" at bounding box center [1521, 253] width 20 height 20
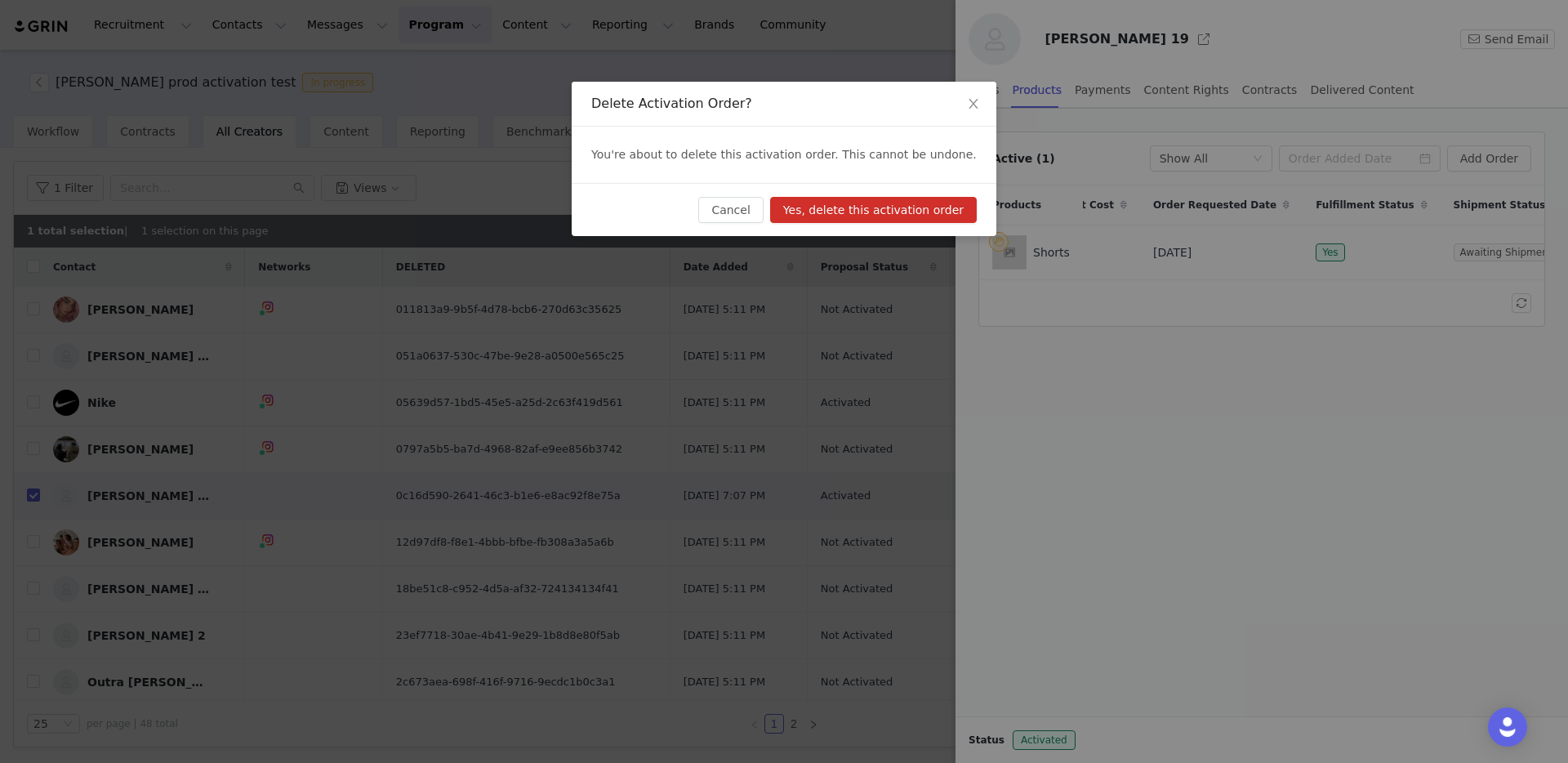
click at [937, 212] on button "Yes, delete this activation order" at bounding box center [873, 210] width 207 height 26
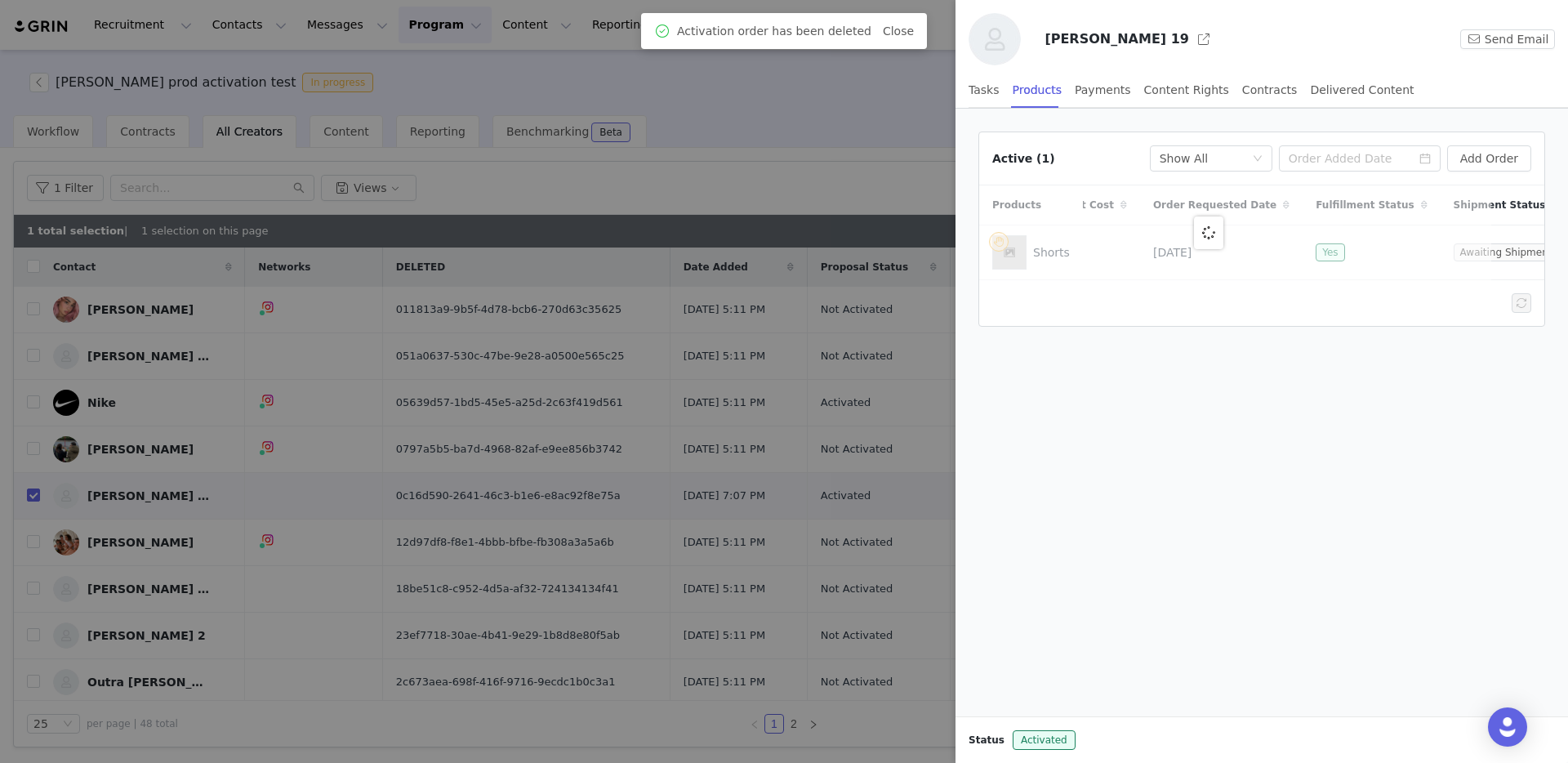
scroll to position [0, 0]
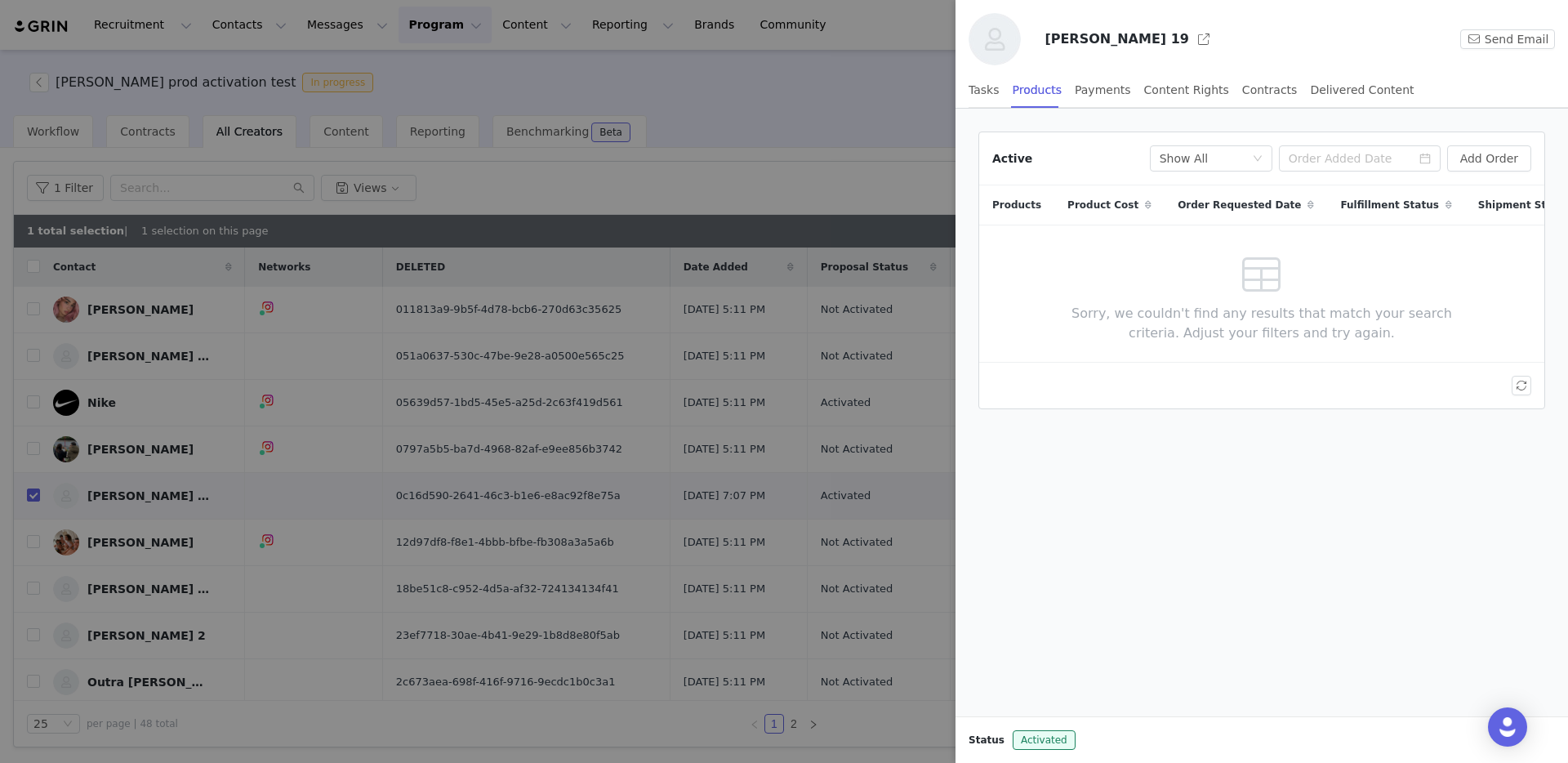
click at [1136, 482] on div "Active Fulfillment Status Show All Add Order Products Product Cost Order Reques…" at bounding box center [1262, 412] width 612 height 608
click at [610, 355] on div at bounding box center [784, 382] width 1568 height 763
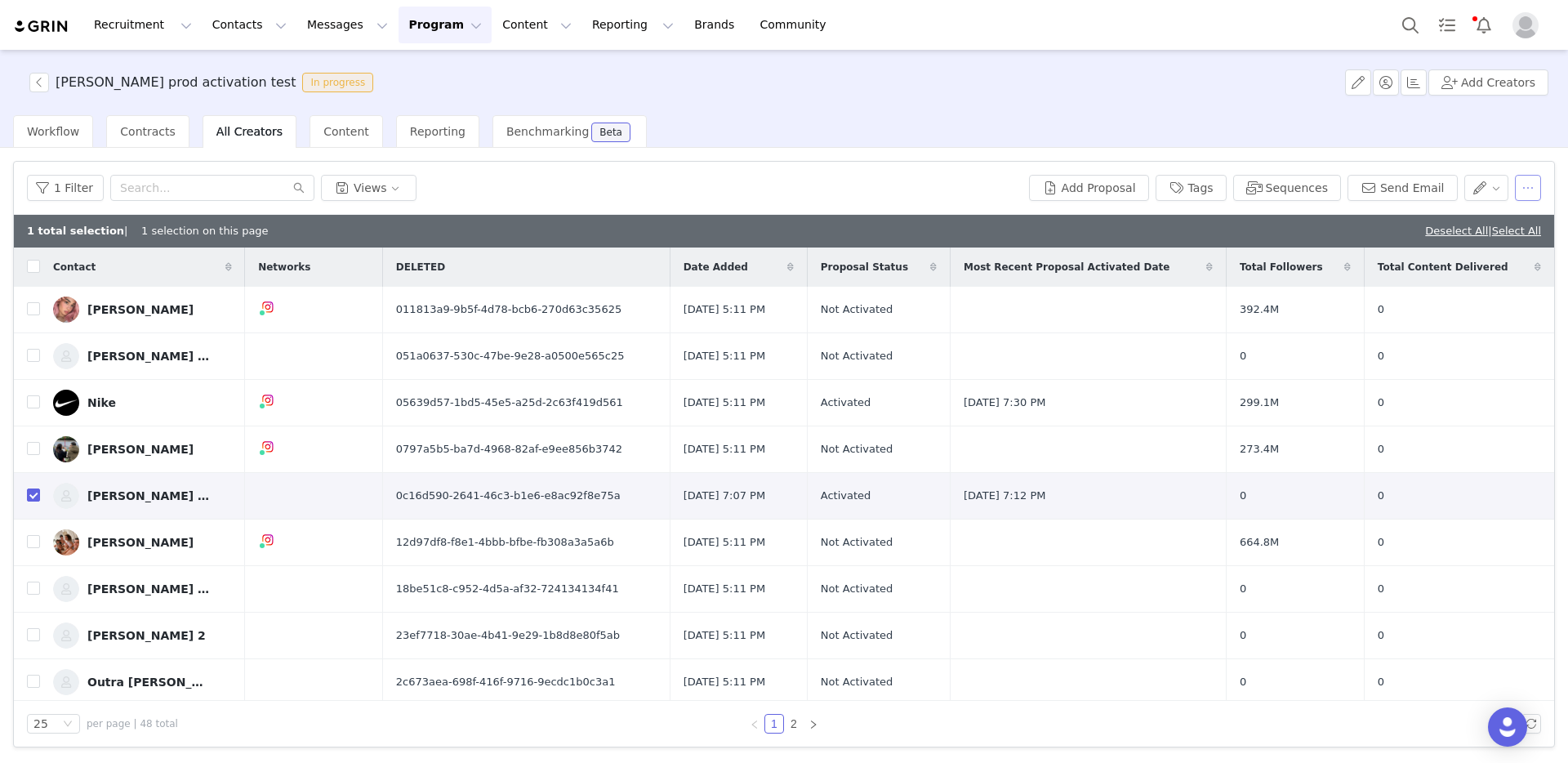
click at [1528, 193] on button "button" at bounding box center [1528, 187] width 26 height 26
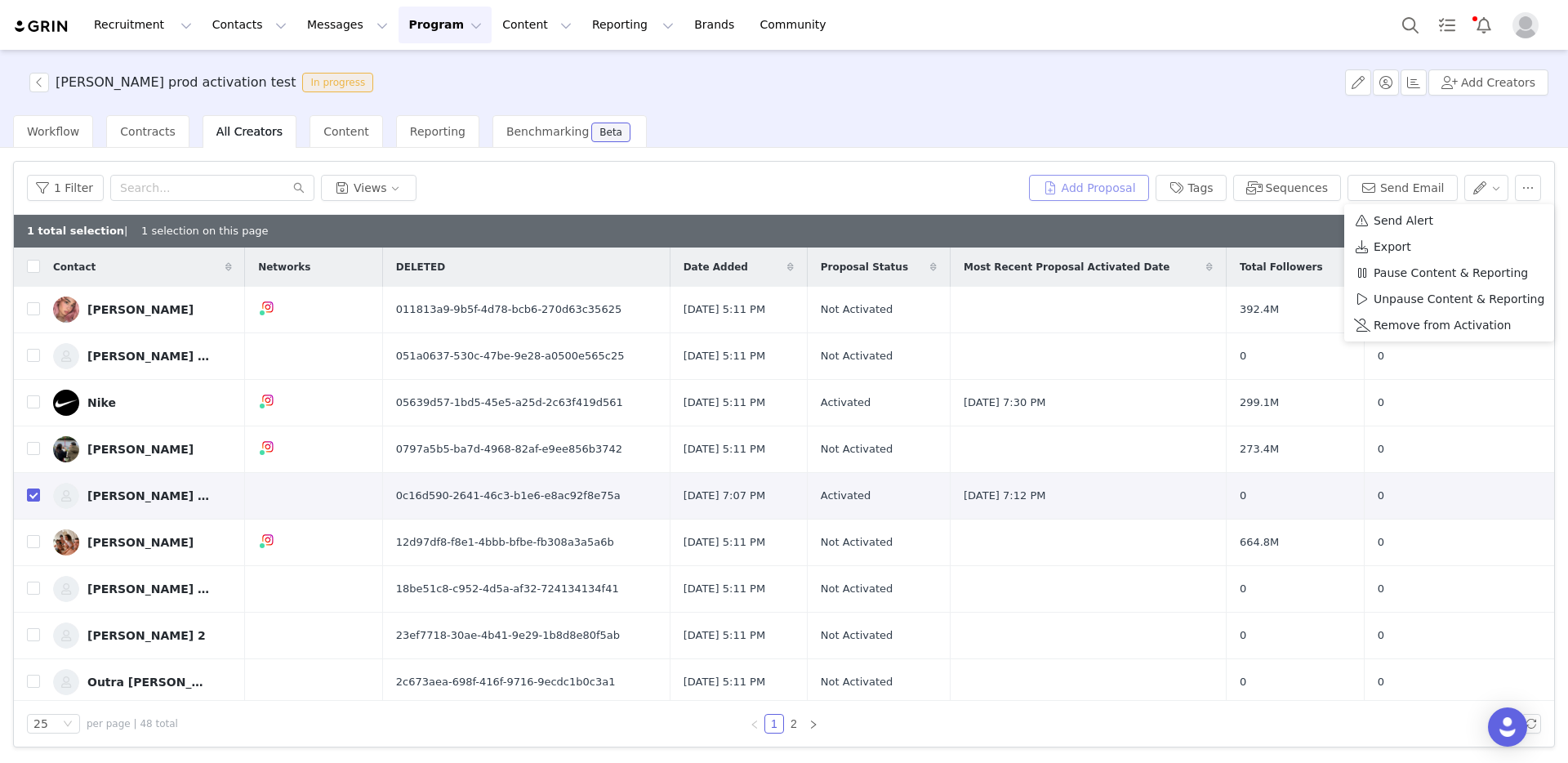
click at [1117, 198] on button "Add Proposal" at bounding box center [1089, 187] width 120 height 26
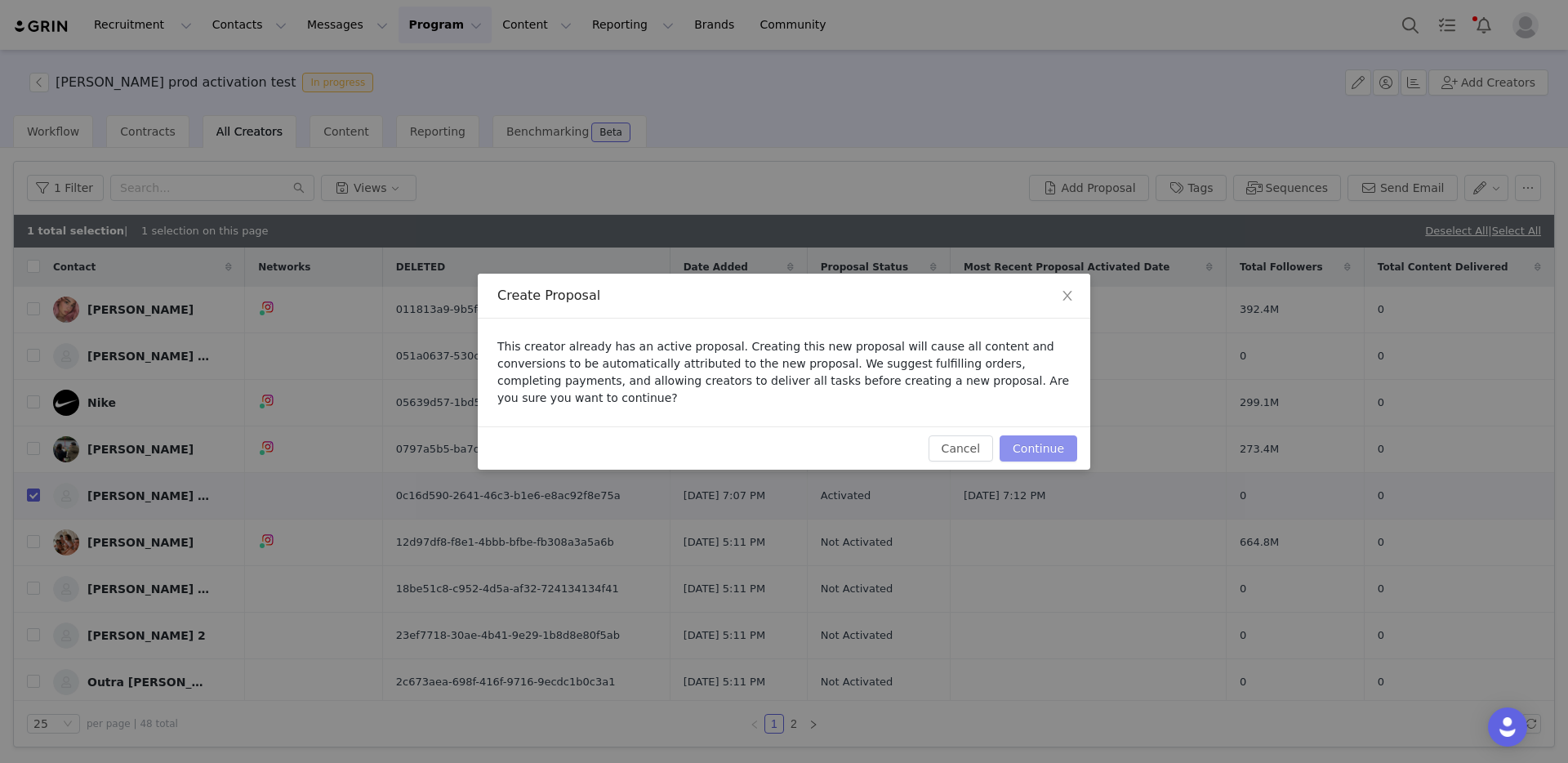
click at [1039, 454] on button "Continue" at bounding box center [1038, 448] width 78 height 26
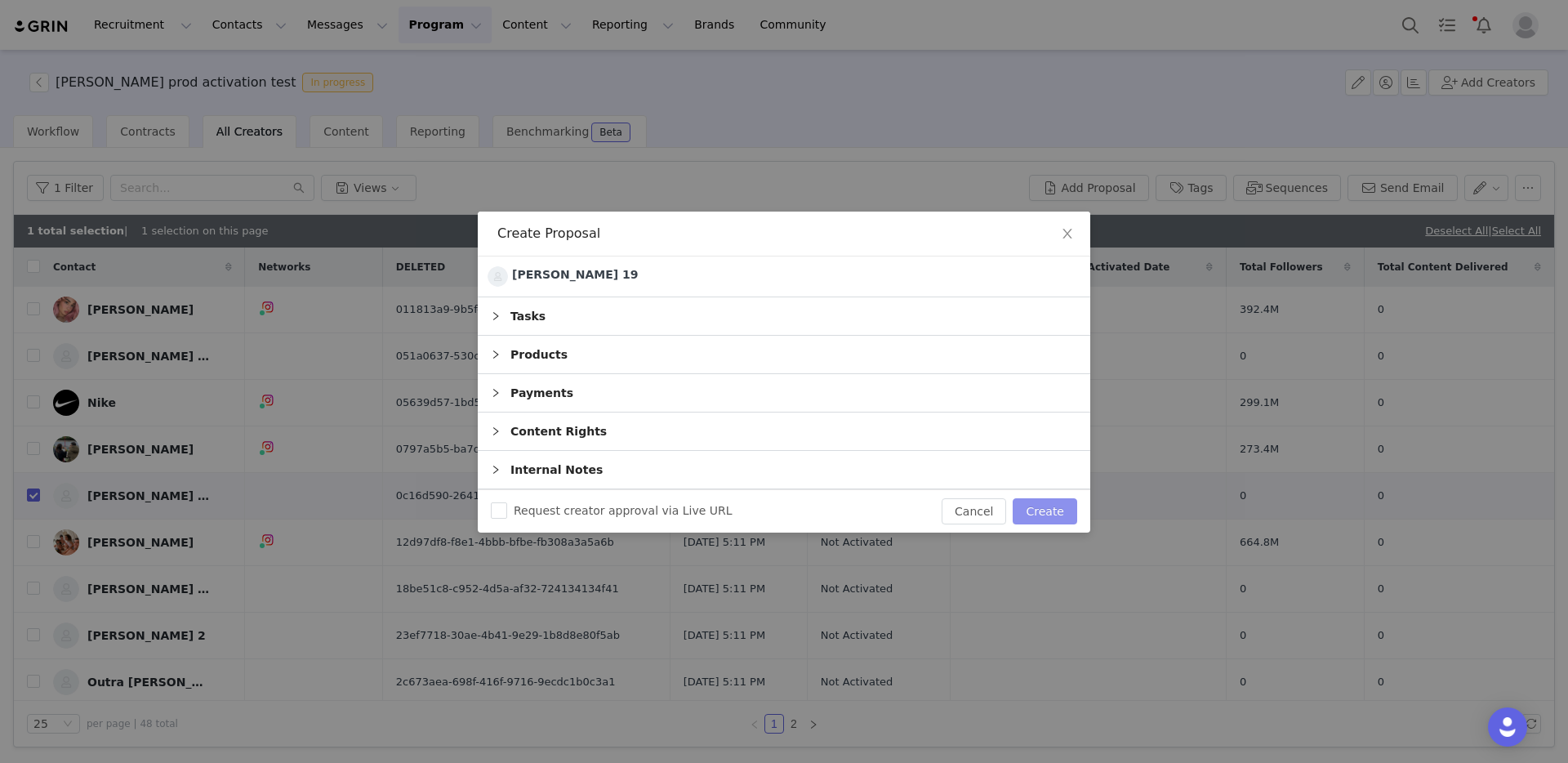
click at [1058, 500] on button "Create" at bounding box center [1045, 511] width 64 height 26
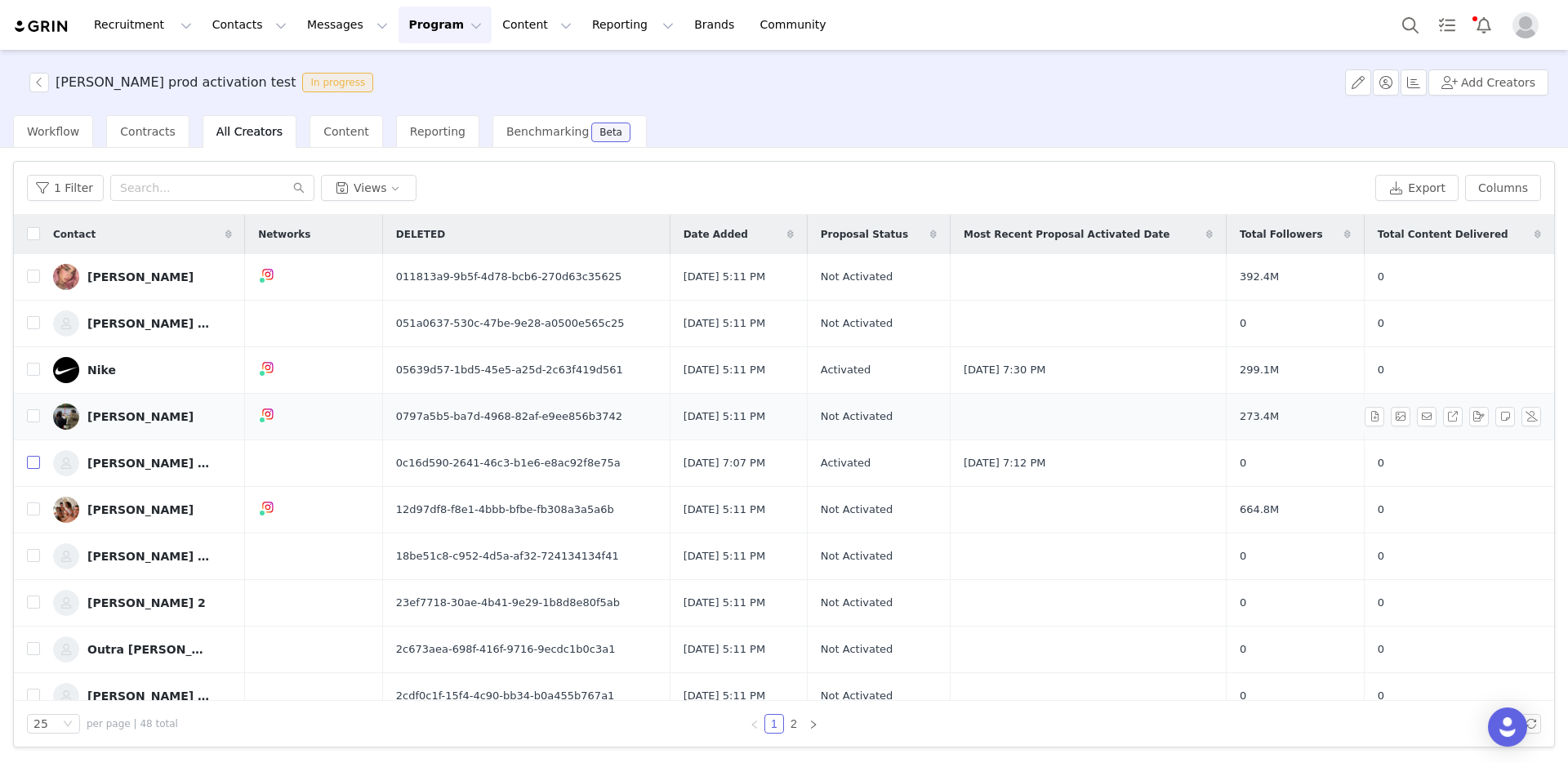
click at [36, 460] on input "checkbox" at bounding box center [33, 462] width 13 height 13
checkbox input "true"
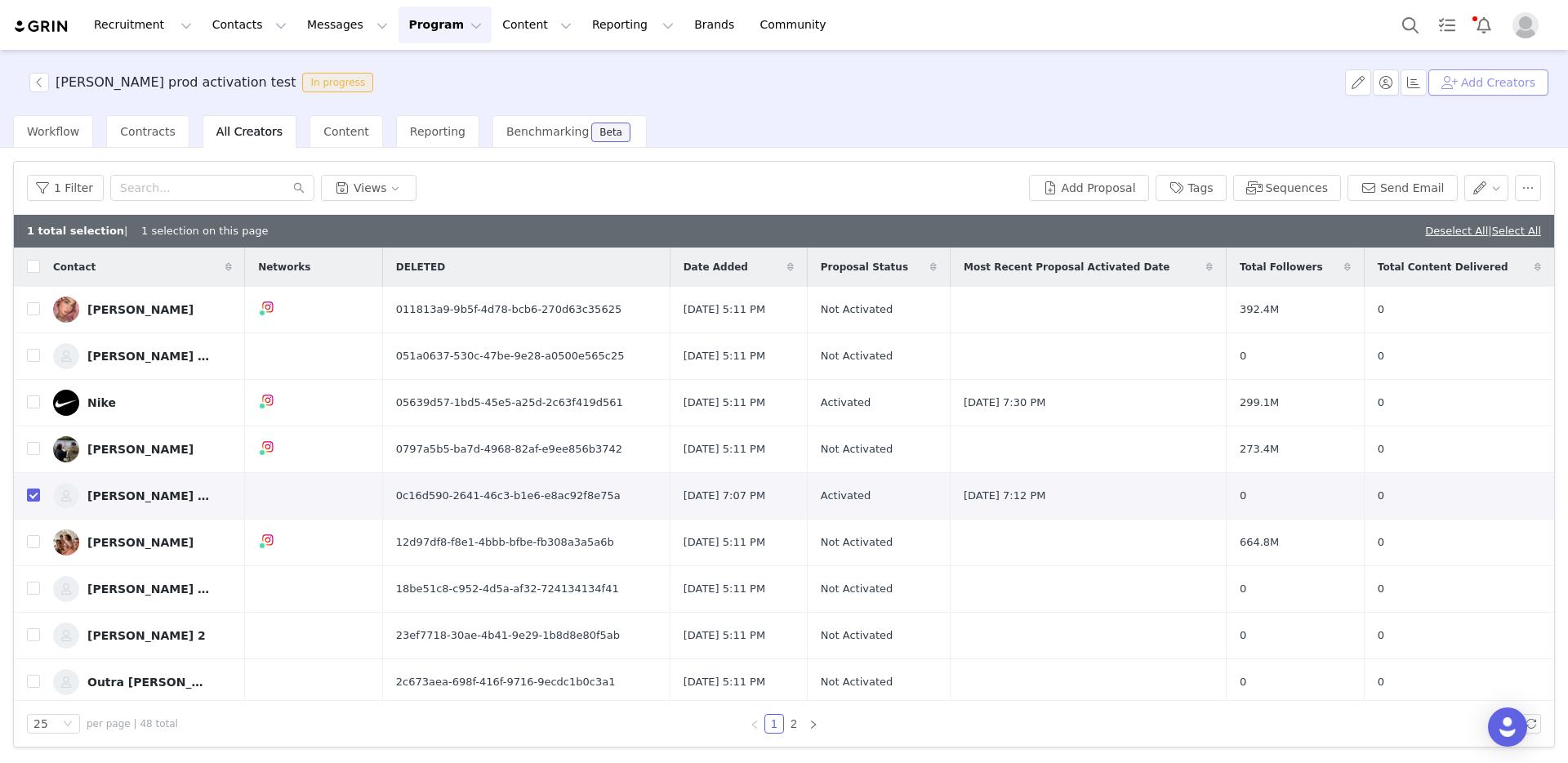
drag, startPoint x: 1371, startPoint y: 126, endPoint x: 1473, endPoint y: 92, distance: 107.5
click at [1378, 124] on div "Workflow Contracts All Creators Content Reporting Benchmarking Beta" at bounding box center [791, 132] width 1555 height 33
click at [1477, 90] on button "Add Creators" at bounding box center [1488, 82] width 120 height 26
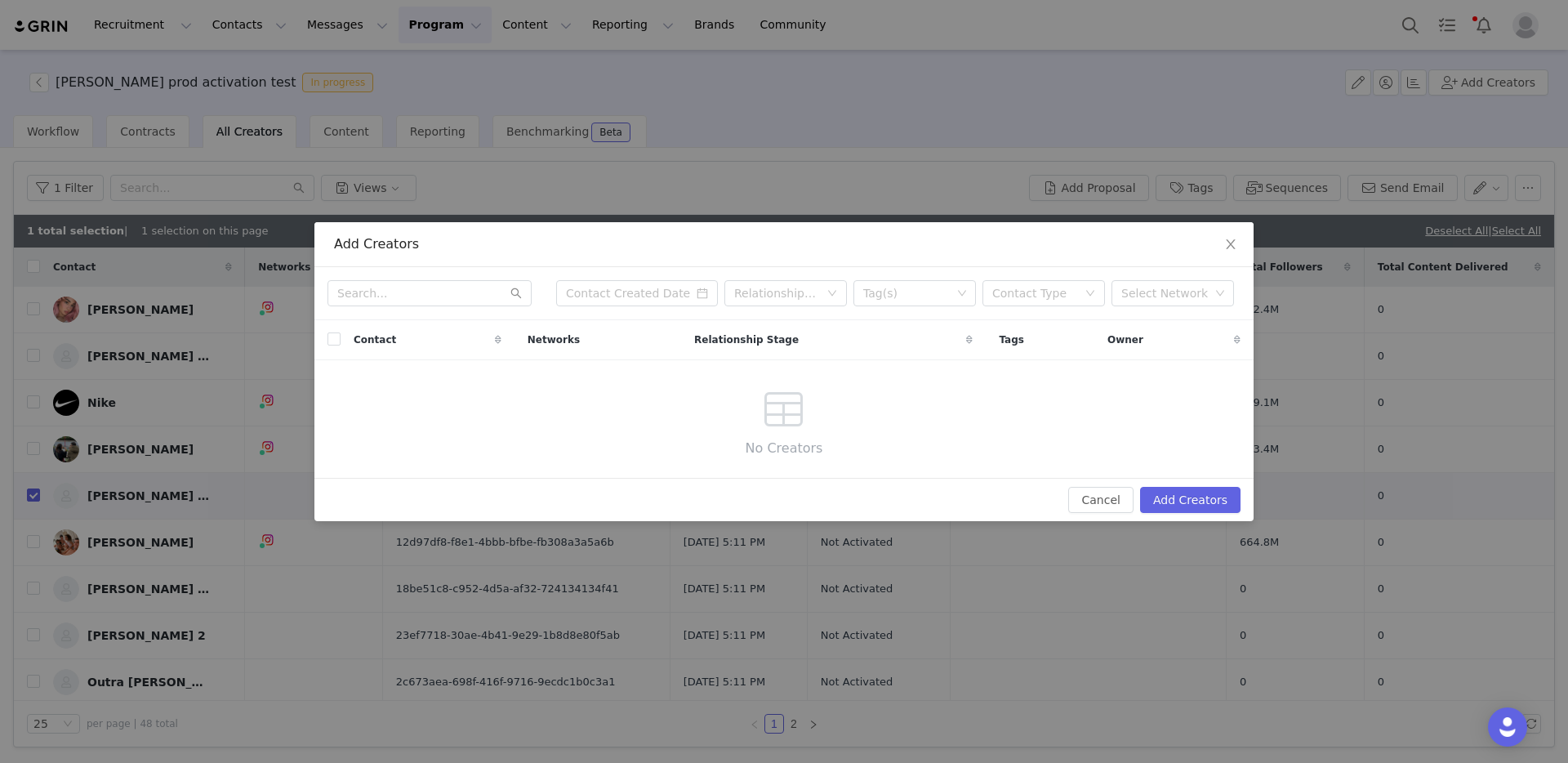
click at [762, 107] on div "Add Creators Relationship Stage Tag(s) Contact Type Select Network Contact Netw…" at bounding box center [784, 382] width 1568 height 763
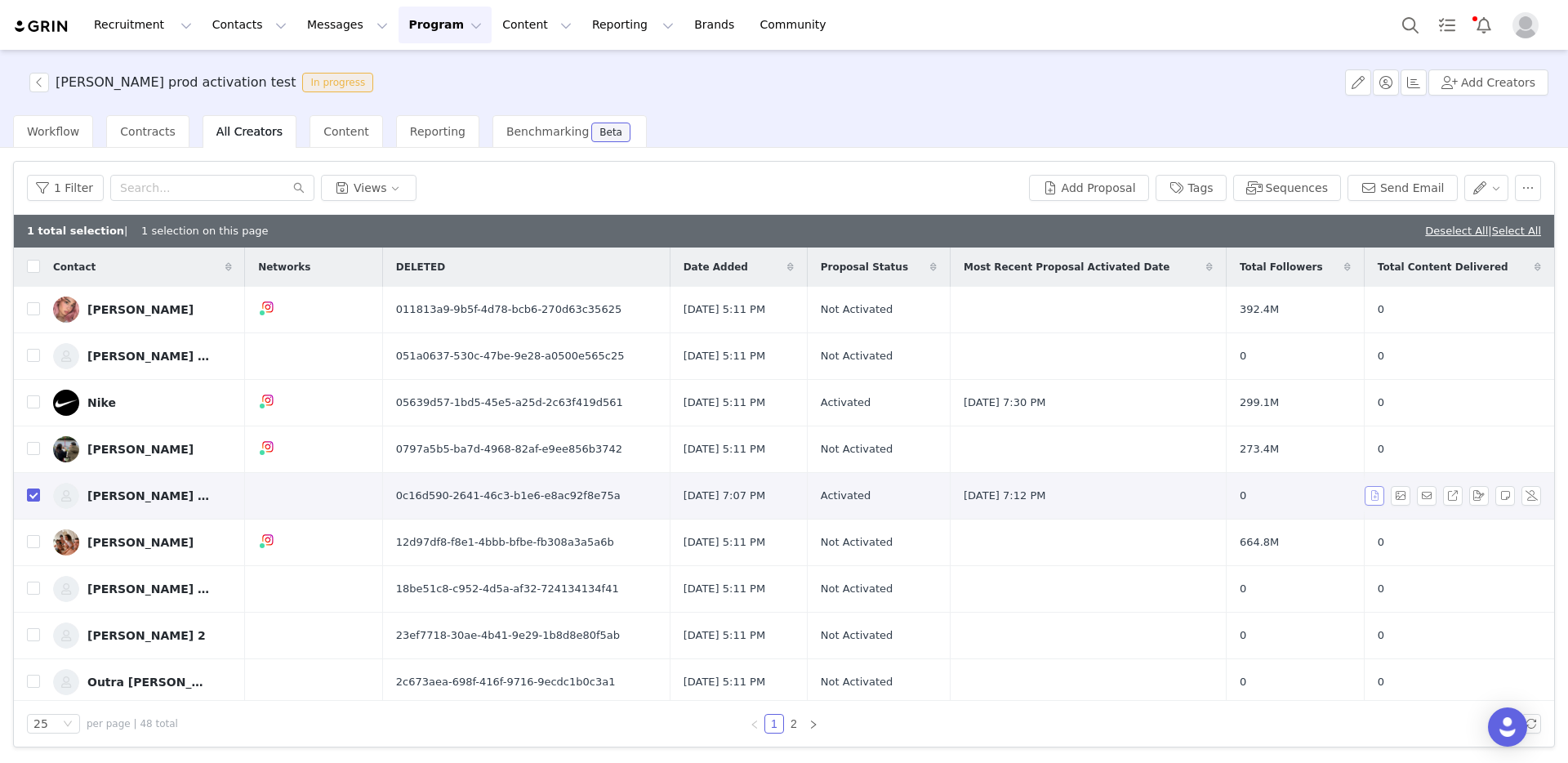
click at [1371, 496] on button "button" at bounding box center [1375, 496] width 20 height 20
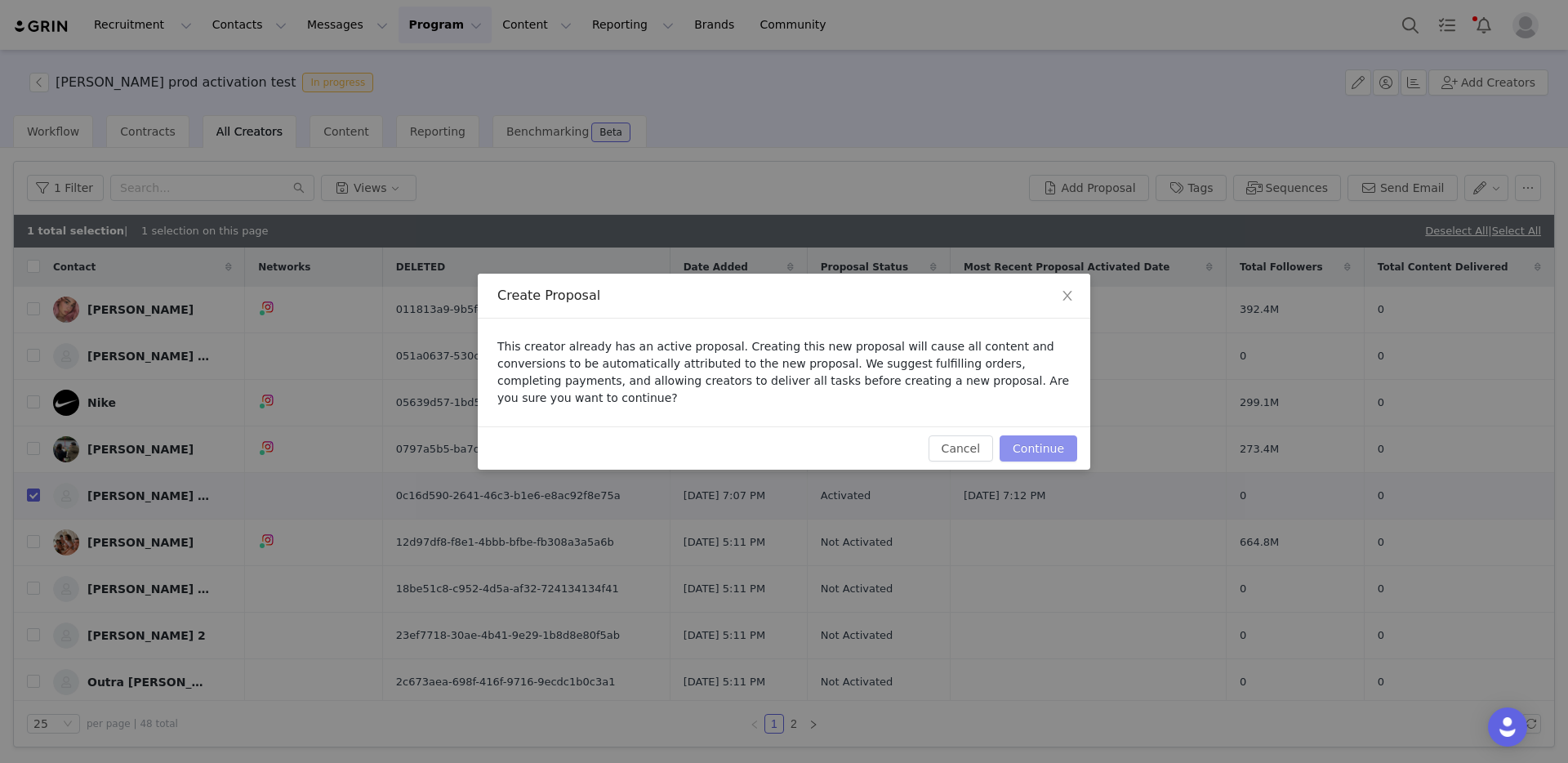
click at [1060, 455] on button "Continue" at bounding box center [1038, 448] width 78 height 26
click at [979, 452] on button "Cancel" at bounding box center [961, 448] width 64 height 26
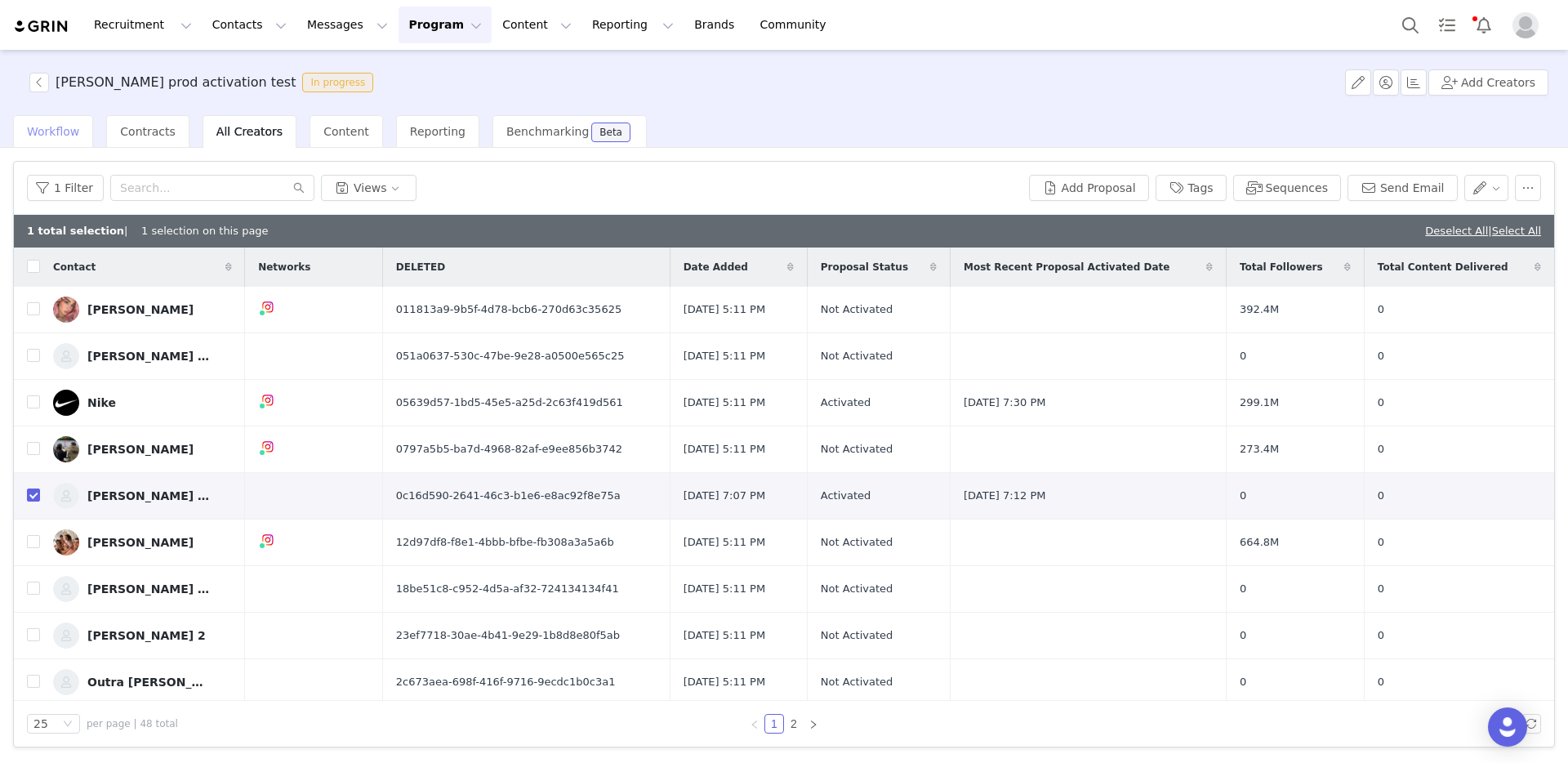
click at [53, 126] on span "Workflow" at bounding box center [53, 132] width 52 height 13
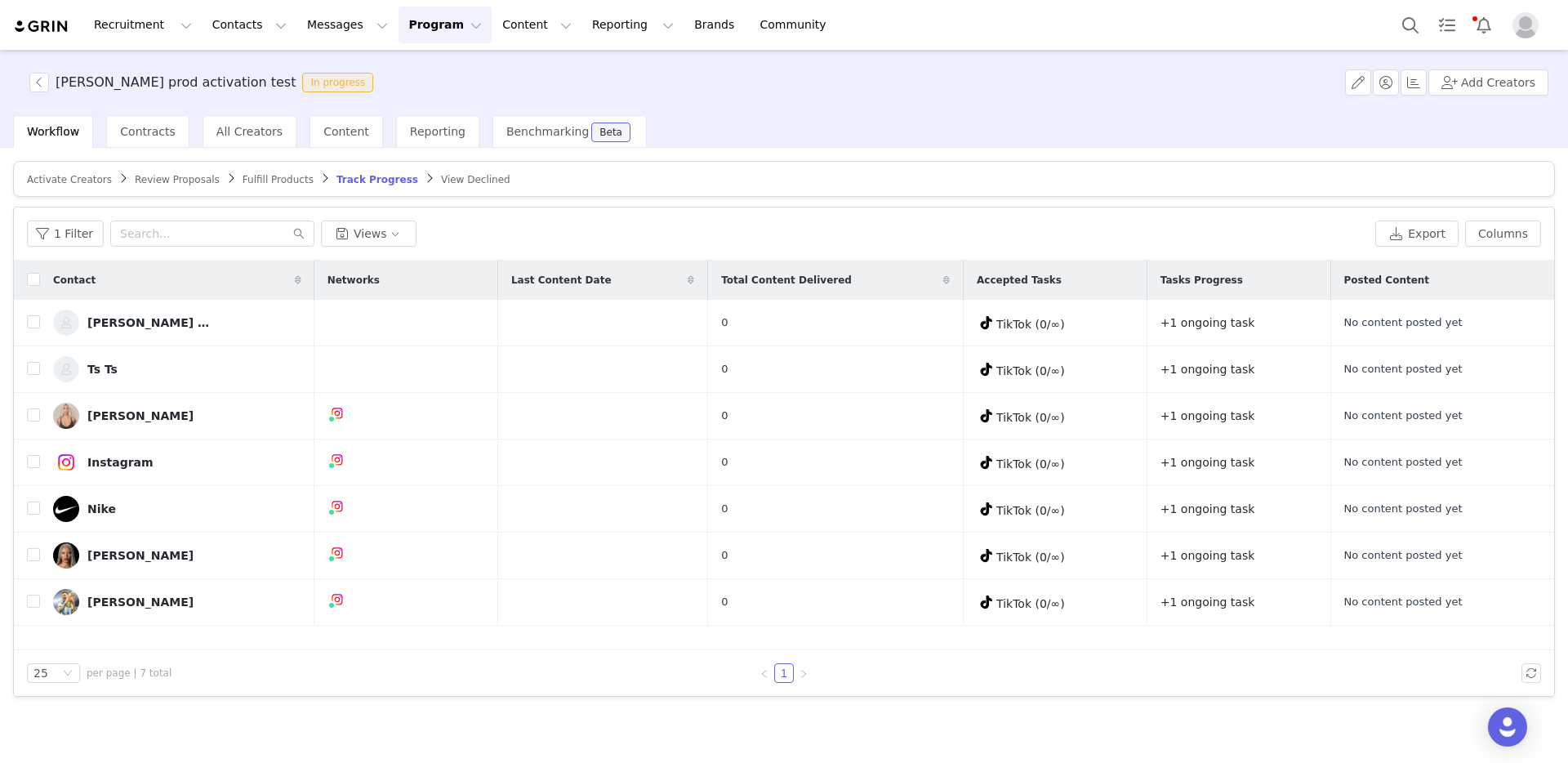
click at [57, 180] on span "Activate Creators" at bounding box center [69, 179] width 85 height 12
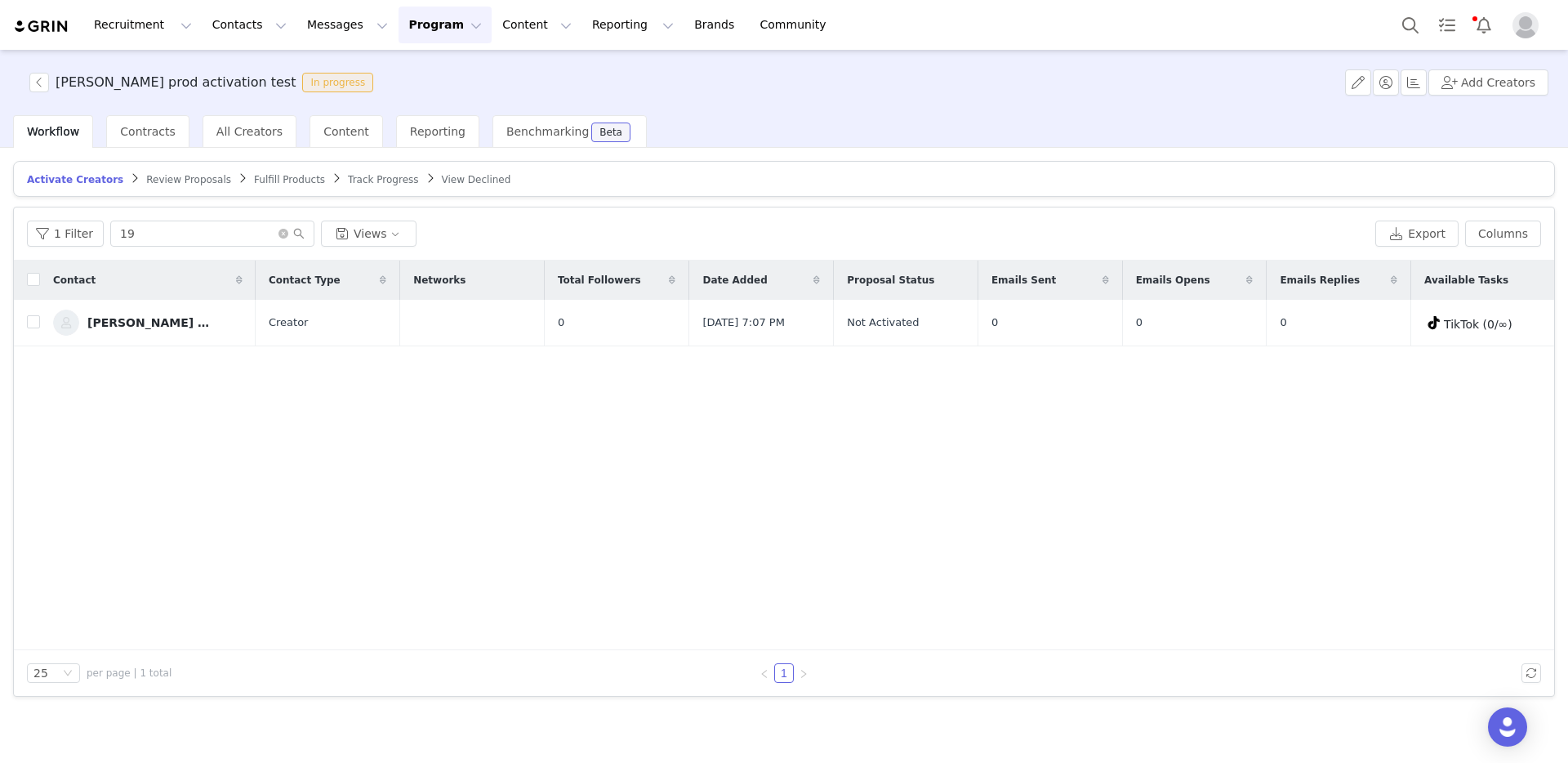
click at [169, 181] on span "Review Proposals" at bounding box center [188, 179] width 85 height 12
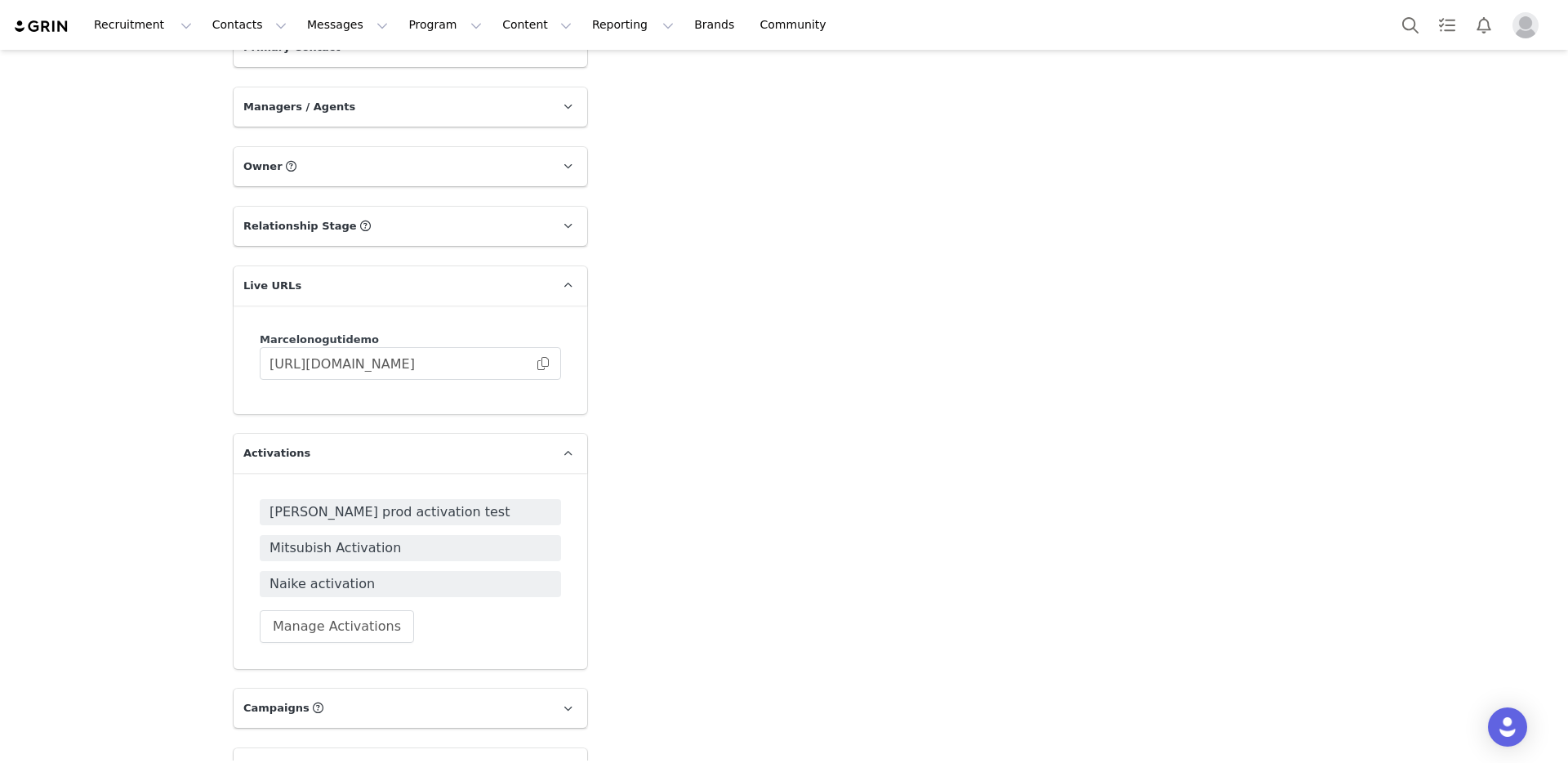
scroll to position [862, 0]
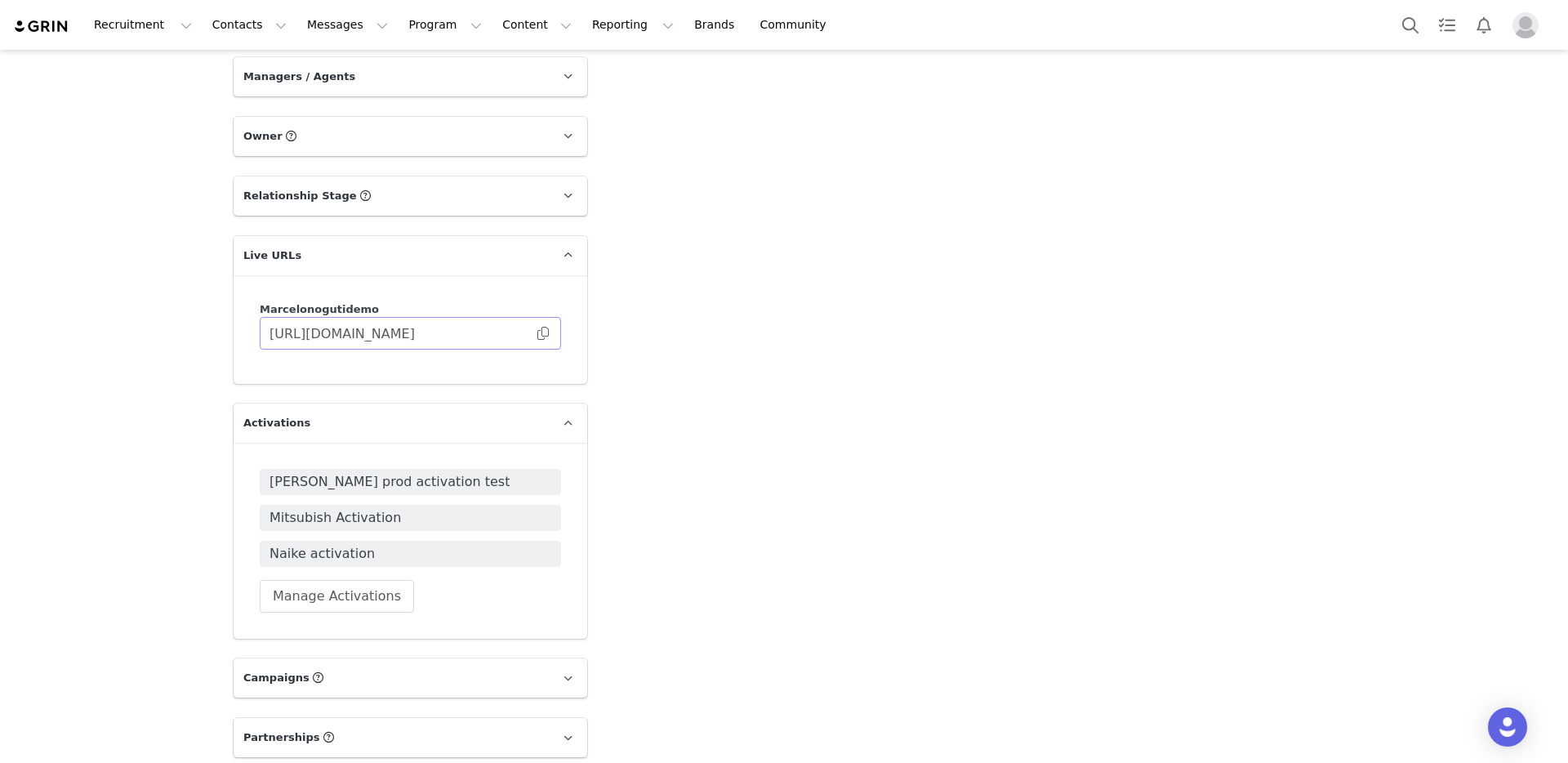
click at [547, 333] on span at bounding box center [543, 333] width 16 height 0
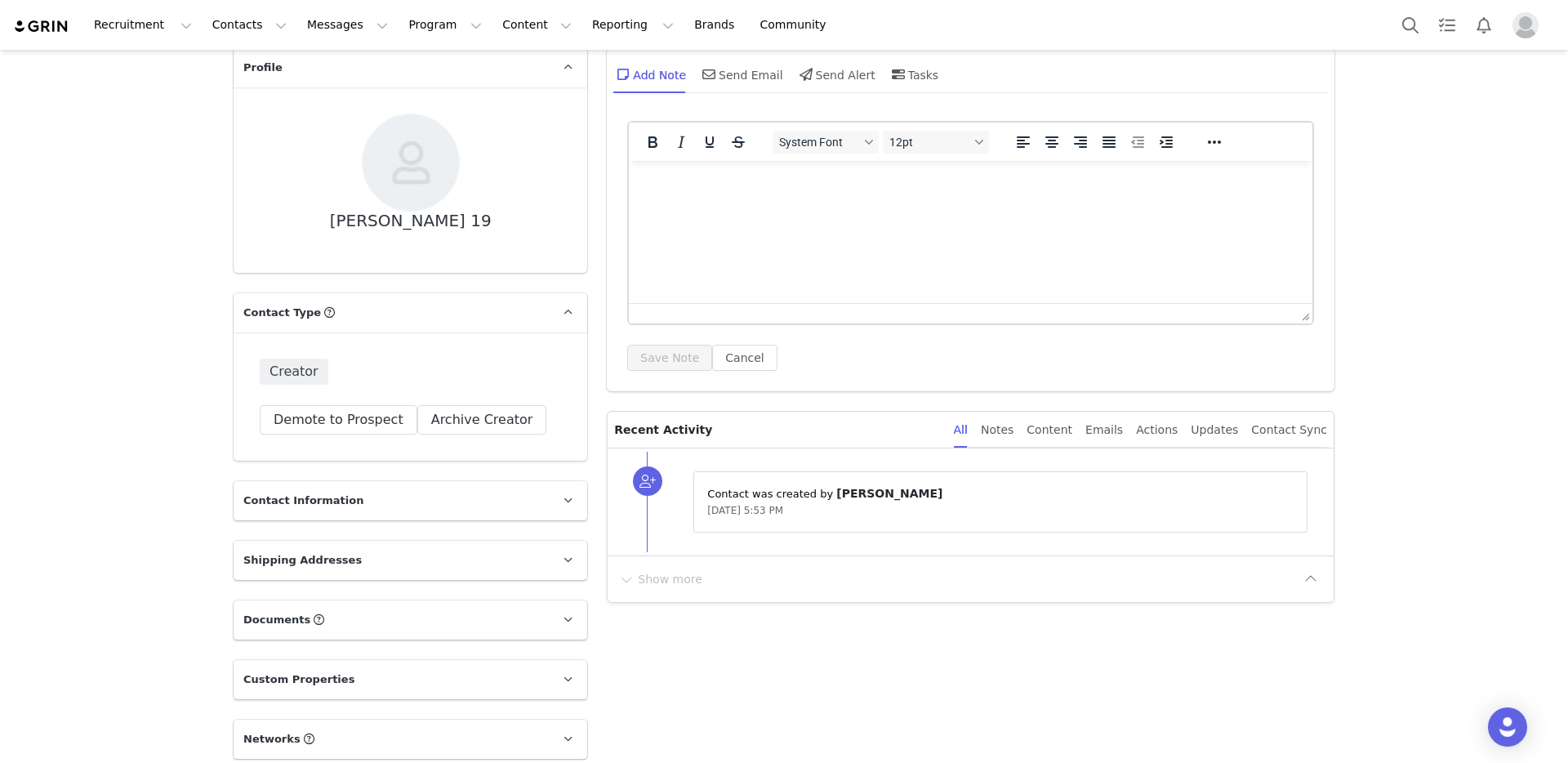
scroll to position [100, 0]
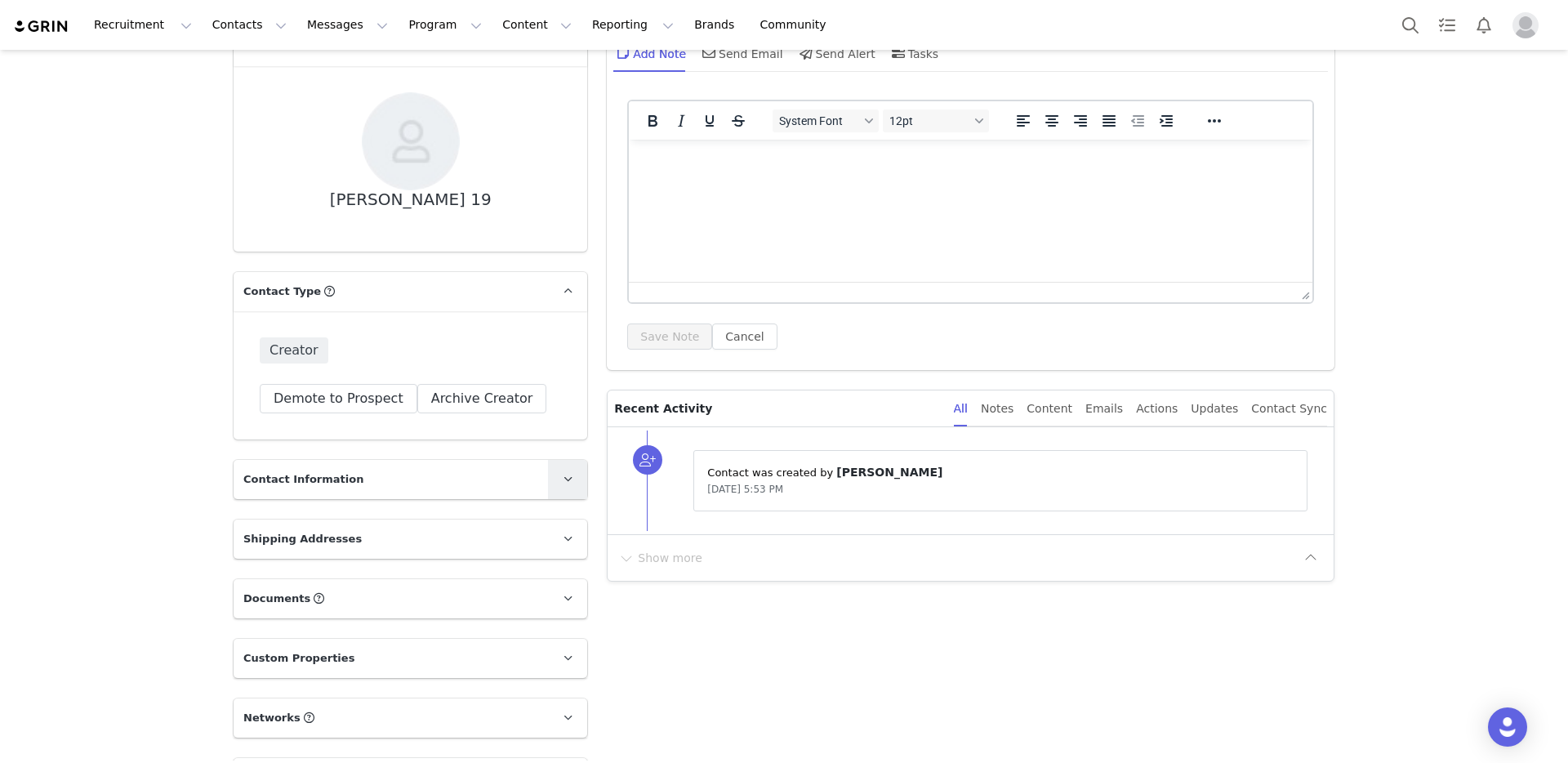
click at [558, 472] on span at bounding box center [567, 480] width 20 height 20
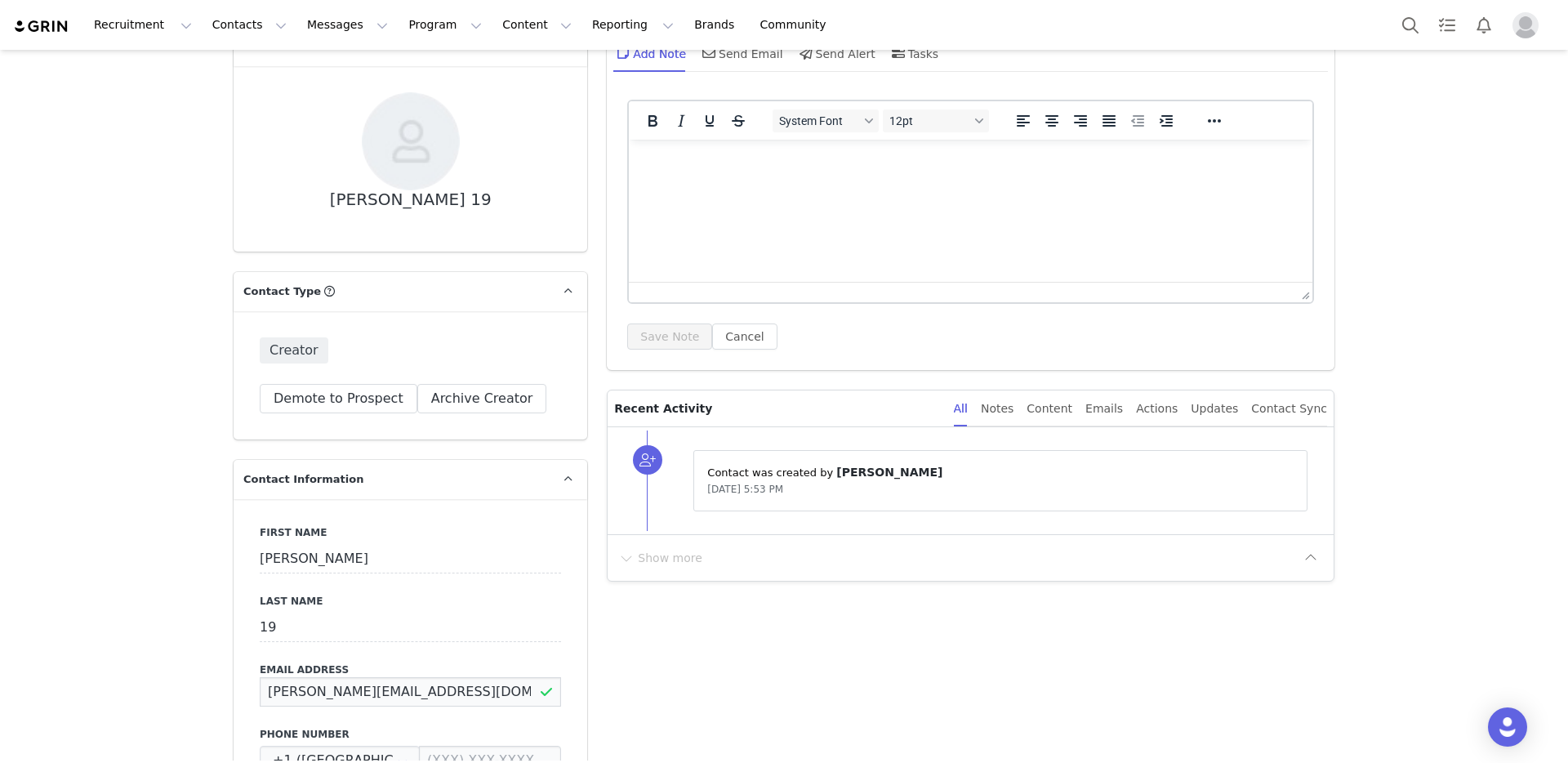
click at [458, 690] on input "[PERSON_NAME][EMAIL_ADDRESS][DOMAIN_NAME]" at bounding box center [410, 692] width 302 height 30
click at [821, 568] on div "Show more" at bounding box center [958, 558] width 680 height 26
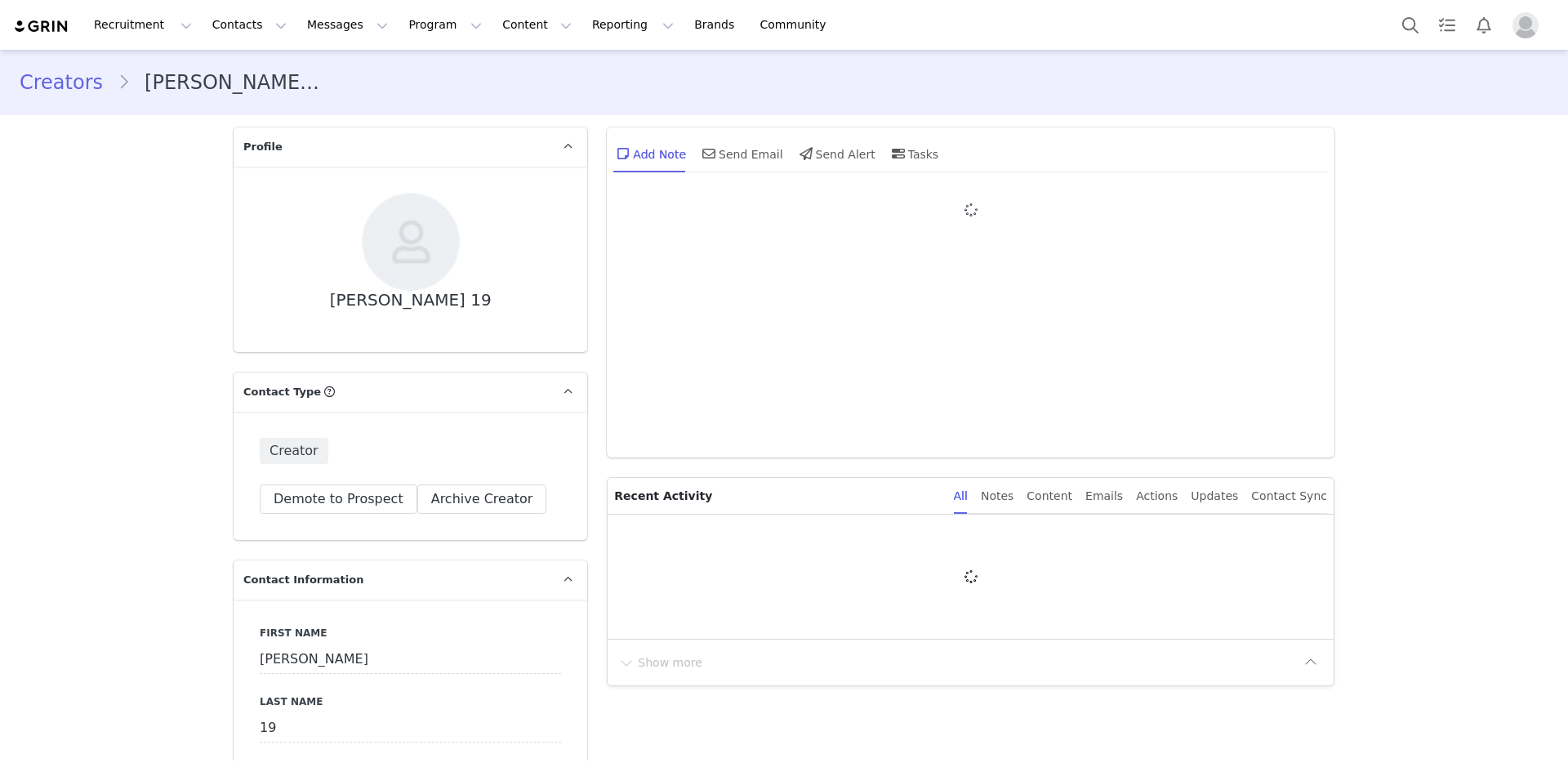
type input "+1 ([GEOGRAPHIC_DATA])"
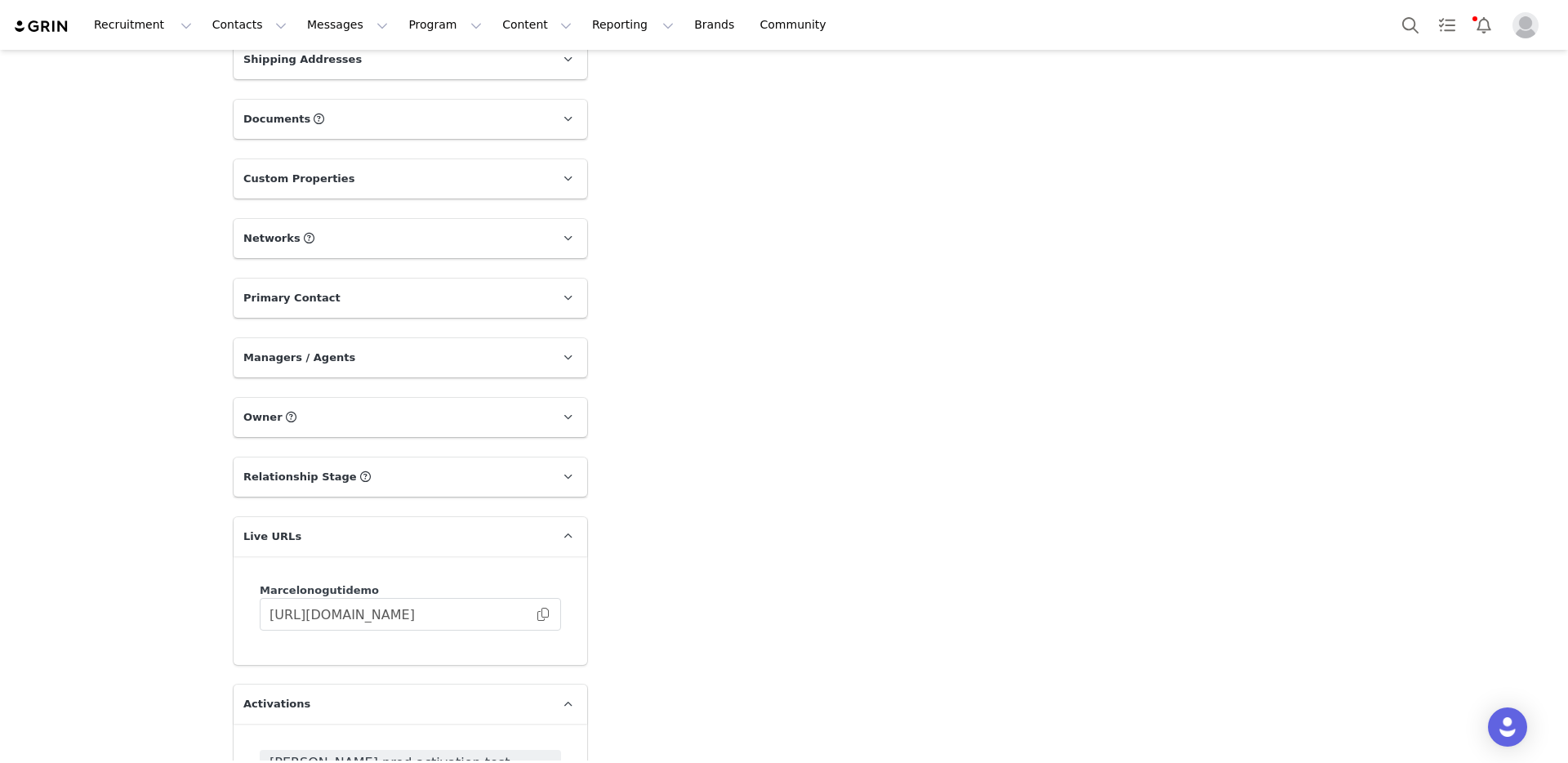
scroll to position [1234, 0]
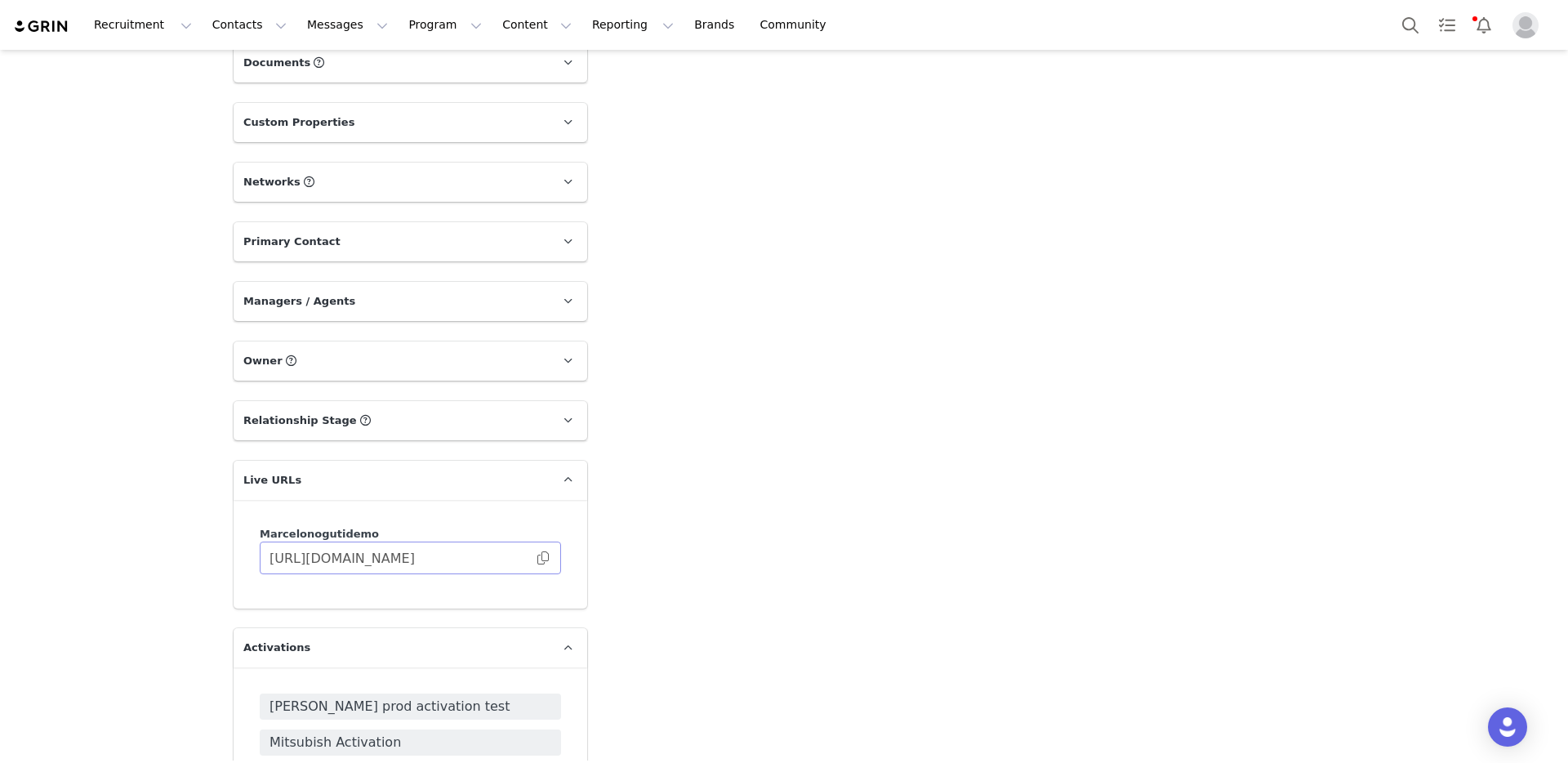
click at [543, 558] on span at bounding box center [543, 558] width 16 height 0
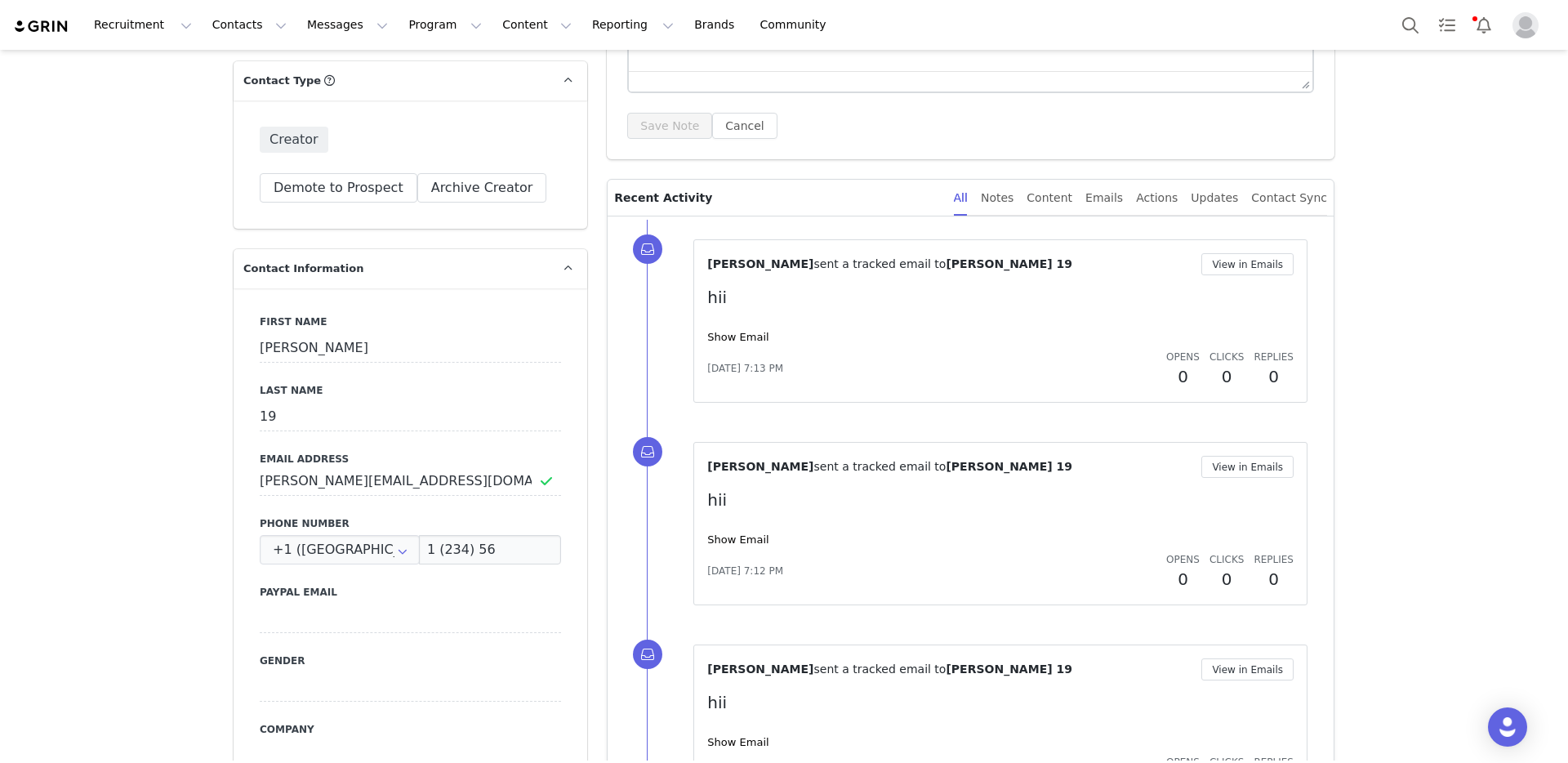
scroll to position [283, 0]
